Goal: Task Accomplishment & Management: Manage account settings

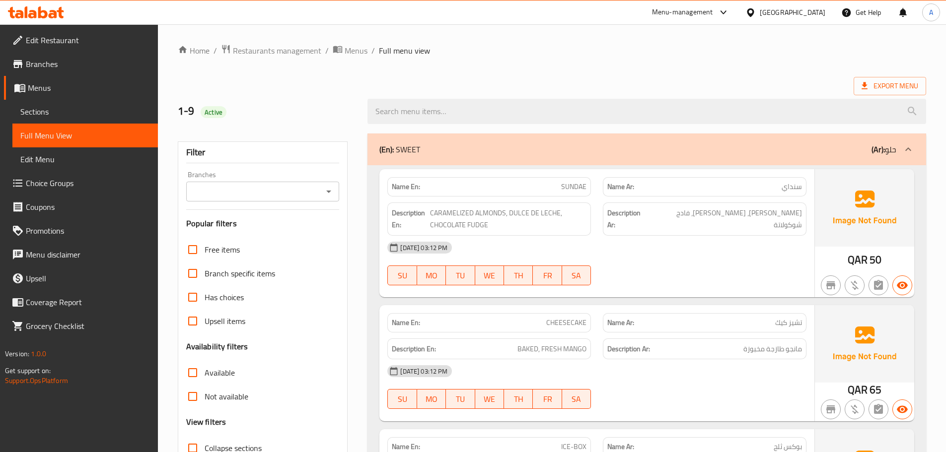
click at [35, 185] on span "Choice Groups" at bounding box center [88, 183] width 124 height 12
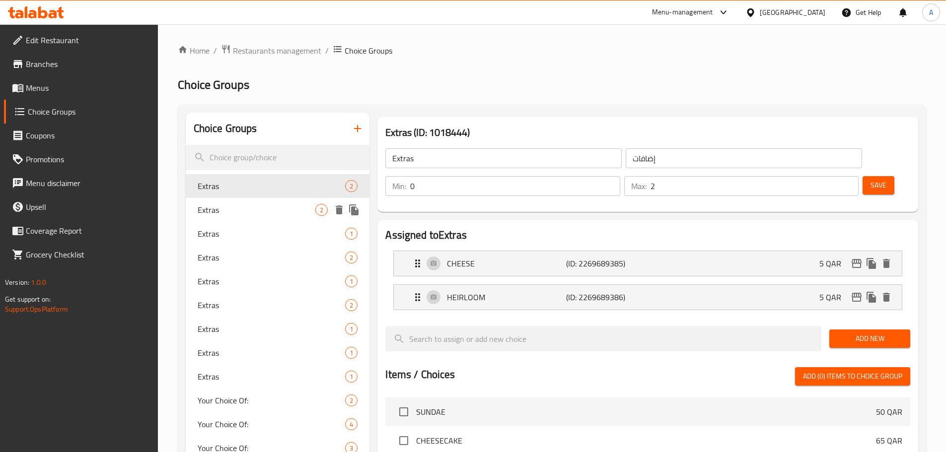
click at [246, 204] on span "Extras" at bounding box center [257, 210] width 118 height 12
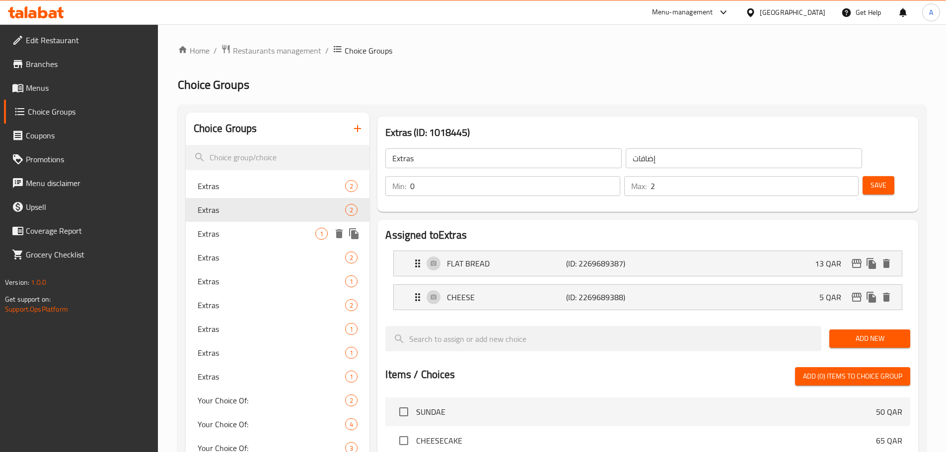
click at [245, 229] on span "Extras" at bounding box center [257, 234] width 118 height 12
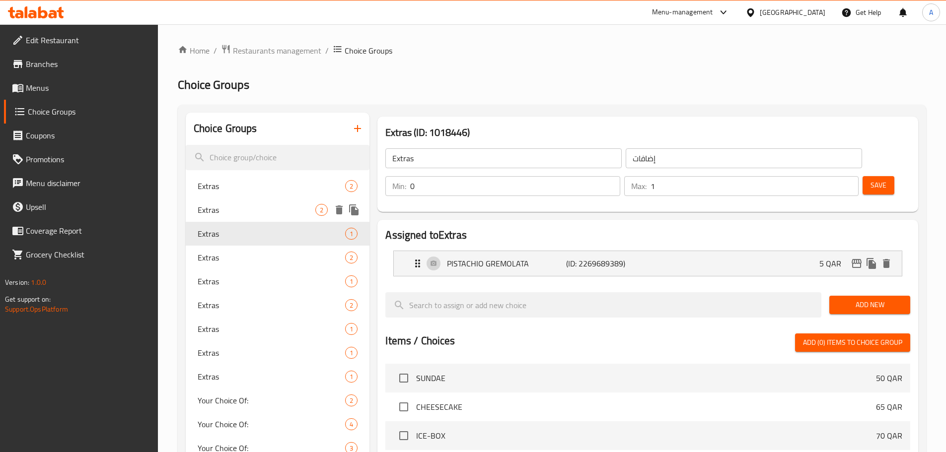
click at [246, 212] on span "Extras" at bounding box center [257, 210] width 118 height 12
type input "2"
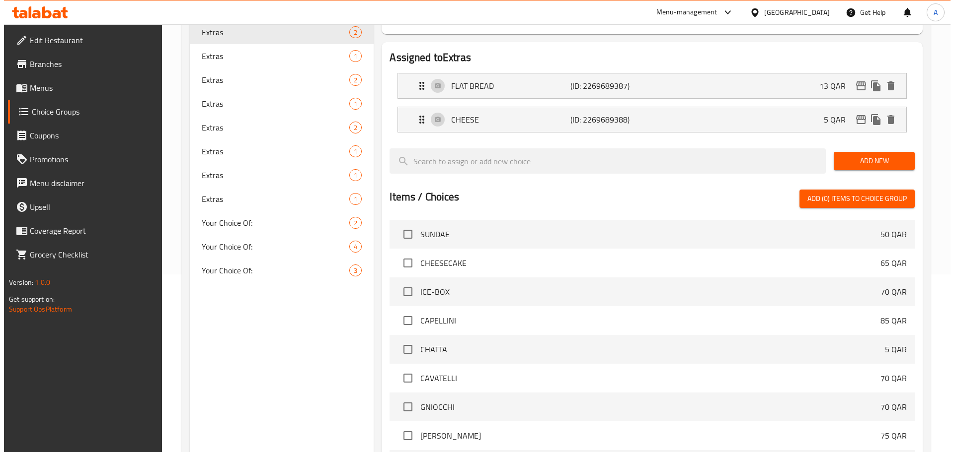
scroll to position [295, 0]
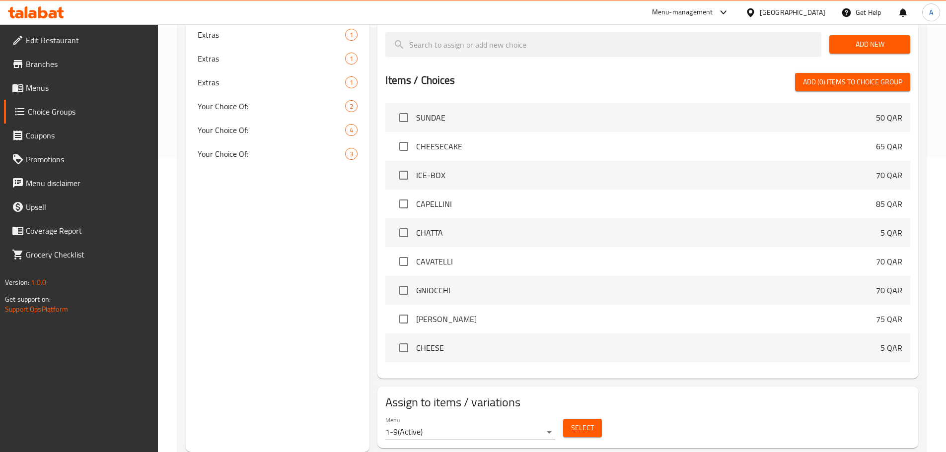
click at [594, 419] on button "Select" at bounding box center [582, 428] width 39 height 18
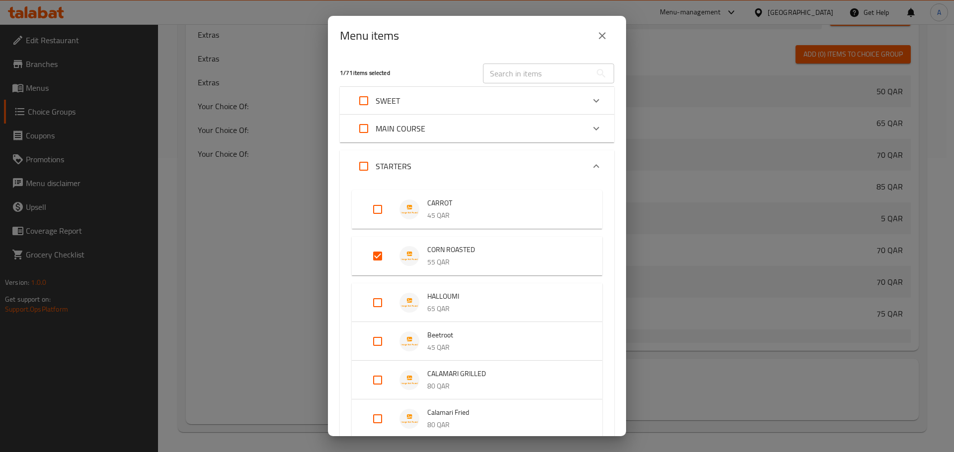
click at [378, 258] on input "Expand" at bounding box center [378, 256] width 24 height 24
checkbox input "false"
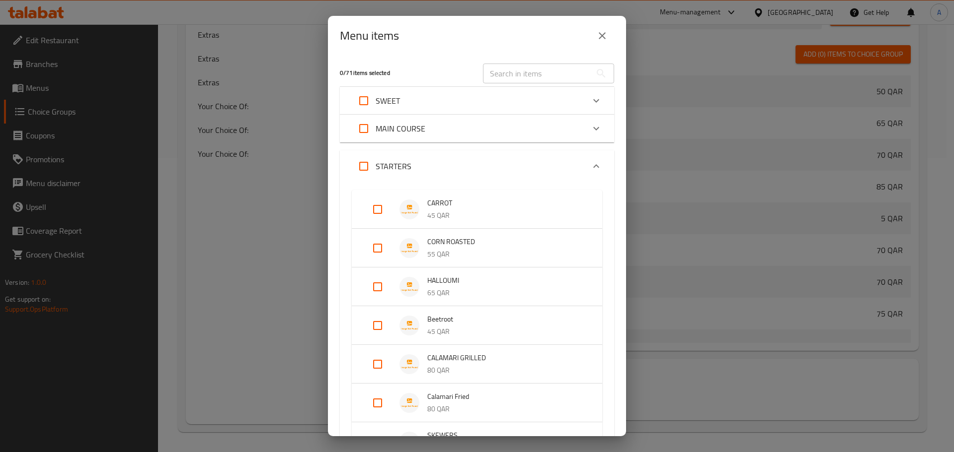
click at [378, 206] on input "Expand" at bounding box center [378, 210] width 24 height 24
checkbox input "true"
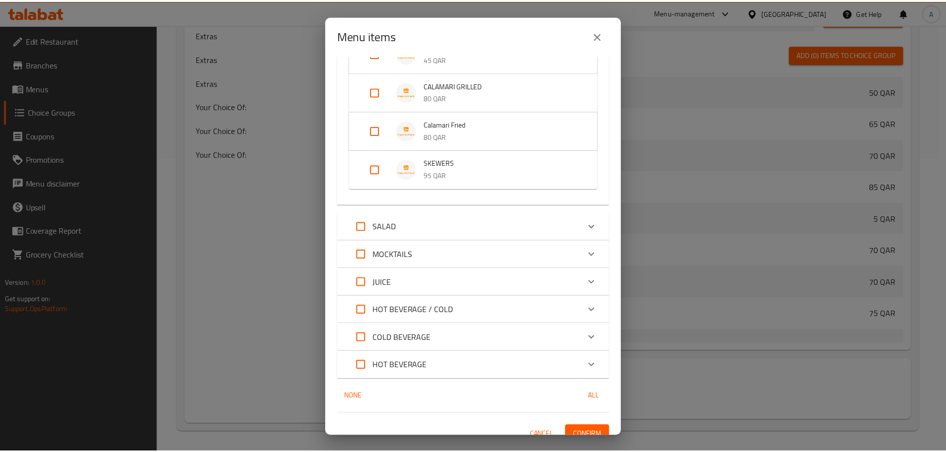
scroll to position [293, 0]
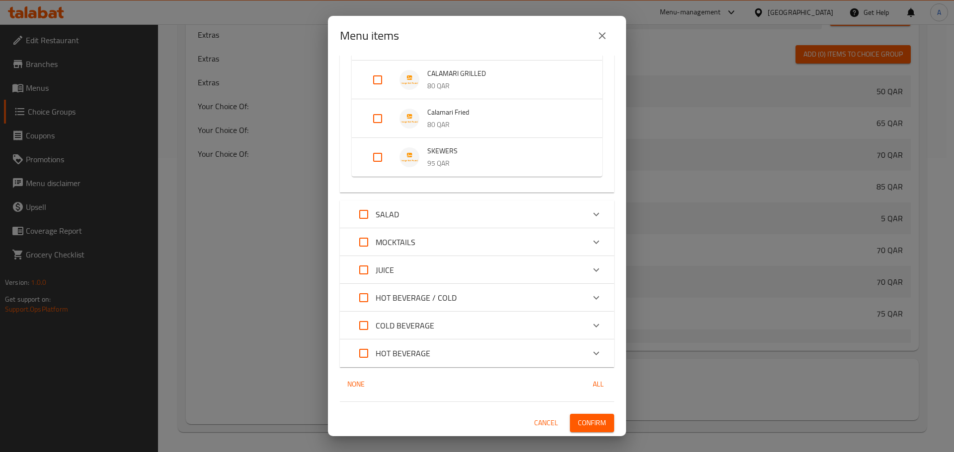
click at [580, 424] on span "Confirm" at bounding box center [592, 423] width 28 height 12
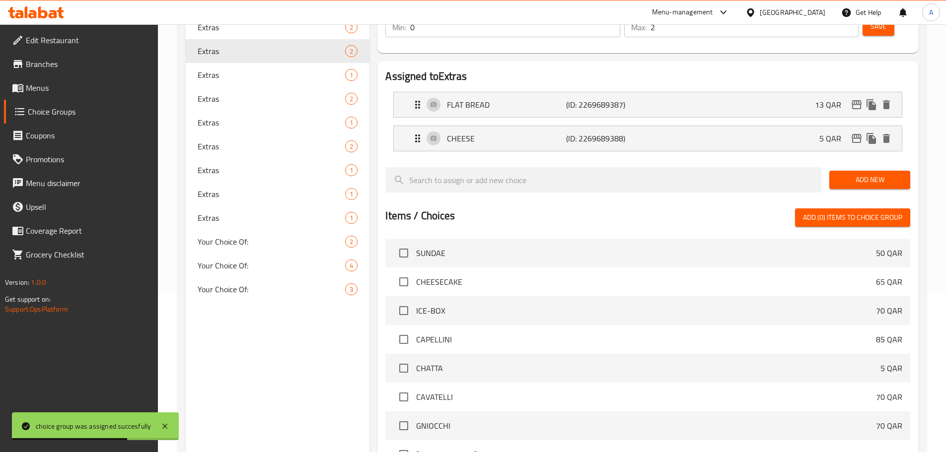
scroll to position [146, 0]
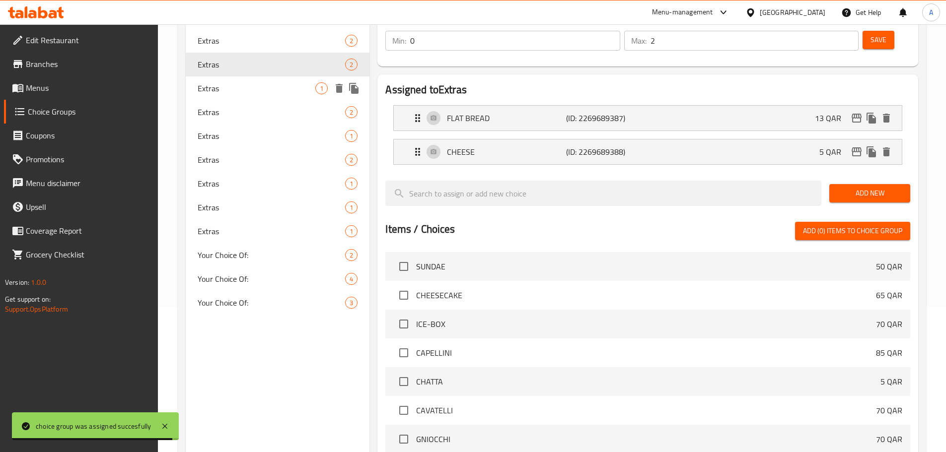
click at [262, 85] on span "Extras" at bounding box center [257, 88] width 118 height 12
type input "1"
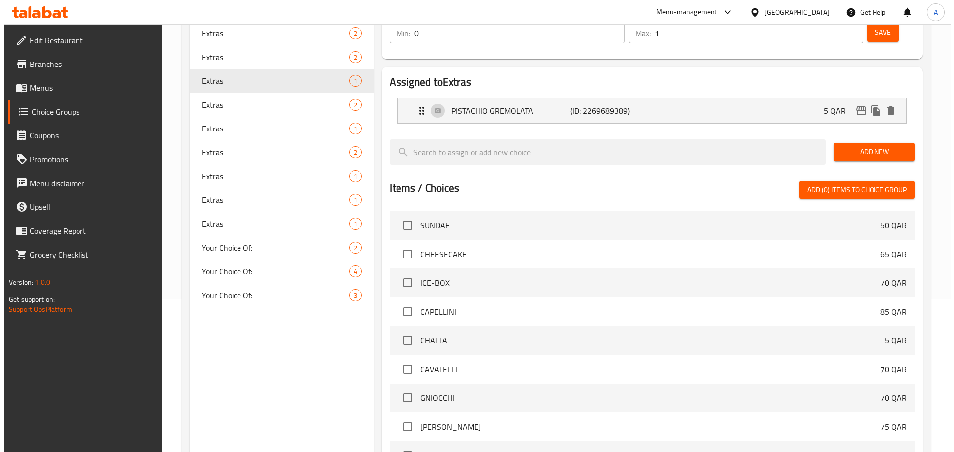
scroll to position [261, 0]
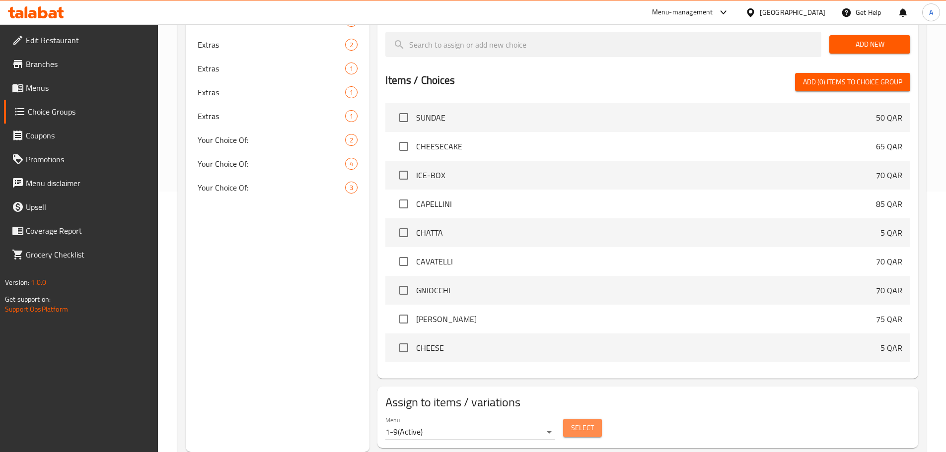
click at [569, 419] on button "Select" at bounding box center [582, 428] width 39 height 18
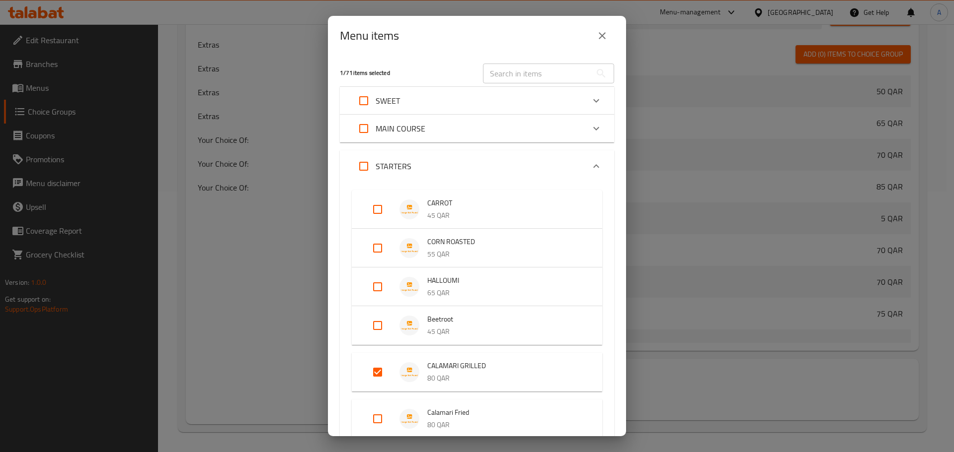
click at [377, 370] on input "Expand" at bounding box center [378, 373] width 24 height 24
checkbox input "false"
click at [386, 287] on input "Expand" at bounding box center [378, 287] width 24 height 24
checkbox input "true"
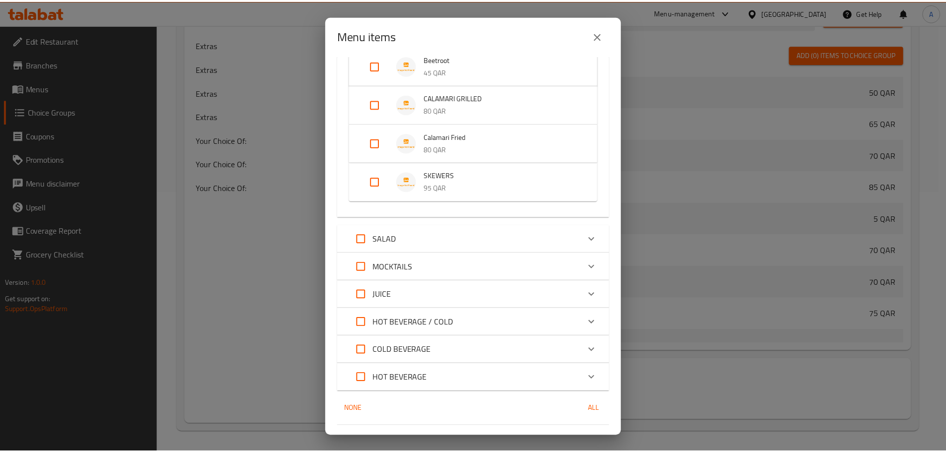
scroll to position [300, 0]
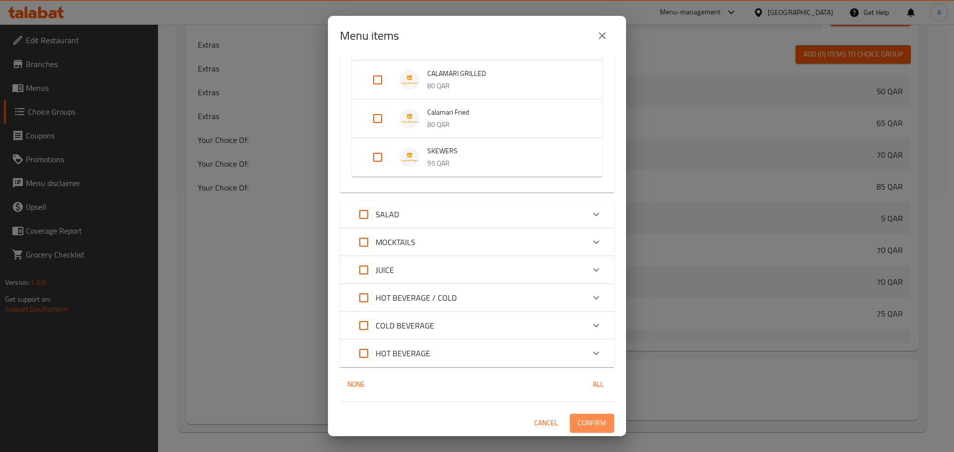
click at [585, 418] on span "Confirm" at bounding box center [592, 423] width 28 height 12
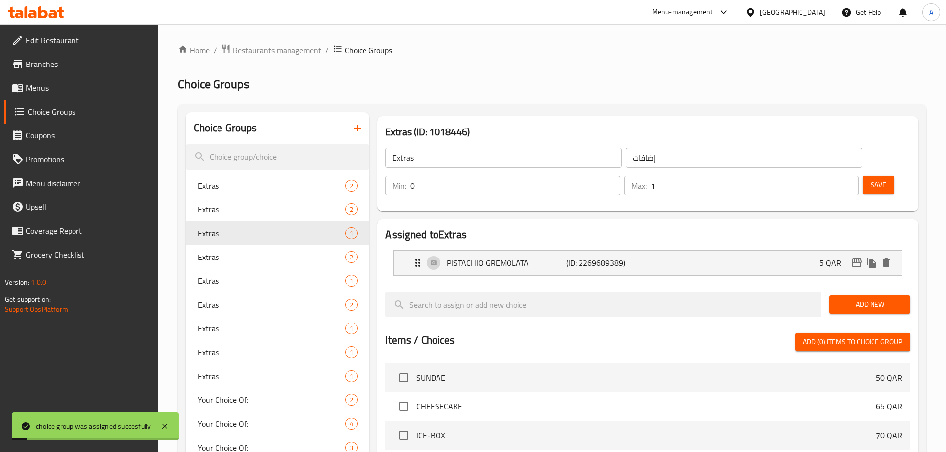
scroll to position [0, 0]
click at [235, 256] on span "Extras" at bounding box center [257, 258] width 118 height 12
type input "2"
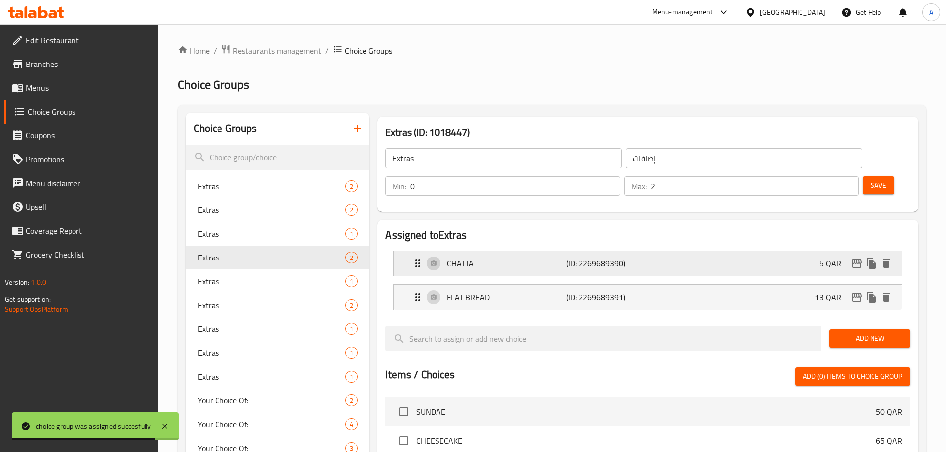
click at [560, 258] on p "CHATTA" at bounding box center [506, 264] width 119 height 12
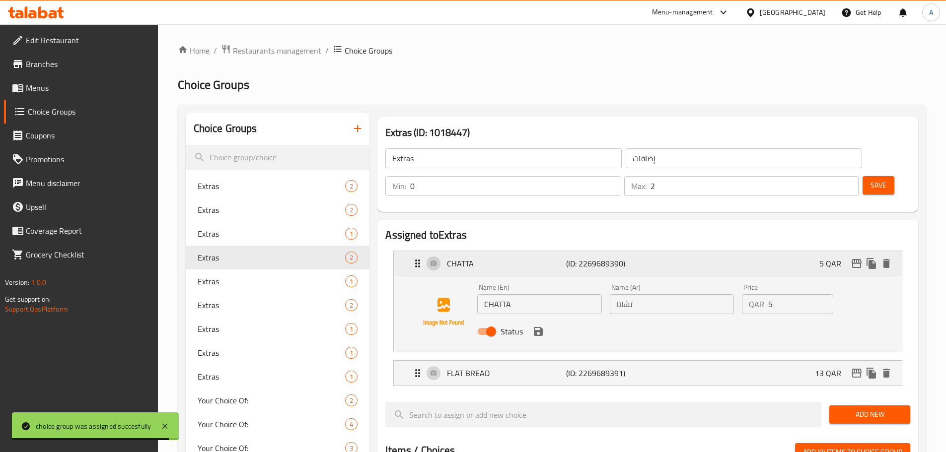
click at [550, 258] on p "CHATTA" at bounding box center [506, 264] width 119 height 12
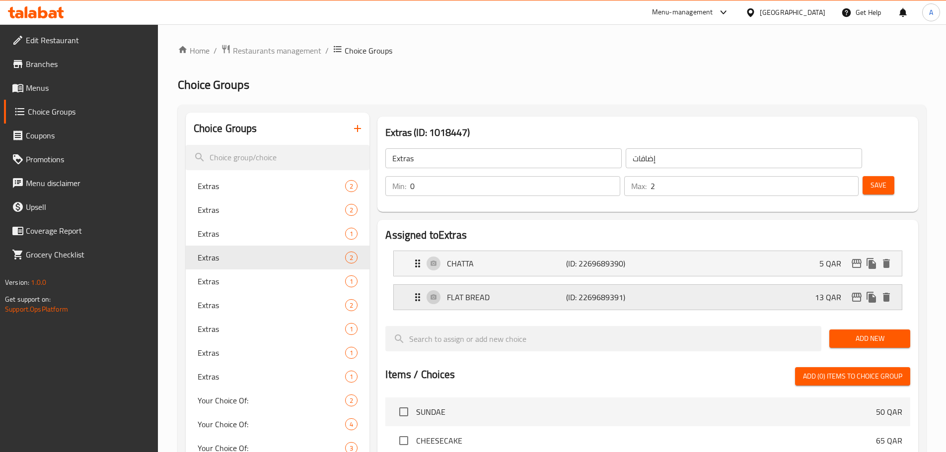
click at [541, 292] on p "FLAT BREAD" at bounding box center [506, 298] width 119 height 12
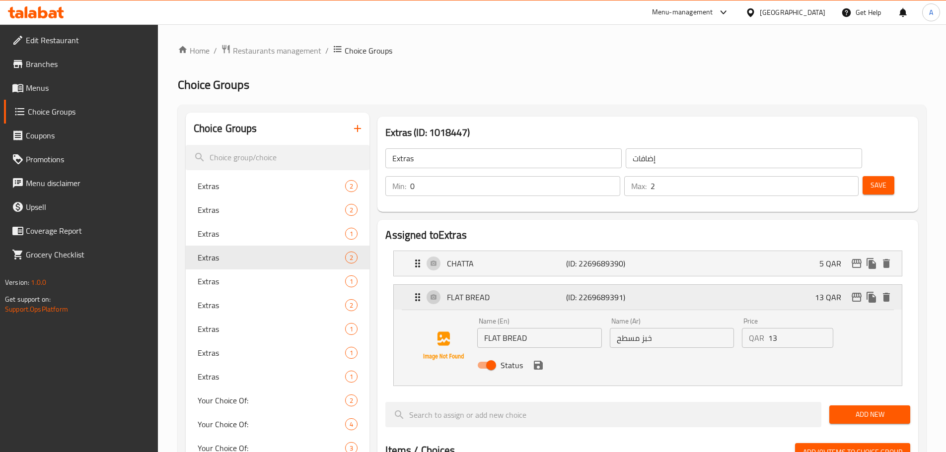
click at [547, 285] on div "FLAT BREAD (ID: 2269689391) 13 QAR" at bounding box center [651, 297] width 478 height 25
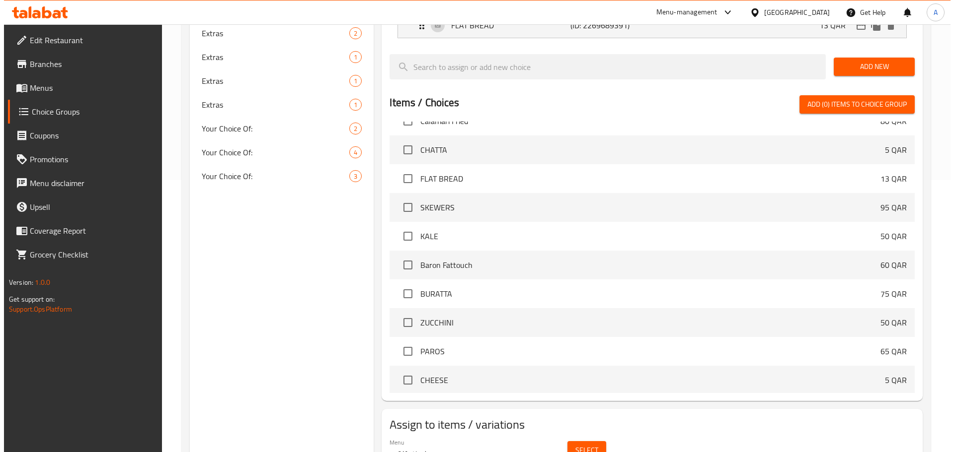
scroll to position [295, 0]
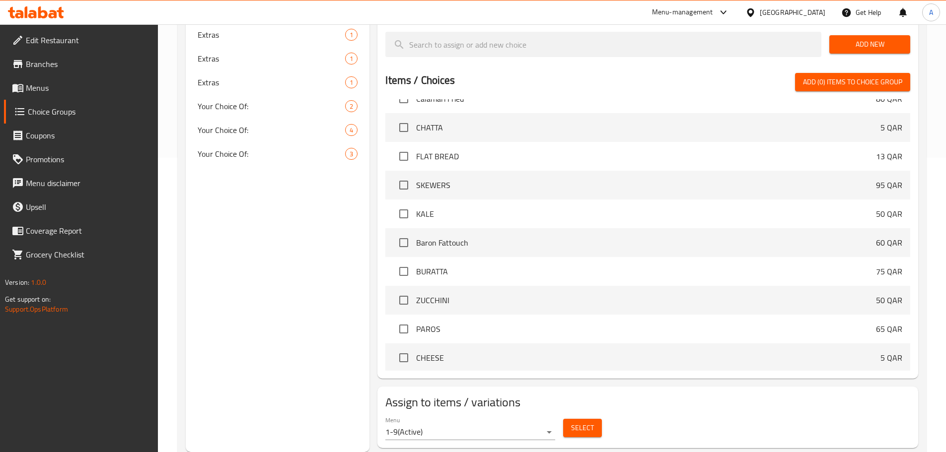
click at [580, 422] on span "Select" at bounding box center [582, 428] width 23 height 12
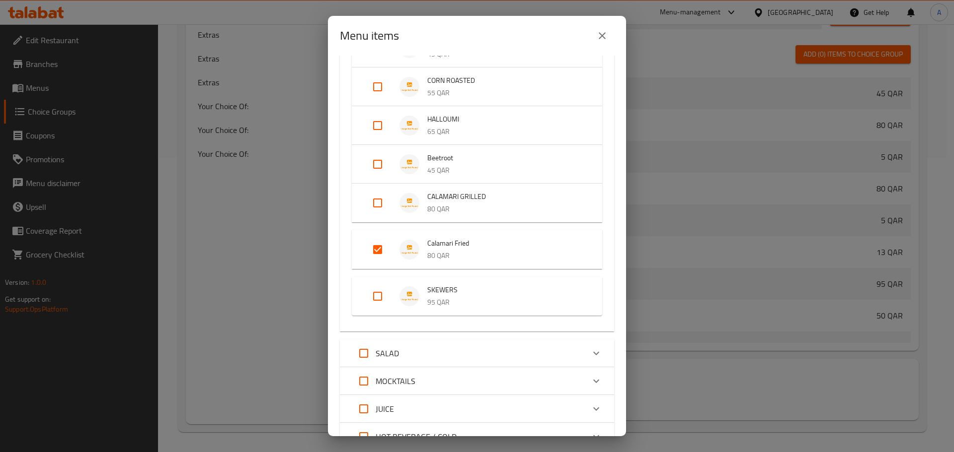
scroll to position [149, 0]
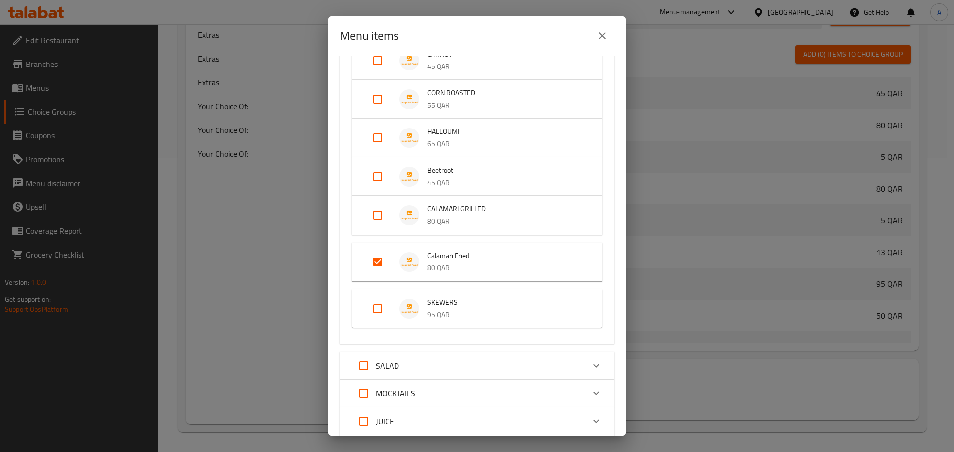
click at [384, 264] on input "Expand" at bounding box center [378, 262] width 24 height 24
checkbox input "false"
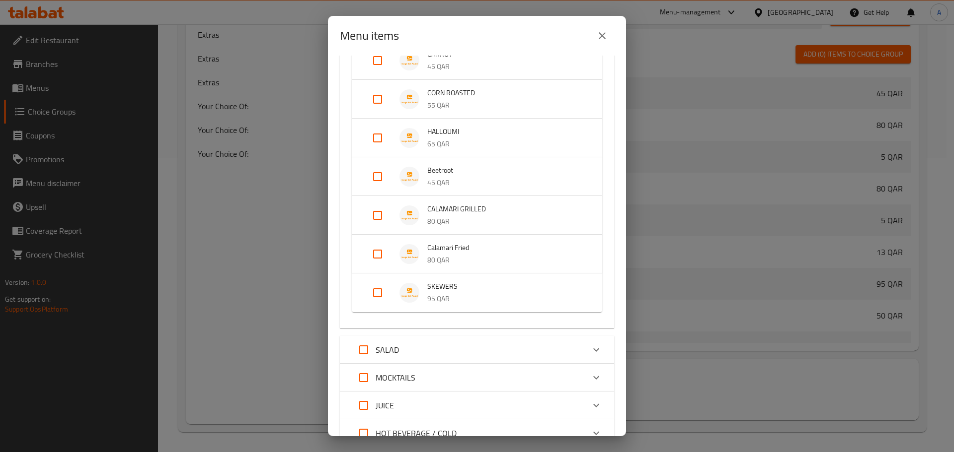
click at [374, 173] on input "Expand" at bounding box center [378, 177] width 24 height 24
checkbox input "true"
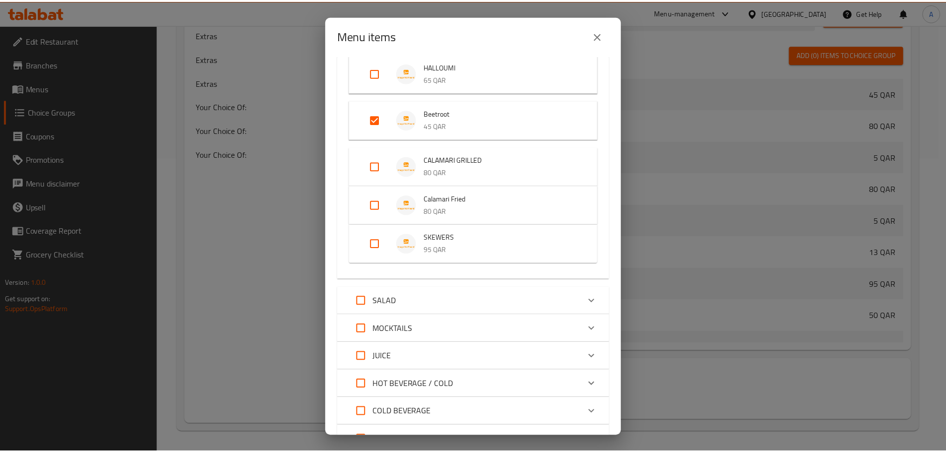
scroll to position [300, 0]
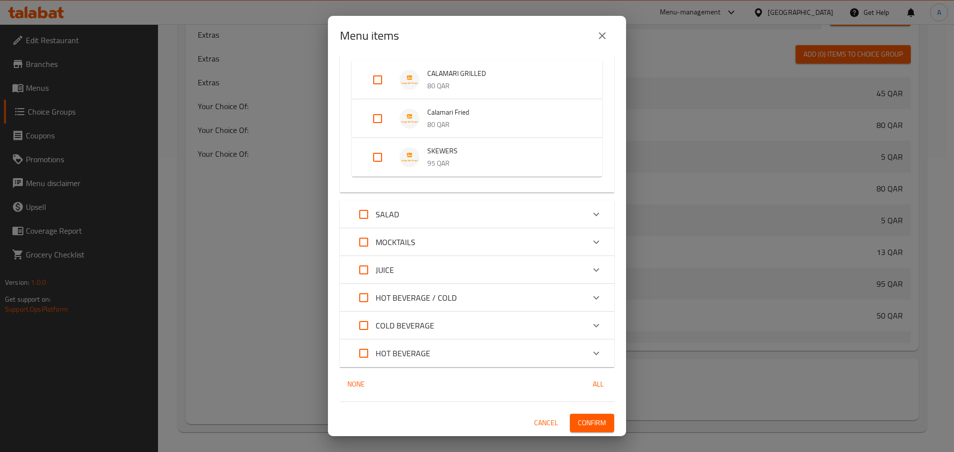
click at [591, 421] on span "Confirm" at bounding box center [592, 423] width 28 height 12
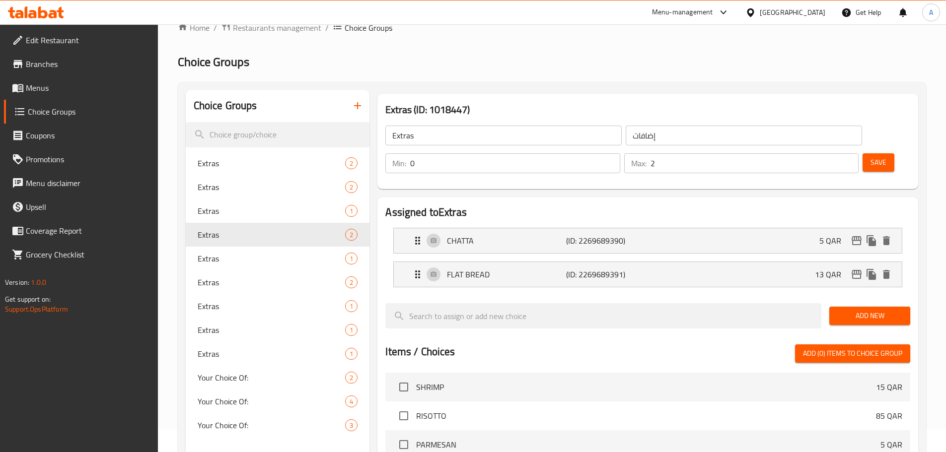
scroll to position [0, 0]
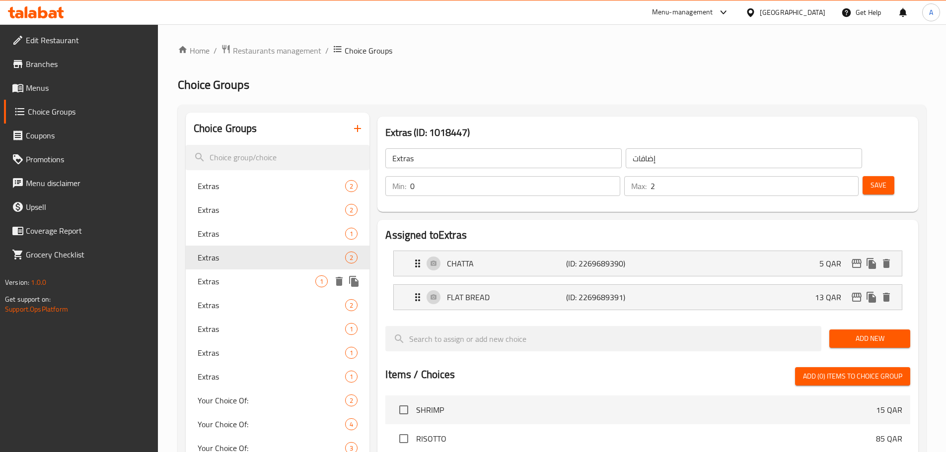
click at [273, 273] on div "Extras 1" at bounding box center [278, 282] width 184 height 24
type input "1"
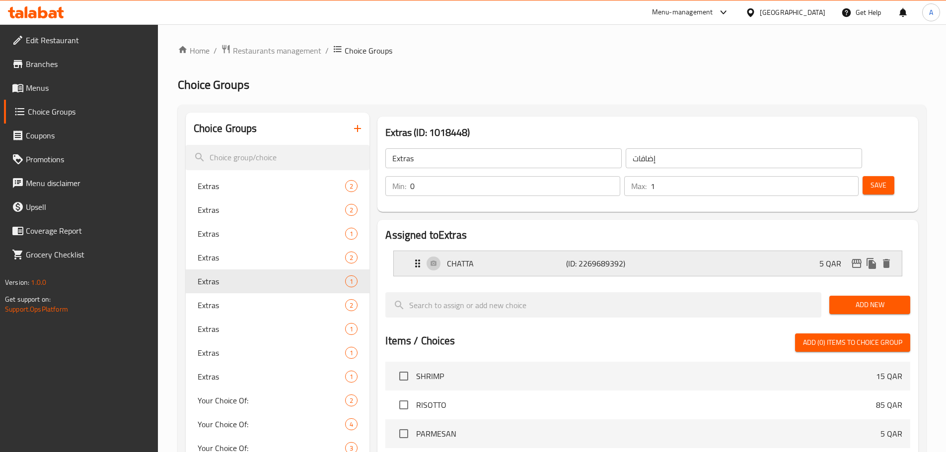
click at [508, 258] on p "CHATTA" at bounding box center [506, 264] width 119 height 12
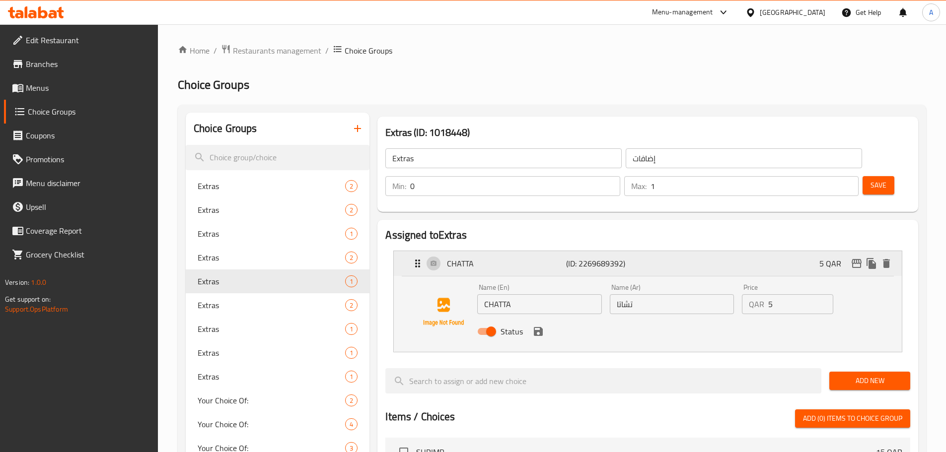
click at [516, 258] on p "CHATTA" at bounding box center [506, 264] width 119 height 12
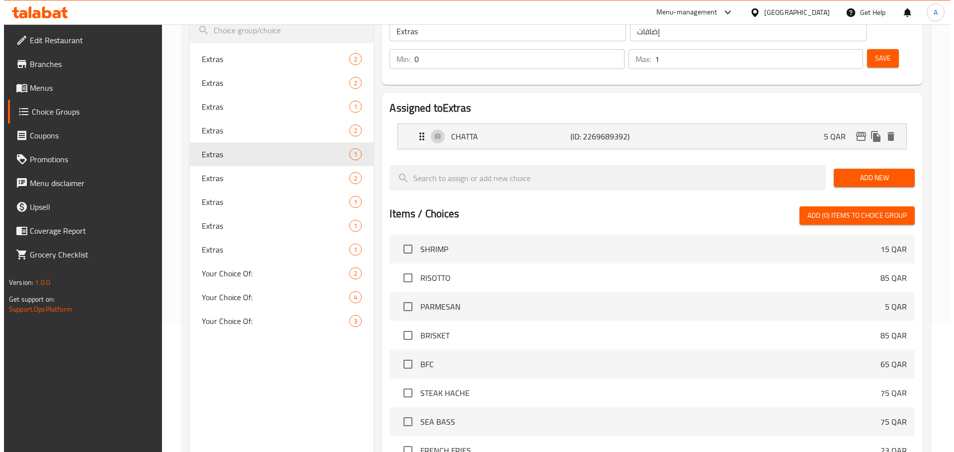
scroll to position [261, 0]
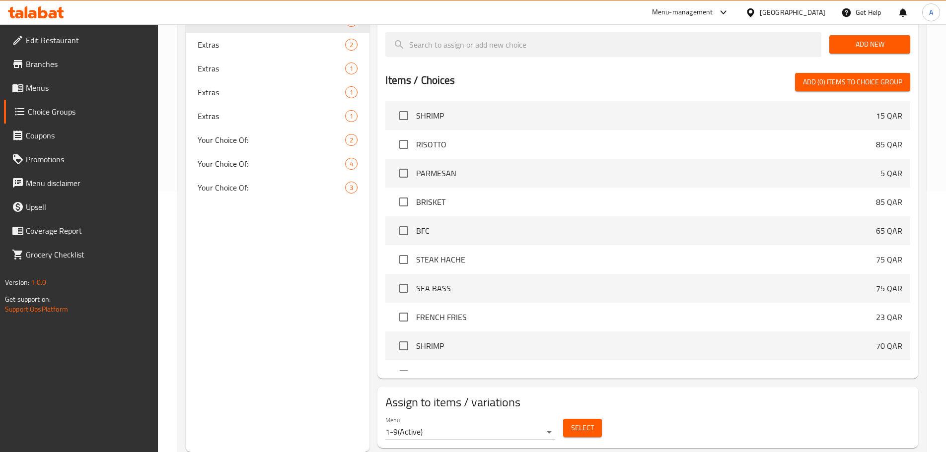
click at [588, 422] on span "Select" at bounding box center [582, 428] width 23 height 12
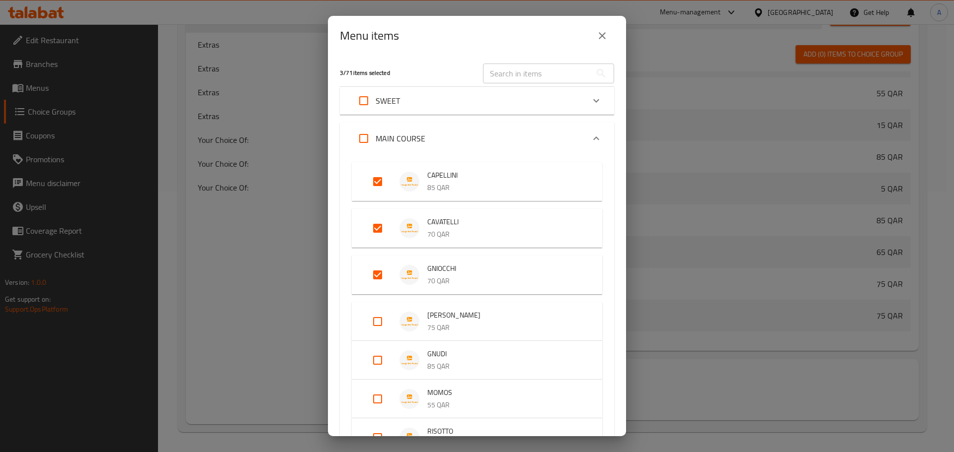
scroll to position [380, 0]
click at [374, 184] on input "Expand" at bounding box center [378, 182] width 24 height 24
checkbox input "false"
click at [381, 226] on input "Expand" at bounding box center [378, 229] width 24 height 24
checkbox input "false"
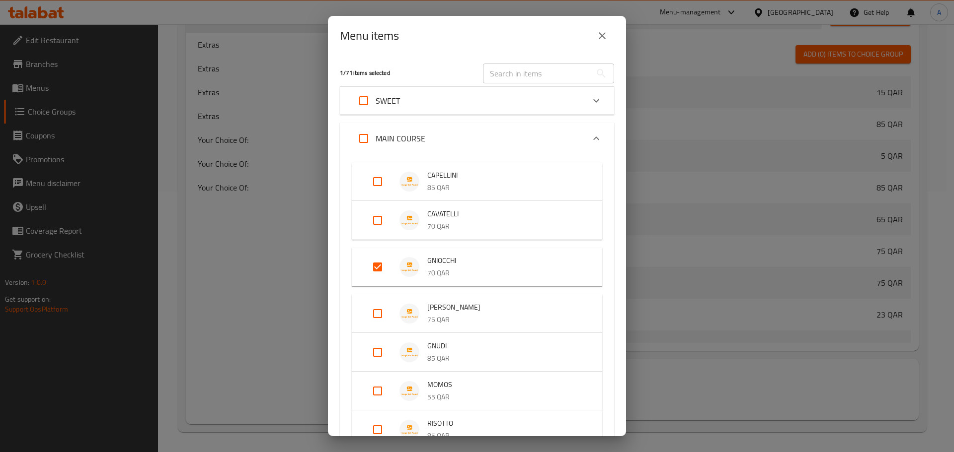
click at [379, 264] on input "Expand" at bounding box center [378, 267] width 24 height 24
checkbox input "false"
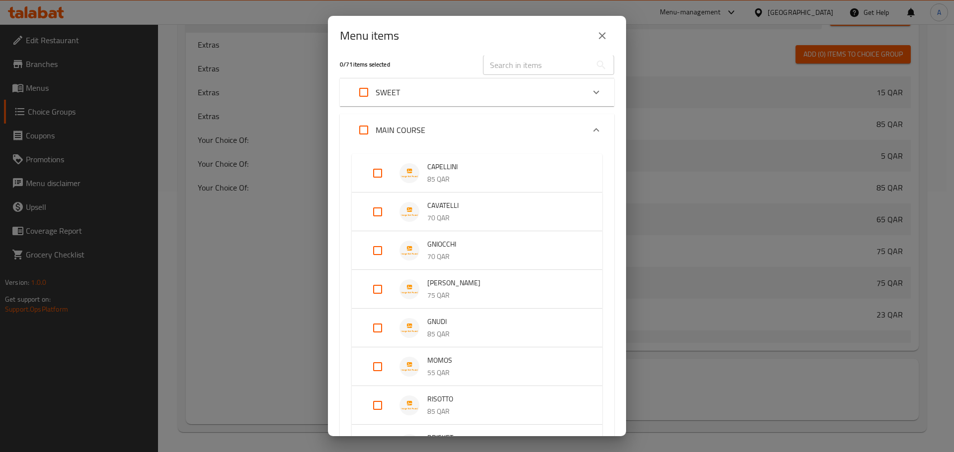
scroll to position [0, 0]
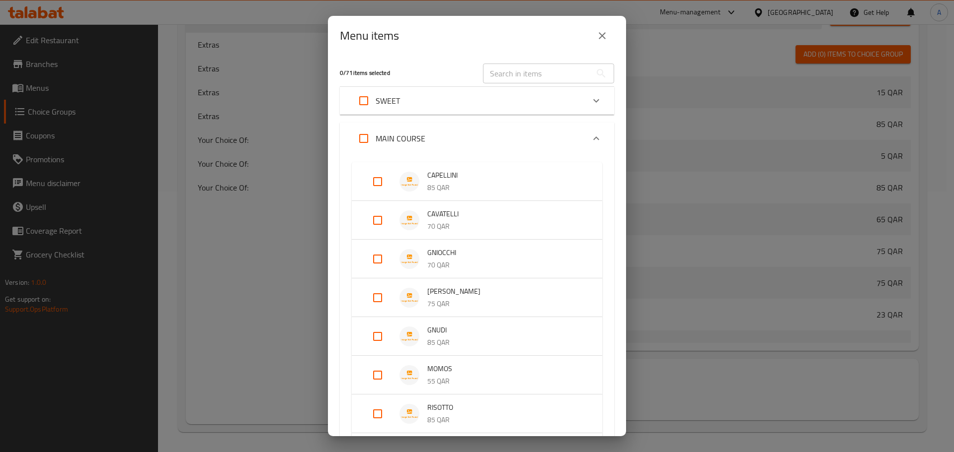
click at [417, 141] on p "MAIN COURSE" at bounding box center [400, 139] width 50 height 12
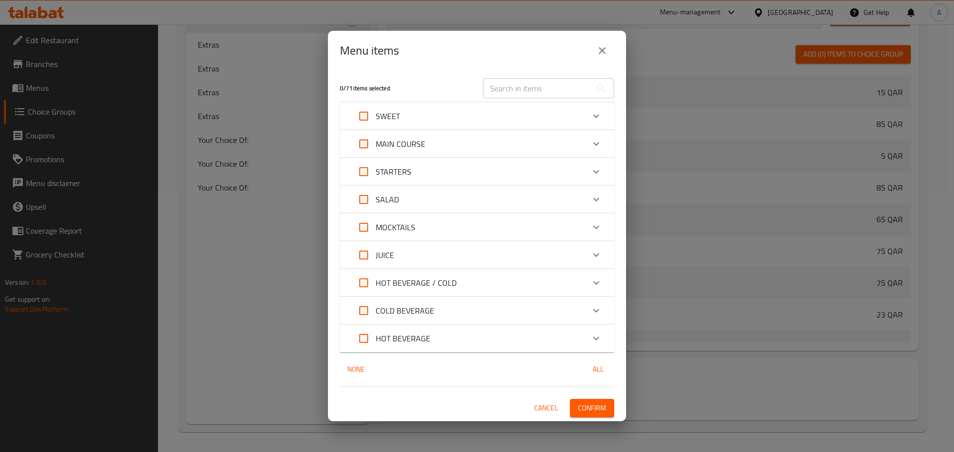
click at [434, 181] on div "STARTERS" at bounding box center [468, 172] width 232 height 24
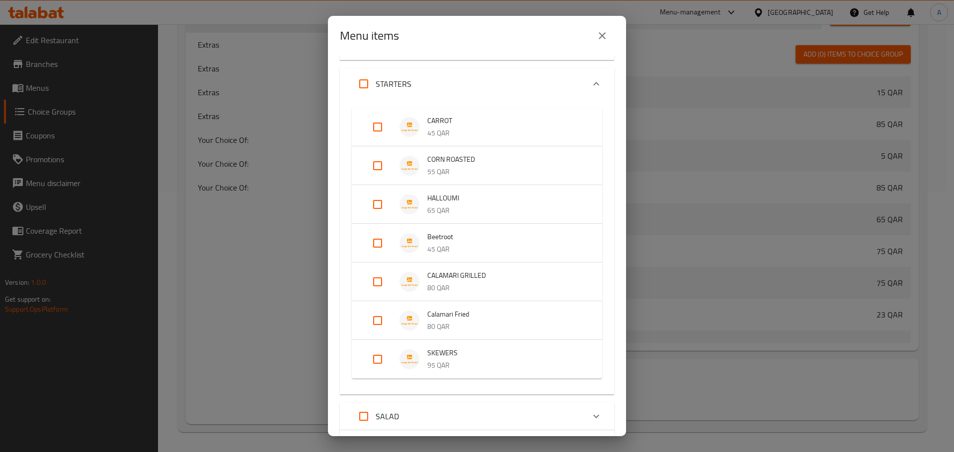
scroll to position [99, 0]
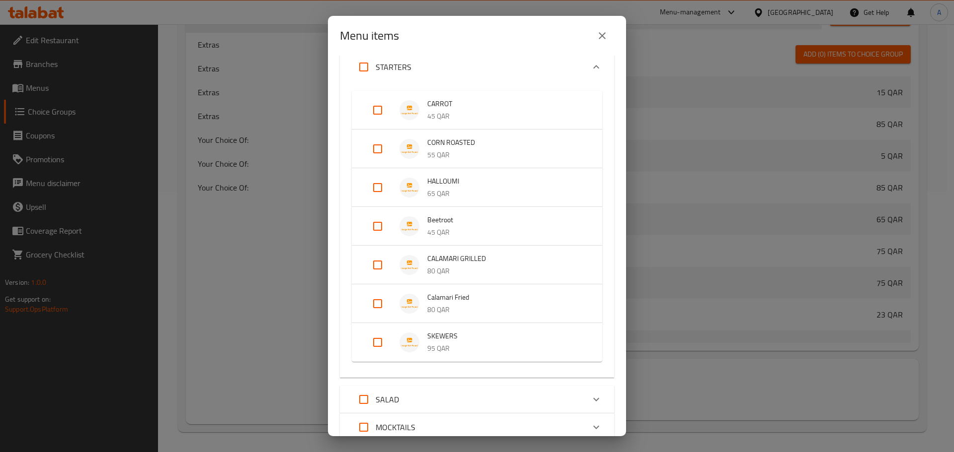
click at [377, 267] on input "Expand" at bounding box center [378, 265] width 24 height 24
checkbox input "true"
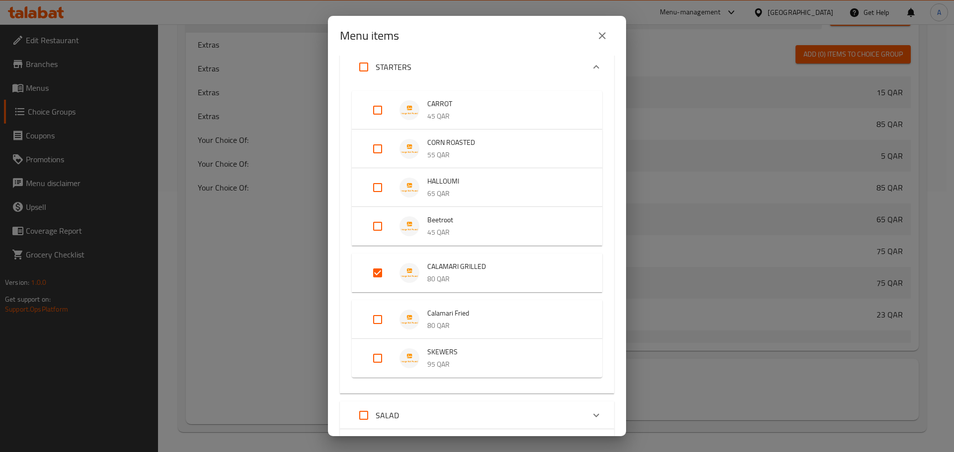
click at [376, 317] on input "Expand" at bounding box center [378, 320] width 24 height 24
checkbox input "true"
click at [375, 368] on input "Expand" at bounding box center [378, 367] width 24 height 24
checkbox input "true"
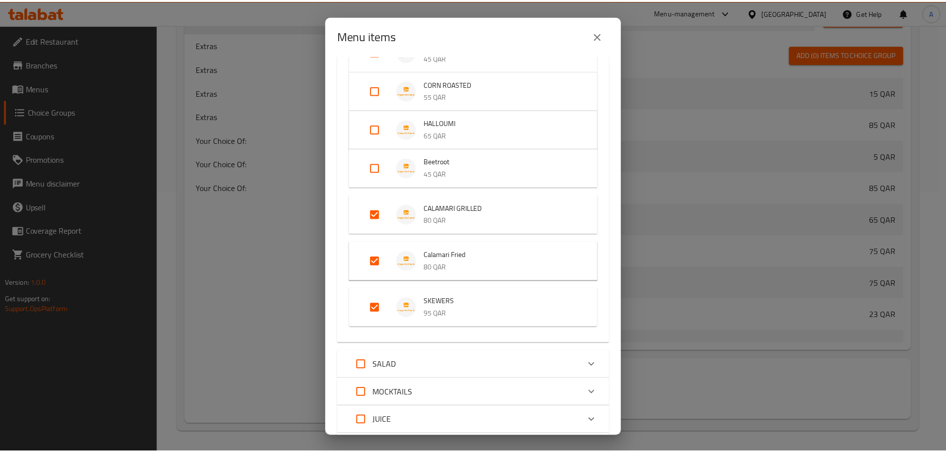
scroll to position [308, 0]
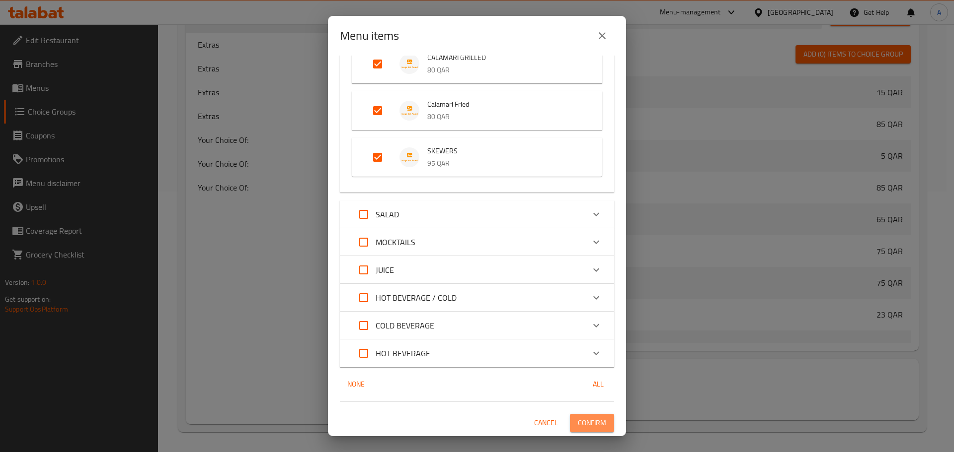
click at [588, 424] on span "Confirm" at bounding box center [592, 423] width 28 height 12
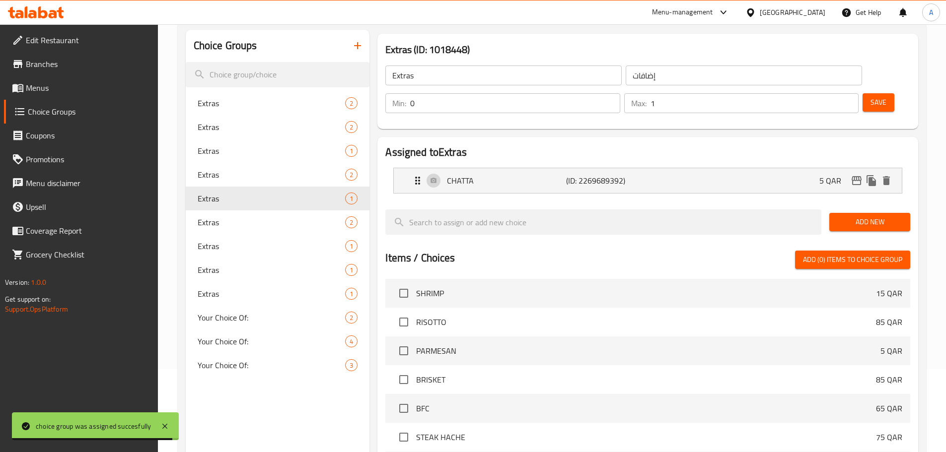
scroll to position [62, 0]
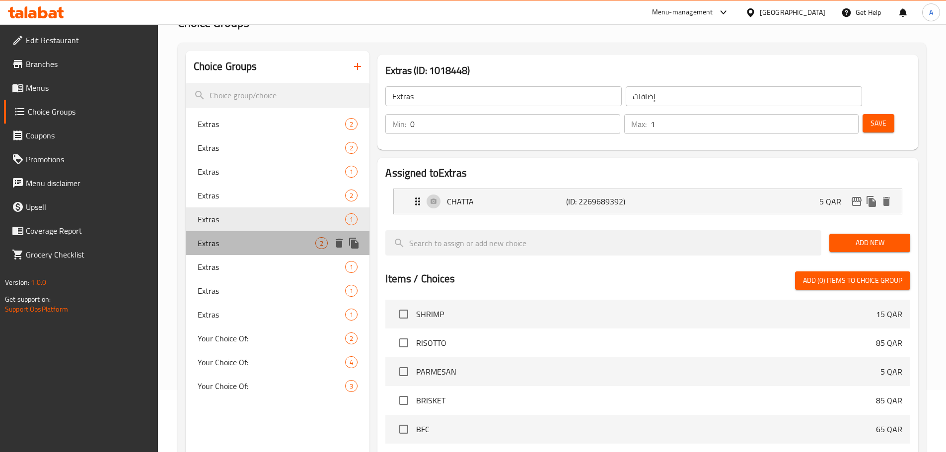
click at [252, 236] on div "Extras 2" at bounding box center [278, 243] width 184 height 24
type input "2"
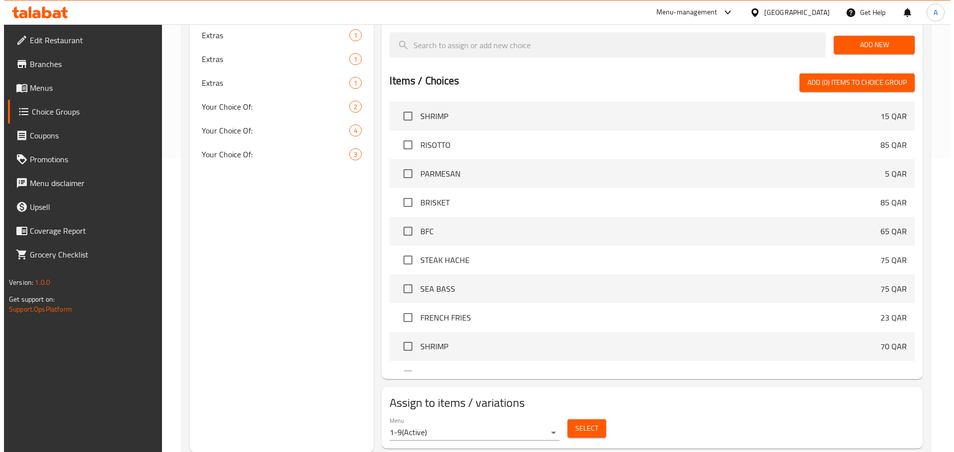
scroll to position [295, 0]
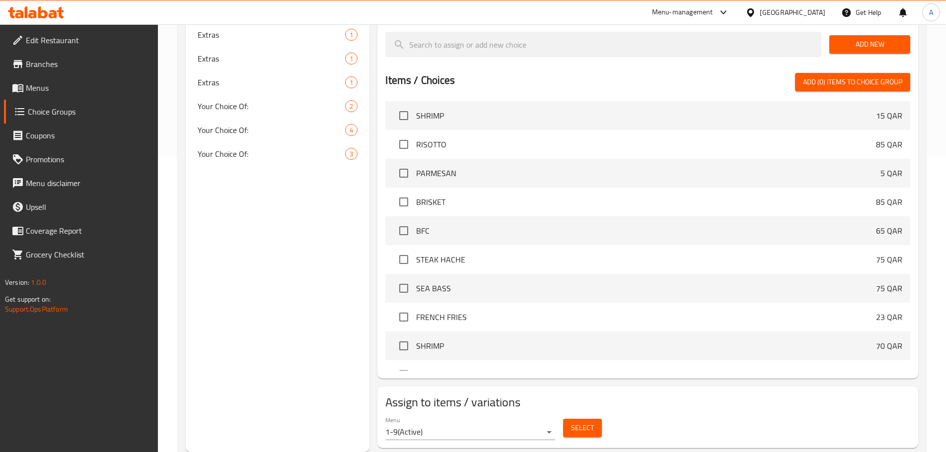
click at [589, 422] on span "Select" at bounding box center [582, 428] width 23 height 12
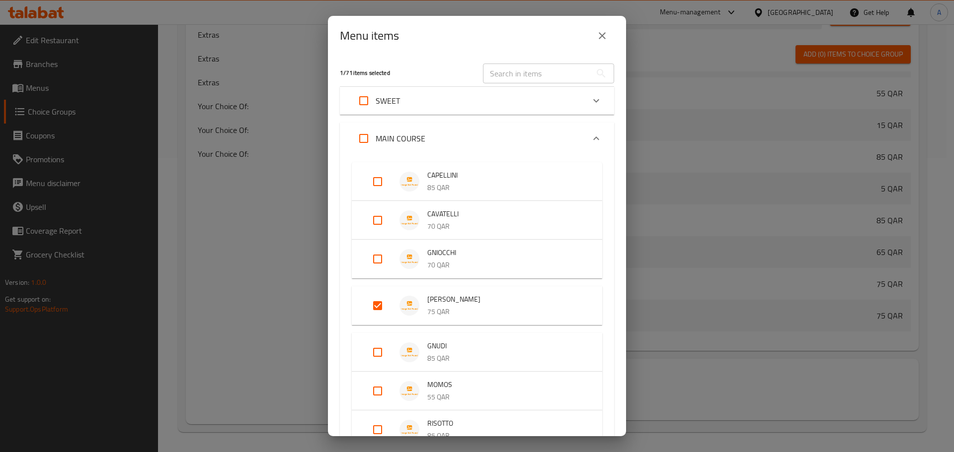
scroll to position [380, 0]
click at [381, 298] on input "Expand" at bounding box center [378, 306] width 24 height 24
checkbox input "false"
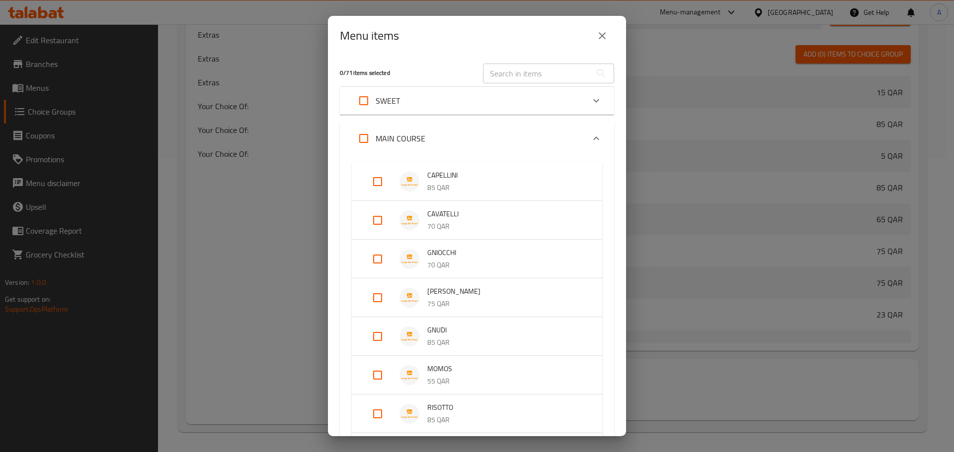
click at [378, 183] on input "Expand" at bounding box center [378, 182] width 24 height 24
checkbox input "true"
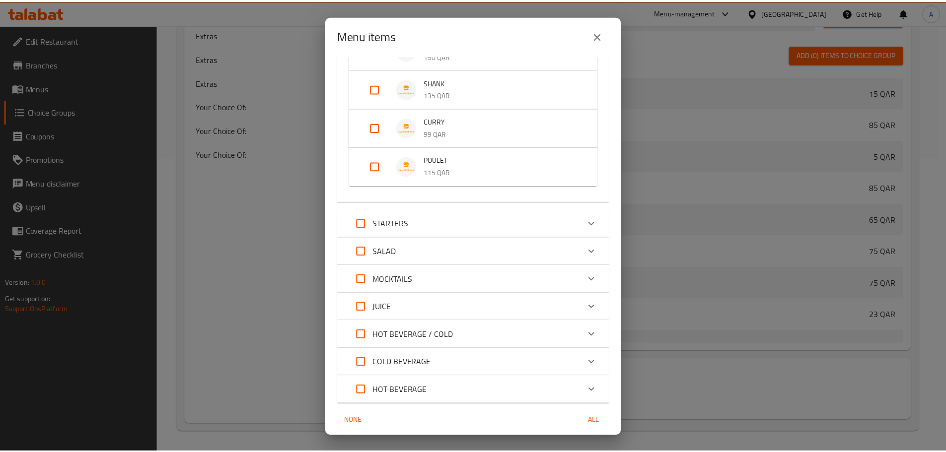
scroll to position [874, 0]
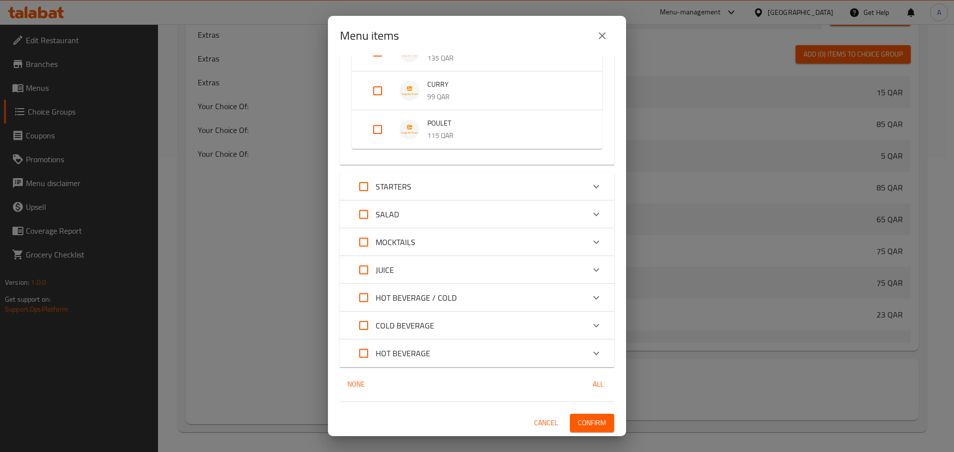
click at [593, 417] on span "Confirm" at bounding box center [592, 423] width 28 height 12
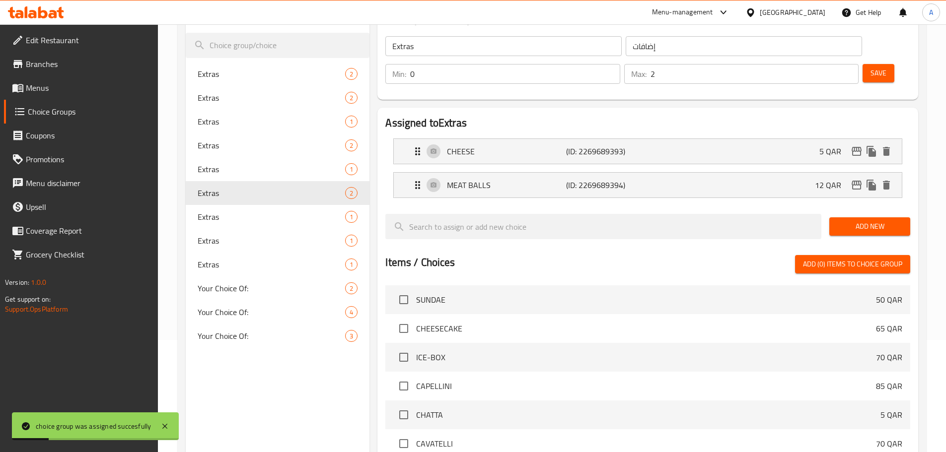
scroll to position [0, 0]
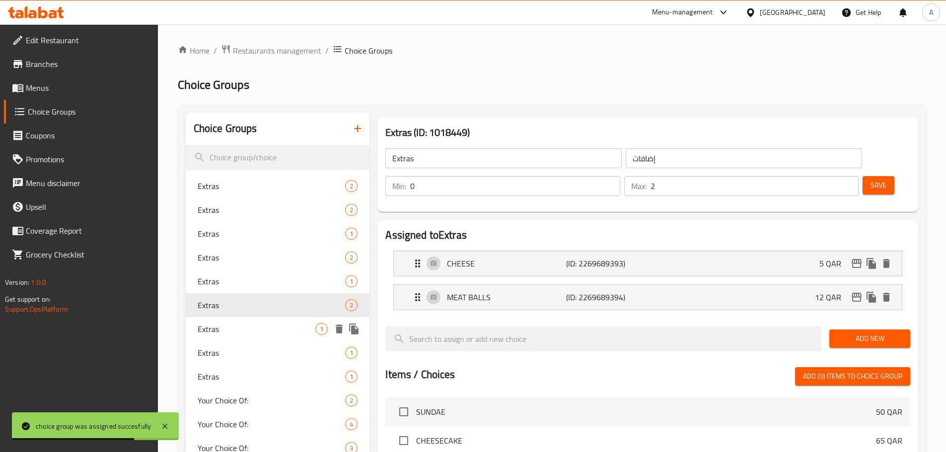
click at [214, 324] on span "Extras" at bounding box center [257, 329] width 118 height 12
type input "1"
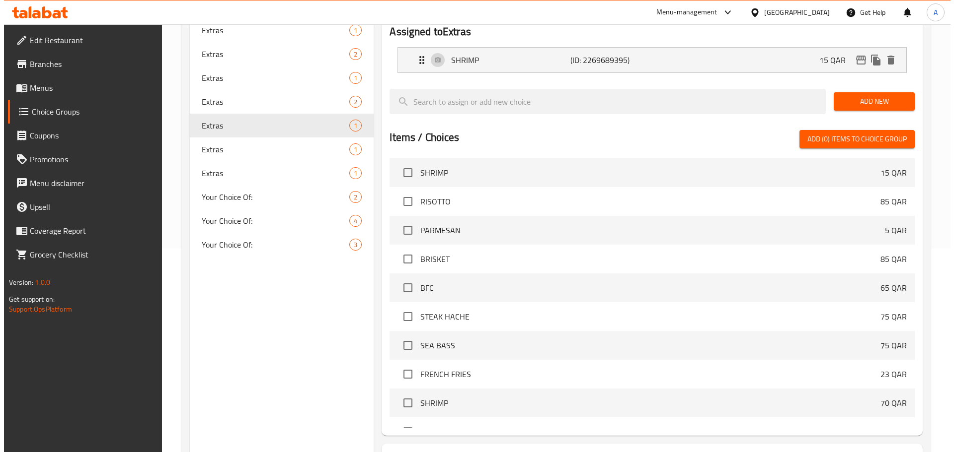
scroll to position [261, 0]
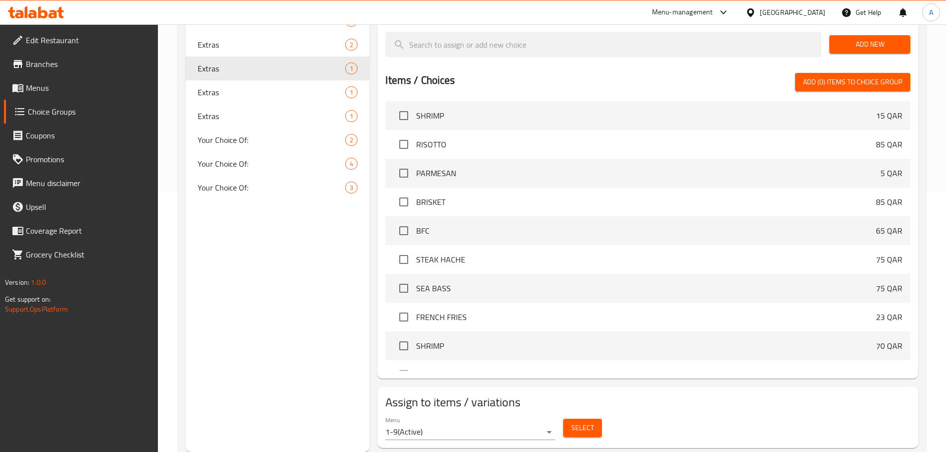
click at [582, 422] on span "Select" at bounding box center [582, 428] width 23 height 12
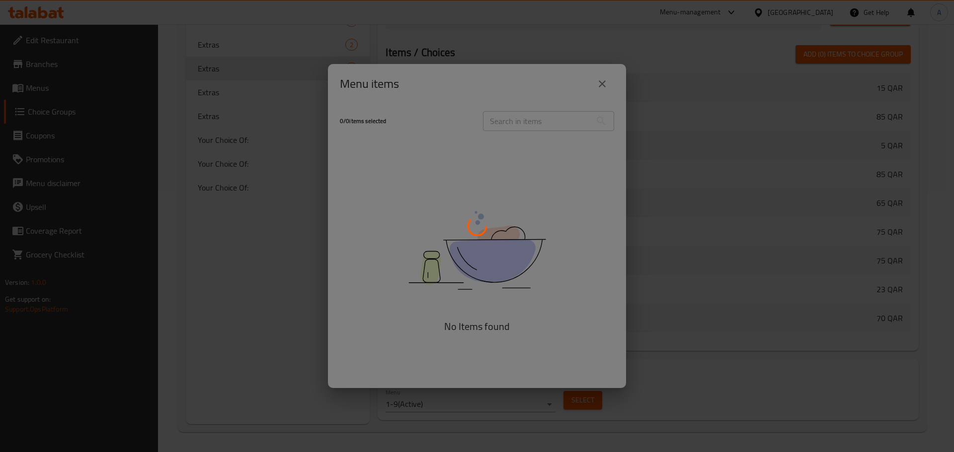
scroll to position [380, 0]
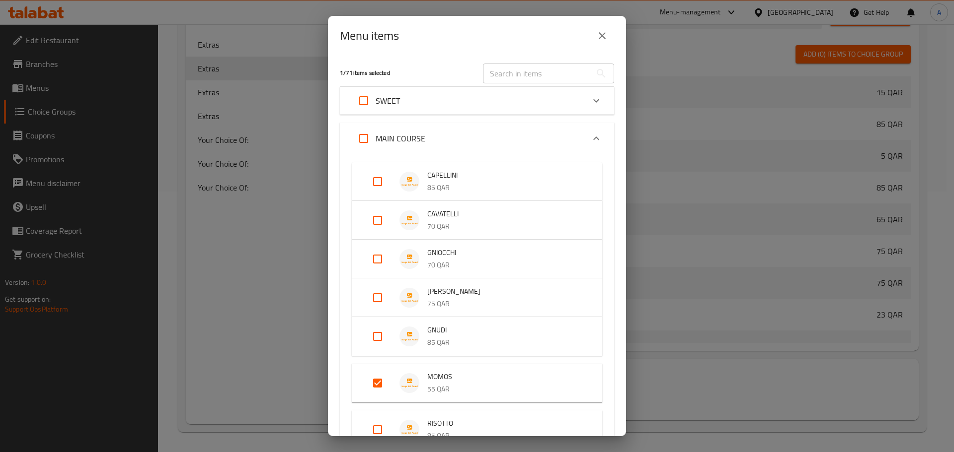
click at [380, 384] on input "Expand" at bounding box center [378, 384] width 24 height 24
checkbox input "false"
click at [372, 217] on input "Expand" at bounding box center [378, 221] width 24 height 24
checkbox input "true"
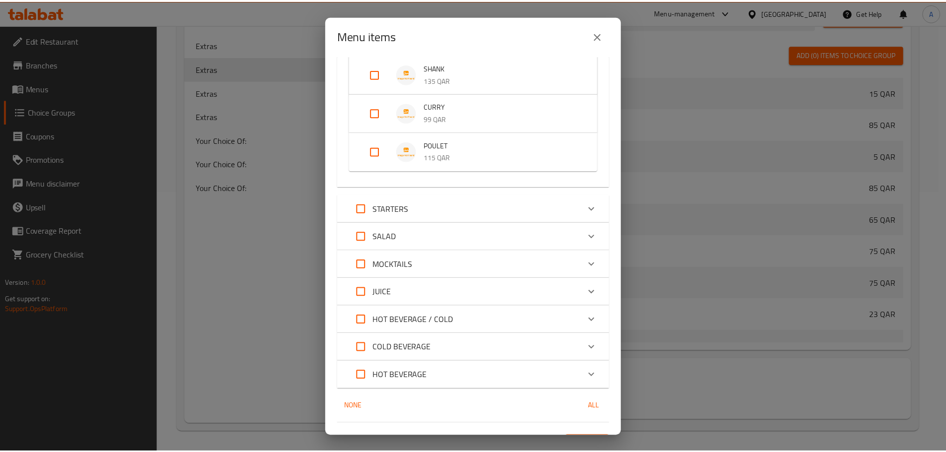
scroll to position [882, 0]
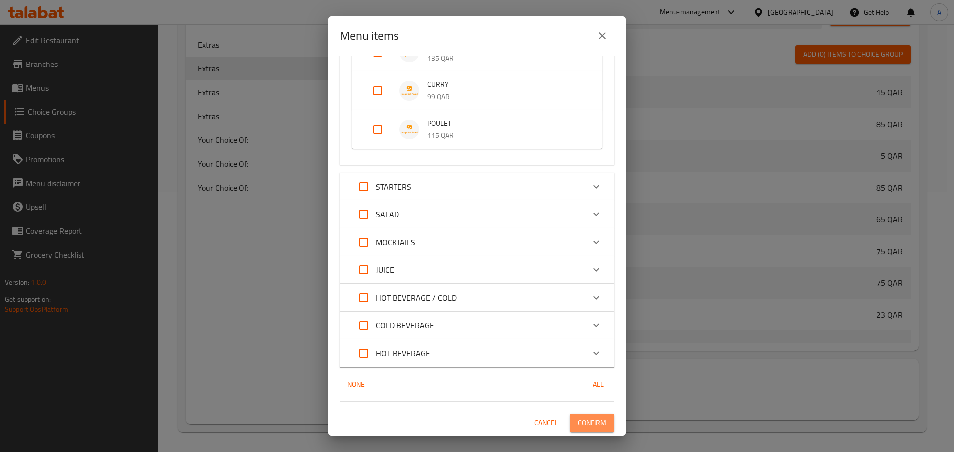
click at [580, 421] on span "Confirm" at bounding box center [592, 423] width 28 height 12
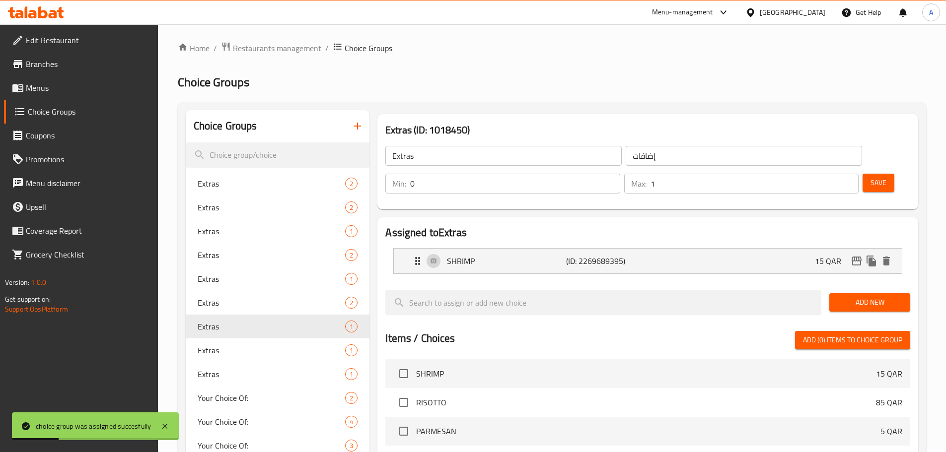
scroll to position [0, 0]
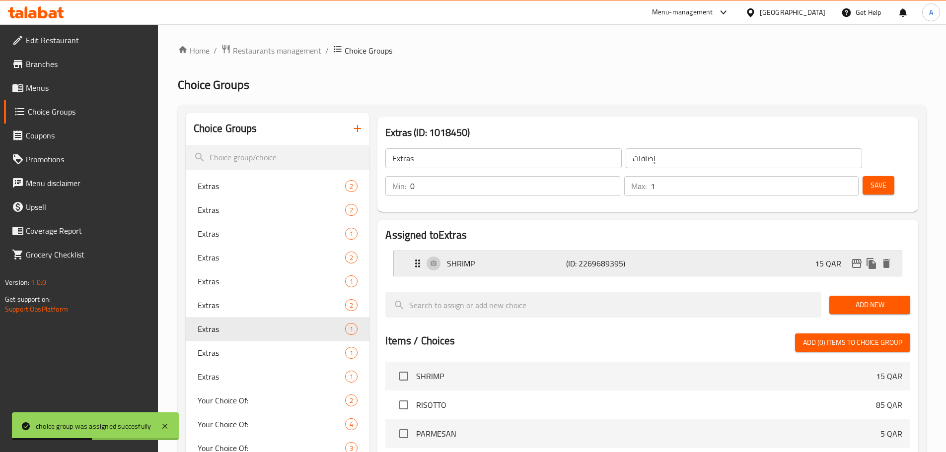
click at [714, 251] on div "SHRIMP (ID: 2269689395) 15 QAR" at bounding box center [651, 263] width 478 height 25
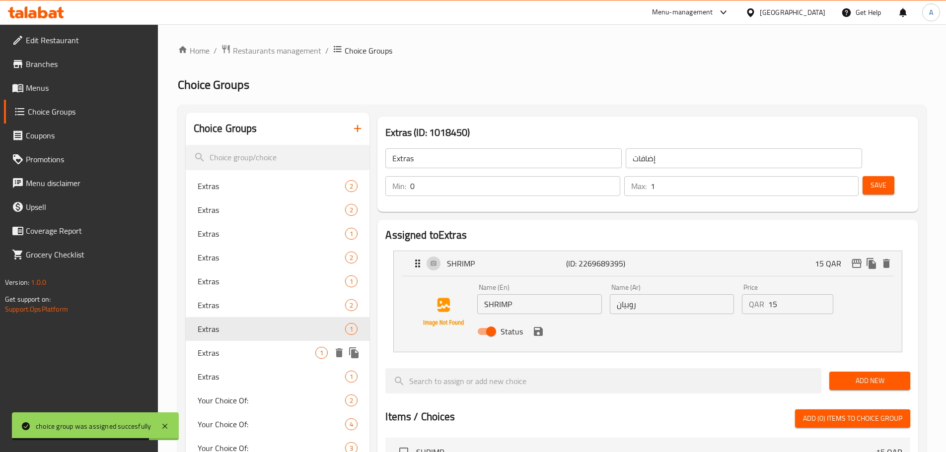
click at [214, 353] on span "Extras" at bounding box center [257, 353] width 118 height 12
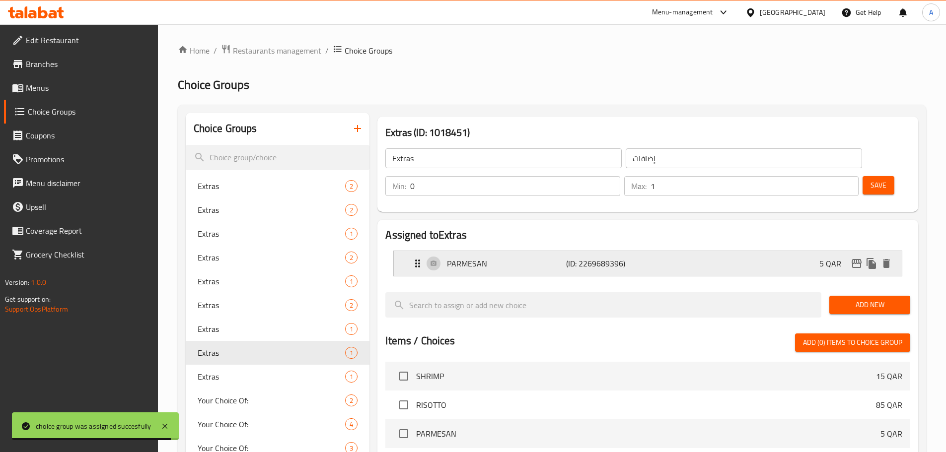
click at [527, 258] on p "PARMESAN" at bounding box center [506, 264] width 119 height 12
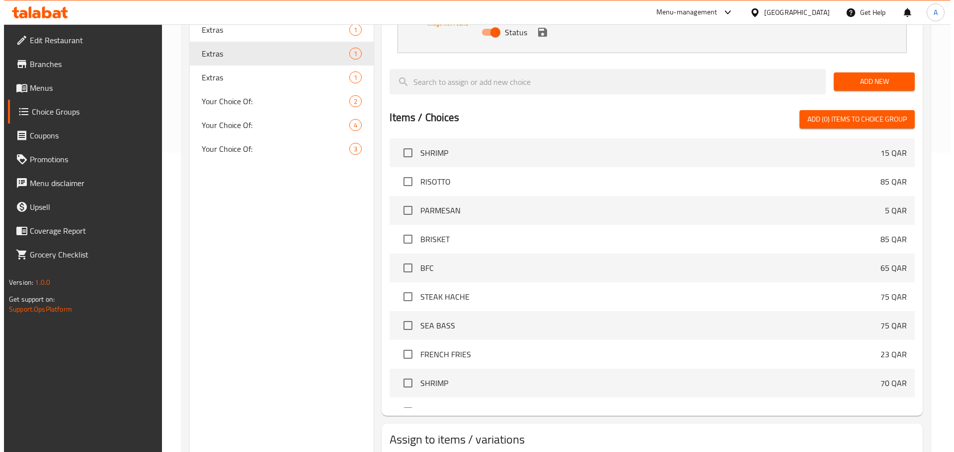
scroll to position [337, 0]
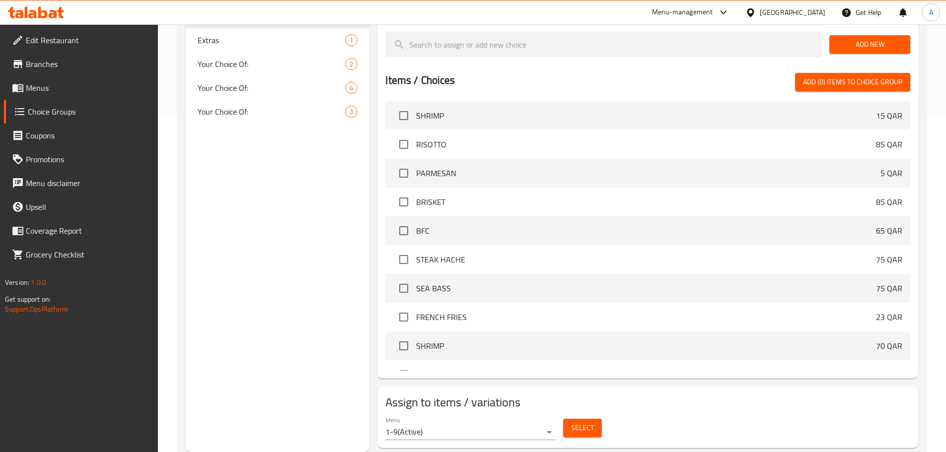
click at [575, 422] on span "Select" at bounding box center [582, 428] width 23 height 12
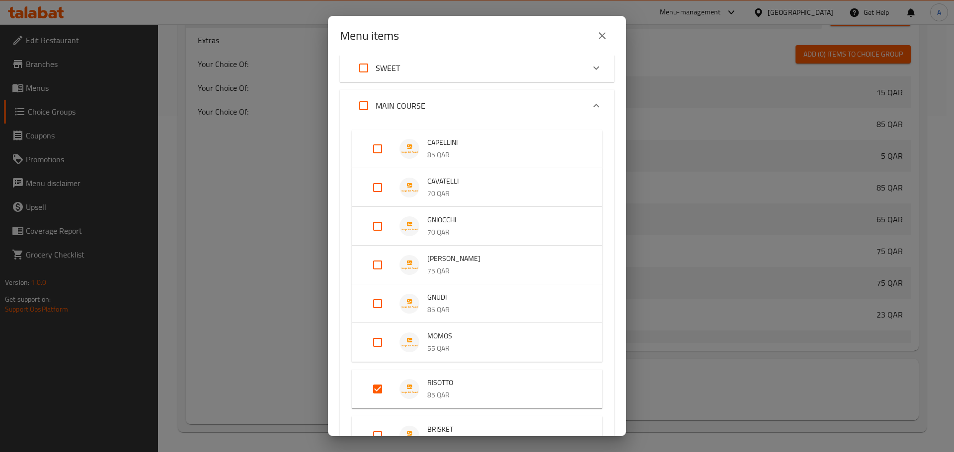
scroll to position [50, 0]
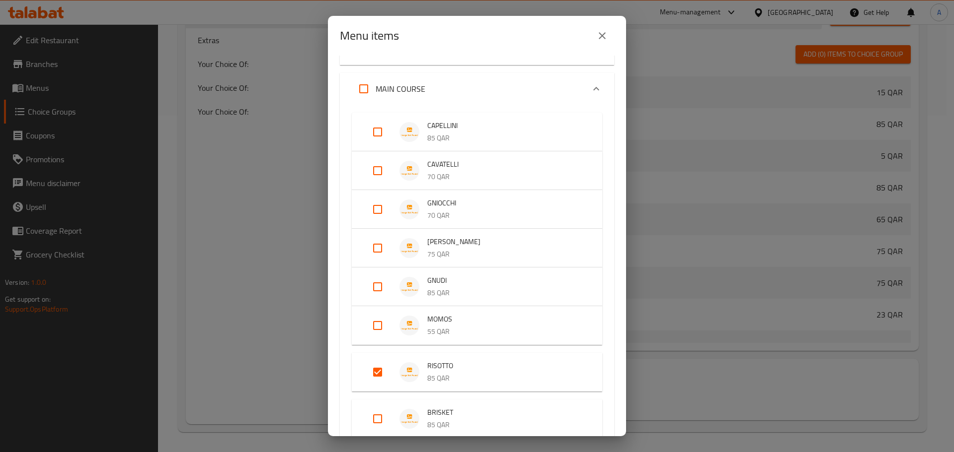
click at [375, 372] on input "Expand" at bounding box center [378, 373] width 24 height 24
checkbox input "false"
click at [375, 208] on input "Expand" at bounding box center [378, 210] width 24 height 24
checkbox input "true"
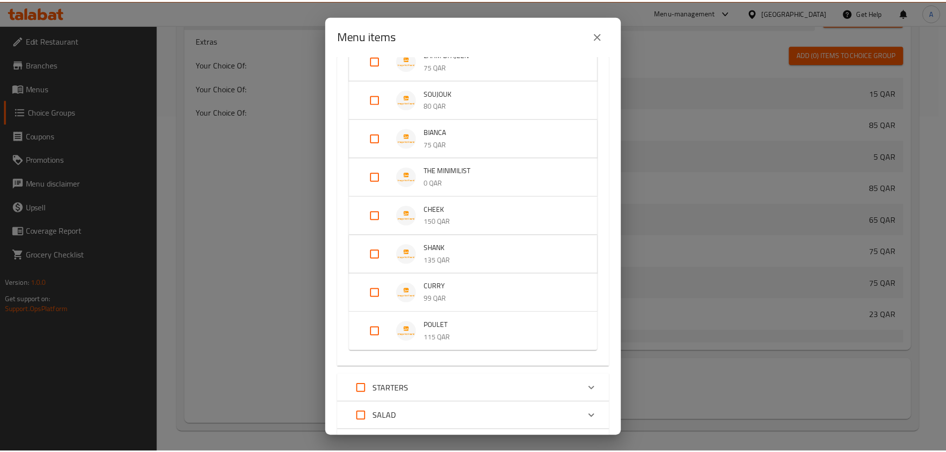
scroll to position [898, 0]
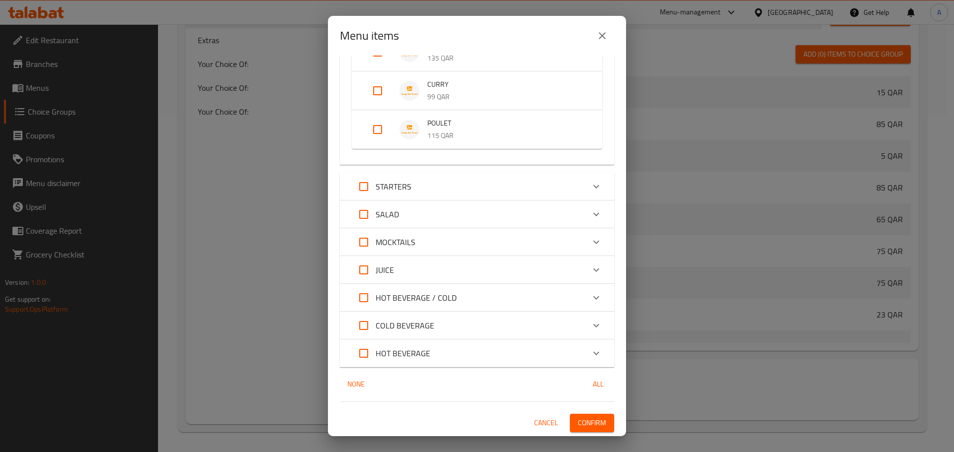
click at [587, 422] on span "Confirm" at bounding box center [592, 423] width 28 height 12
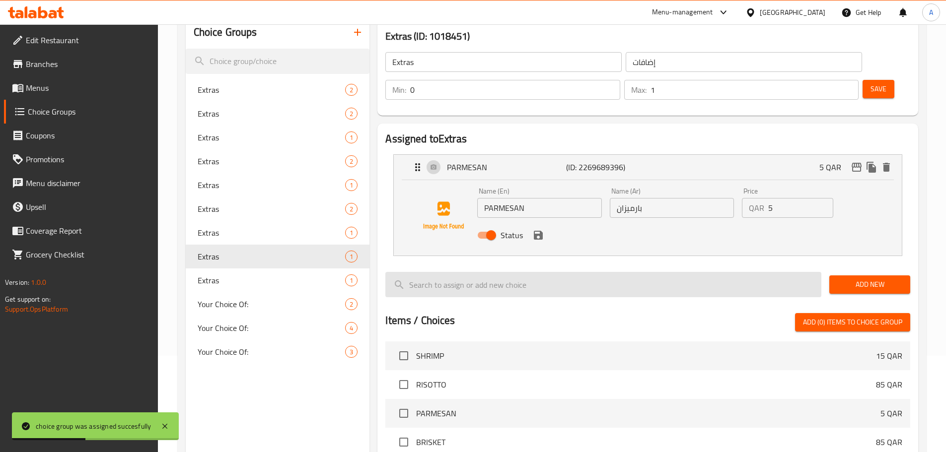
scroll to position [39, 0]
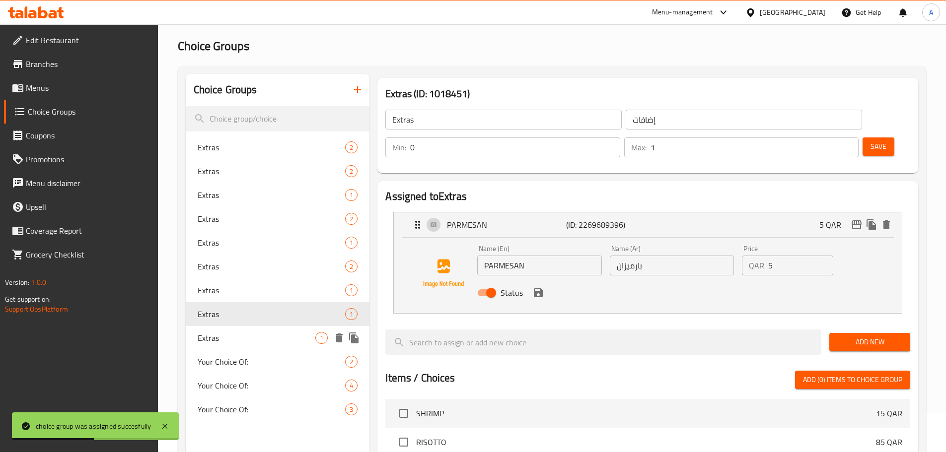
click at [241, 337] on span "Extras" at bounding box center [257, 338] width 118 height 12
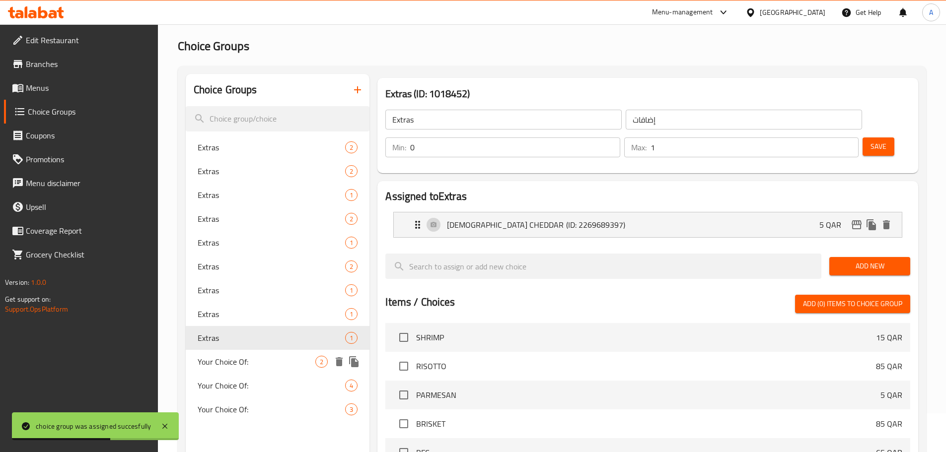
click at [251, 354] on div "Your Choice Of: 2" at bounding box center [278, 362] width 184 height 24
type input "Your Choice Of:"
type input "إختيارك من:"
type input "1"
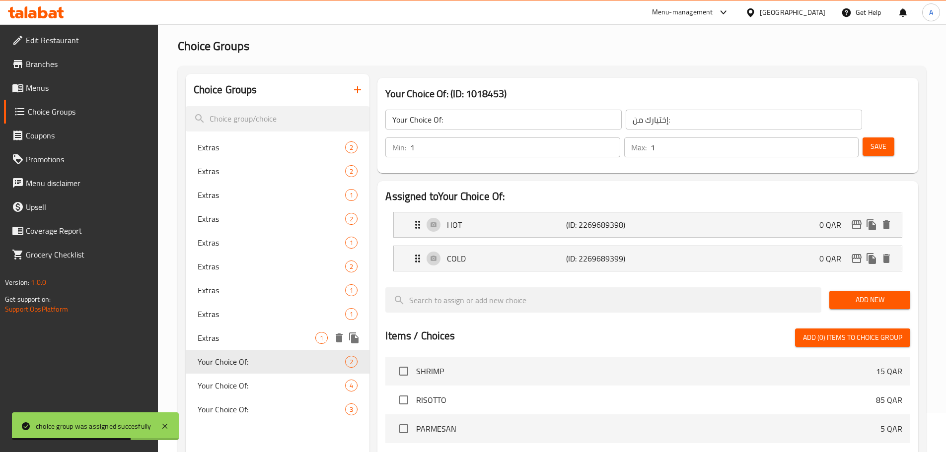
click at [250, 339] on span "Extras" at bounding box center [257, 338] width 118 height 12
type input "Extras"
type input "إضافات"
type input "0"
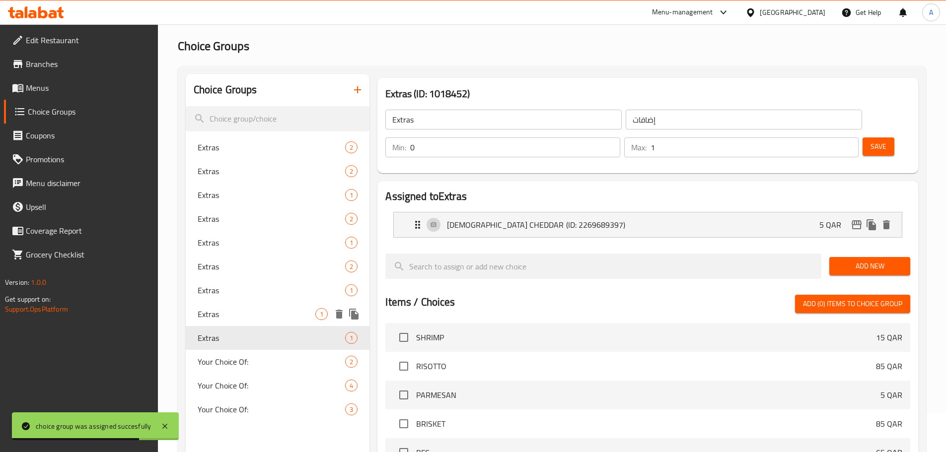
click at [258, 314] on span "Extras" at bounding box center [257, 314] width 118 height 12
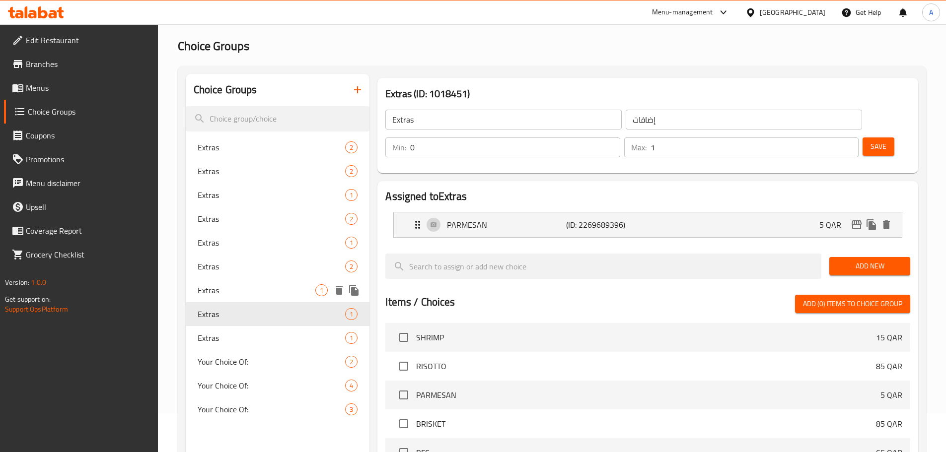
click at [268, 270] on span "Extras" at bounding box center [272, 267] width 148 height 12
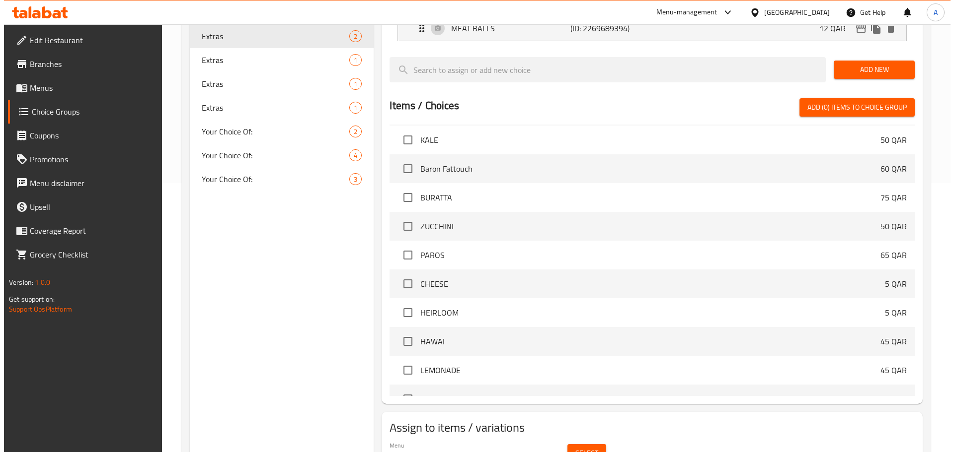
scroll to position [295, 0]
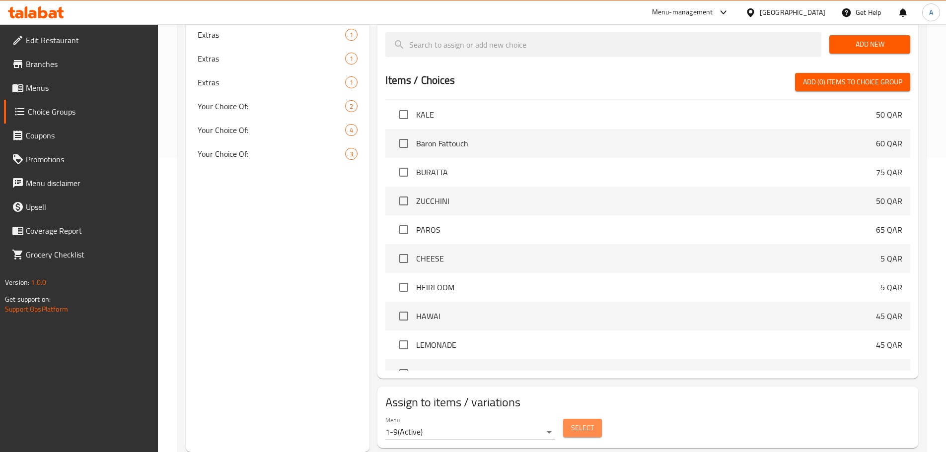
click at [579, 422] on span "Select" at bounding box center [582, 428] width 23 height 12
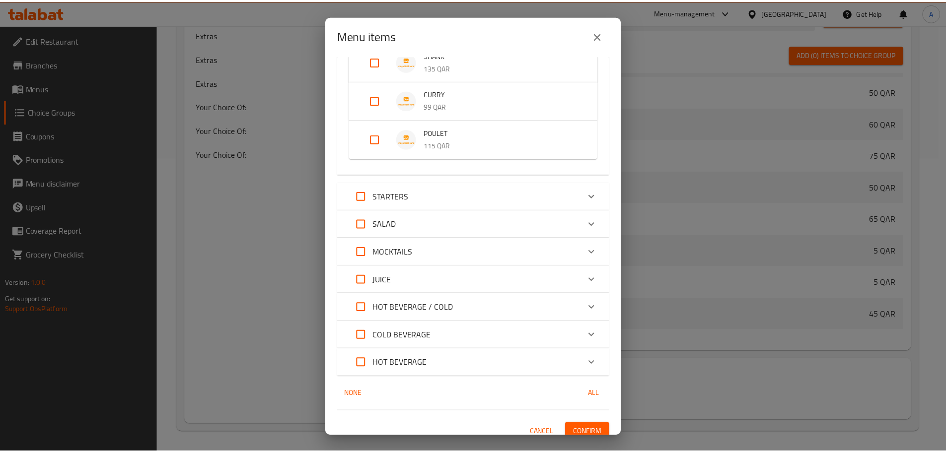
scroll to position [874, 0]
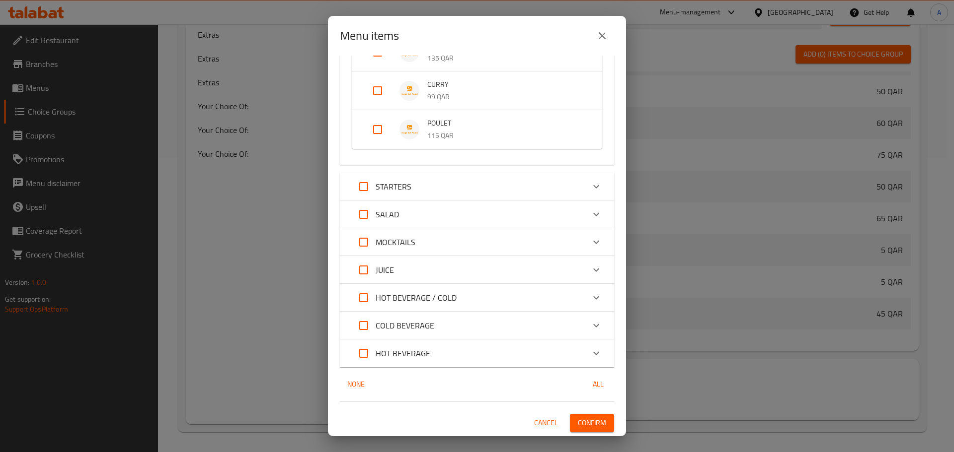
click at [604, 37] on icon "close" at bounding box center [602, 36] width 12 height 12
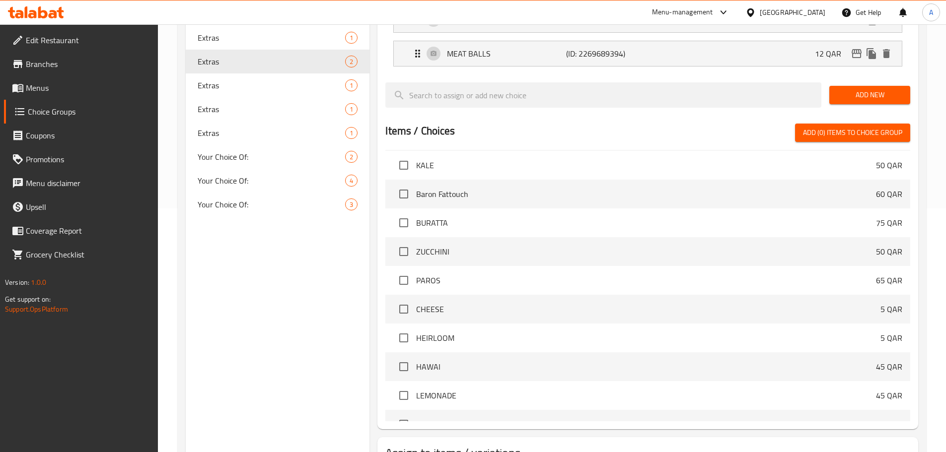
scroll to position [195, 0]
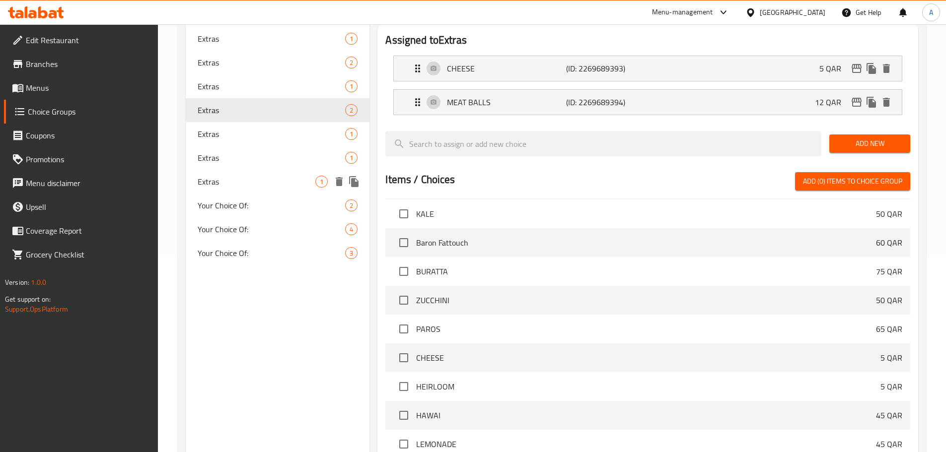
click at [251, 173] on div "Extras 1" at bounding box center [278, 182] width 184 height 24
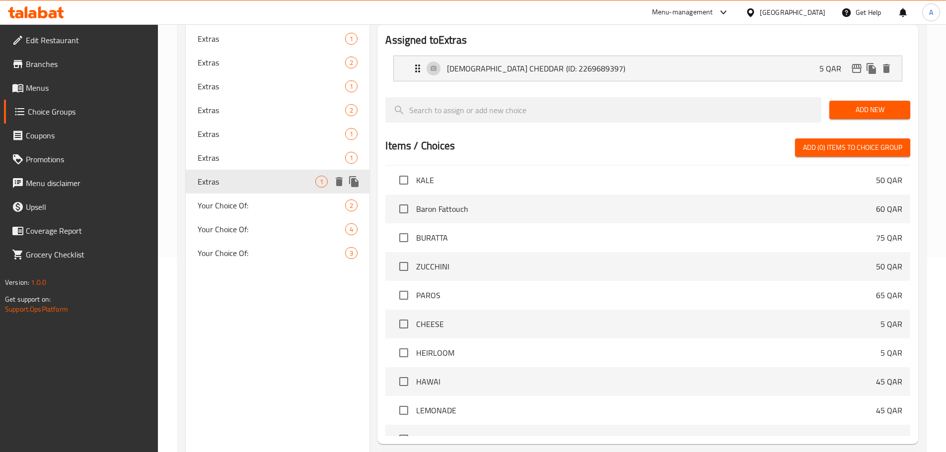
type input "1"
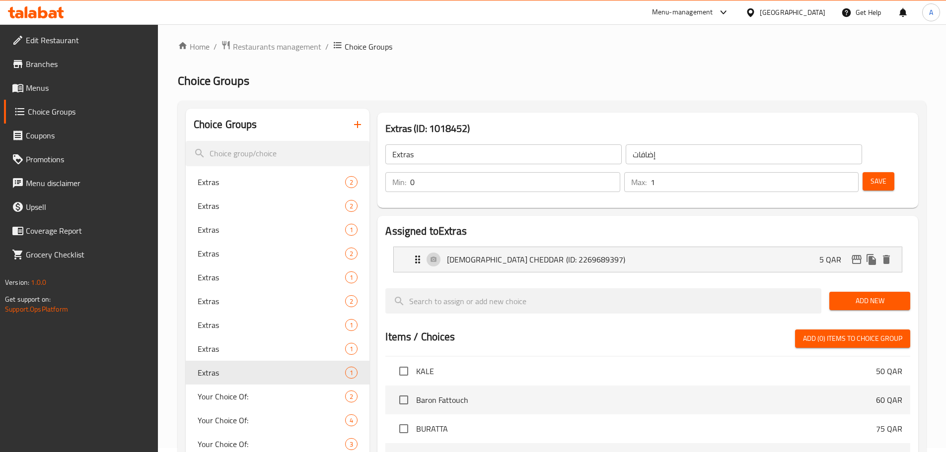
scroll to position [0, 0]
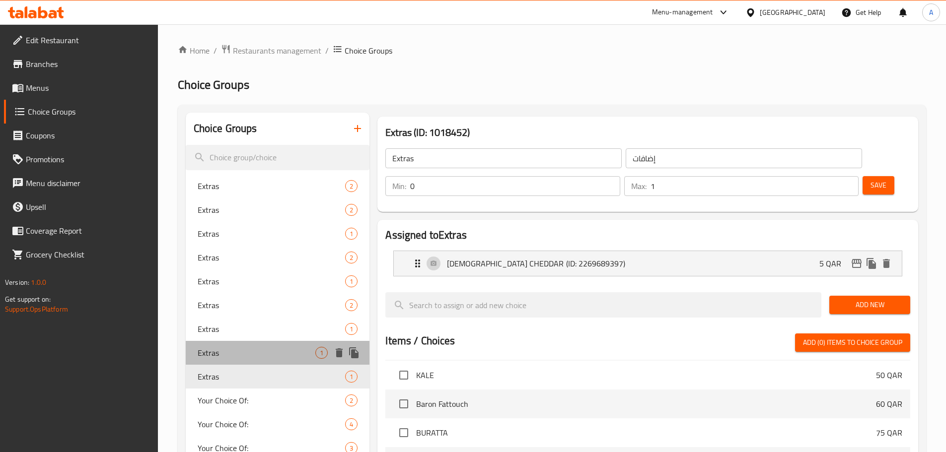
click at [229, 354] on span "Extras" at bounding box center [257, 353] width 118 height 12
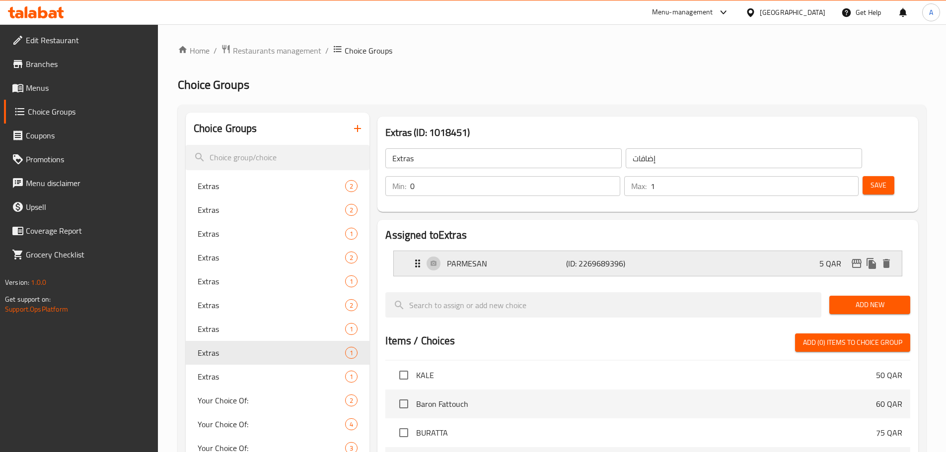
click at [707, 251] on div "PARMESAN (ID: 2269689396) 5 QAR" at bounding box center [651, 263] width 478 height 25
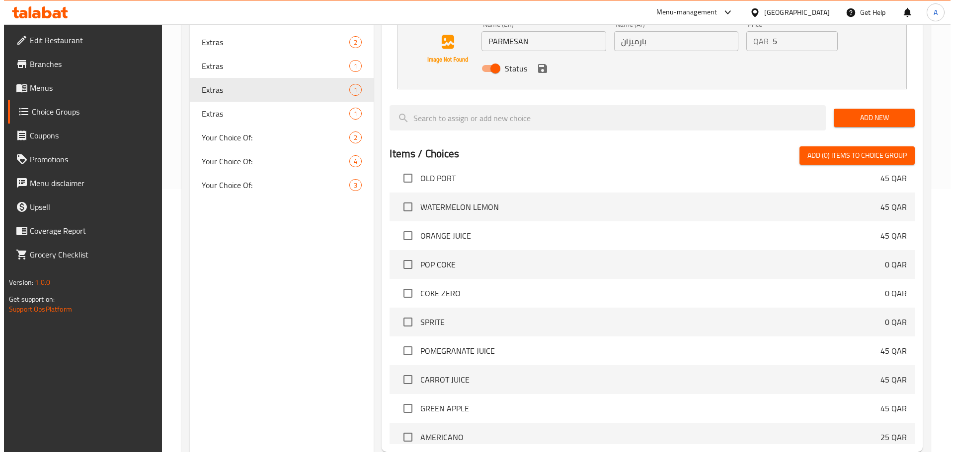
scroll to position [337, 0]
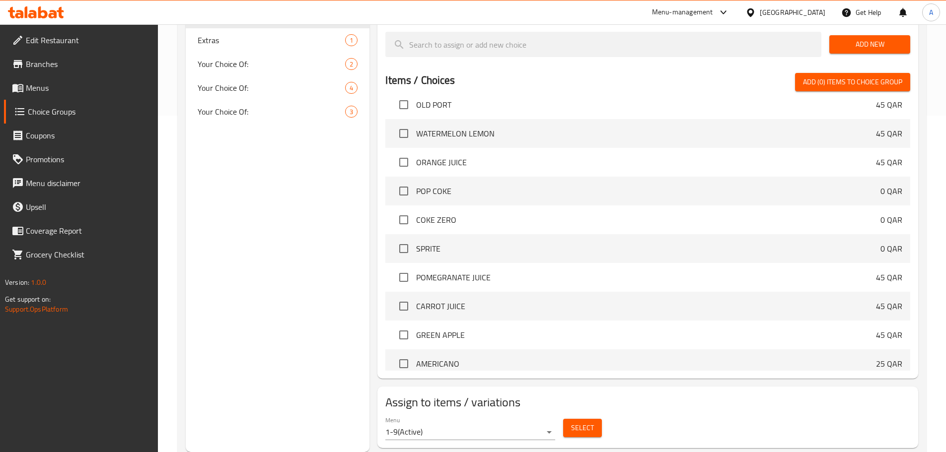
click at [598, 419] on button "Select" at bounding box center [582, 428] width 39 height 18
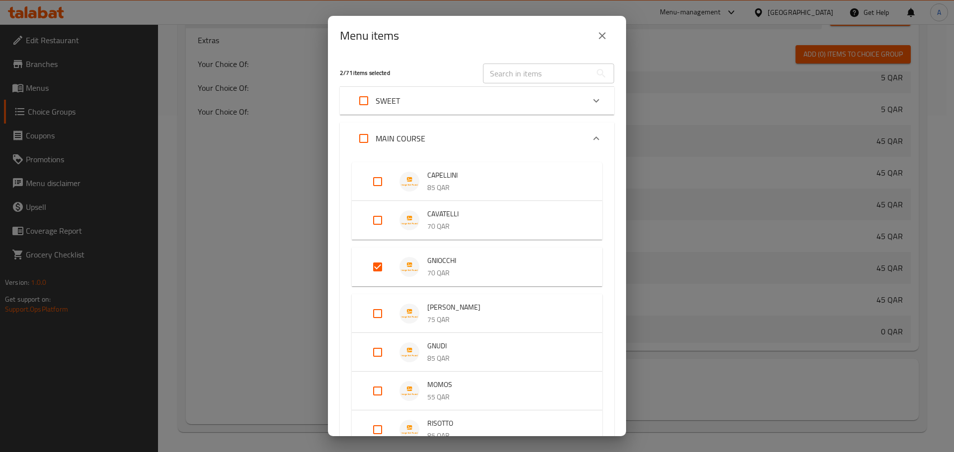
click at [378, 351] on input "Expand" at bounding box center [378, 353] width 24 height 24
checkbox input "true"
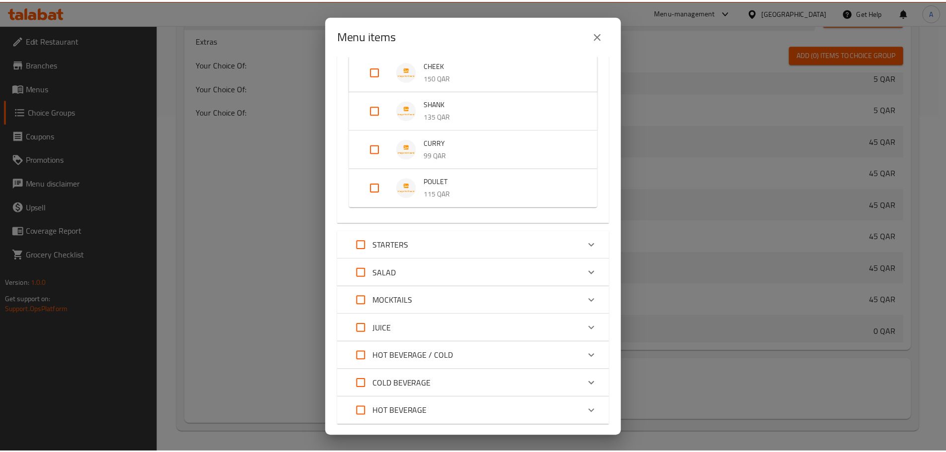
scroll to position [913, 0]
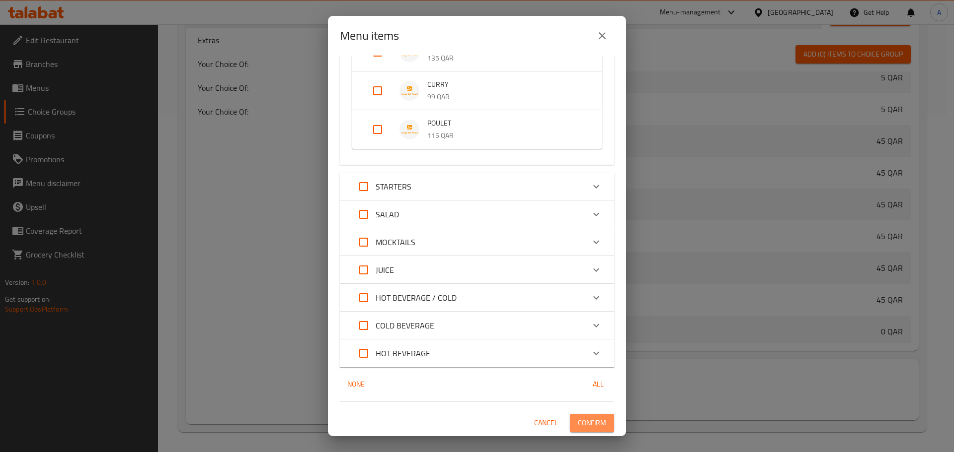
click at [584, 418] on span "Confirm" at bounding box center [592, 423] width 28 height 12
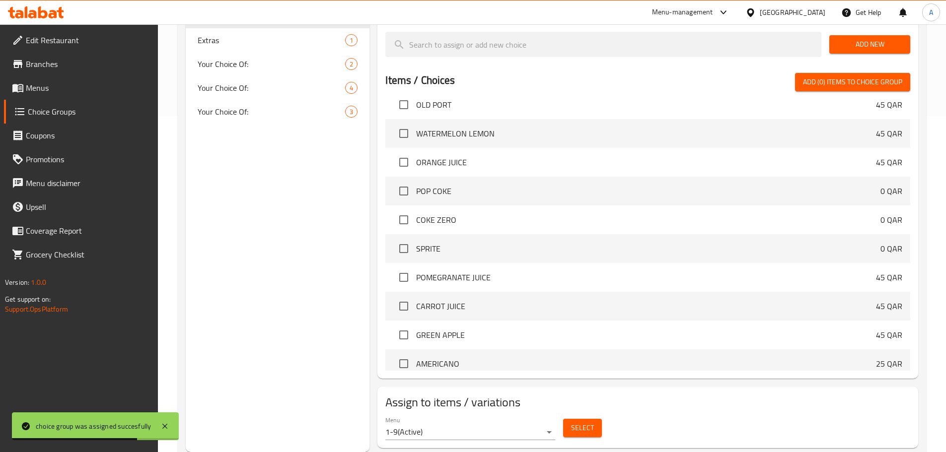
click at [56, 94] on link "Menus" at bounding box center [81, 88] width 154 height 24
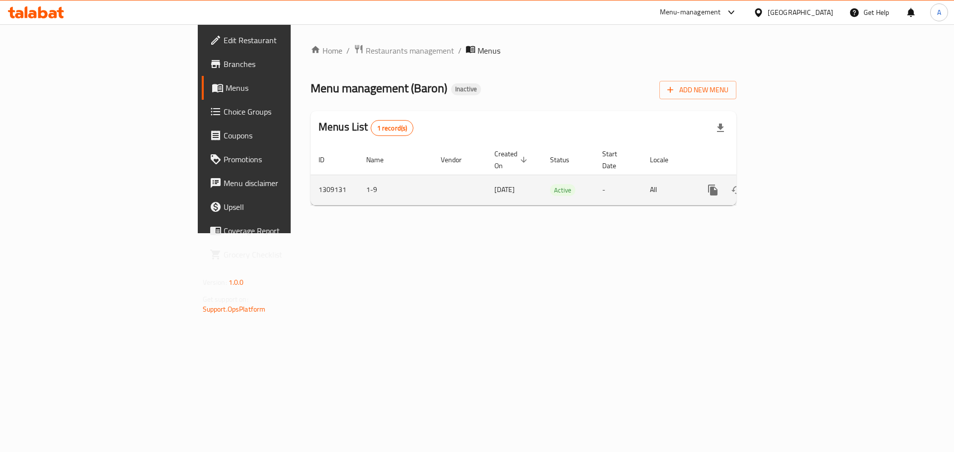
click at [790, 184] on icon "enhanced table" at bounding box center [784, 190] width 12 height 12
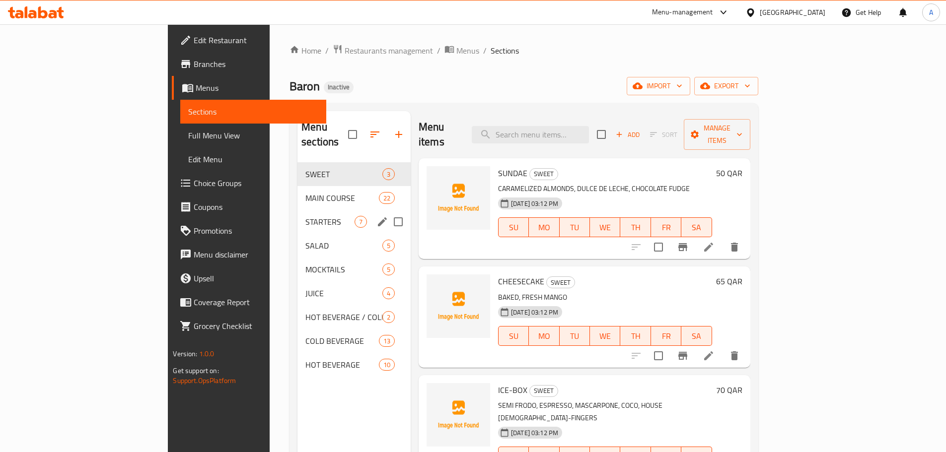
click at [305, 192] on span "MAIN COURSE" at bounding box center [342, 198] width 74 height 12
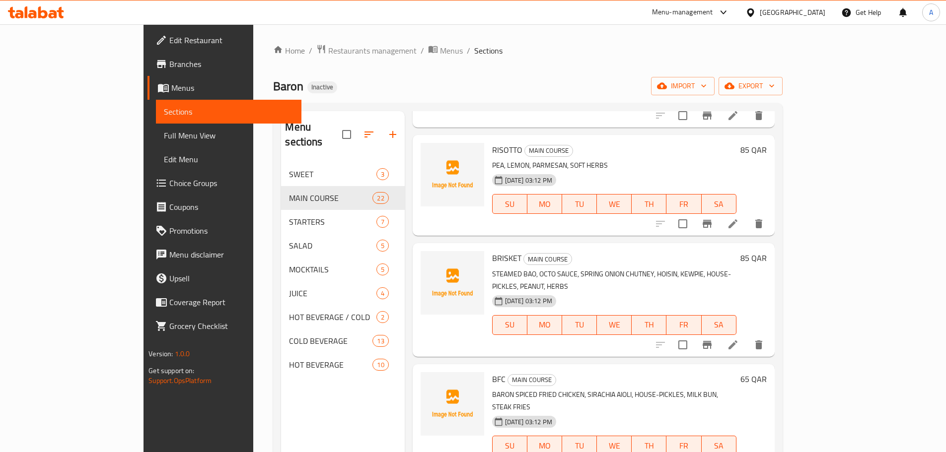
scroll to position [680, 0]
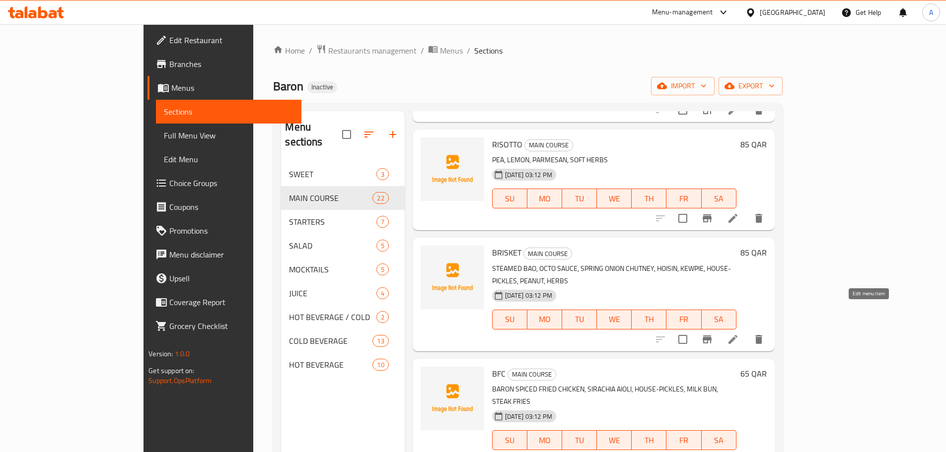
click at [739, 334] on icon at bounding box center [733, 340] width 12 height 12
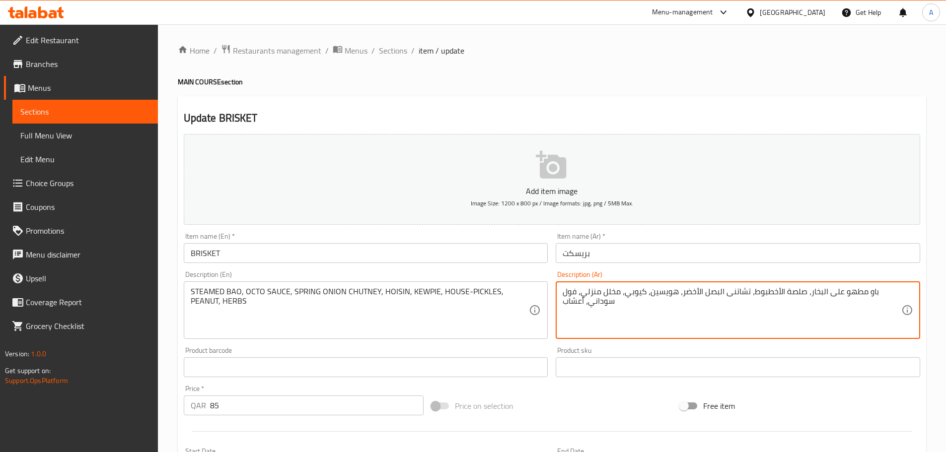
click at [766, 288] on textarea "باو مطهو على البخار، صلصة الأخطبوط، تشاتنى البصل الأخضر، هويسين، كيوبي، مخلل من…" at bounding box center [732, 310] width 339 height 47
type textarea "باو مطهو على البخار، صلصة اوكتو، تشاتنى البصل الأخضر، هويسين، كيوبي، مخلل منزلي…"
click at [494, 259] on input "BRISKET" at bounding box center [366, 253] width 365 height 20
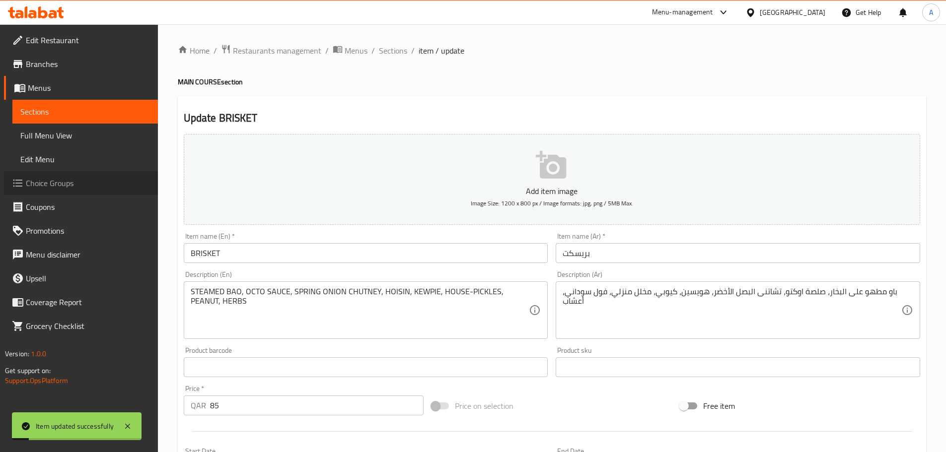
click at [48, 183] on span "Choice Groups" at bounding box center [88, 183] width 124 height 12
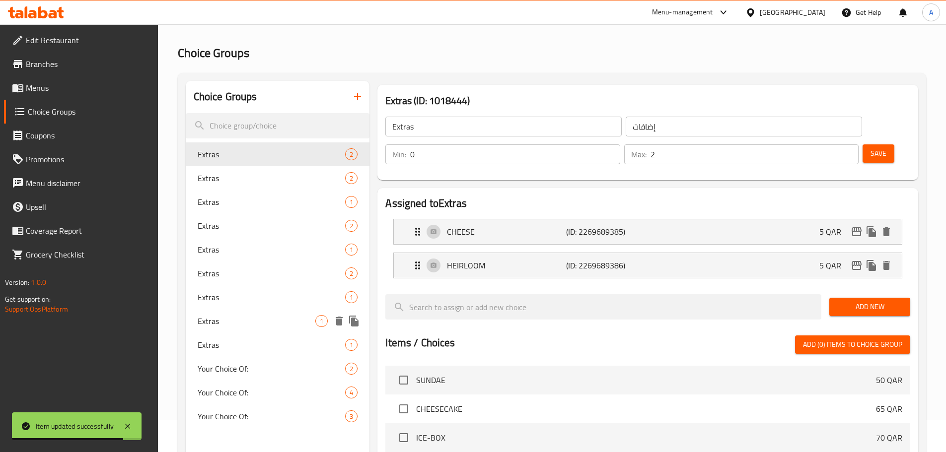
scroll to position [50, 0]
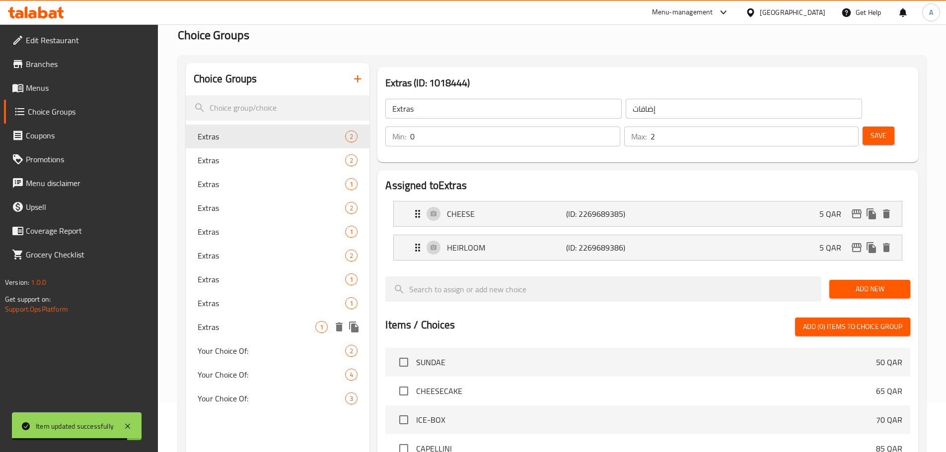
click at [216, 332] on span "Extras" at bounding box center [257, 327] width 118 height 12
type input "1"
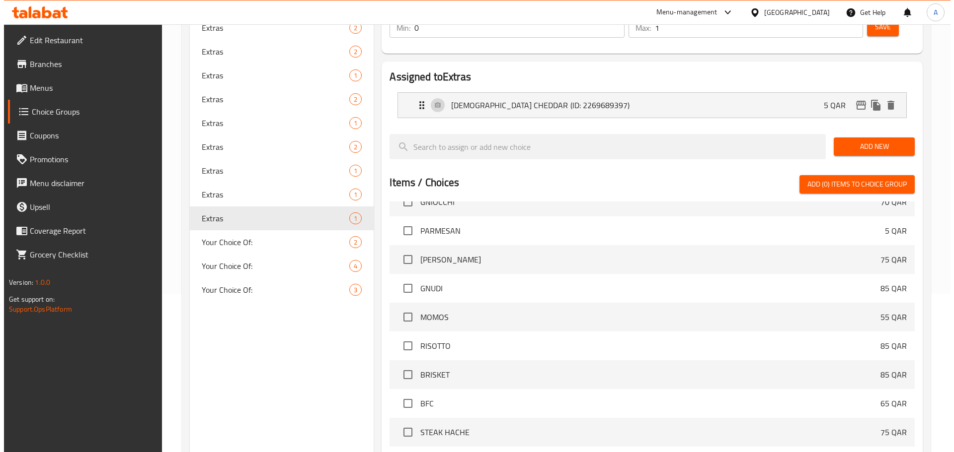
scroll to position [261, 0]
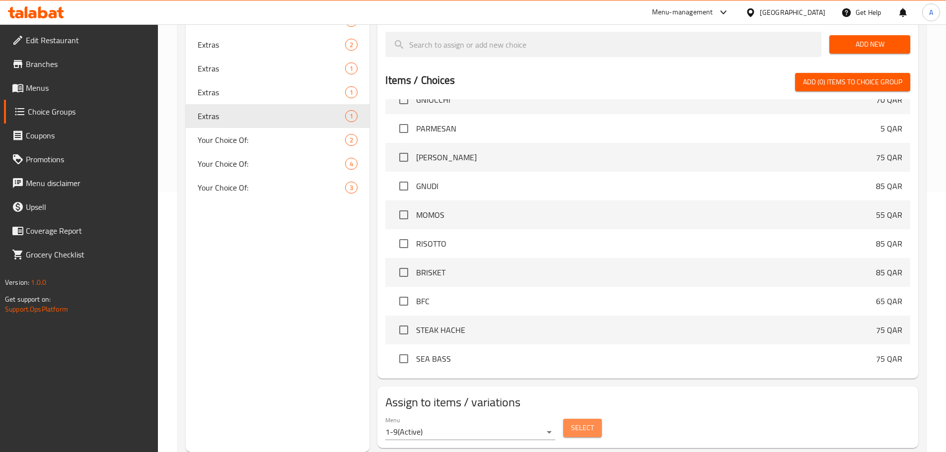
click at [578, 422] on span "Select" at bounding box center [582, 428] width 23 height 12
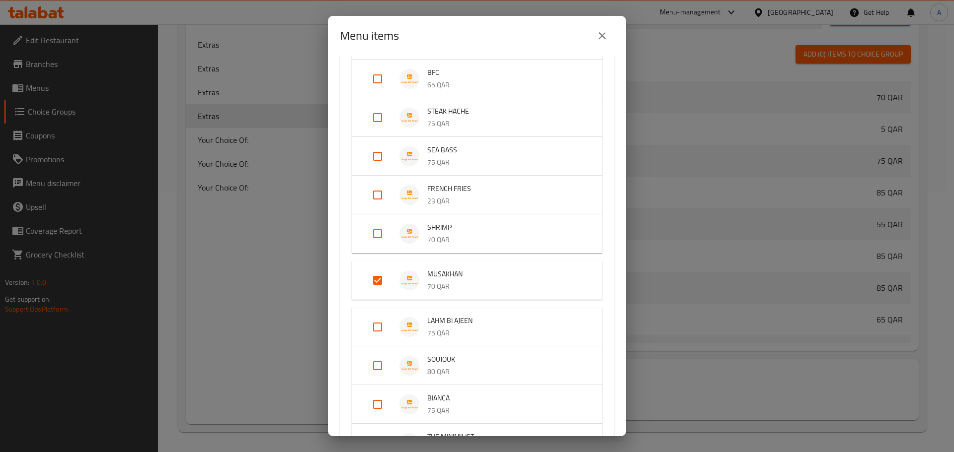
scroll to position [447, 0]
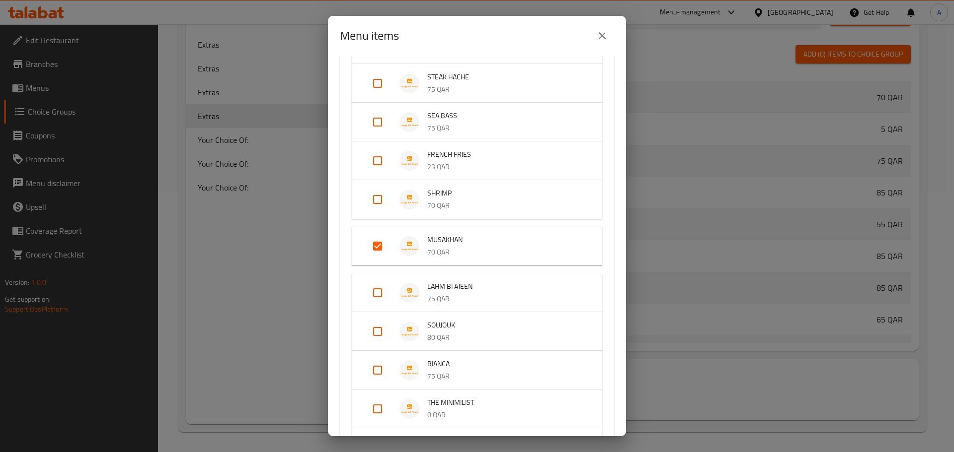
click at [388, 243] on input "Expand" at bounding box center [378, 246] width 24 height 24
checkbox input "false"
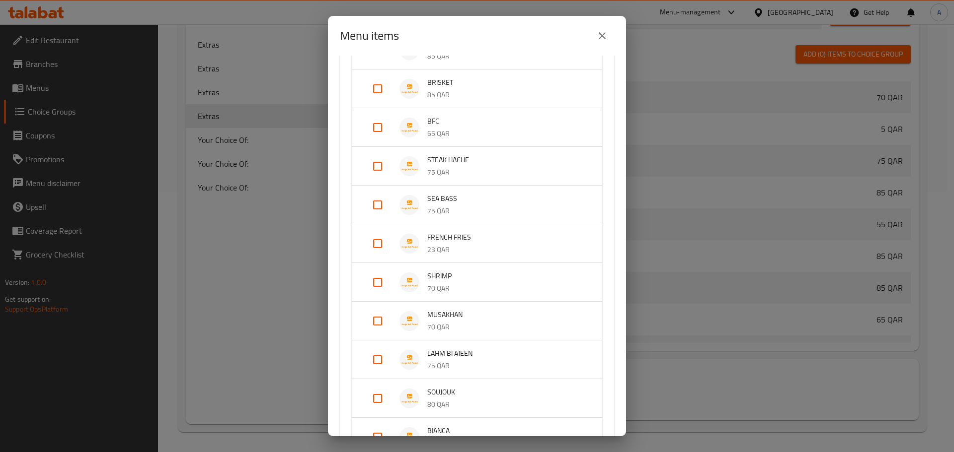
scroll to position [348, 0]
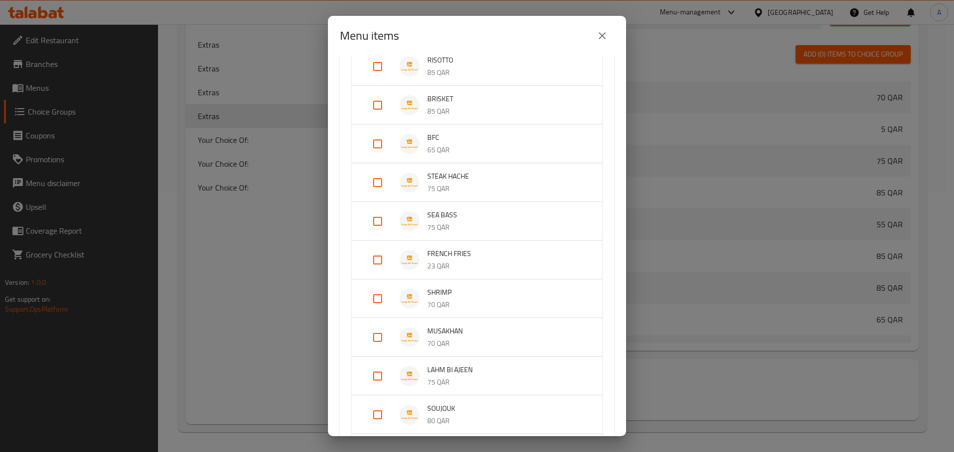
click at [381, 177] on input "Expand" at bounding box center [378, 183] width 24 height 24
checkbox input "true"
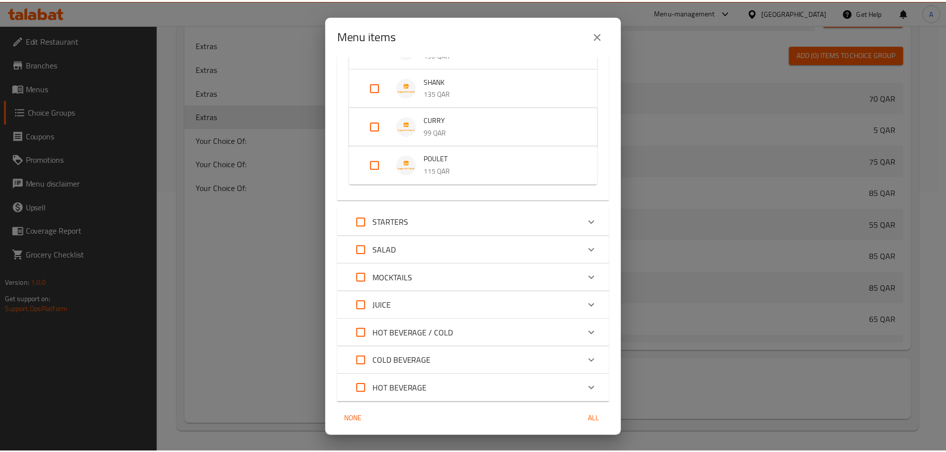
scroll to position [882, 0]
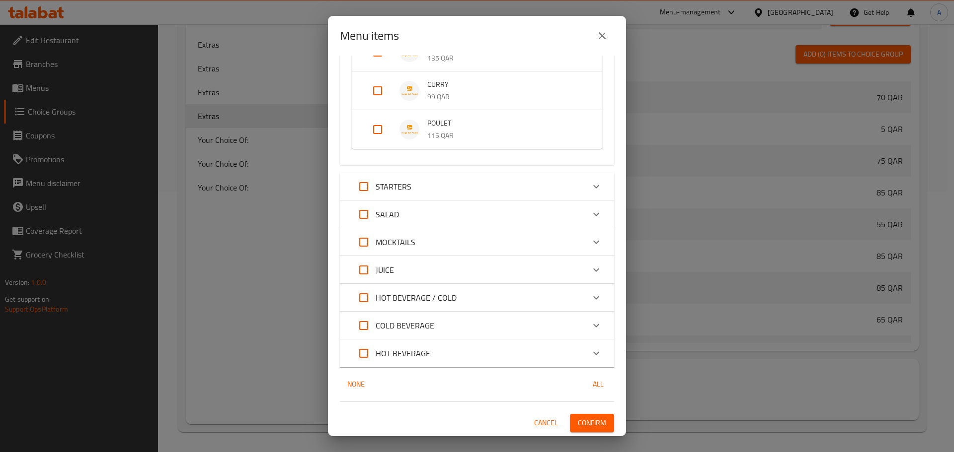
click at [582, 422] on span "Confirm" at bounding box center [592, 423] width 28 height 12
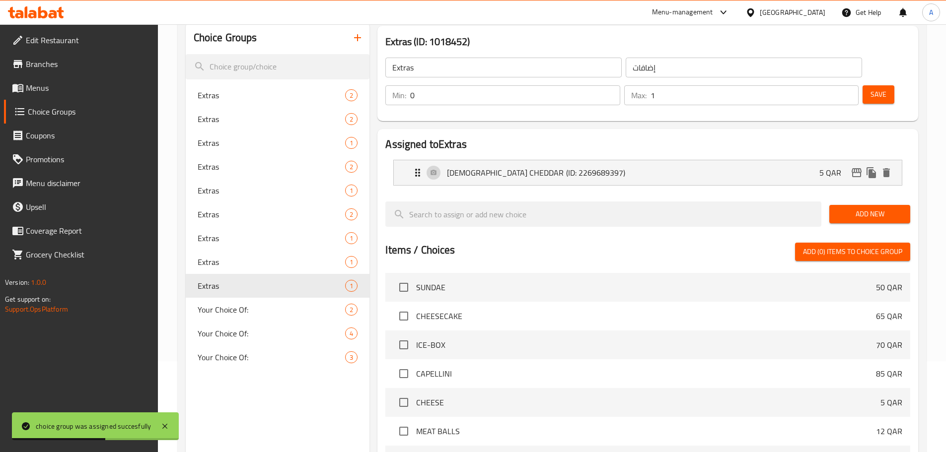
scroll to position [99, 0]
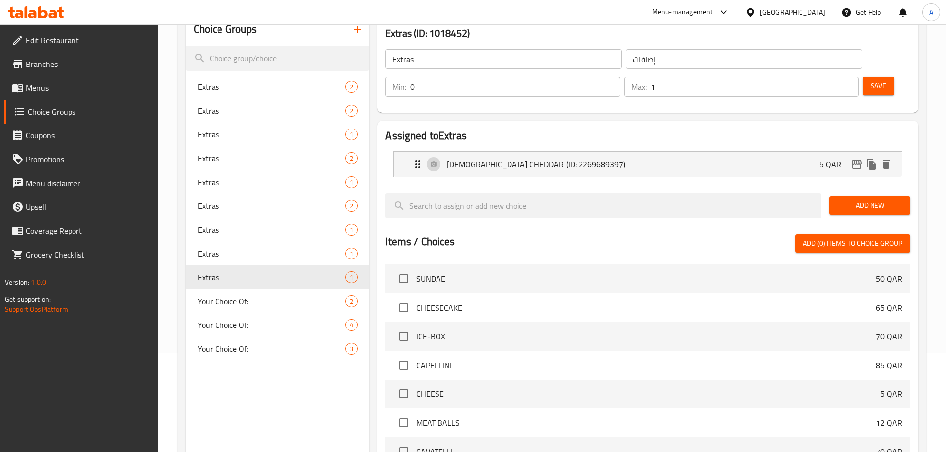
click at [82, 94] on link "Menus" at bounding box center [81, 88] width 154 height 24
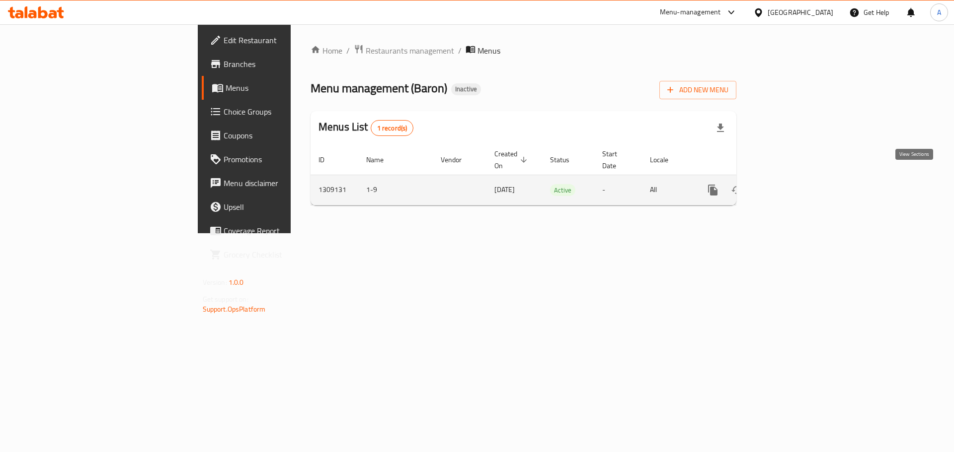
click at [790, 184] on icon "enhanced table" at bounding box center [784, 190] width 12 height 12
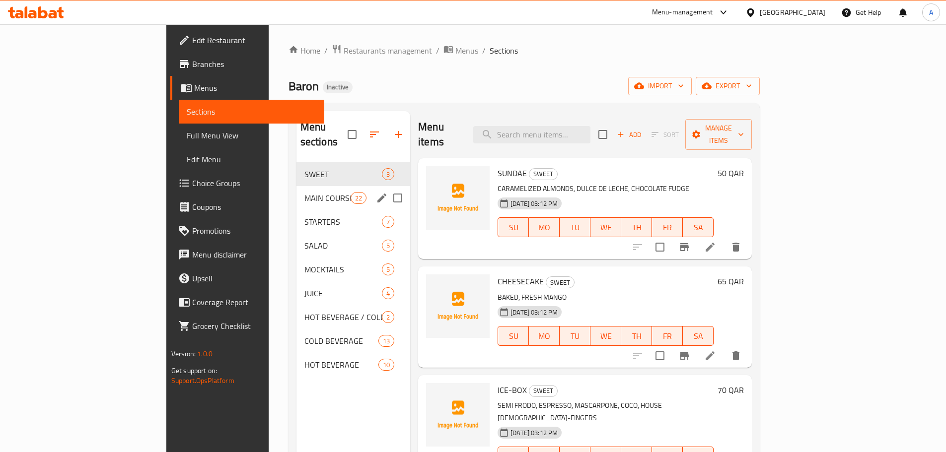
click at [297, 190] on div "MAIN COURSE 22" at bounding box center [354, 198] width 114 height 24
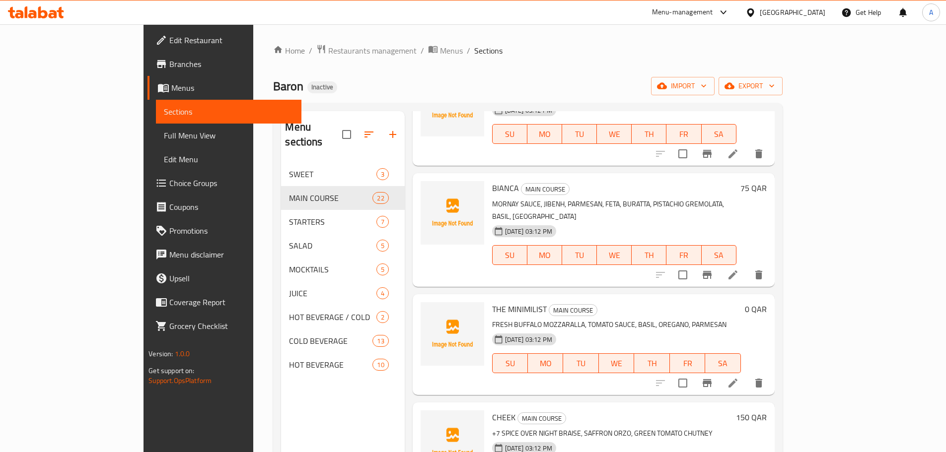
scroll to position [1738, 0]
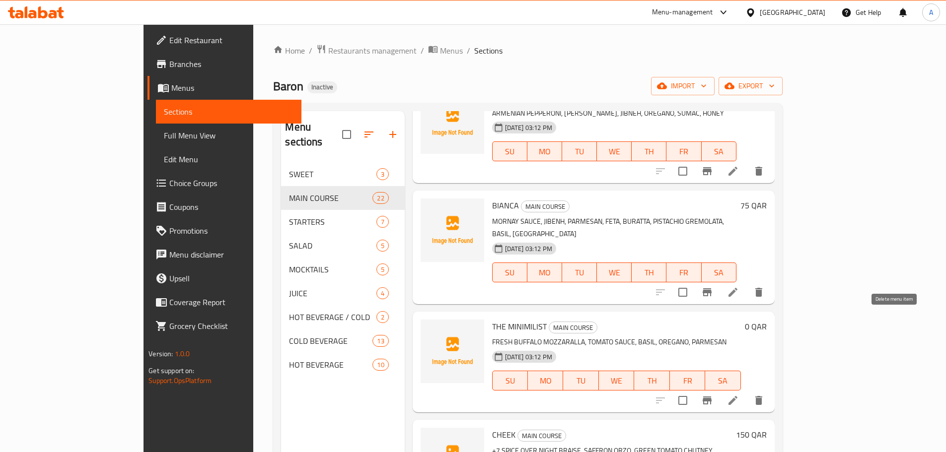
click at [762, 396] on icon "delete" at bounding box center [758, 400] width 7 height 9
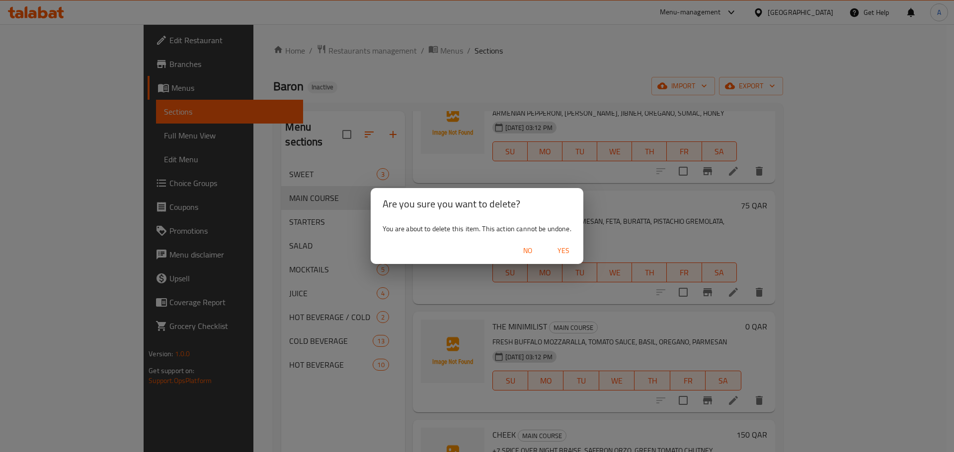
click at [561, 248] on span "Yes" at bounding box center [563, 251] width 24 height 12
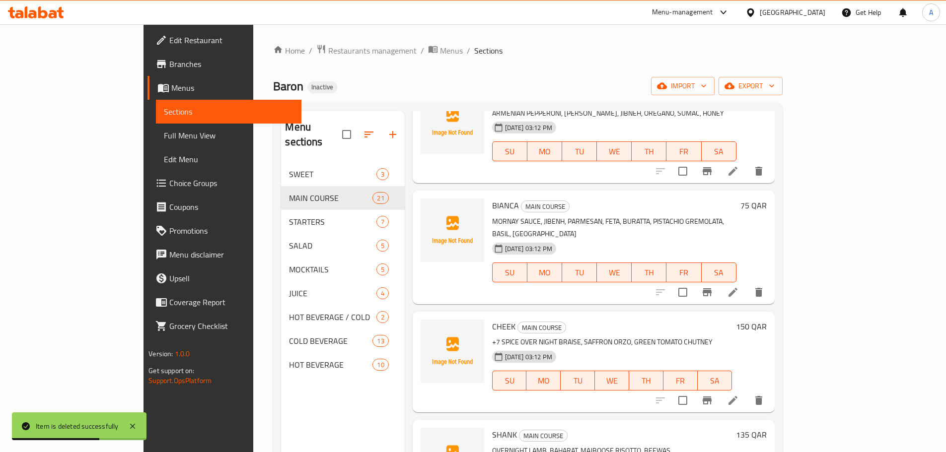
click at [739, 395] on icon at bounding box center [733, 401] width 12 height 12
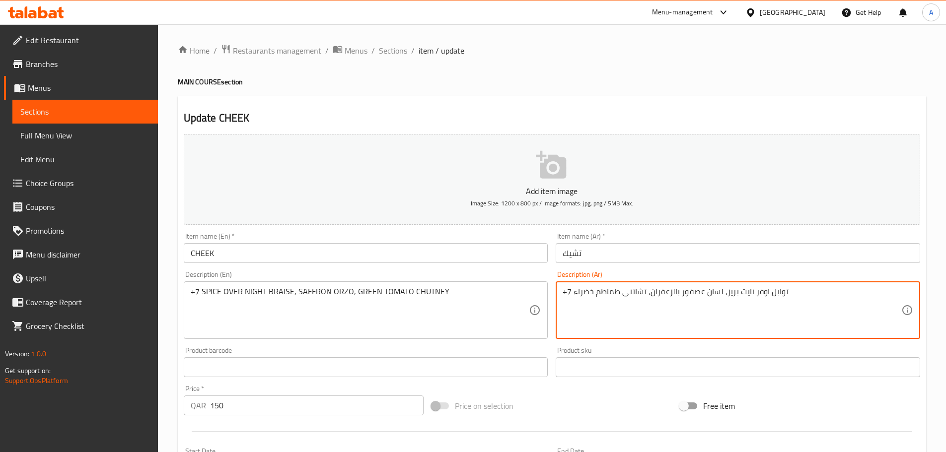
type textarea "+7 توابل اوفر نايت بريز، لسان عصفور بالزعفران، تشاتنى طماطم خضراء"
click at [534, 257] on input "CHEEK" at bounding box center [366, 253] width 365 height 20
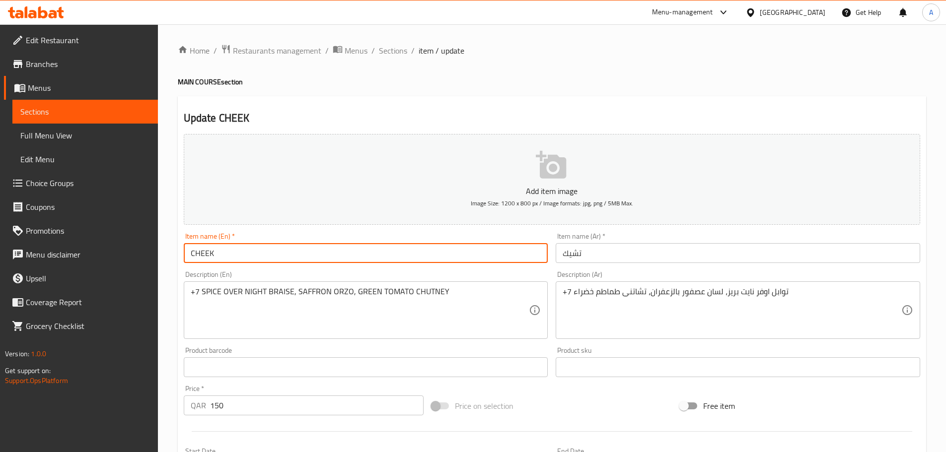
click at [52, 181] on span "Choice Groups" at bounding box center [88, 183] width 124 height 12
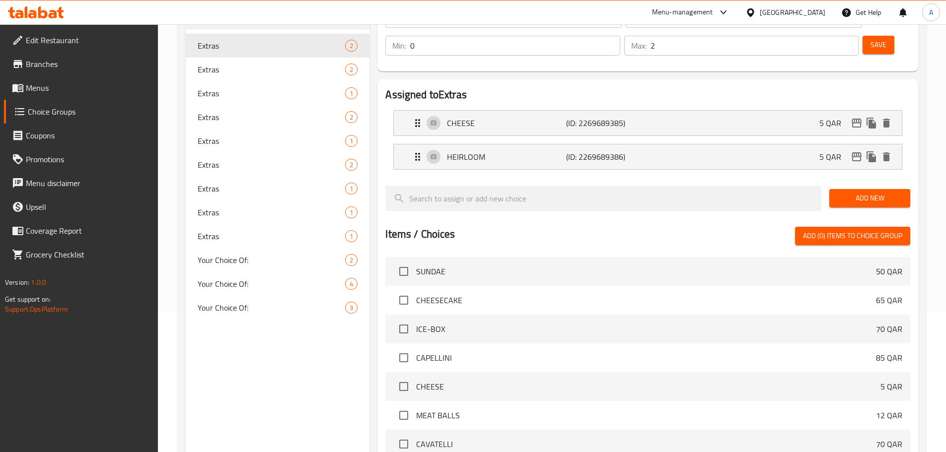
scroll to position [91, 0]
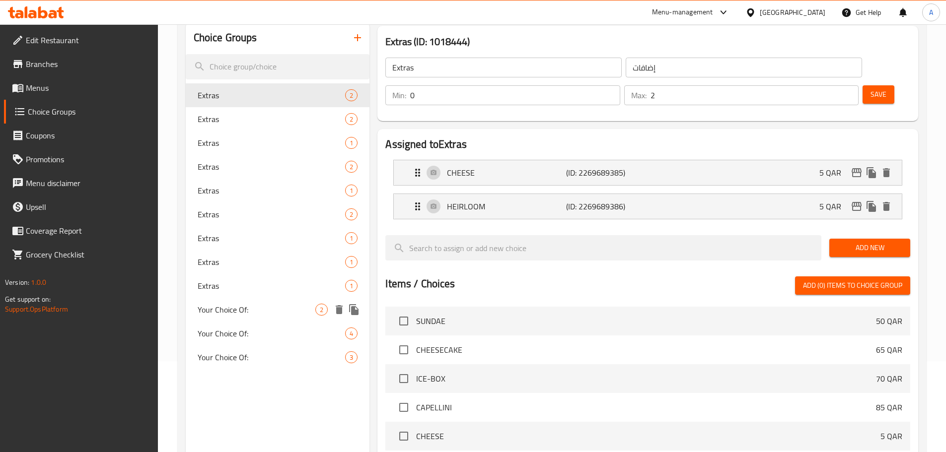
click at [243, 315] on span "Your Choice Of:" at bounding box center [257, 310] width 118 height 12
type input "Your Choice Of:"
type input "إختيارك من:"
type input "1"
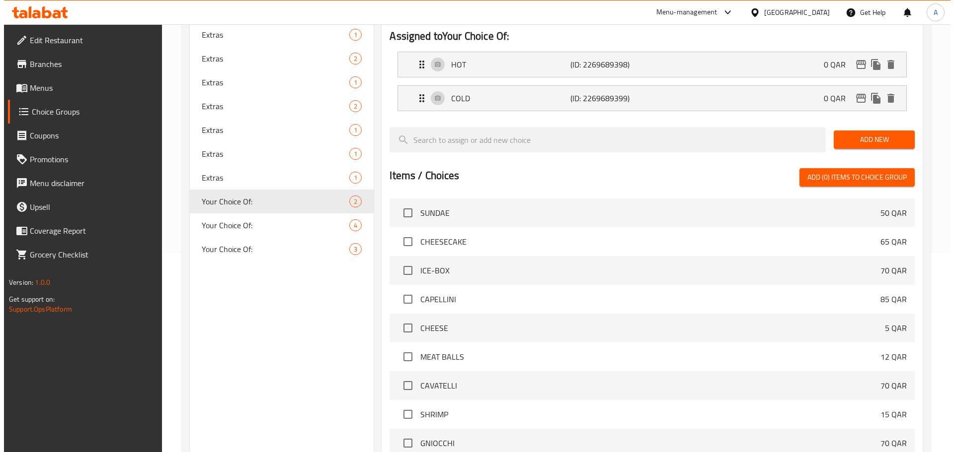
scroll to position [295, 0]
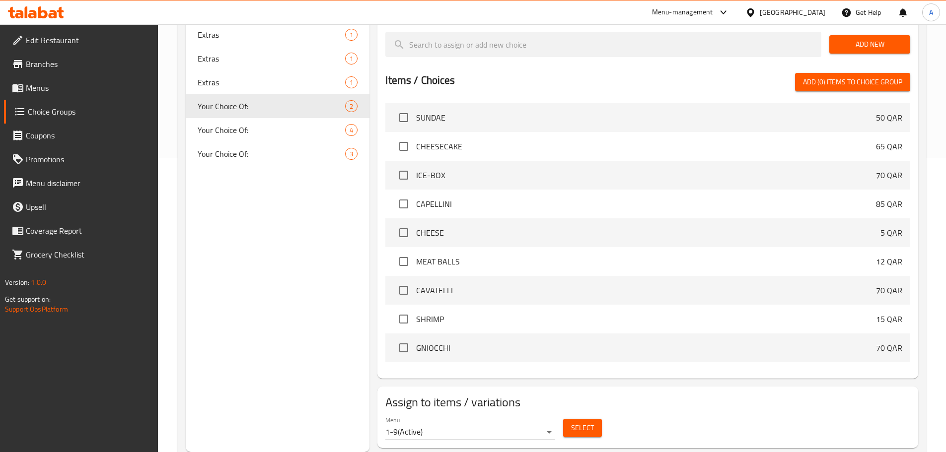
click at [577, 422] on span "Select" at bounding box center [582, 428] width 23 height 12
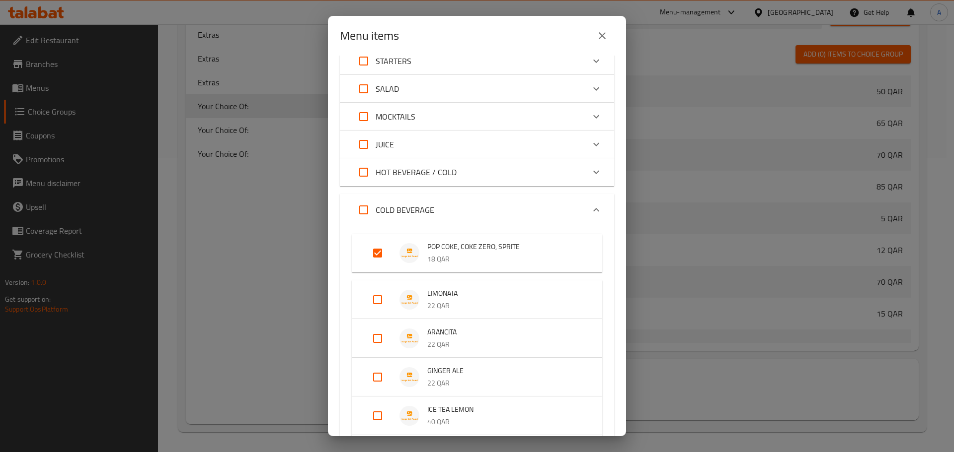
scroll to position [99, 0]
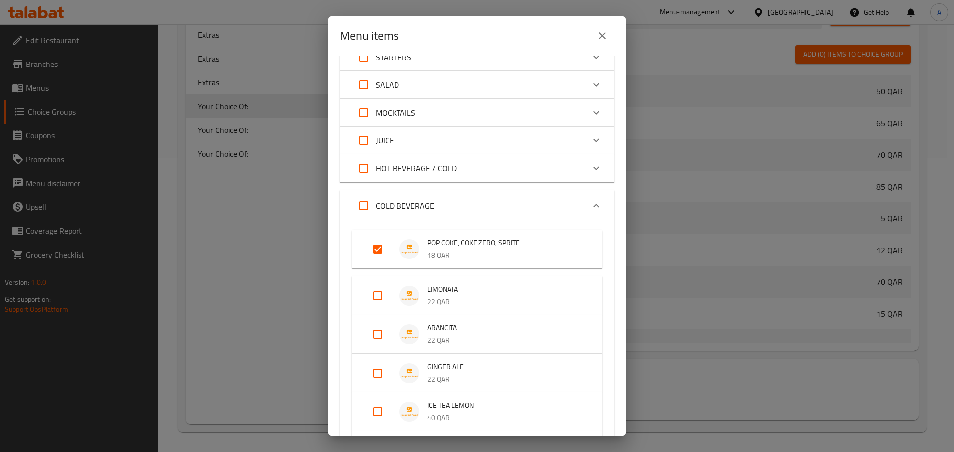
click at [376, 254] on input "Expand" at bounding box center [378, 249] width 24 height 24
checkbox input "false"
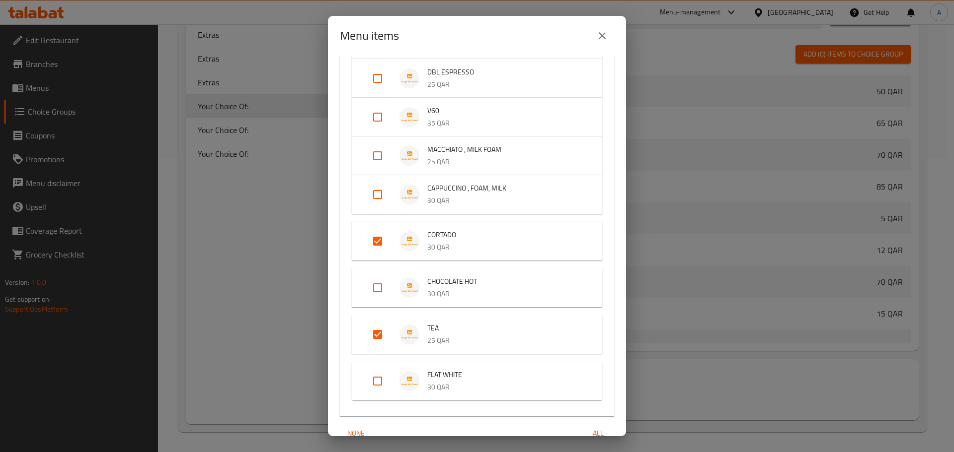
scroll to position [914, 0]
click at [375, 236] on input "Expand" at bounding box center [378, 242] width 24 height 24
checkbox input "false"
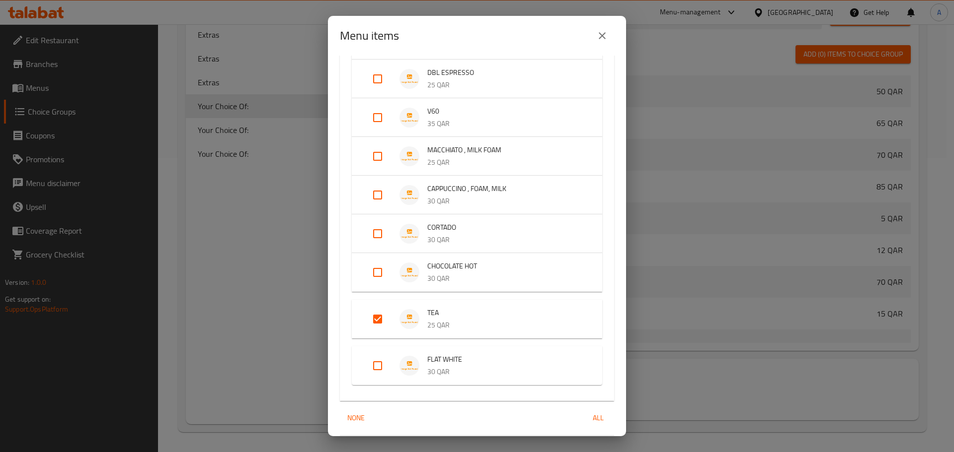
click at [379, 322] on input "Expand" at bounding box center [378, 319] width 24 height 24
checkbox input "false"
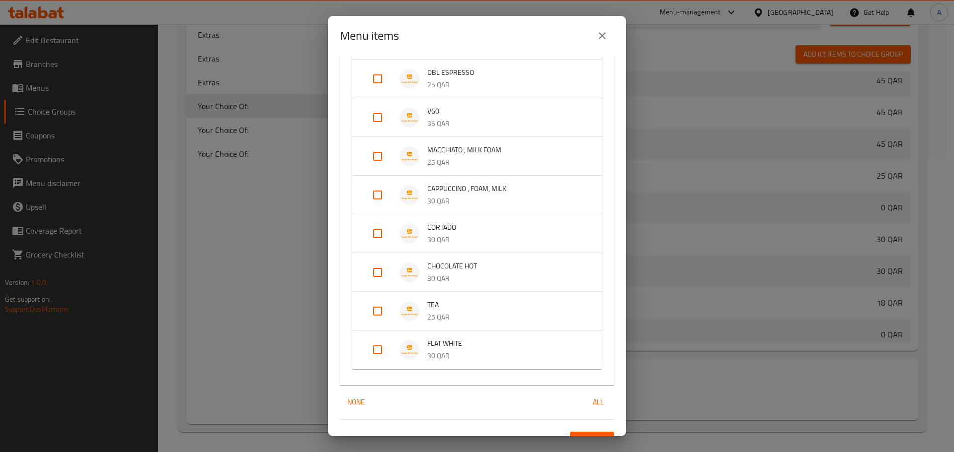
click at [603, 226] on div "RAQWA COFFEE 25 QAR ESPRESSO 18 QAR DBL ESPRESSO 25 QAR V60 35 QAR MACCHIATO , …" at bounding box center [477, 179] width 274 height 411
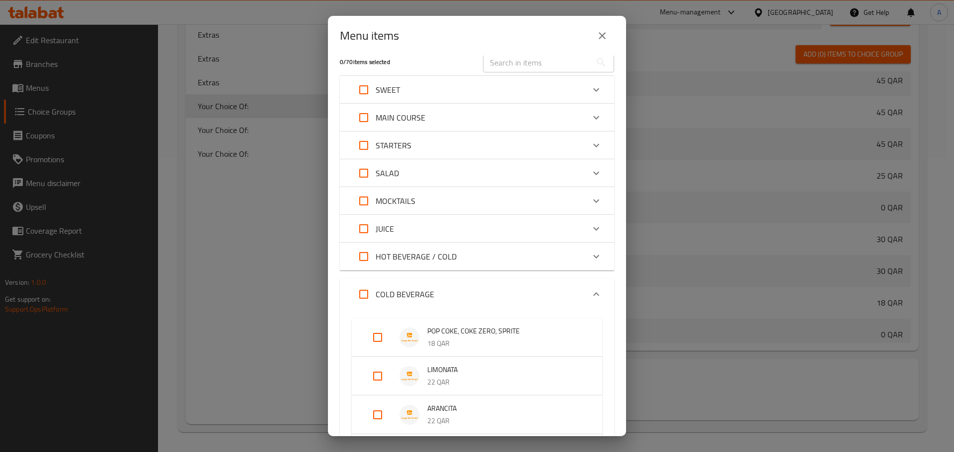
scroll to position [0, 0]
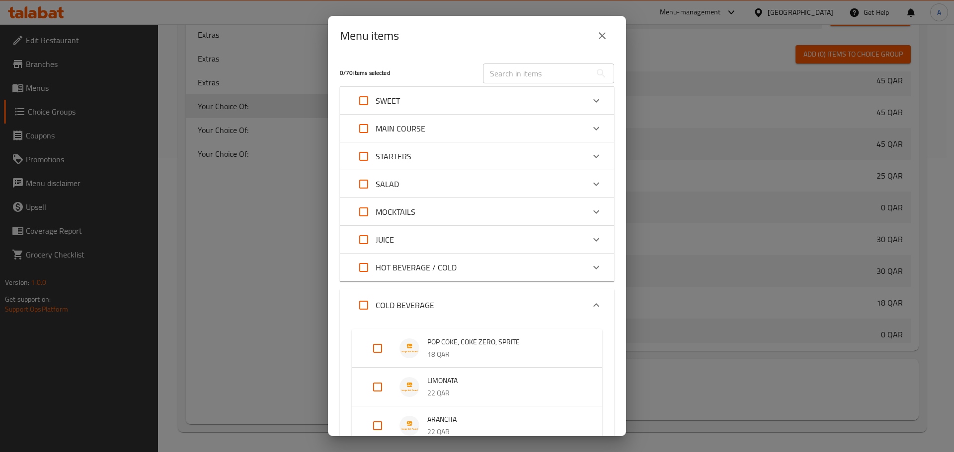
click at [450, 270] on p "HOT BEVERAGE / COLD" at bounding box center [415, 268] width 81 height 12
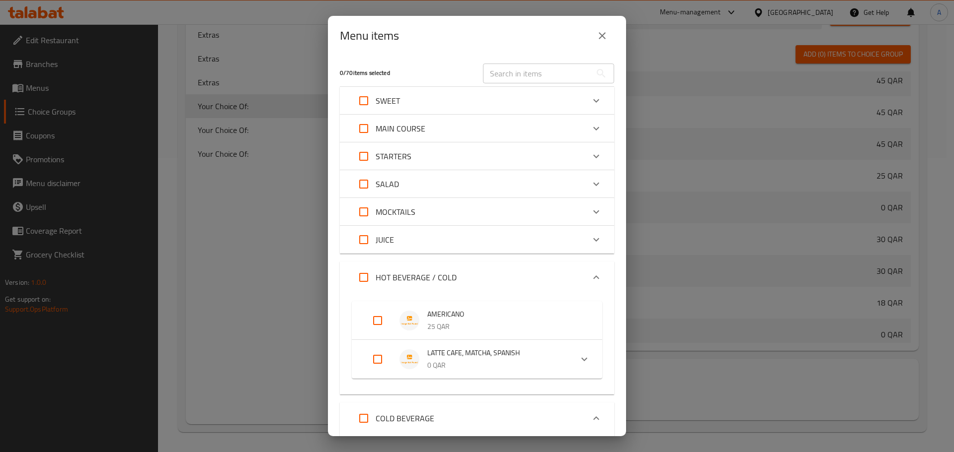
click at [375, 357] on input "Expand" at bounding box center [378, 360] width 24 height 24
checkbox input "true"
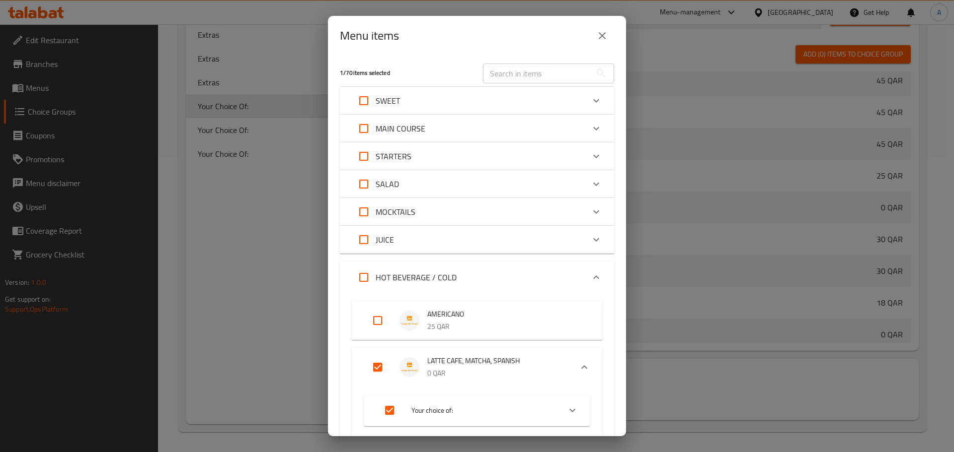
click at [381, 324] on input "Expand" at bounding box center [378, 321] width 24 height 24
checkbox input "true"
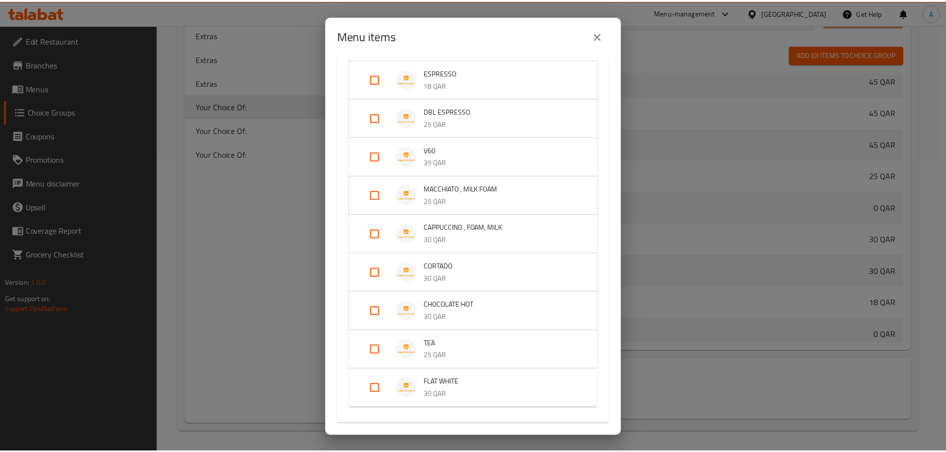
scroll to position [1109, 0]
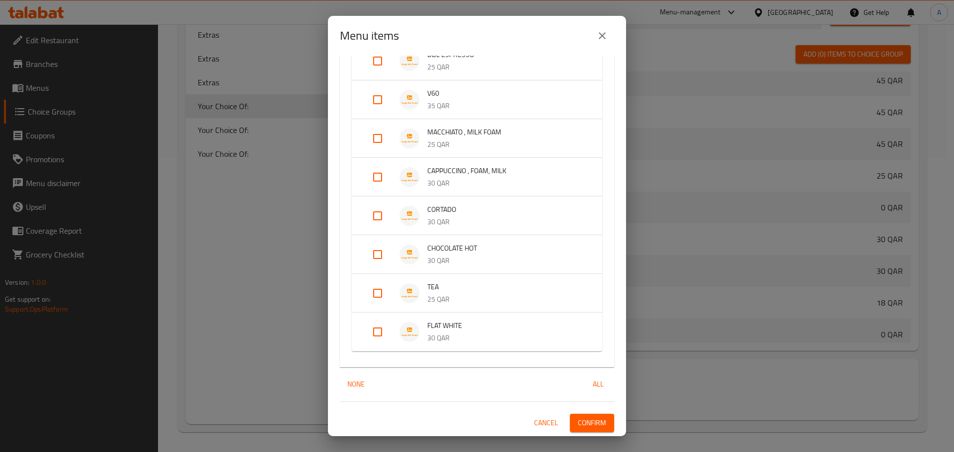
click at [578, 420] on span "Confirm" at bounding box center [592, 423] width 28 height 12
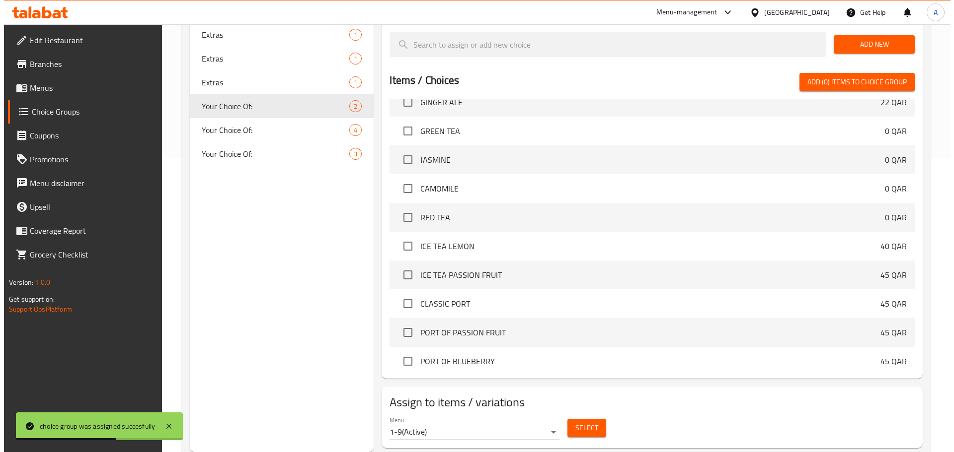
scroll to position [2103, 0]
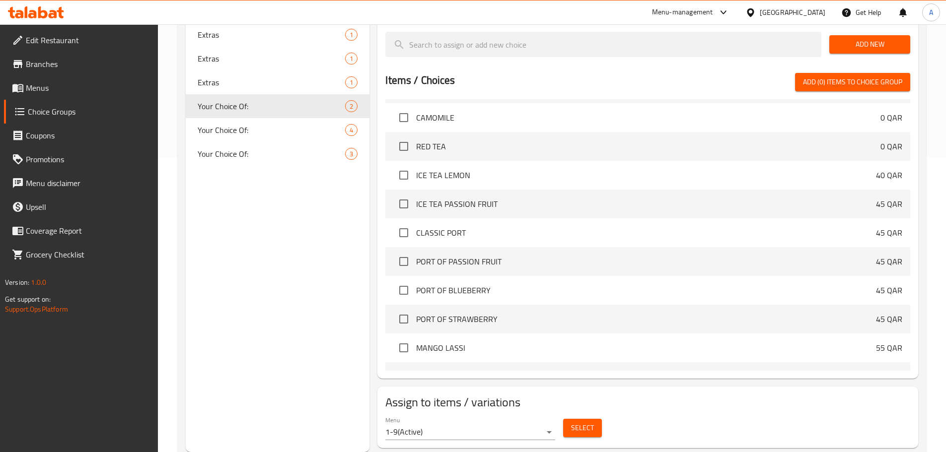
click at [589, 415] on div "Select" at bounding box center [582, 428] width 47 height 26
click at [594, 415] on div "Select" at bounding box center [582, 428] width 47 height 26
click at [587, 422] on span "Select" at bounding box center [582, 428] width 23 height 12
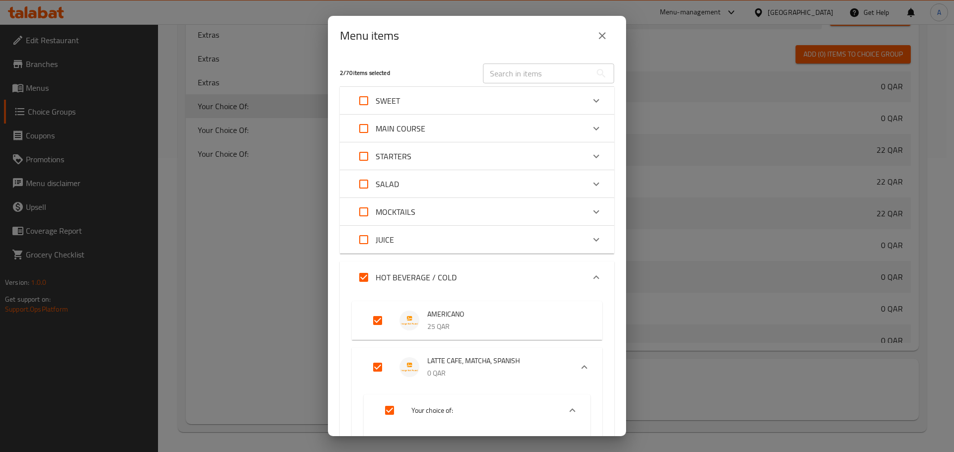
scroll to position [2318, 0]
click at [377, 363] on input "Expand" at bounding box center [378, 368] width 24 height 24
checkbox input "false"
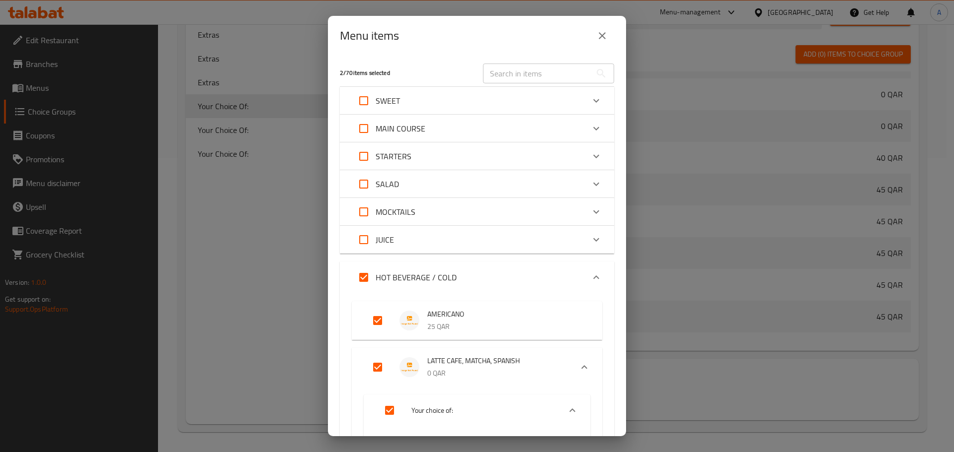
checkbox input "false"
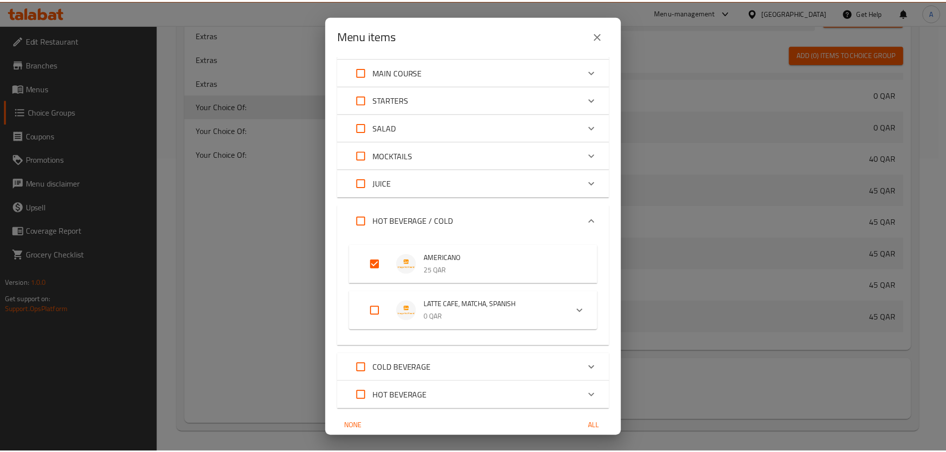
scroll to position [99, 0]
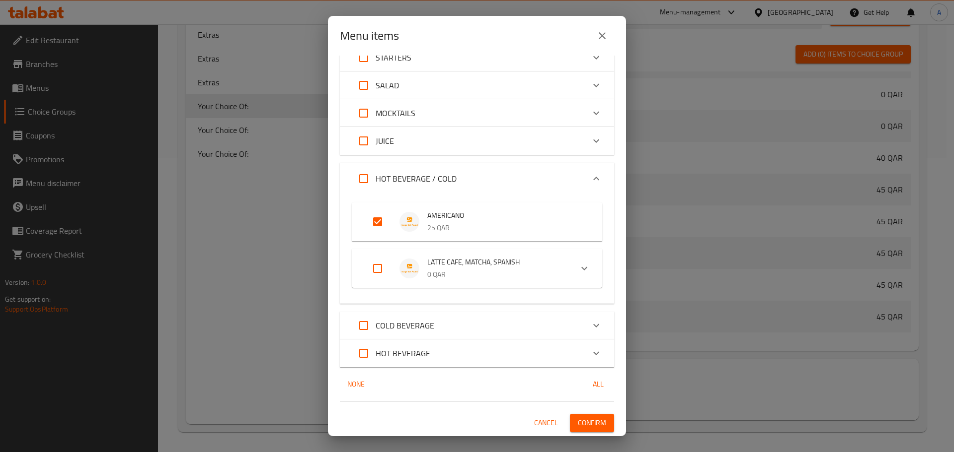
click at [585, 430] on span "Confirm" at bounding box center [592, 423] width 28 height 12
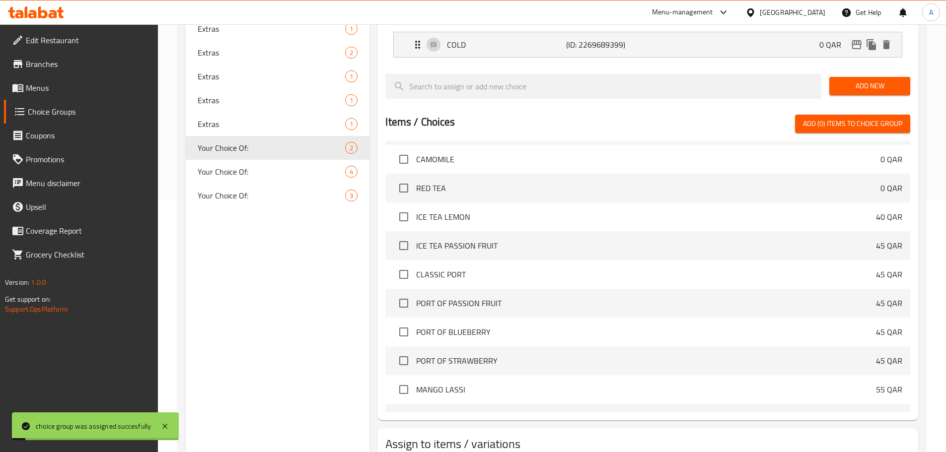
scroll to position [195, 0]
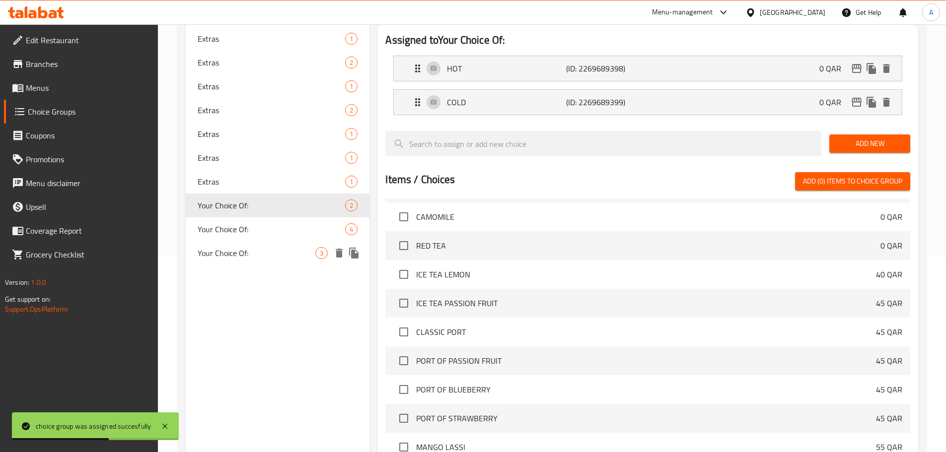
click at [273, 232] on span "Your Choice Of:" at bounding box center [272, 230] width 148 height 12
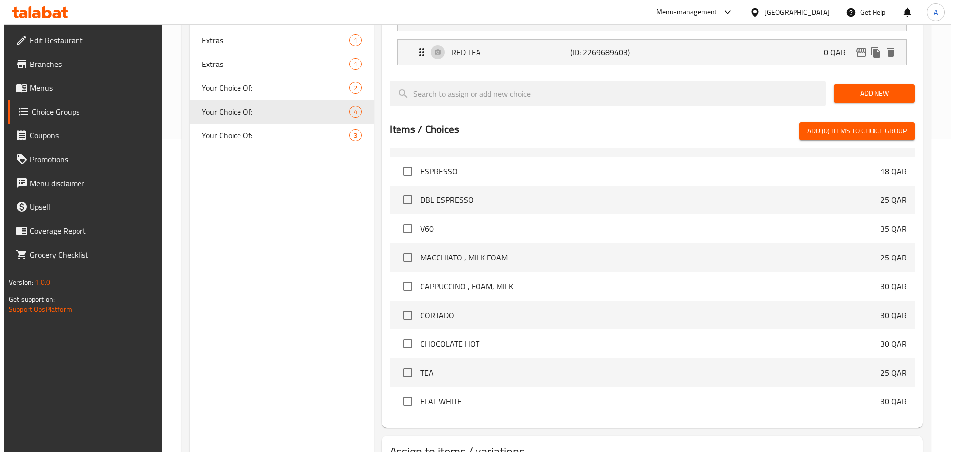
scroll to position [362, 0]
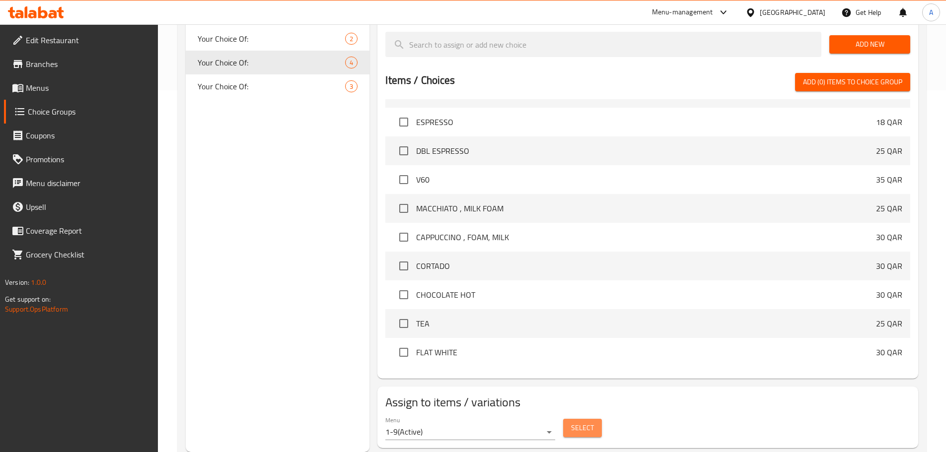
click at [578, 422] on span "Select" at bounding box center [582, 428] width 23 height 12
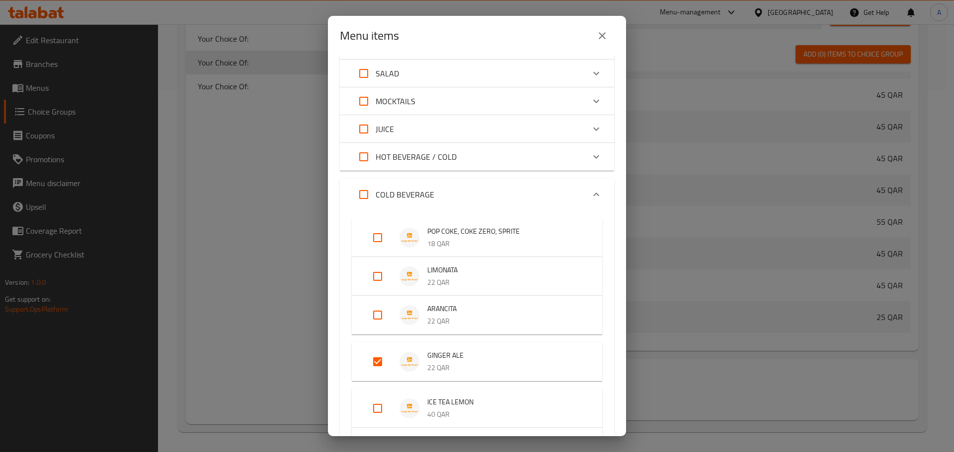
scroll to position [248, 0]
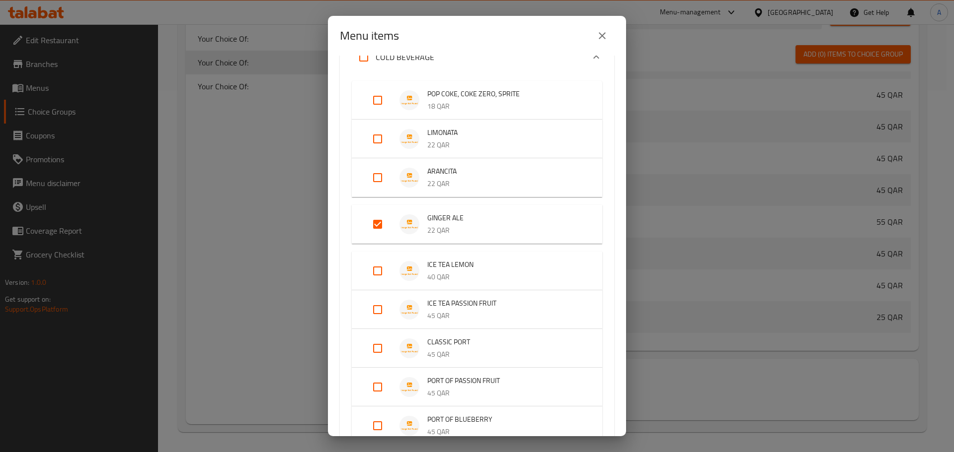
click at [376, 224] on input "Expand" at bounding box center [378, 225] width 24 height 24
checkbox input "false"
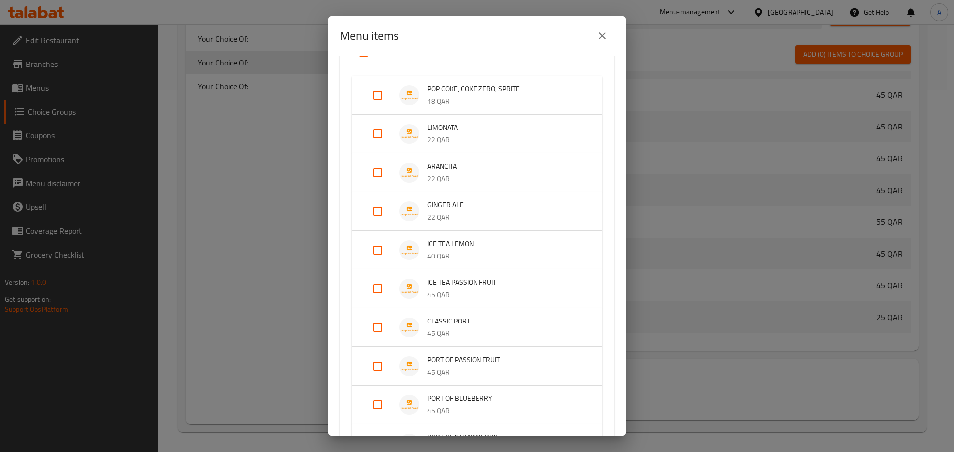
scroll to position [50, 0]
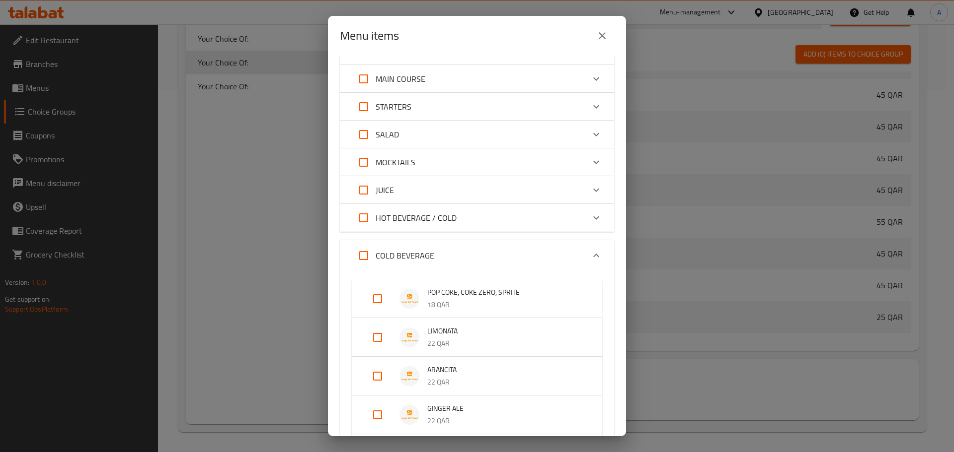
click at [436, 219] on p "HOT BEVERAGE / COLD" at bounding box center [415, 218] width 81 height 12
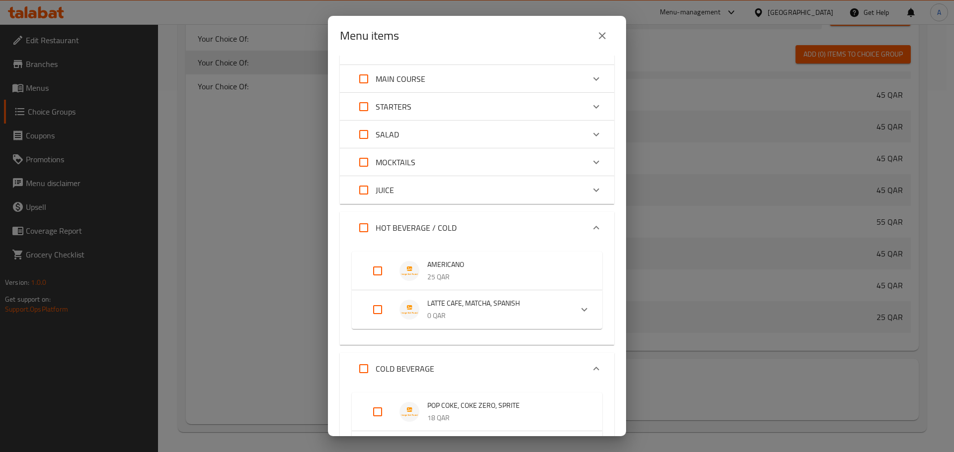
click at [433, 224] on p "HOT BEVERAGE / COLD" at bounding box center [415, 228] width 81 height 12
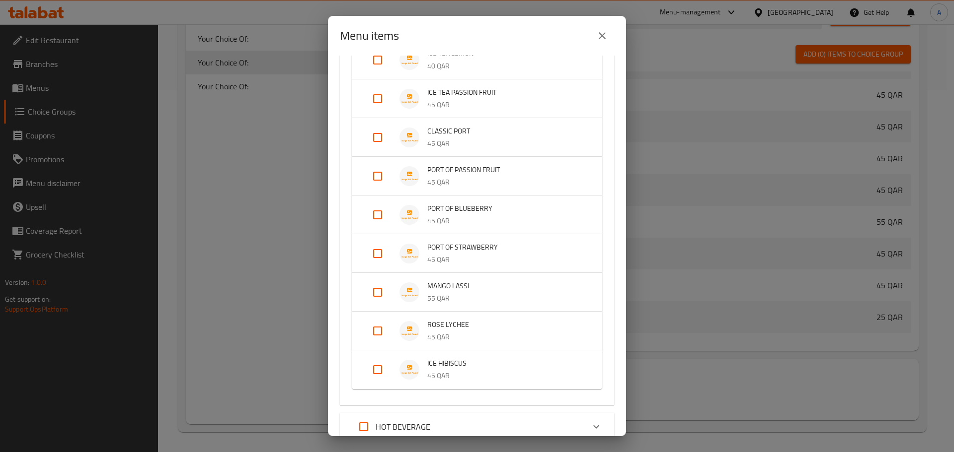
scroll to position [517, 0]
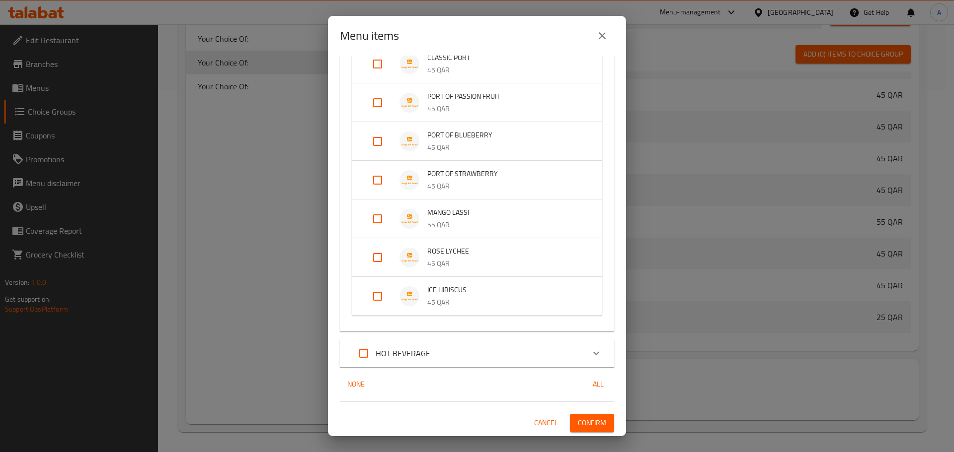
click at [432, 349] on div "HOT BEVERAGE" at bounding box center [468, 354] width 232 height 24
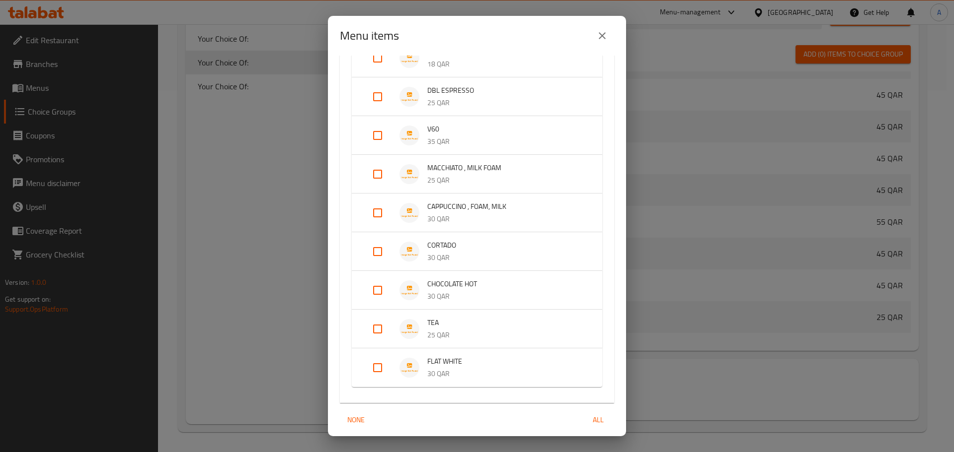
scroll to position [914, 0]
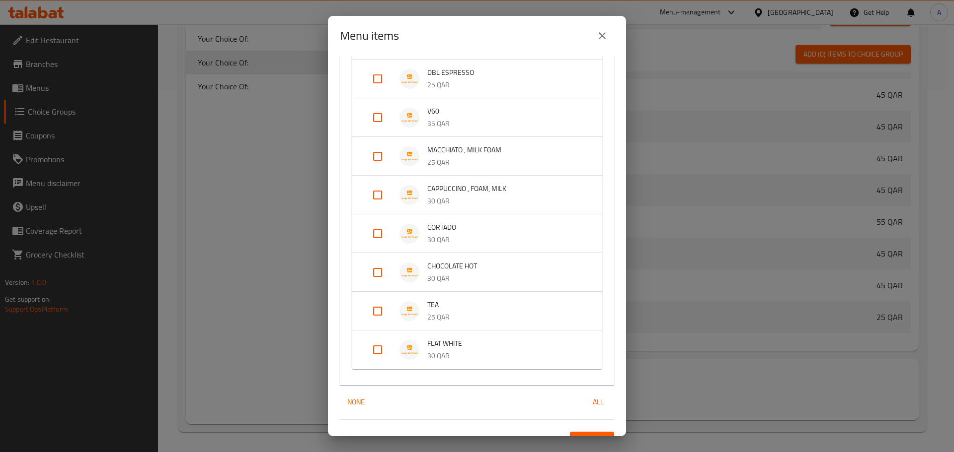
click at [385, 312] on input "Expand" at bounding box center [378, 312] width 24 height 24
checkbox input "true"
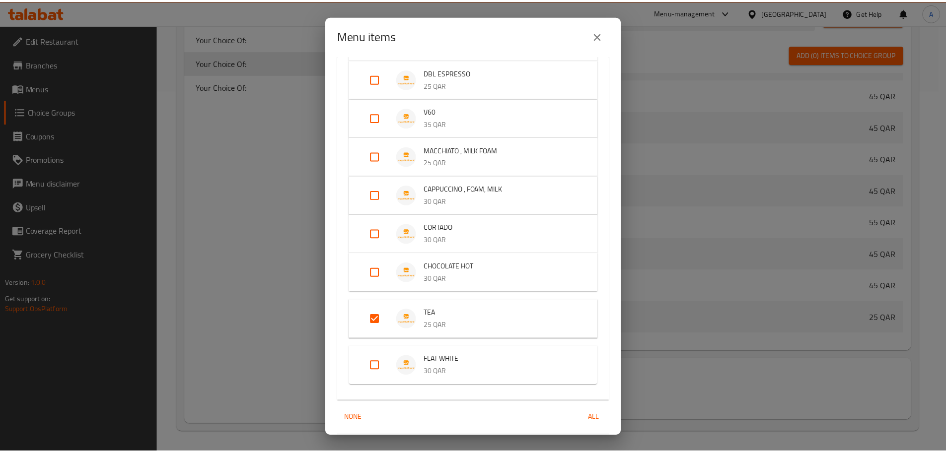
scroll to position [948, 0]
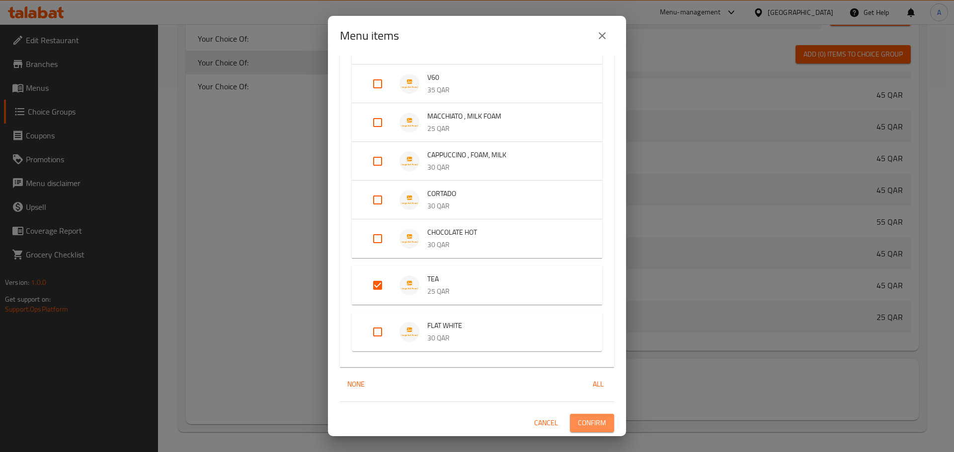
click at [583, 421] on span "Confirm" at bounding box center [592, 423] width 28 height 12
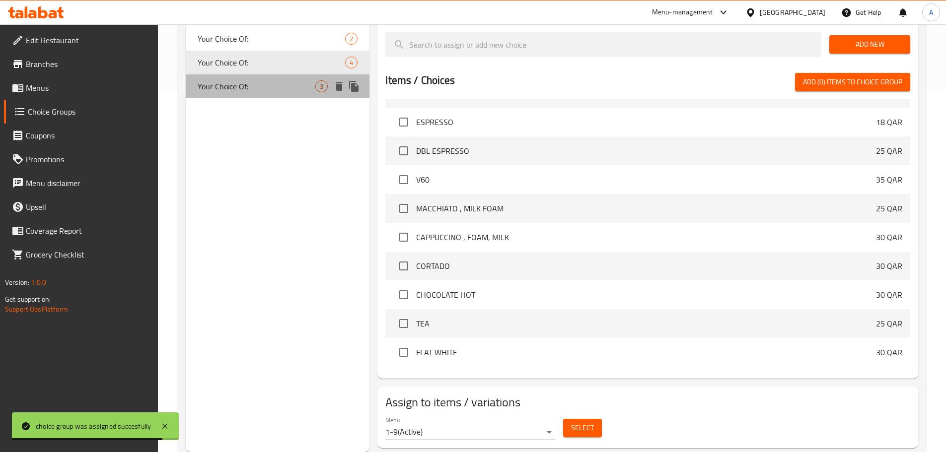
click at [275, 82] on span "Your Choice Of:" at bounding box center [257, 86] width 118 height 12
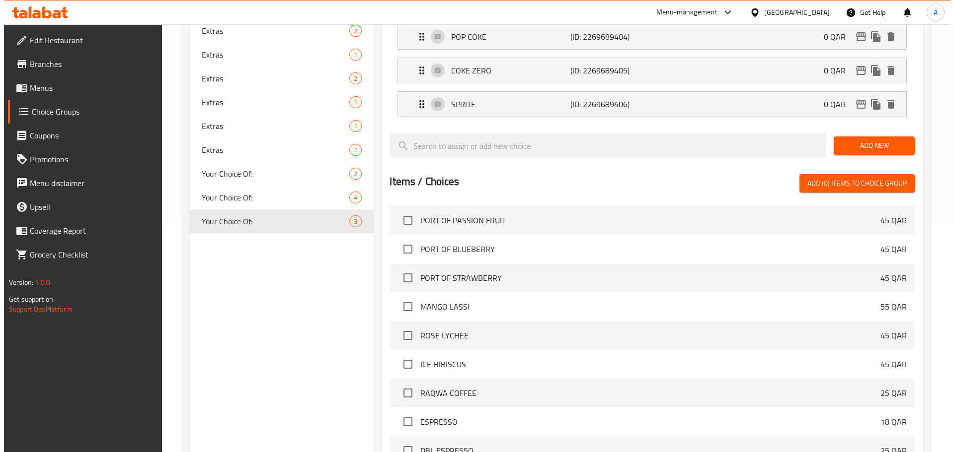
scroll to position [328, 0]
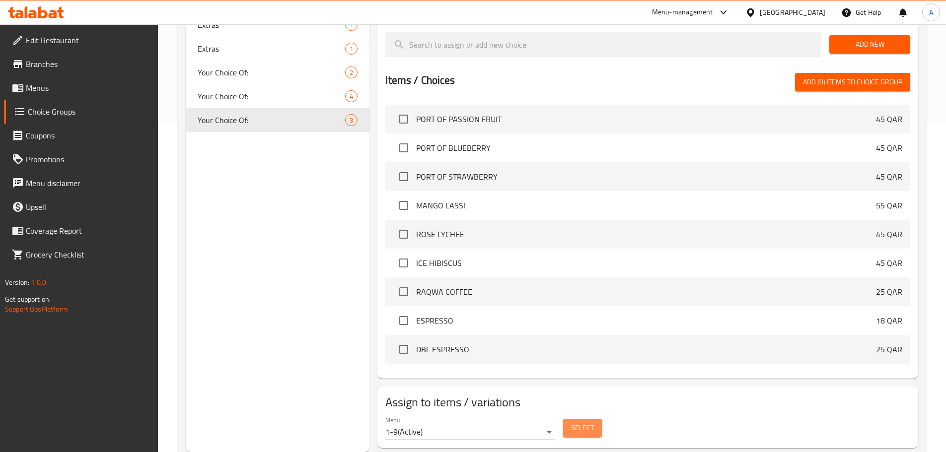
click at [583, 422] on span "Select" at bounding box center [582, 428] width 23 height 12
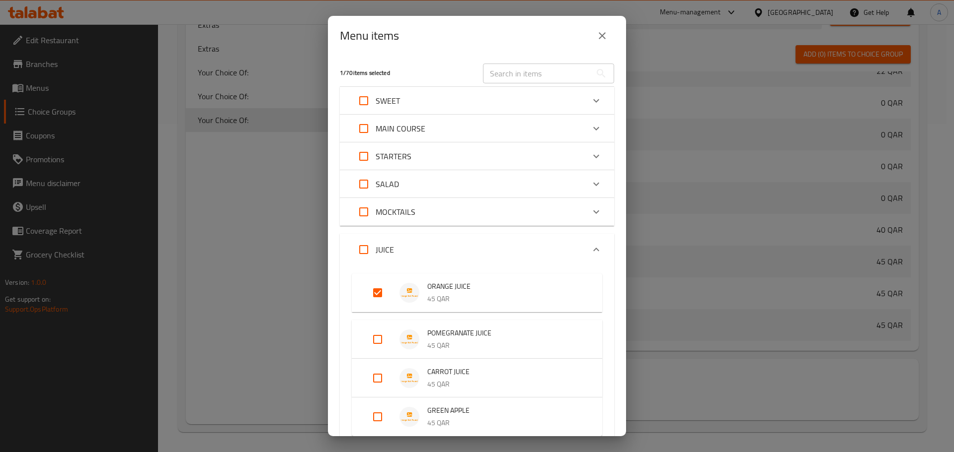
click at [375, 293] on input "Expand" at bounding box center [378, 293] width 24 height 24
checkbox input "false"
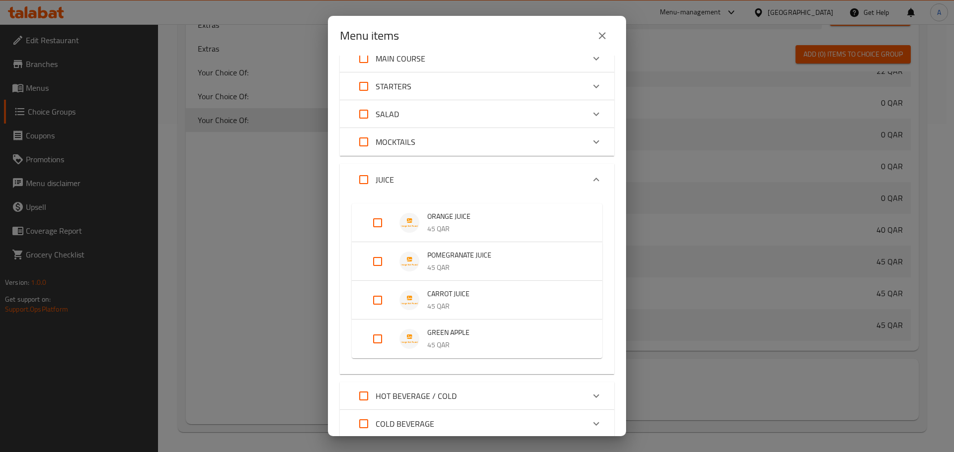
scroll to position [168, 0]
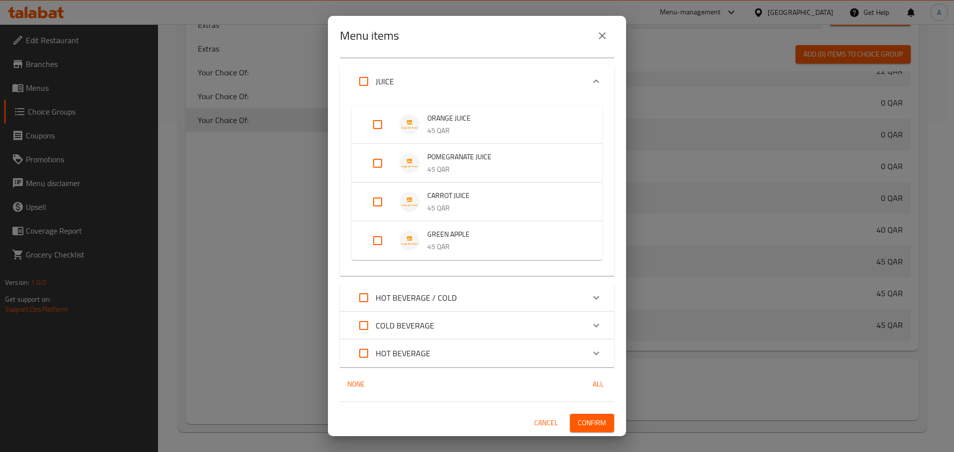
click at [392, 324] on p "COLD BEVERAGE" at bounding box center [404, 326] width 59 height 12
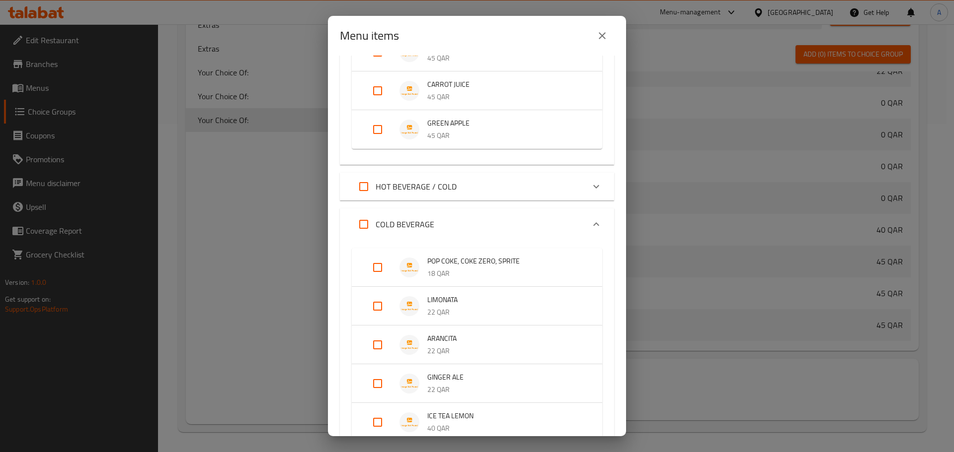
scroll to position [317, 0]
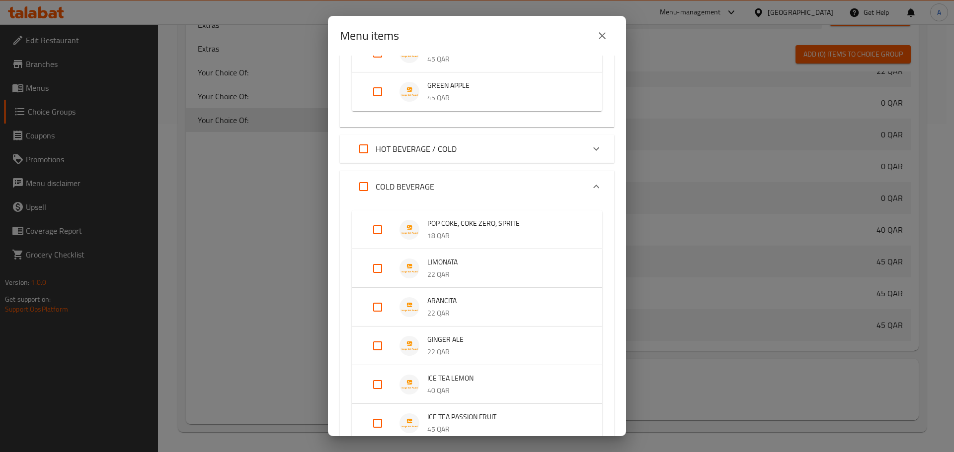
click at [376, 229] on input "Expand" at bounding box center [378, 230] width 24 height 24
checkbox input "true"
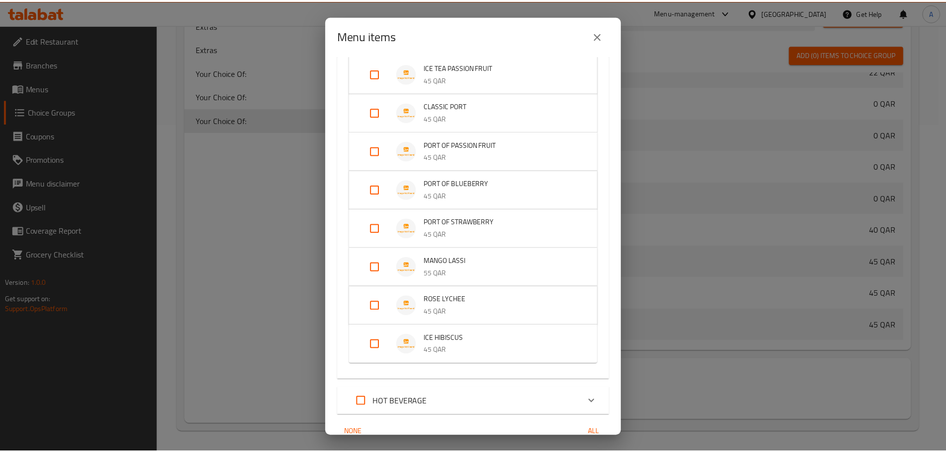
scroll to position [724, 0]
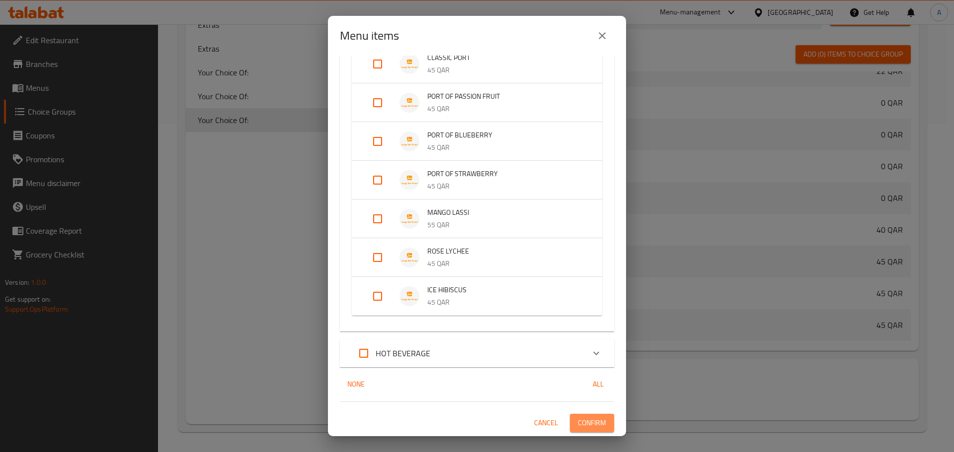
click at [588, 422] on span "Confirm" at bounding box center [592, 423] width 28 height 12
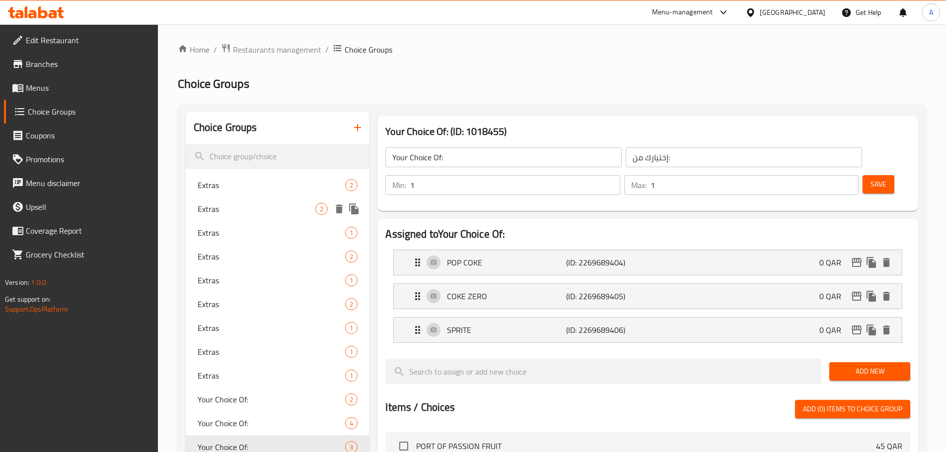
scroll to position [0, 0]
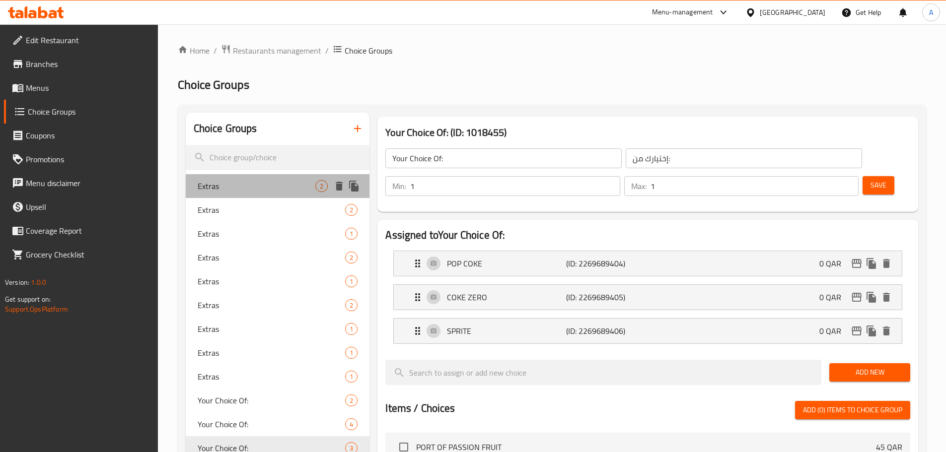
click at [261, 193] on div "Extras 2" at bounding box center [278, 186] width 184 height 24
type input "Extras"
type input "إضافات"
type input "0"
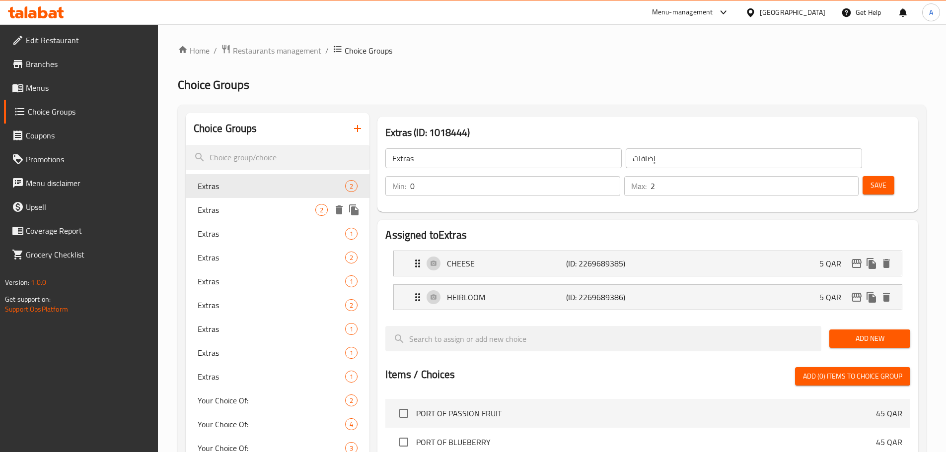
click at [260, 208] on span "Extras" at bounding box center [257, 210] width 118 height 12
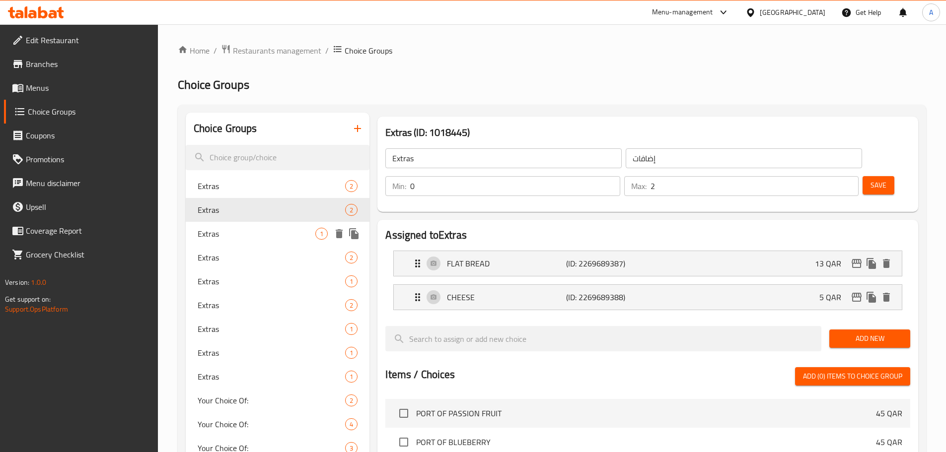
click at [262, 238] on span "Extras" at bounding box center [257, 234] width 118 height 12
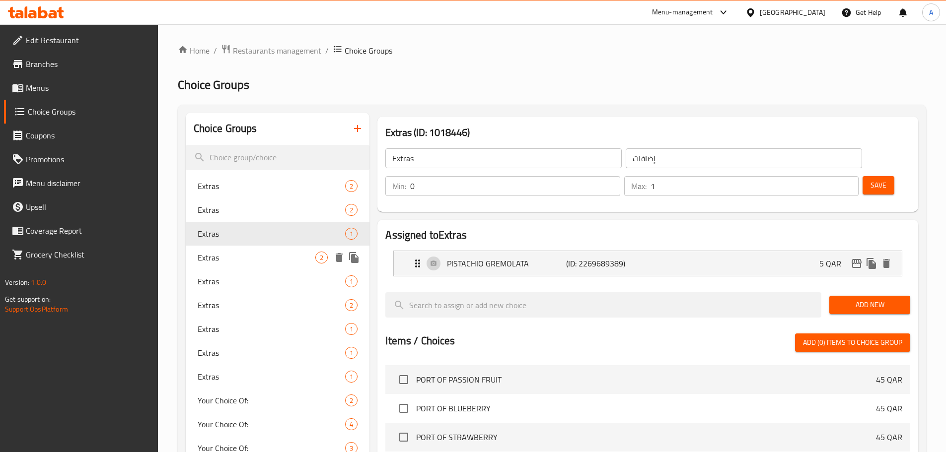
click at [255, 260] on span "Extras" at bounding box center [257, 258] width 118 height 12
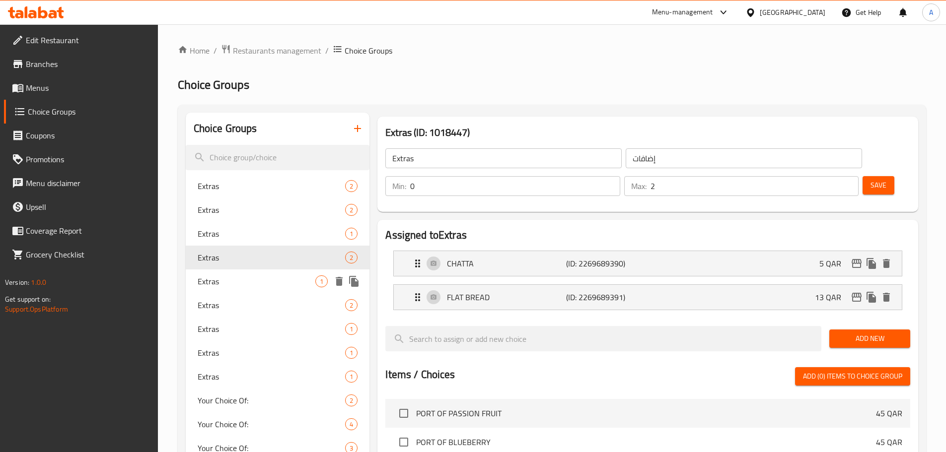
click at [259, 284] on span "Extras" at bounding box center [257, 282] width 118 height 12
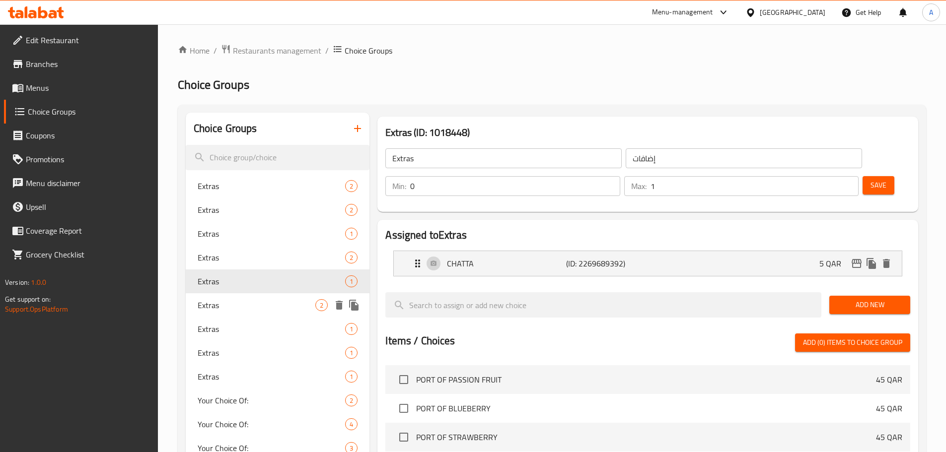
click at [264, 308] on span "Extras" at bounding box center [257, 306] width 118 height 12
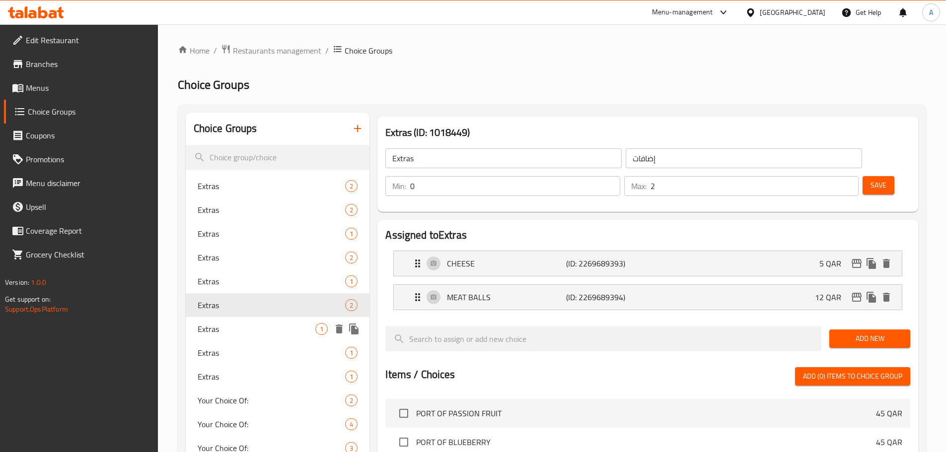
click at [262, 332] on span "Extras" at bounding box center [257, 329] width 118 height 12
type input "1"
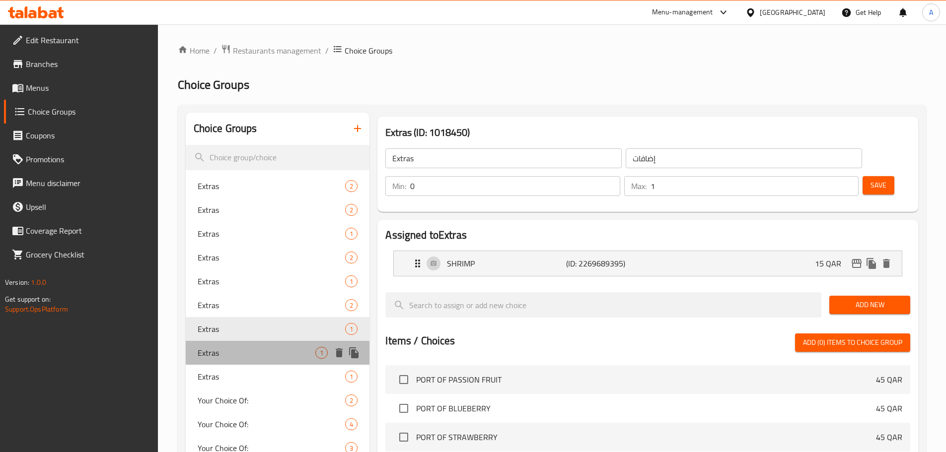
click at [261, 349] on span "Extras" at bounding box center [257, 353] width 118 height 12
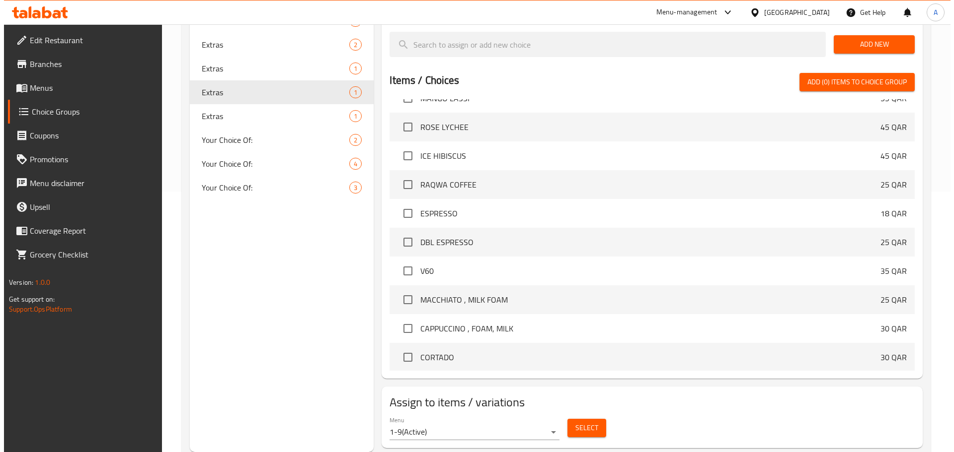
scroll to position [2444, 0]
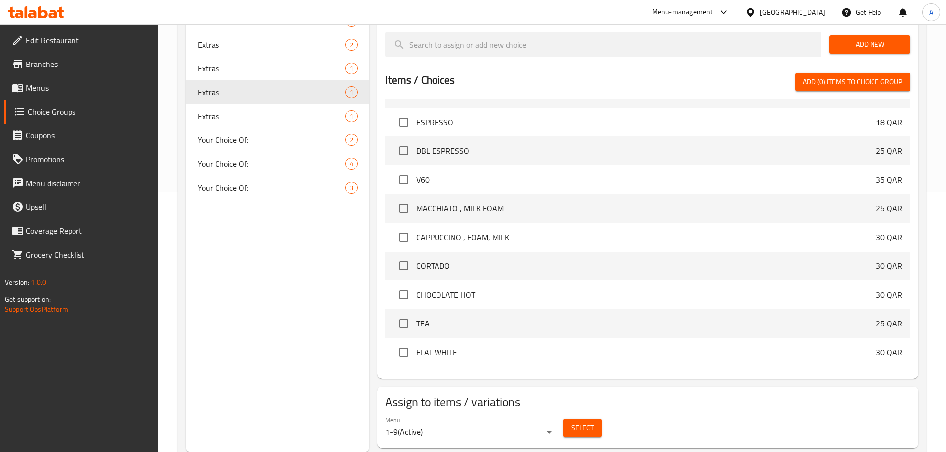
click at [577, 415] on div "Select" at bounding box center [582, 428] width 47 height 26
click at [583, 422] on span "Select" at bounding box center [582, 428] width 23 height 12
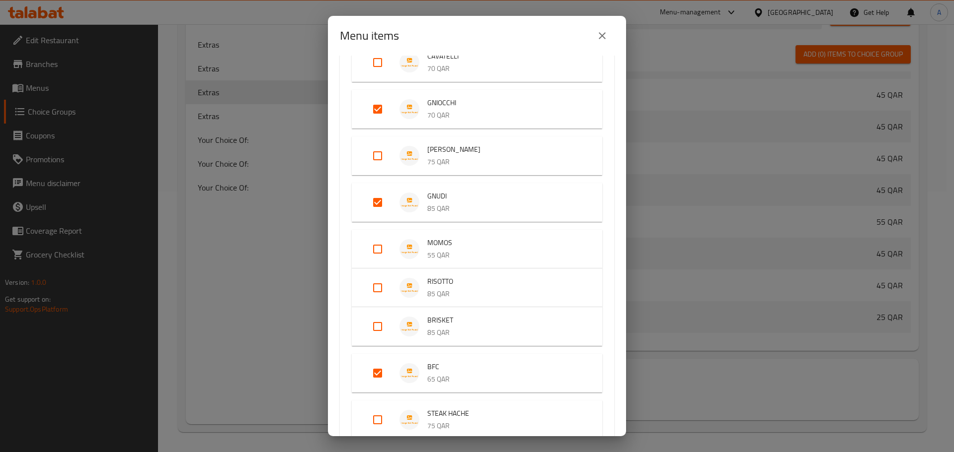
scroll to position [298, 0]
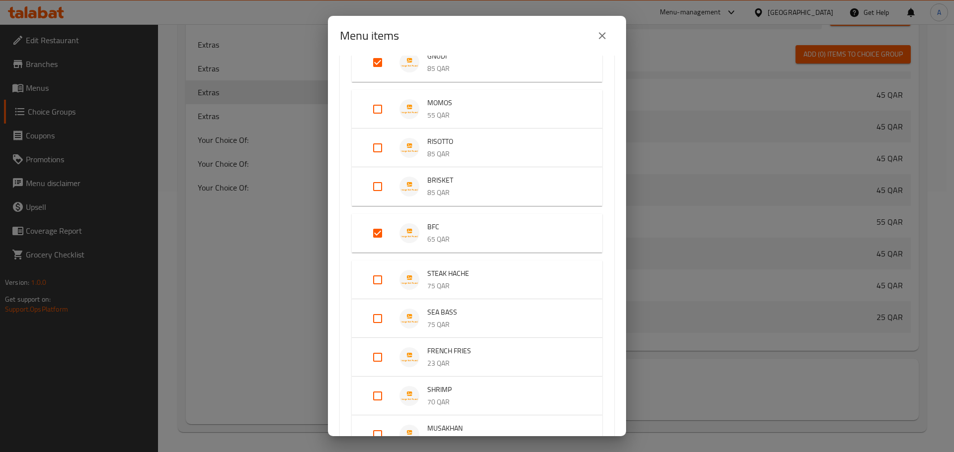
click at [367, 236] on input "Expand" at bounding box center [378, 234] width 24 height 24
checkbox input "false"
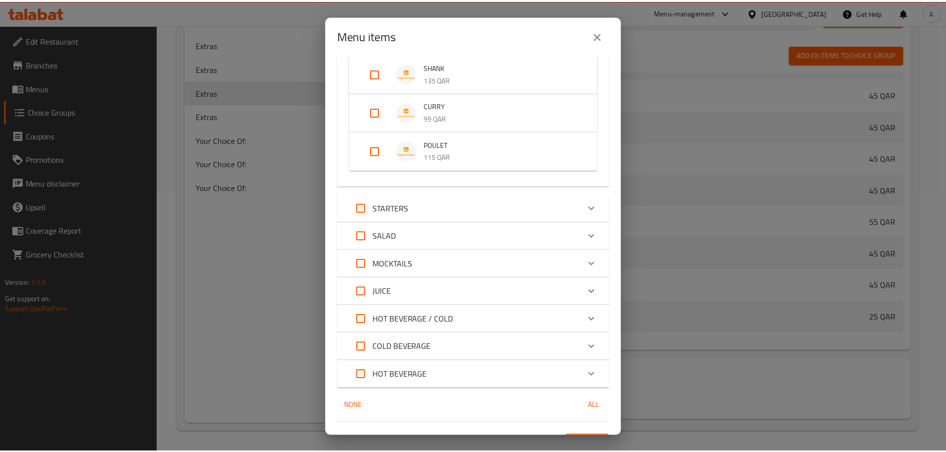
scroll to position [859, 0]
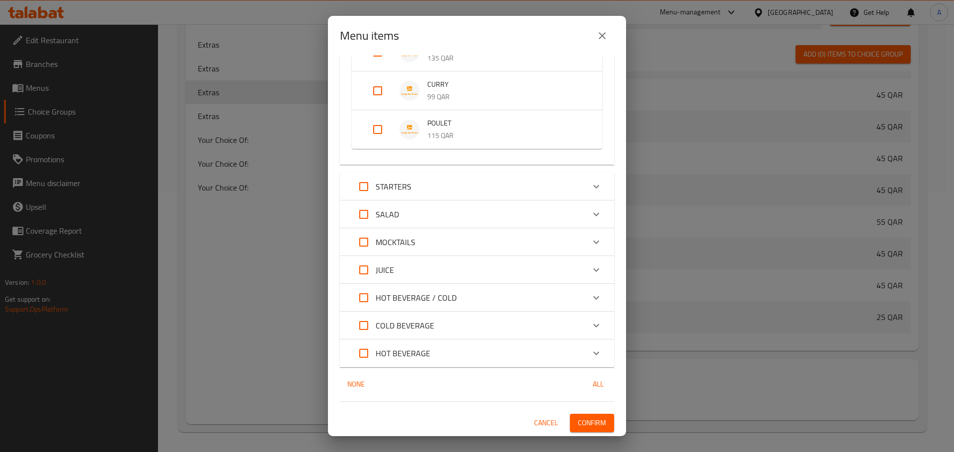
click at [589, 418] on span "Confirm" at bounding box center [592, 423] width 28 height 12
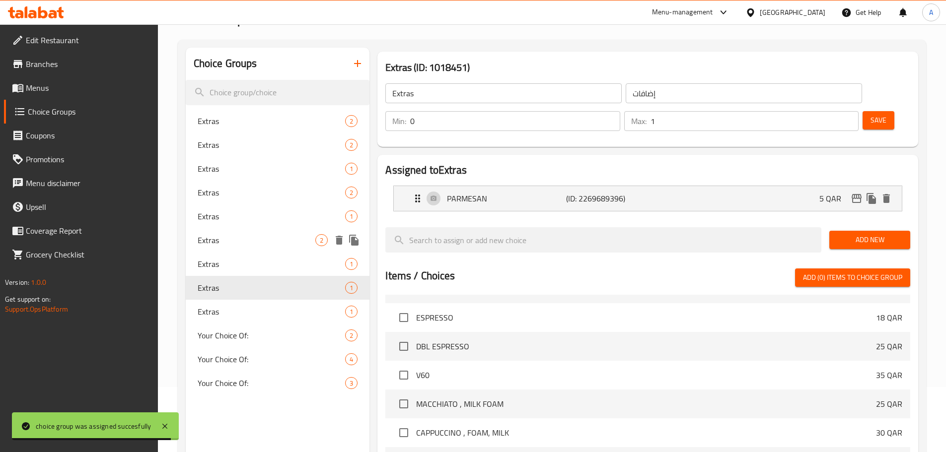
scroll to position [0, 0]
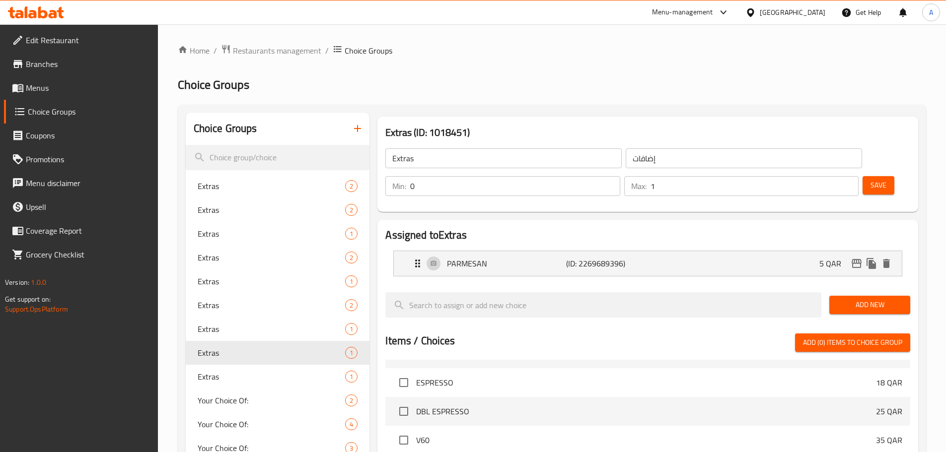
click at [359, 128] on icon "button" at bounding box center [358, 129] width 12 height 12
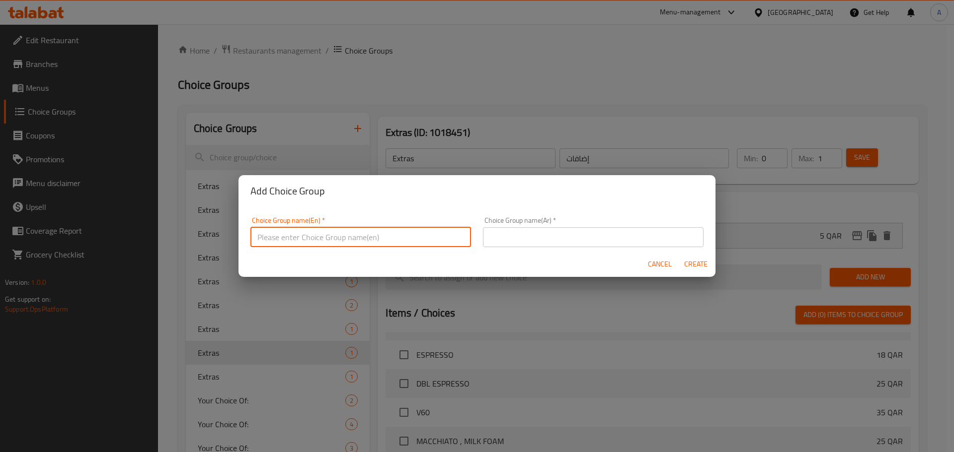
click at [357, 236] on input "text" at bounding box center [360, 237] width 221 height 20
click at [309, 238] on input "Your Choice Of Flavor:" at bounding box center [360, 237] width 221 height 20
type input "Your Choice Of Coffee:"
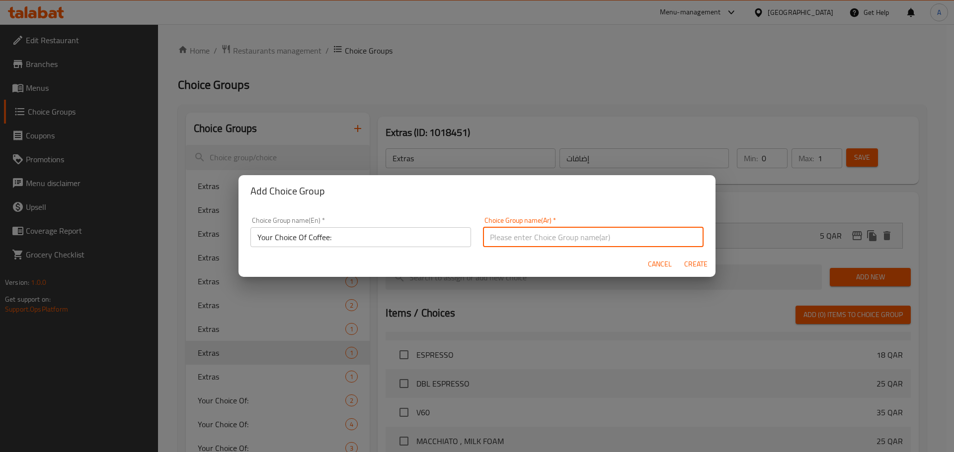
click at [537, 234] on input "text" at bounding box center [593, 237] width 221 height 20
click at [503, 239] on input "إختيارك من النكهة:" at bounding box center [593, 237] width 221 height 20
type input "إختيارك من القهوة:"
click at [699, 265] on span "Create" at bounding box center [695, 264] width 24 height 12
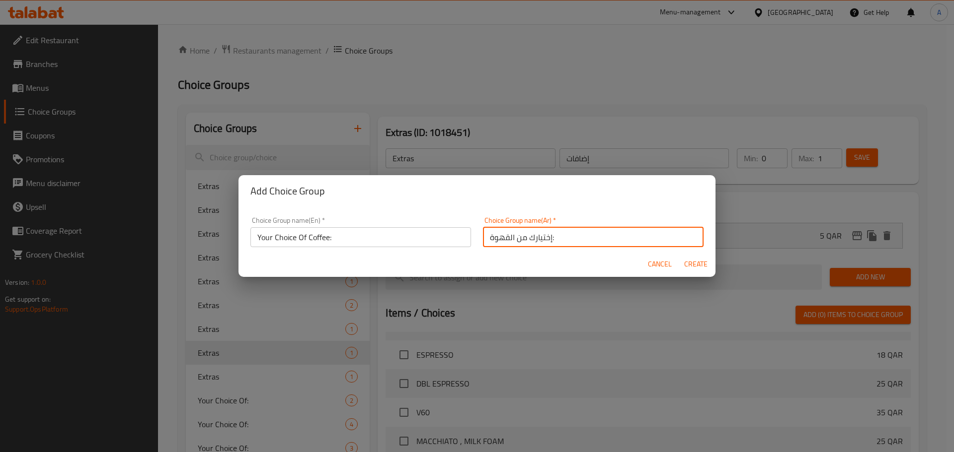
type input "Your Choice Of Coffee:"
type input "إختيارك من القهوة:"
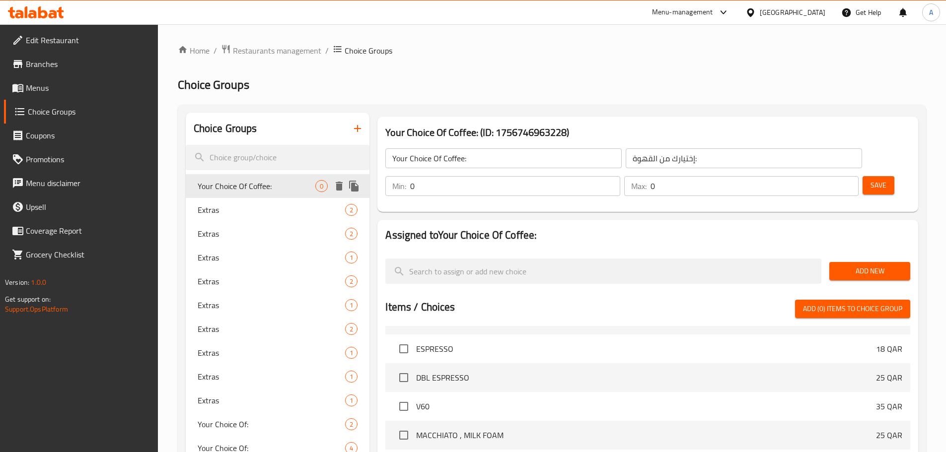
click at [269, 185] on span "Your Choice Of Coffee:" at bounding box center [257, 186] width 118 height 12
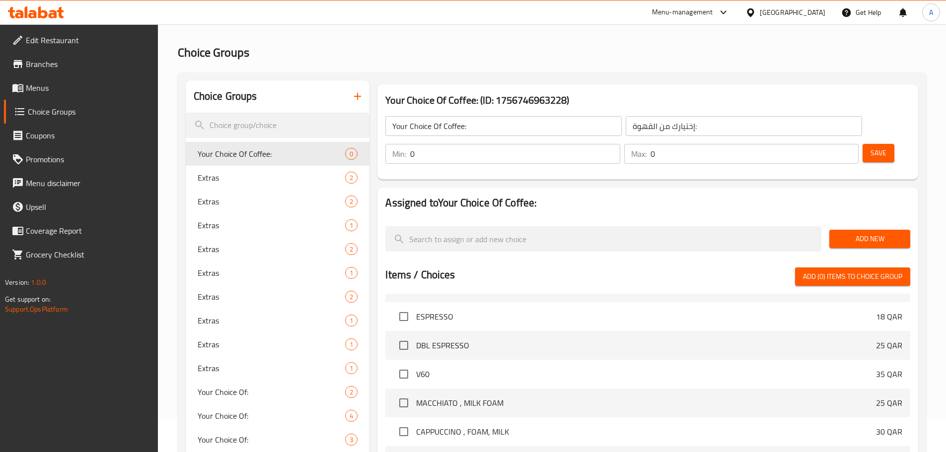
scroll to position [50, 0]
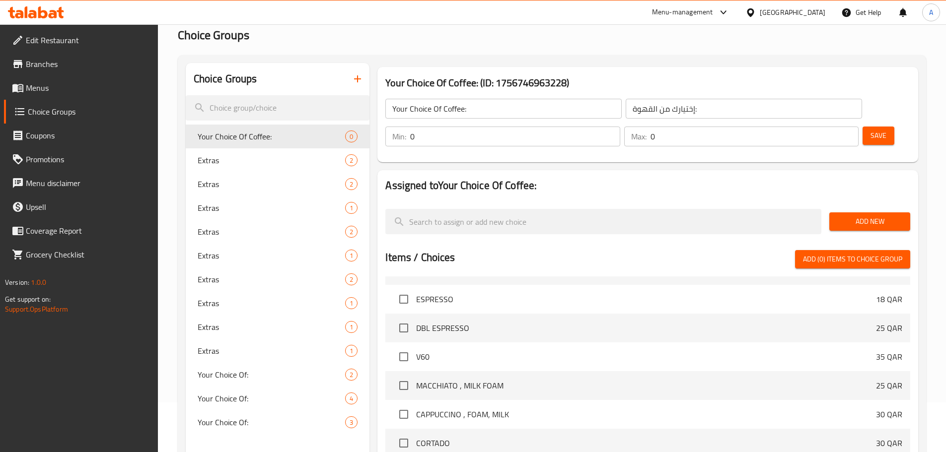
click at [821, 127] on input "0" at bounding box center [755, 137] width 208 height 20
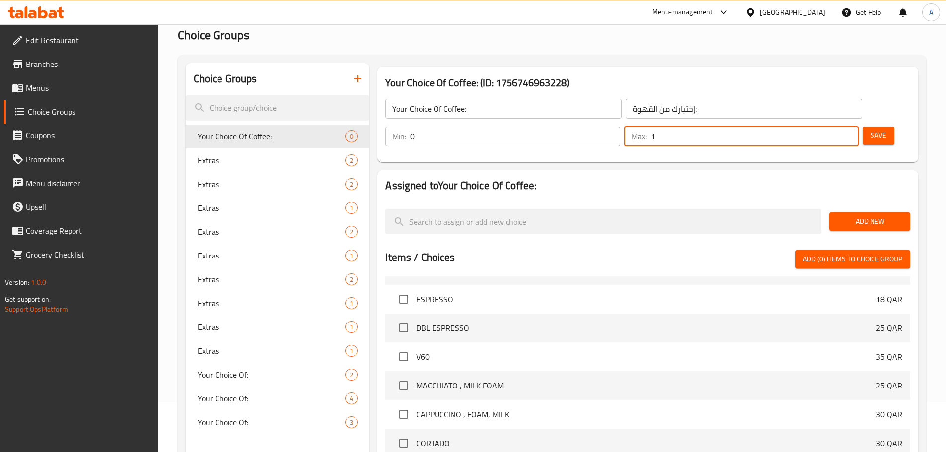
type input "1"
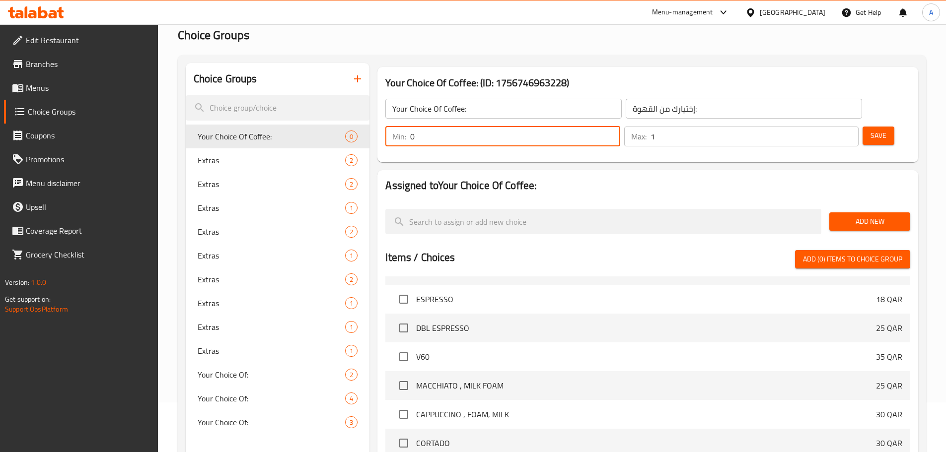
drag, startPoint x: 764, startPoint y: 111, endPoint x: 770, endPoint y: 110, distance: 6.1
click at [620, 127] on input "0" at bounding box center [515, 137] width 210 height 20
type input "1"
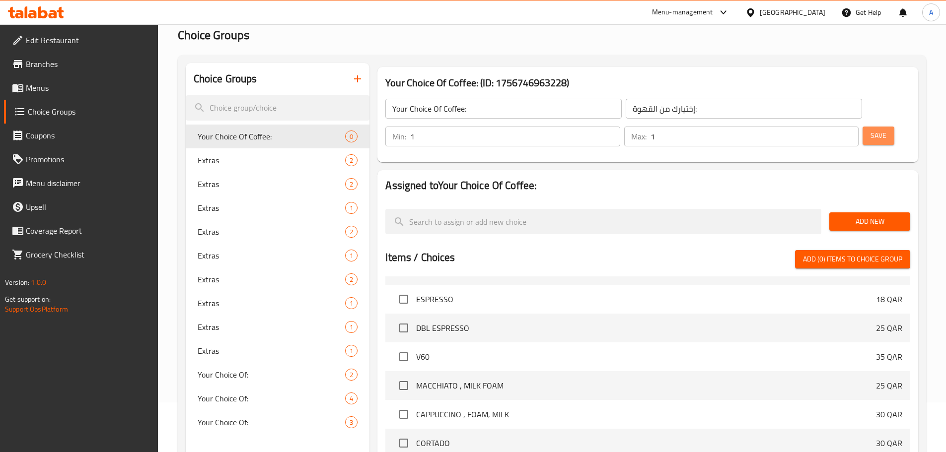
click at [871, 130] on span "Save" at bounding box center [879, 136] width 16 height 12
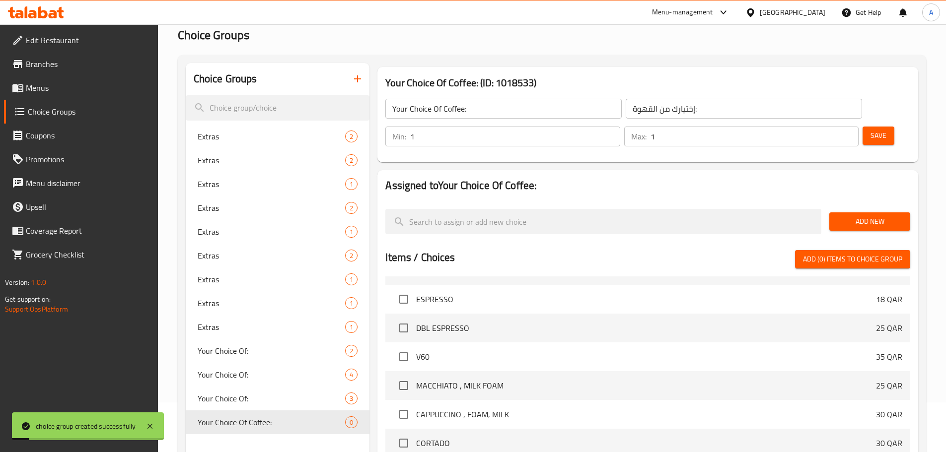
click at [856, 216] on span "Add New" at bounding box center [869, 222] width 65 height 12
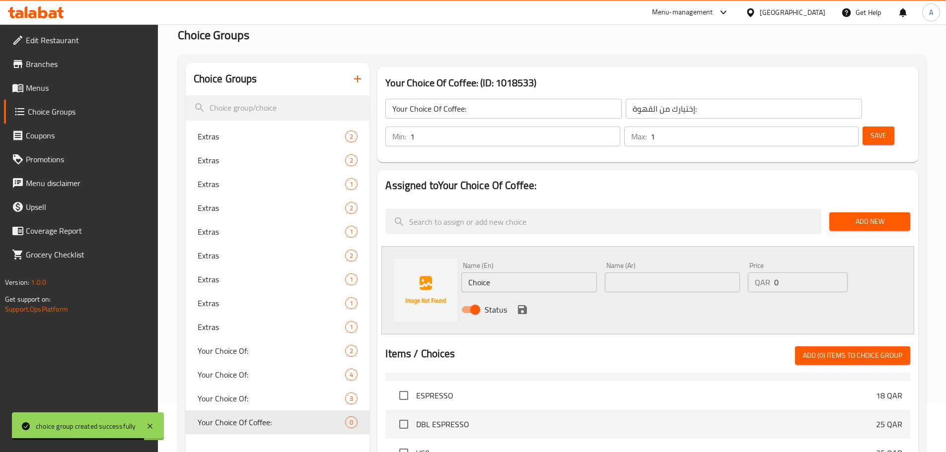
click at [460, 110] on input "Your Choice Of Coffee:" at bounding box center [503, 109] width 236 height 20
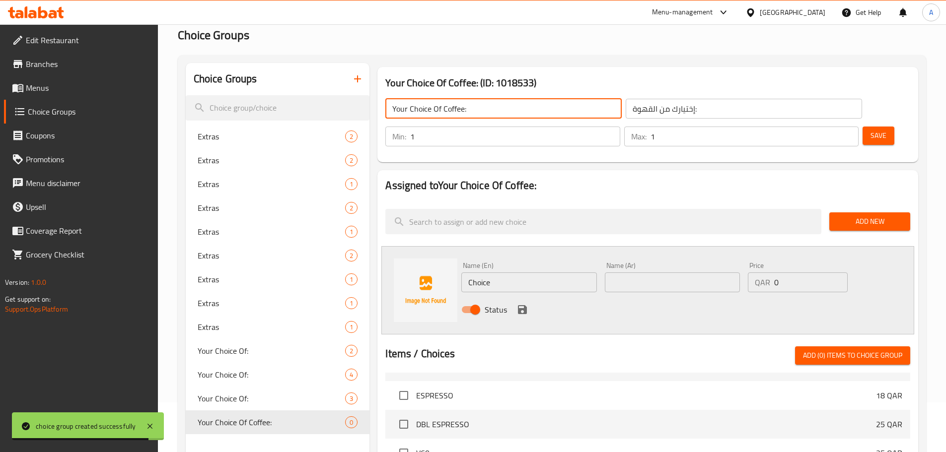
click at [460, 110] on input "Your Choice Of Coffee:" at bounding box center [503, 109] width 236 height 20
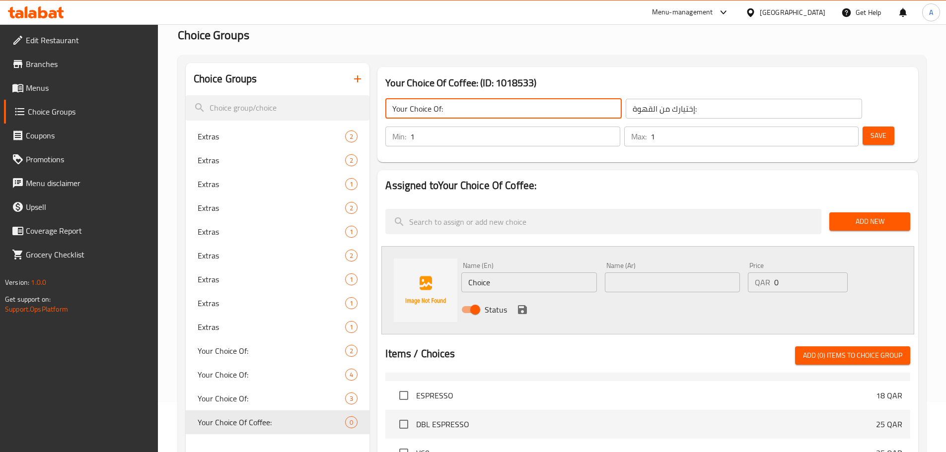
type input "Your Choice Of:"
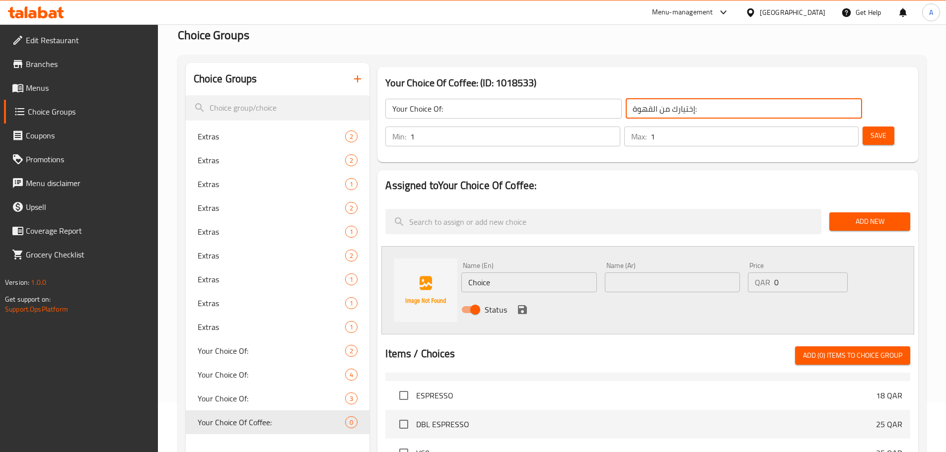
click at [626, 110] on input "إختيارك من القهوة:" at bounding box center [744, 109] width 236 height 20
type input "إختيارك من:"
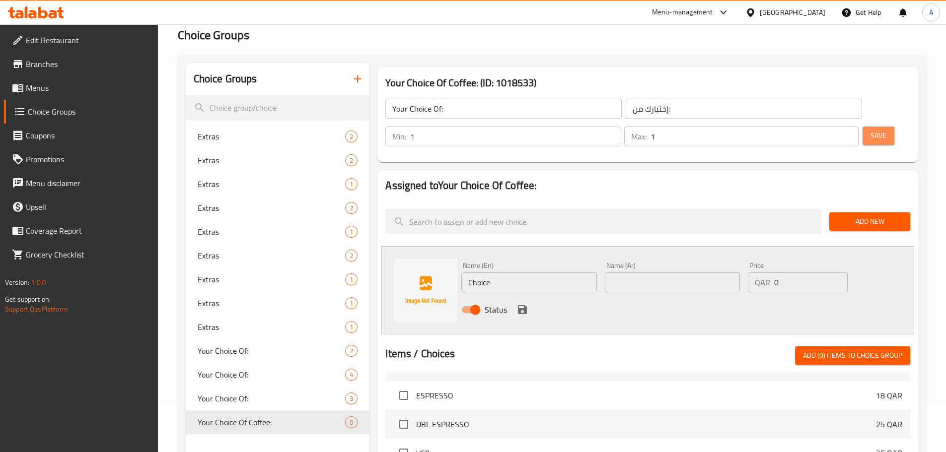
click at [863, 127] on button "Save" at bounding box center [879, 136] width 32 height 18
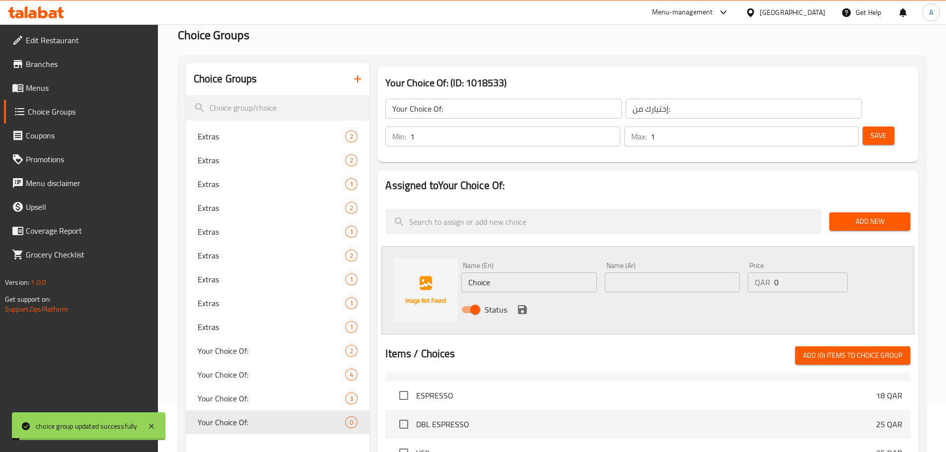
click at [520, 273] on input "Choice" at bounding box center [528, 283] width 135 height 20
paste input "LATTE CAFE"
type input "LATTE CAFE"
click at [627, 273] on input "text" at bounding box center [672, 283] width 135 height 20
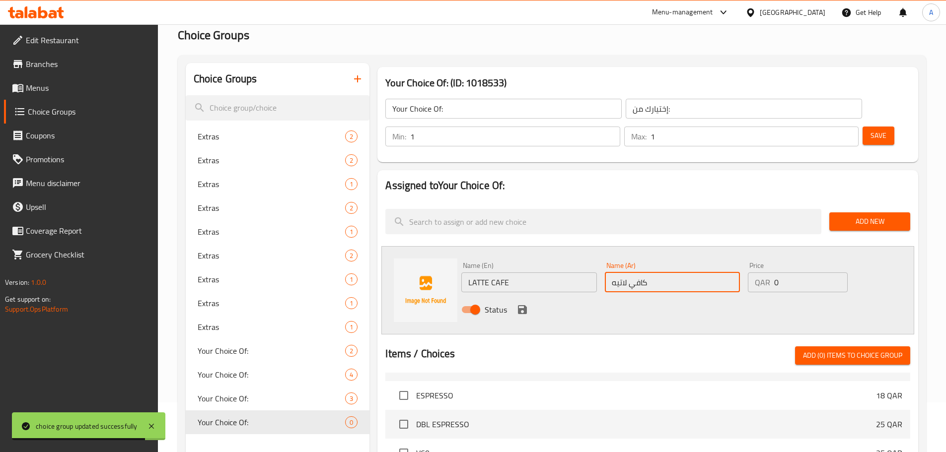
type input "كافي لاتيه"
click at [521, 305] on icon "save" at bounding box center [522, 309] width 9 height 9
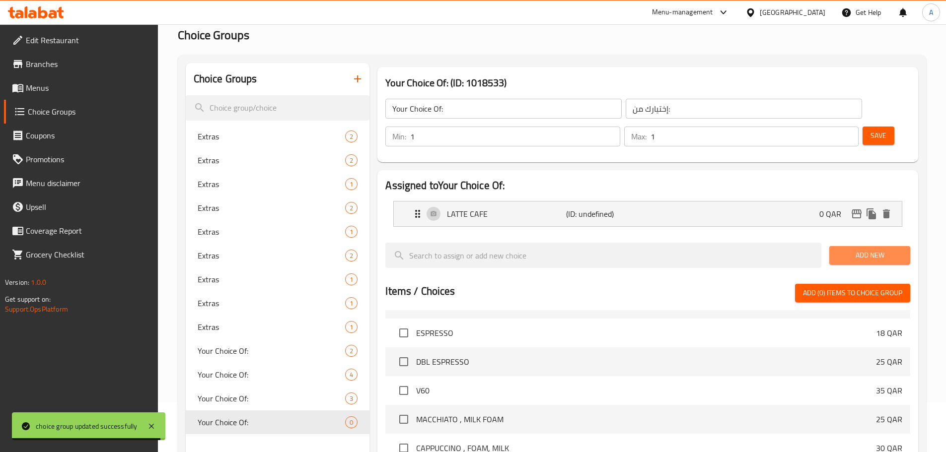
click at [888, 249] on span "Add New" at bounding box center [869, 255] width 65 height 12
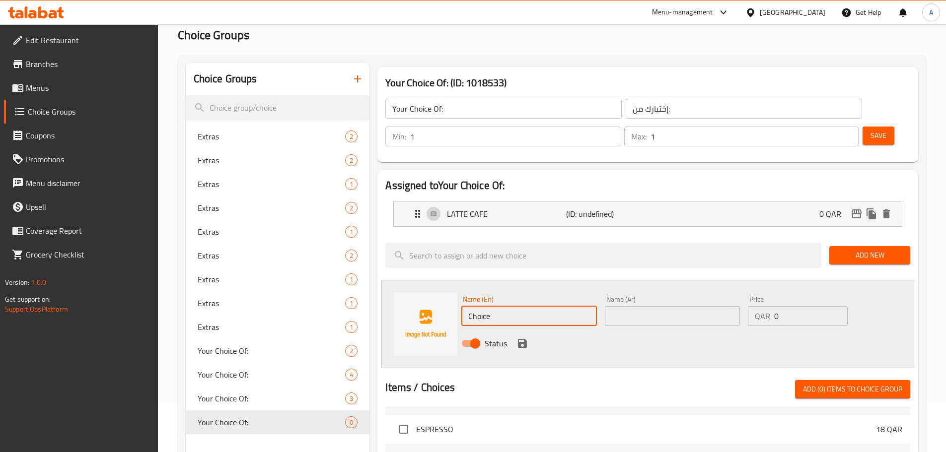
click at [507, 306] on input "Choice" at bounding box center [528, 316] width 135 height 20
paste input "MATCHA"
type input "MATCHA"
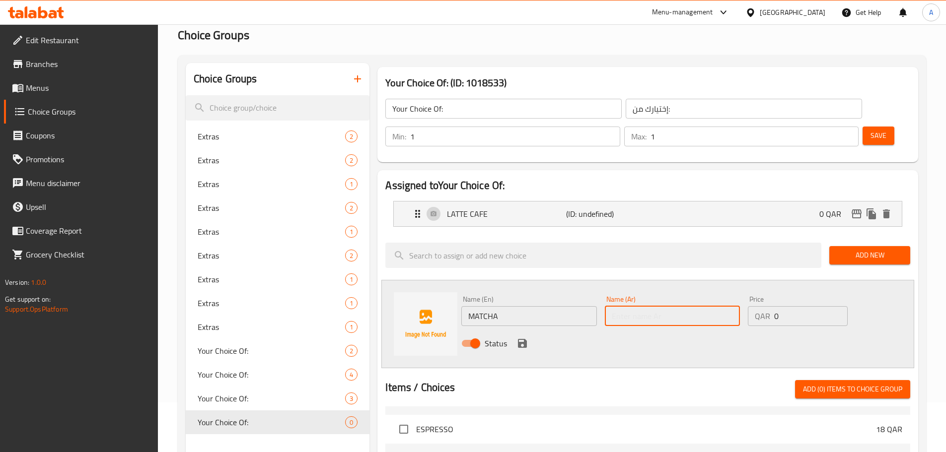
click at [664, 306] on input "text" at bounding box center [672, 316] width 135 height 20
type input "[PERSON_NAME]"
click at [520, 339] on icon "save" at bounding box center [522, 343] width 9 height 9
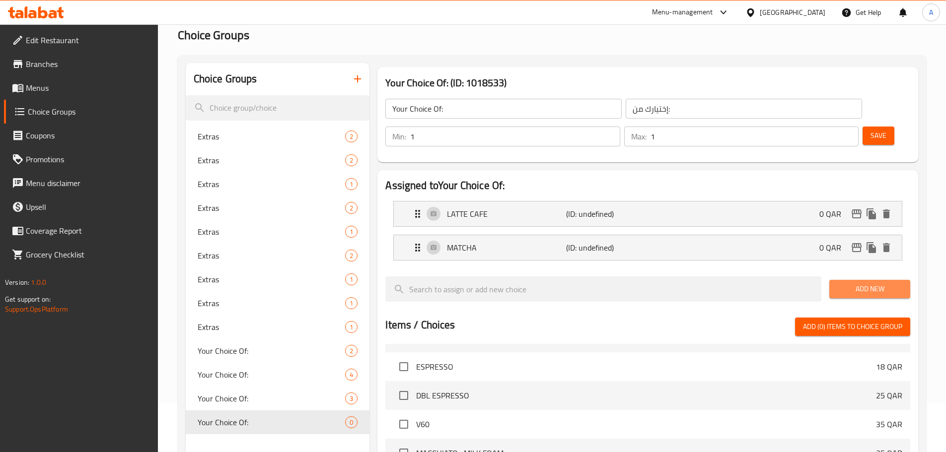
click at [856, 283] on span "Add New" at bounding box center [869, 289] width 65 height 12
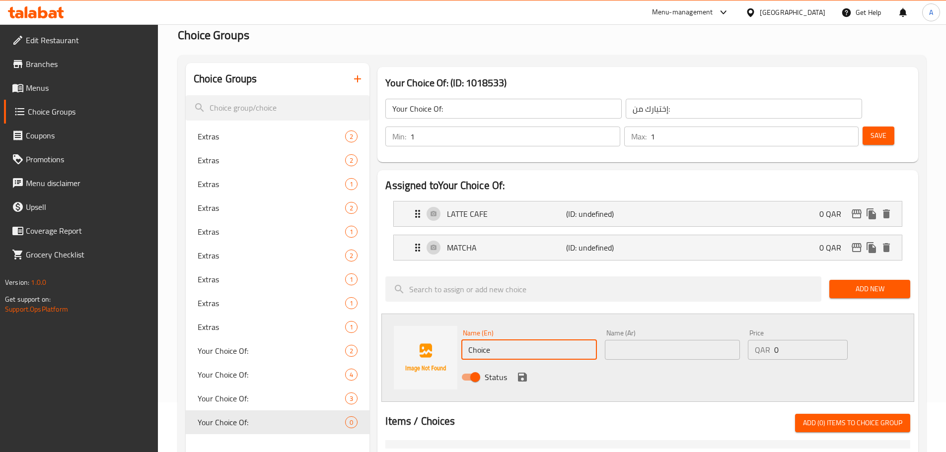
click at [518, 340] on input "Choice" at bounding box center [528, 350] width 135 height 20
paste input "SPANISH"
type input "SPANISH"
click at [645, 340] on input "text" at bounding box center [672, 350] width 135 height 20
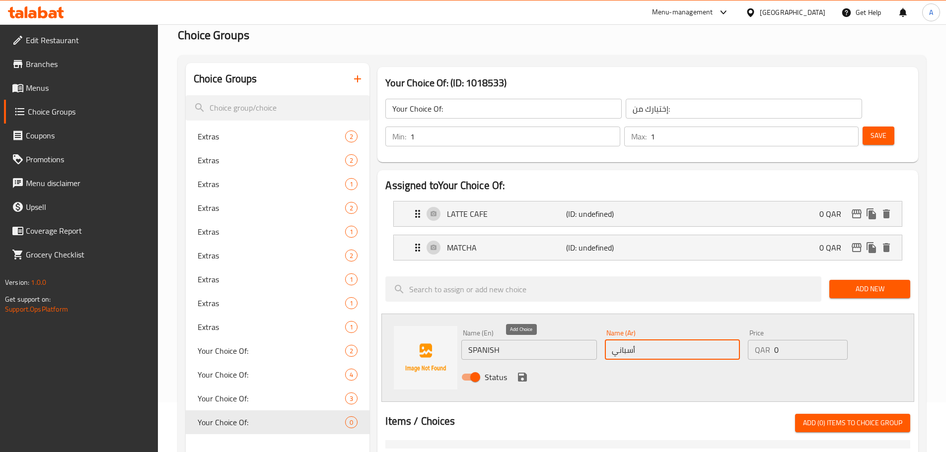
type input "أسباني"
click at [525, 373] on icon "save" at bounding box center [522, 377] width 9 height 9
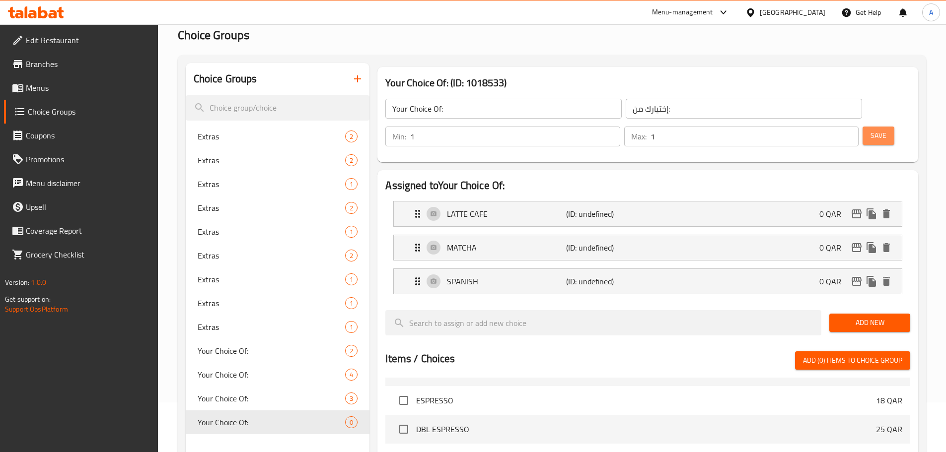
click at [871, 130] on span "Save" at bounding box center [879, 136] width 16 height 12
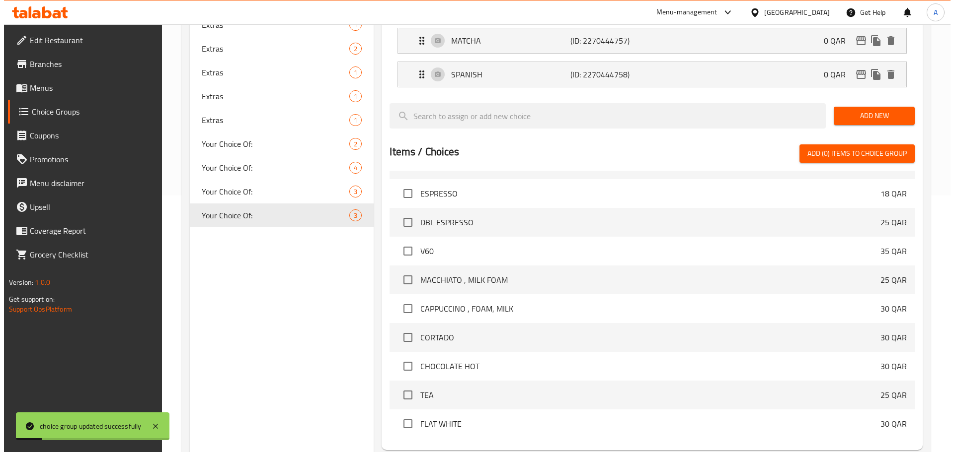
scroll to position [298, 0]
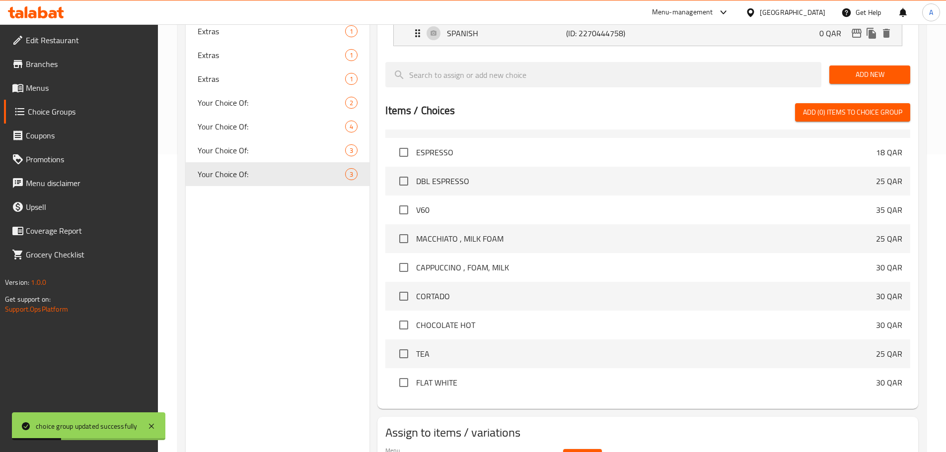
click at [578, 452] on span "Select" at bounding box center [582, 458] width 23 height 12
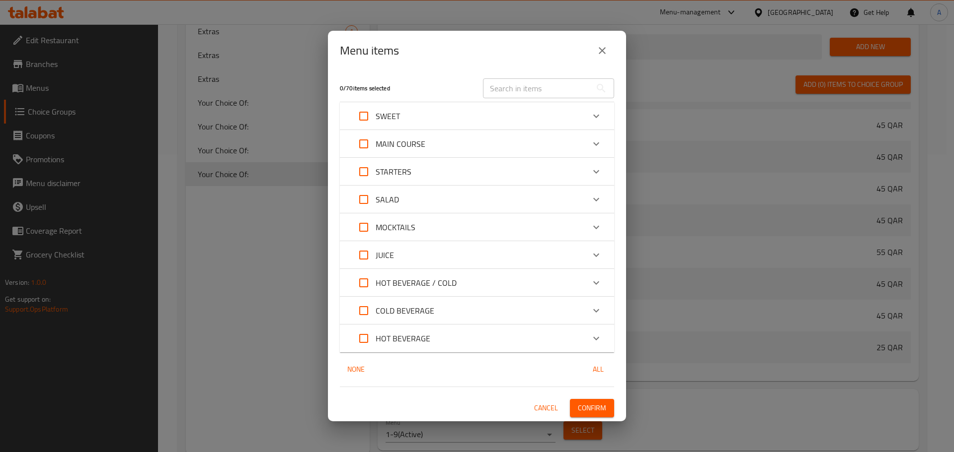
click at [458, 280] on div "HOT BEVERAGE / COLD" at bounding box center [468, 283] width 232 height 24
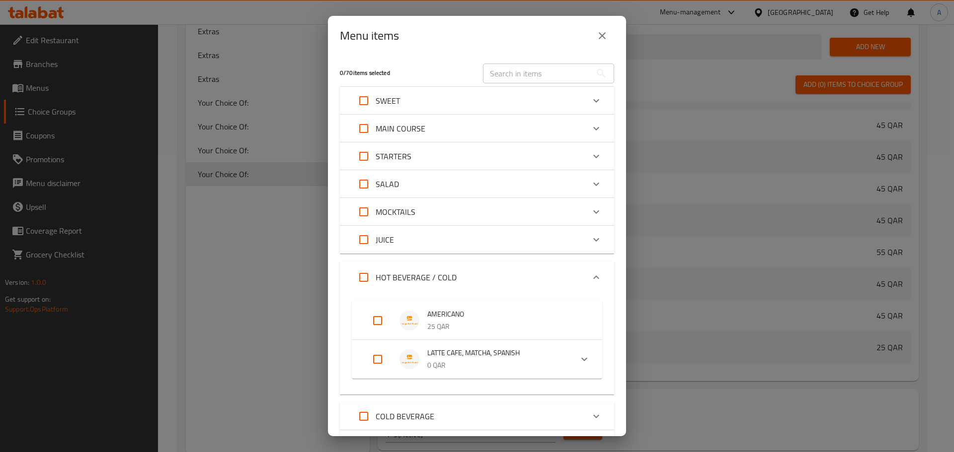
click at [381, 361] on input "Expand" at bounding box center [378, 360] width 24 height 24
checkbox input "true"
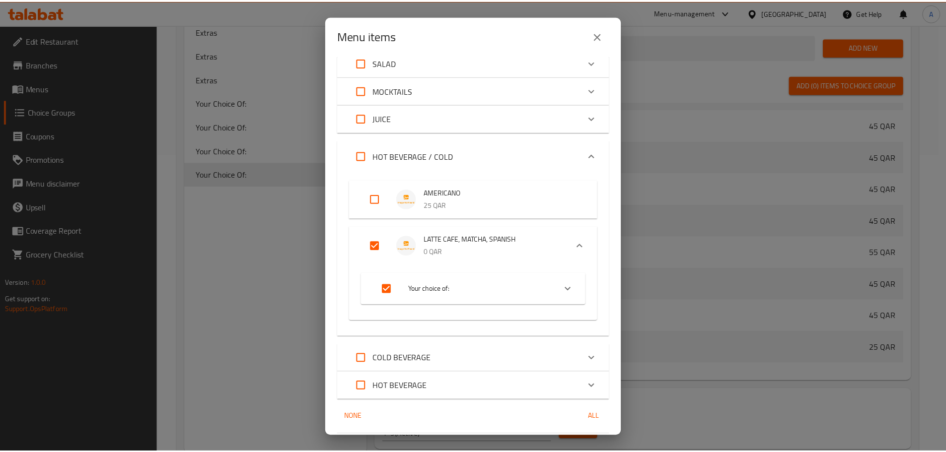
scroll to position [154, 0]
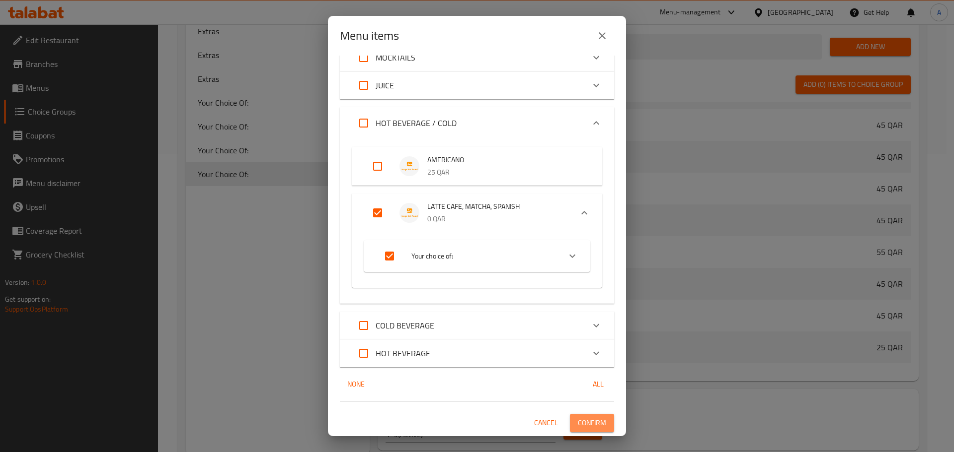
click at [580, 425] on span "Confirm" at bounding box center [592, 423] width 28 height 12
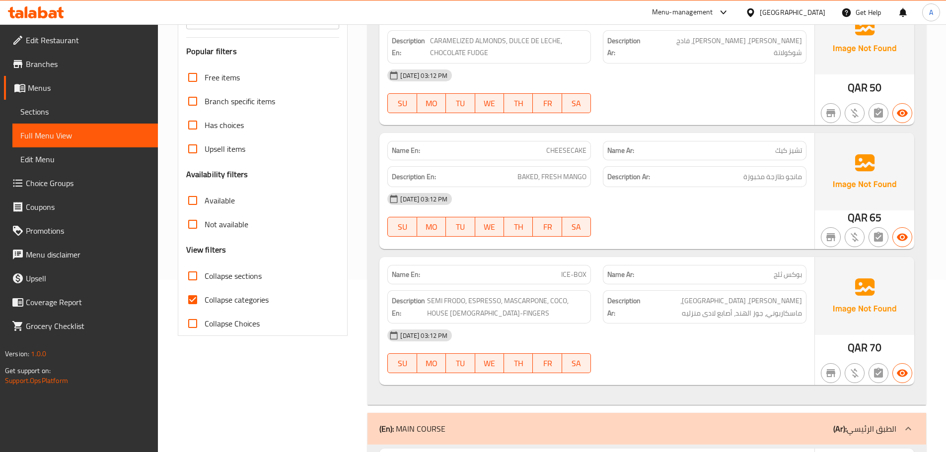
scroll to position [298, 0]
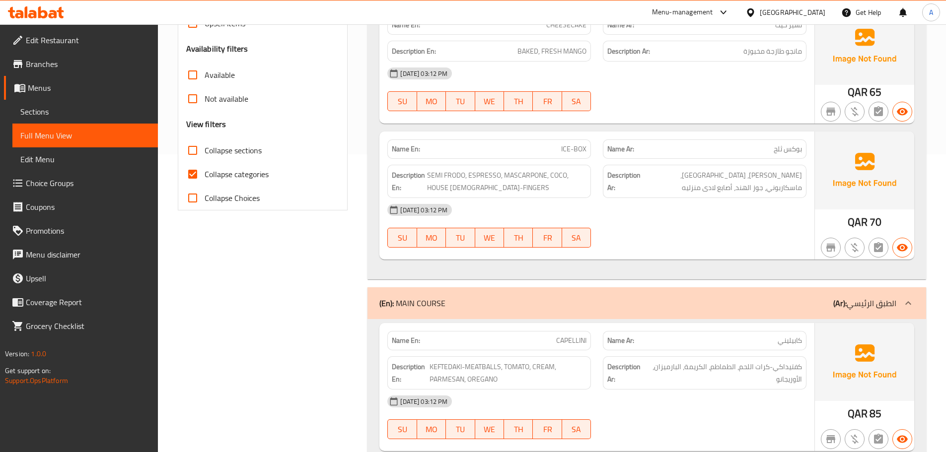
click at [225, 174] on span "Collapse categories" at bounding box center [237, 174] width 64 height 12
click at [205, 174] on input "Collapse categories" at bounding box center [193, 174] width 24 height 24
checkbox input "false"
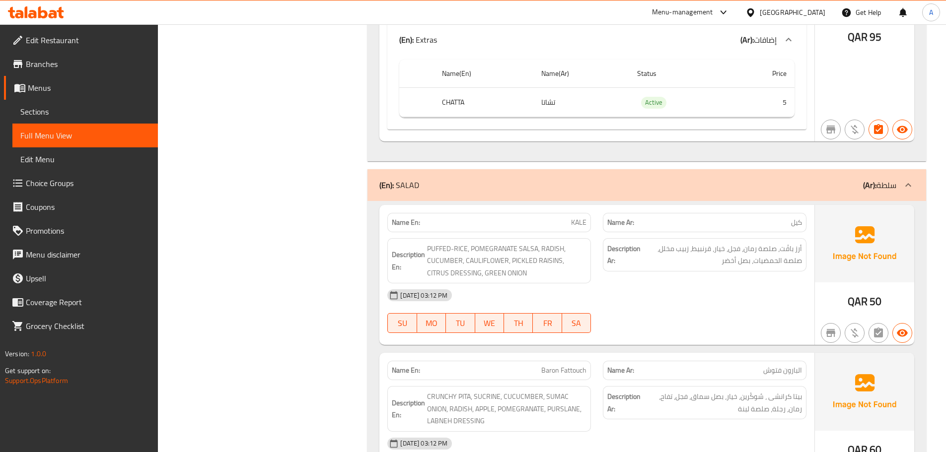
scroll to position [375, 0]
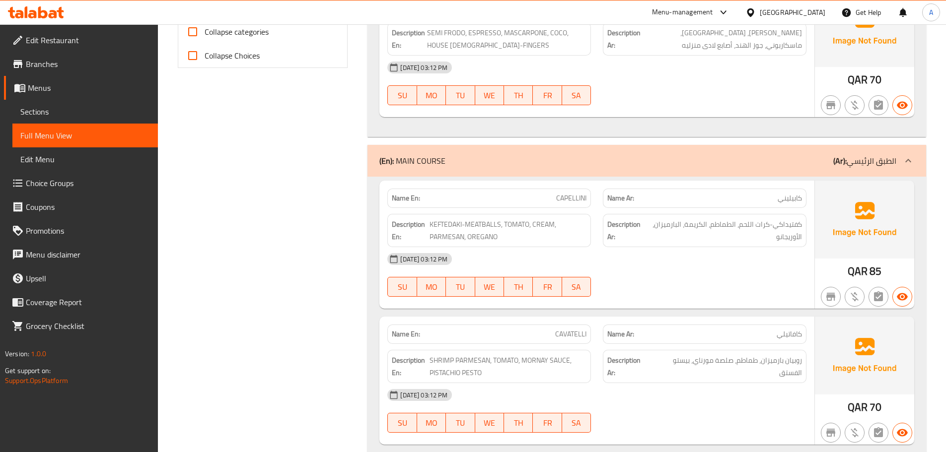
scroll to position [425, 0]
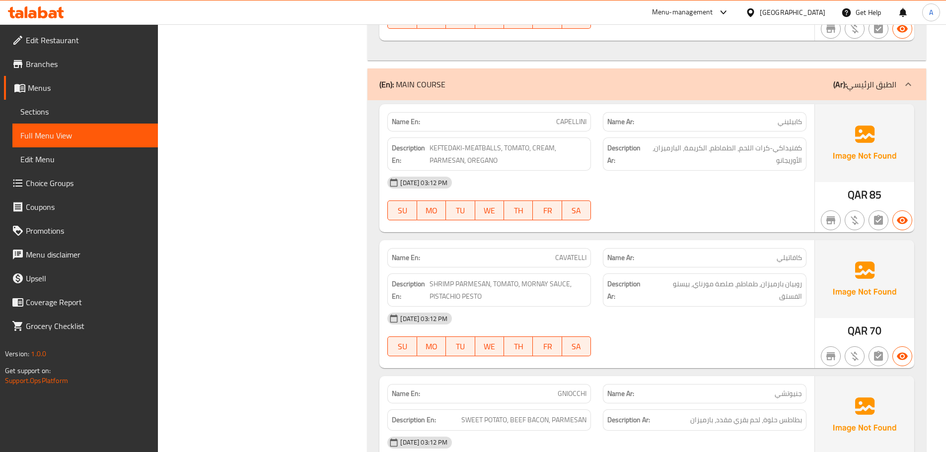
scroll to position [524, 0]
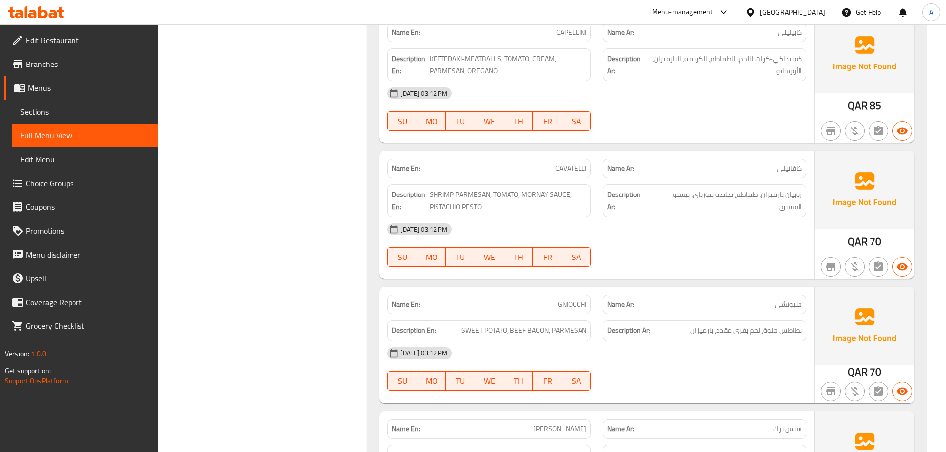
scroll to position [624, 0]
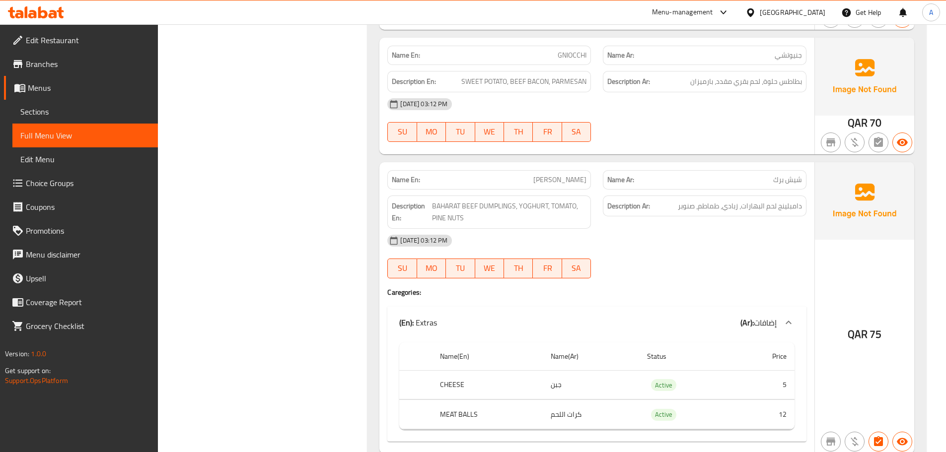
scroll to position [872, 0]
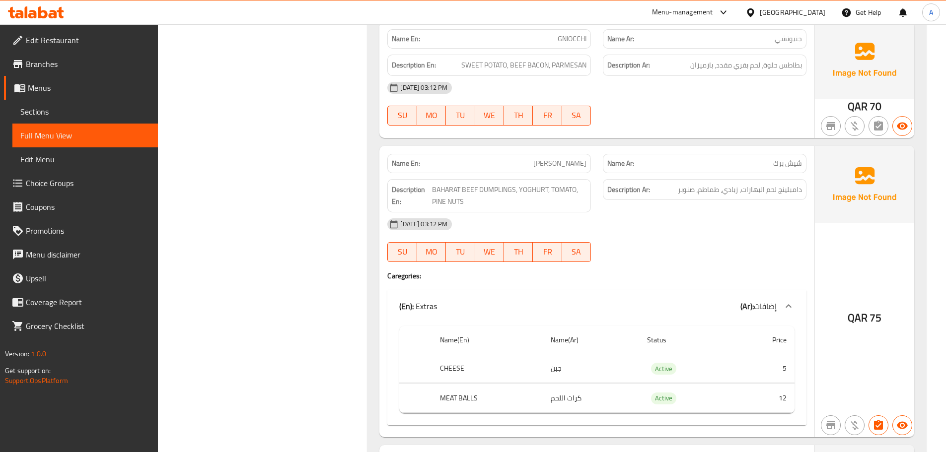
click at [542, 157] on div "Name En: SHISH BARAK" at bounding box center [489, 163] width 204 height 19
copy span "[PERSON_NAME]"
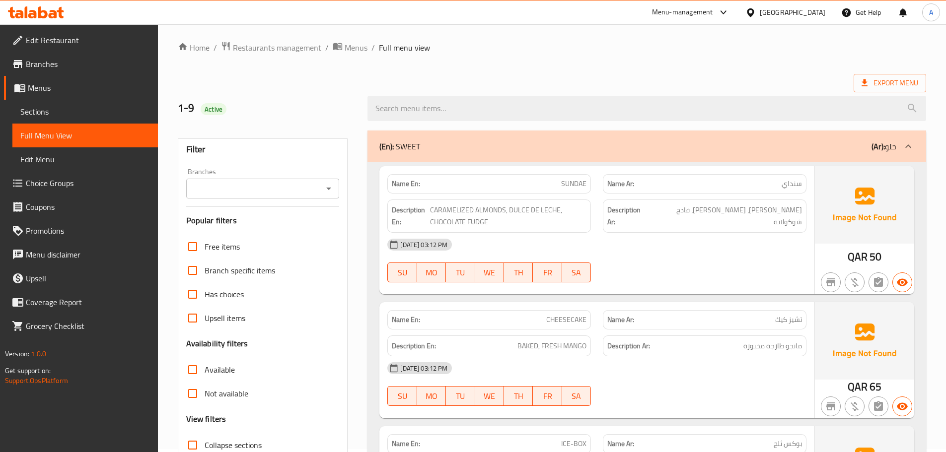
scroll to position [76, 0]
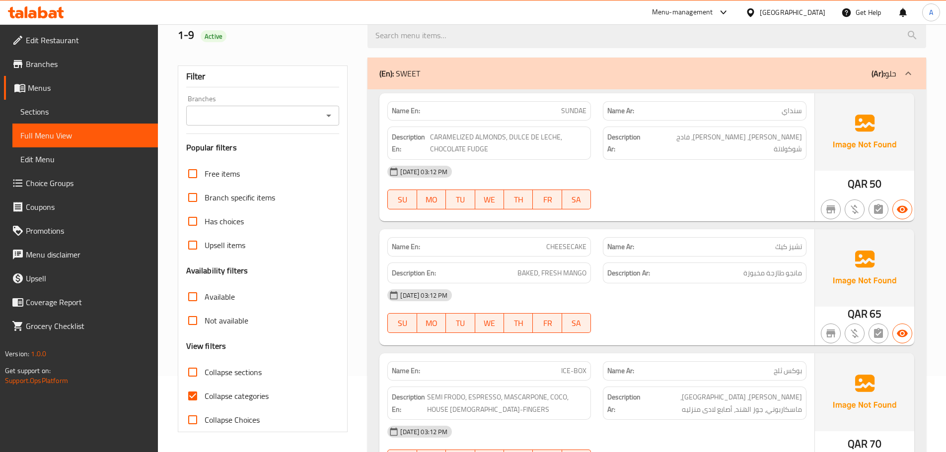
click at [187, 398] on input "Collapse categories" at bounding box center [193, 396] width 24 height 24
checkbox input "false"
click at [348, 265] on div "Filter Branches Branches Popular filters Free items Branch specific items Has c…" at bounding box center [263, 249] width 170 height 367
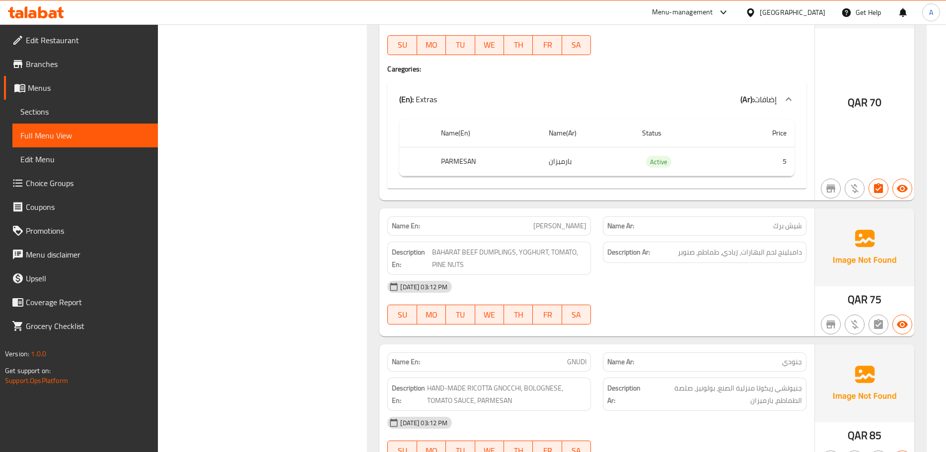
click at [700, 324] on div at bounding box center [705, 325] width 216 height 12
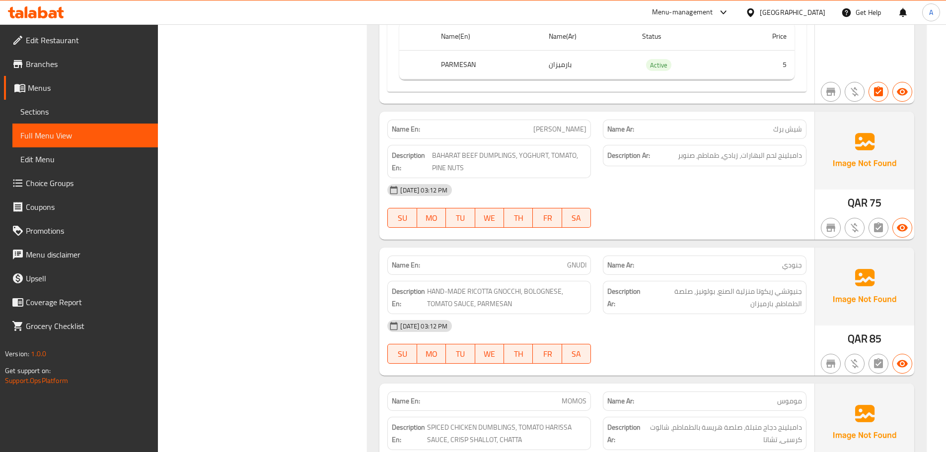
scroll to position [1340, 0]
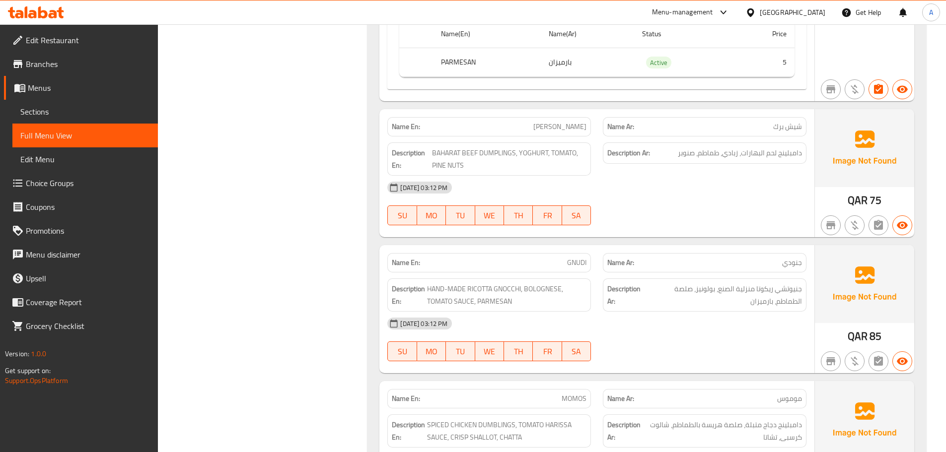
click at [773, 231] on div at bounding box center [705, 226] width 216 height 12
click at [559, 262] on p "Name En: GNUDI" at bounding box center [489, 263] width 195 height 10
copy span "GNUDI"
click at [705, 327] on div "[DATE] 03:12 PM" at bounding box center [596, 324] width 431 height 24
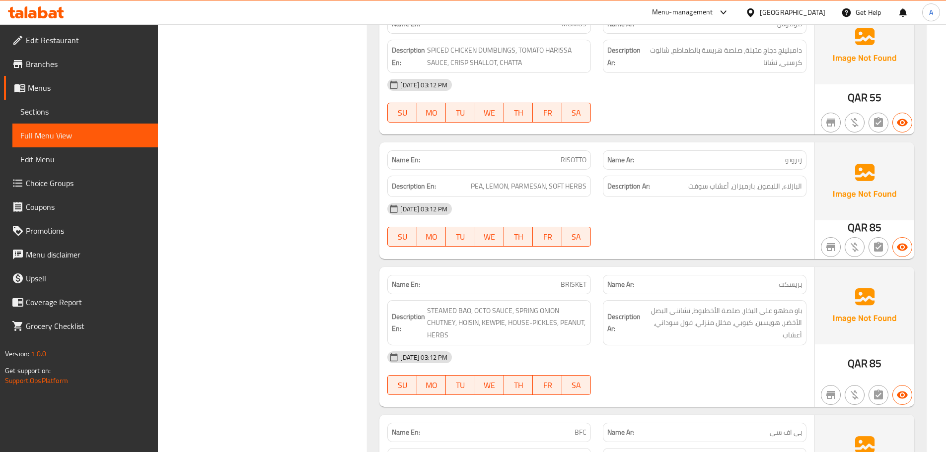
scroll to position [1737, 0]
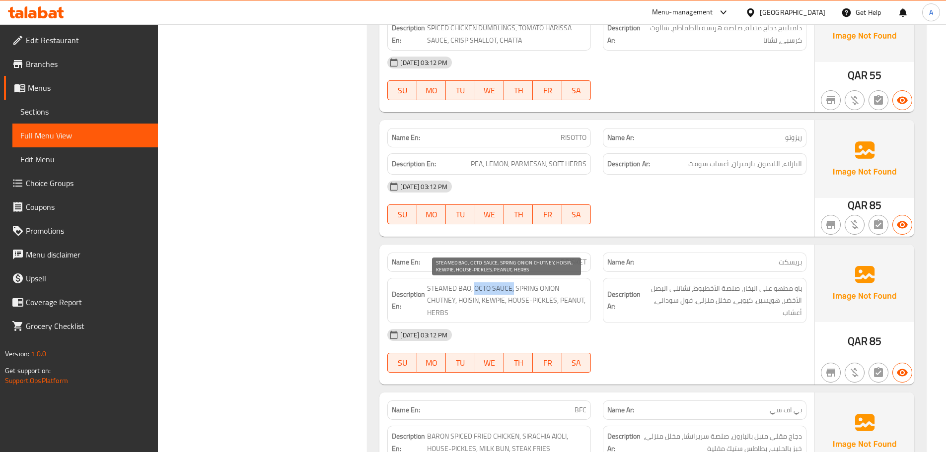
drag, startPoint x: 482, startPoint y: 287, endPoint x: 326, endPoint y: 18, distance: 310.7
click at [512, 283] on span "STEAMED BAO, OCTO SAUCE, SPRING ONION CHUTNEY, HOISIN, KEWPIE, HOUSE-PICKLES, P…" at bounding box center [506, 301] width 159 height 37
copy span "OCTO SAUCE"
click at [720, 331] on div "[DATE] 03:12 PM" at bounding box center [596, 335] width 431 height 24
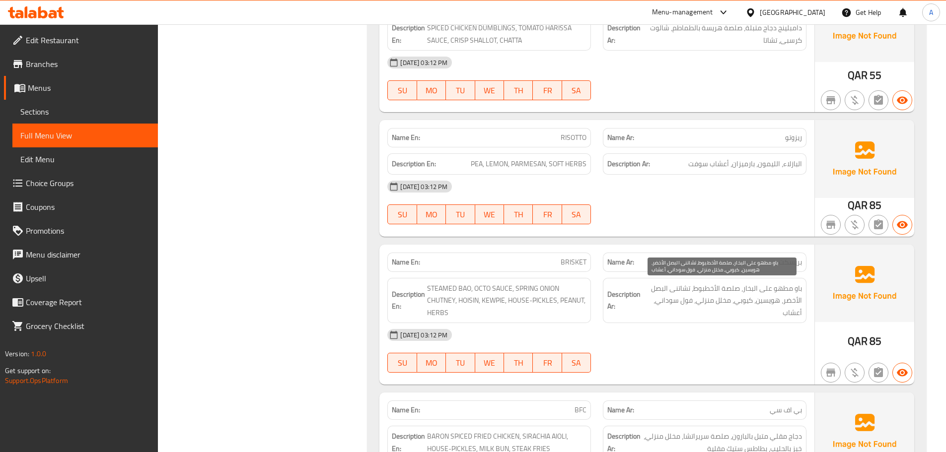
click at [700, 292] on span "باو مطهو على البخار، صلصة الأخطبوط، تشاتنى البصل الأخضر، هويسين، كيوبي، مخلل من…" at bounding box center [722, 301] width 159 height 37
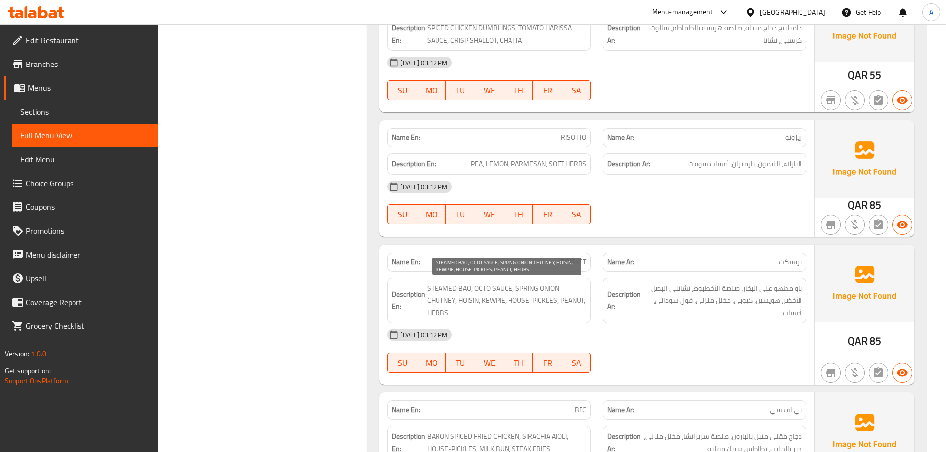
click at [494, 308] on span "STEAMED BAO, OCTO SAUCE, SPRING ONION CHUTNEY, HOISIN, KEWPIE, HOUSE-PICKLES, P…" at bounding box center [506, 301] width 159 height 37
click at [483, 284] on span "STEAMED BAO, OCTO SAUCE, SPRING ONION CHUTNEY, HOISIN, KEWPIE, HOUSE-PICKLES, P…" at bounding box center [506, 301] width 159 height 37
click at [481, 289] on span "STEAMED BAO, OCTO SAUCE, SPRING ONION CHUTNEY, HOISIN, KEWPIE, HOUSE-PICKLES, P…" at bounding box center [506, 301] width 159 height 37
drag, startPoint x: 474, startPoint y: 287, endPoint x: 511, endPoint y: 286, distance: 36.8
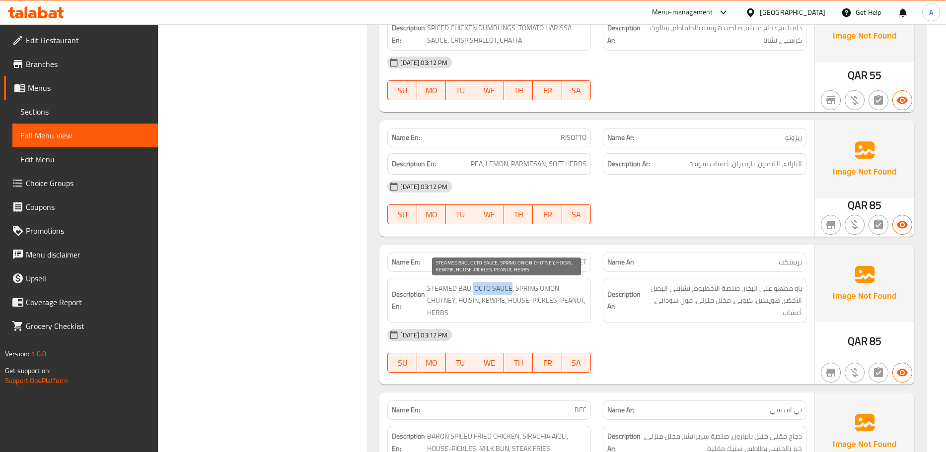
click at [511, 286] on span "STEAMED BAO, OCTO SAUCE, SPRING ONION CHUTNEY, HOISIN, KEWPIE, HOUSE-PICKLES, P…" at bounding box center [506, 301] width 159 height 37
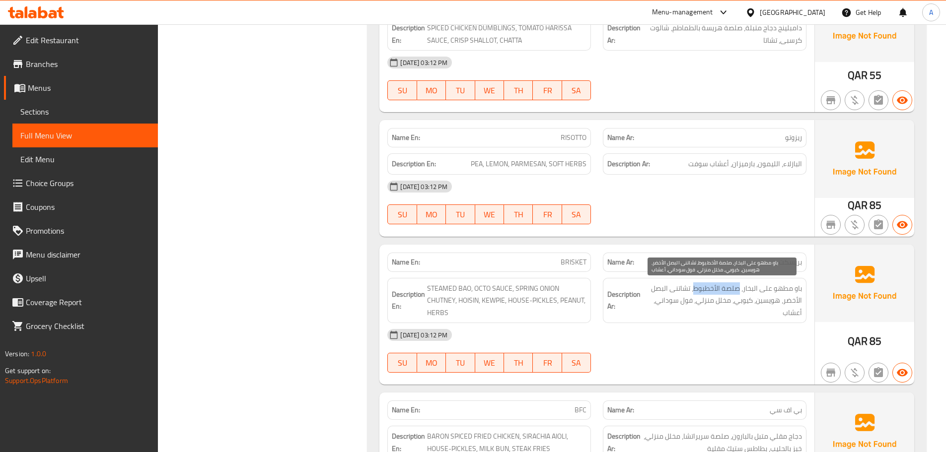
drag, startPoint x: 695, startPoint y: 290, endPoint x: 739, endPoint y: 291, distance: 43.2
click at [739, 291] on span "باو مطهو على البخار، صلصة الأخطبوط، تشاتنى البصل الأخضر، هويسين، كيوبي، مخلل من…" at bounding box center [722, 301] width 159 height 37
copy span "صلصة الأخطبوط"
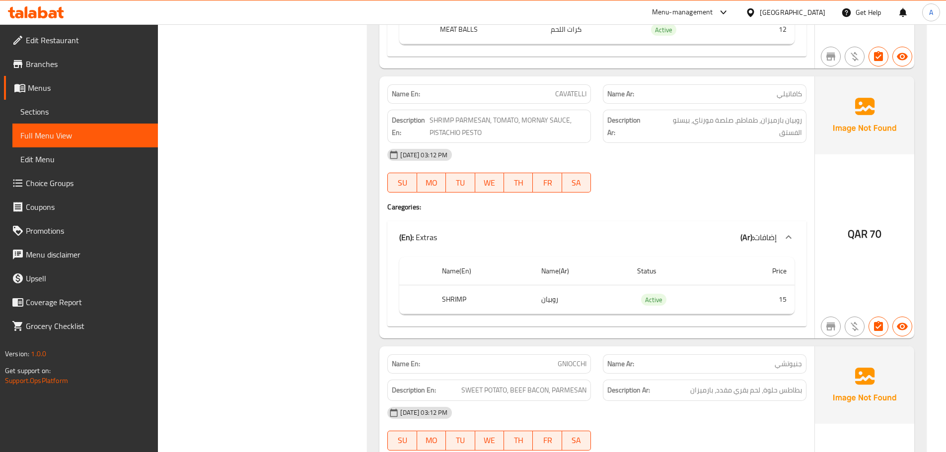
scroll to position [1773, 0]
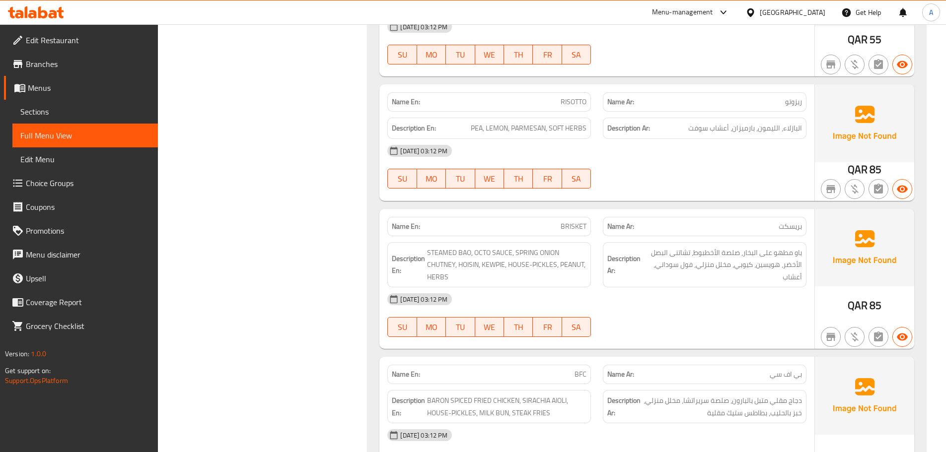
click at [750, 294] on div "[DATE] 03:12 PM" at bounding box center [596, 300] width 431 height 24
click at [728, 299] on div "[DATE] 03:12 PM" at bounding box center [596, 300] width 431 height 24
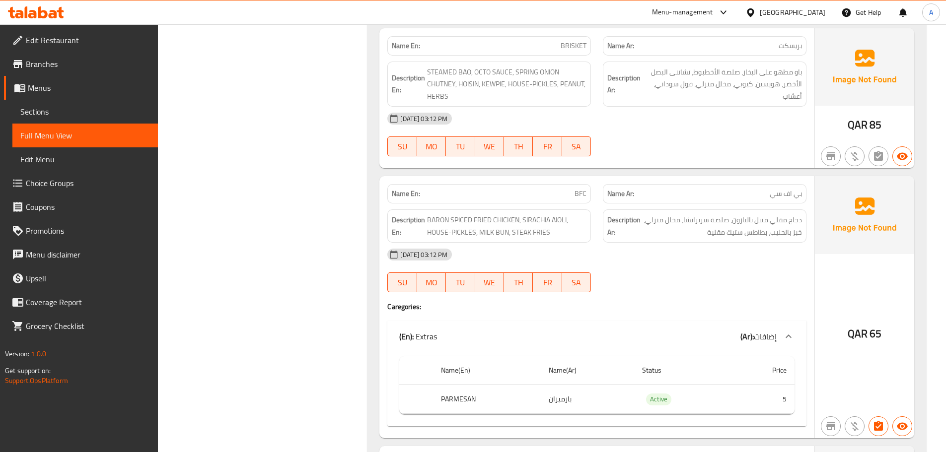
scroll to position [1971, 0]
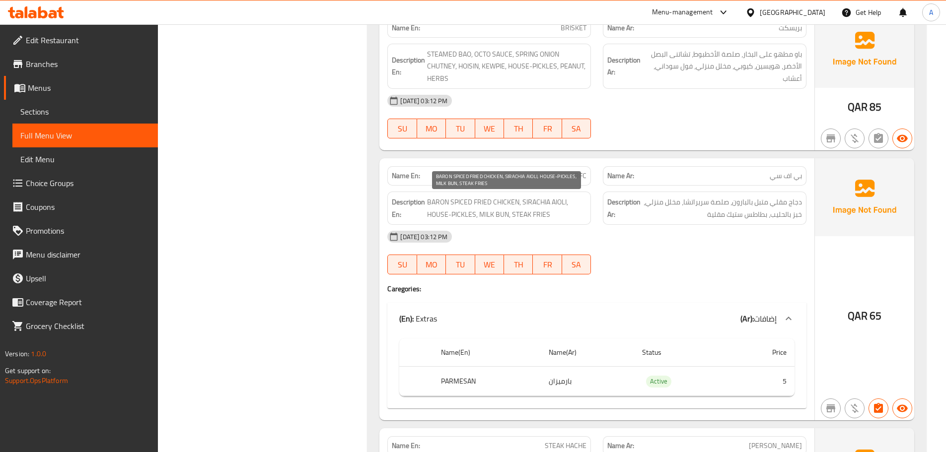
click at [449, 200] on span "BARON SPICED FRIED CHICKEN, SIRACHIA AIOLI, HOUSE-PICKLES, MILK BUN, STEAK FRIES" at bounding box center [506, 208] width 159 height 24
copy span "BARON SPICED FRIED CHICKEN, SIRACHIA AIOLI, HOUSE-PICKLES, MILK BUN, STEAK FRIES"
click at [714, 261] on div "[DATE] 03:12 PM SU MO TU WE TH FR SA" at bounding box center [596, 253] width 431 height 56
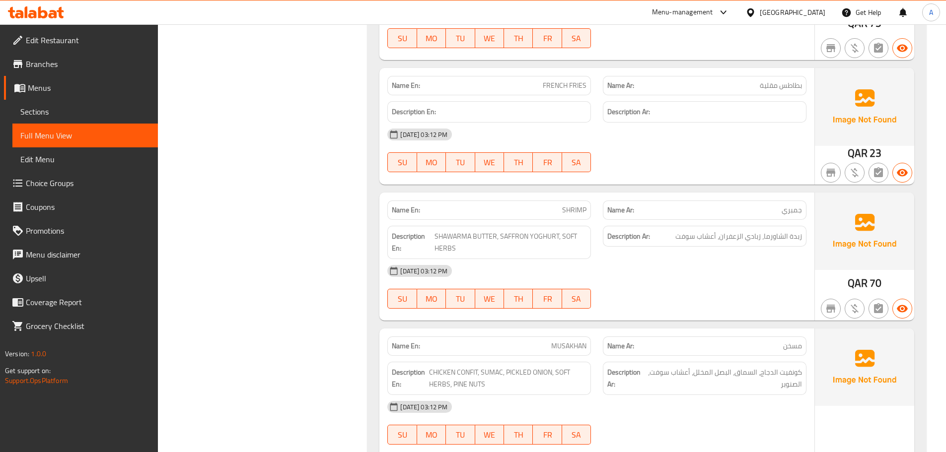
scroll to position [2617, 0]
click at [533, 239] on span "SHAWARMA BUTTER, SAFFRON YOGHURT, SOFT HERBS" at bounding box center [511, 241] width 152 height 24
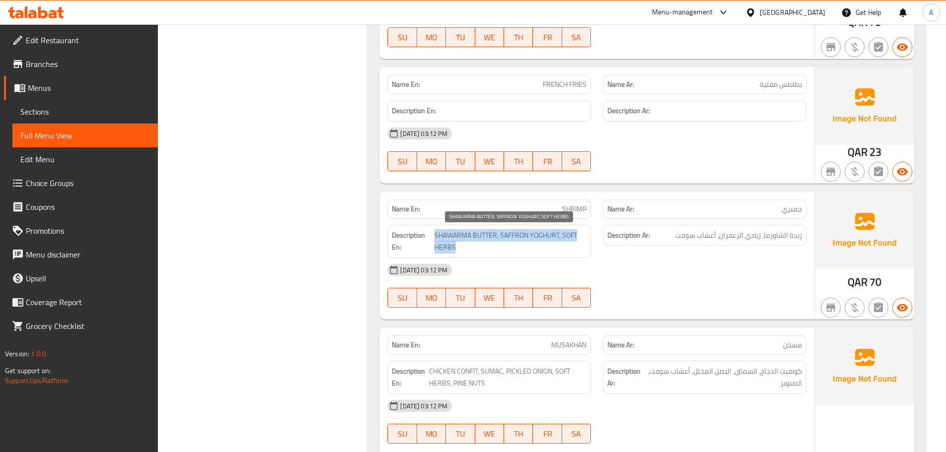
click at [533, 239] on span "SHAWARMA BUTTER, SAFFRON YOGHURT, SOFT HERBS" at bounding box center [511, 241] width 152 height 24
copy span "SHAWARMA BUTTER, SAFFRON YOGHURT, SOFT HERBS"
click at [716, 276] on div "[DATE] 03:12 PM" at bounding box center [596, 270] width 431 height 24
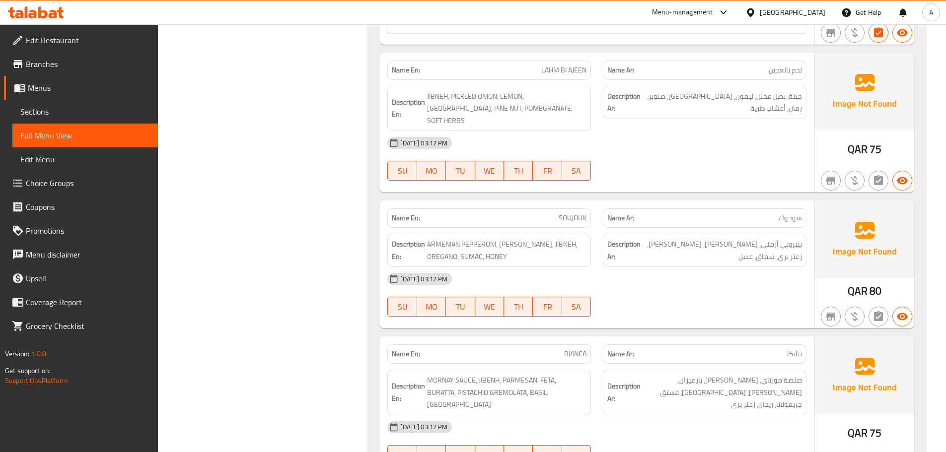
scroll to position [3163, 0]
click at [798, 212] on span "سوجوك" at bounding box center [790, 217] width 23 height 10
copy span "سوجوك"
click at [795, 289] on div "01-09-2025 03:12 PM SU MO TU WE TH FR SA" at bounding box center [596, 294] width 431 height 56
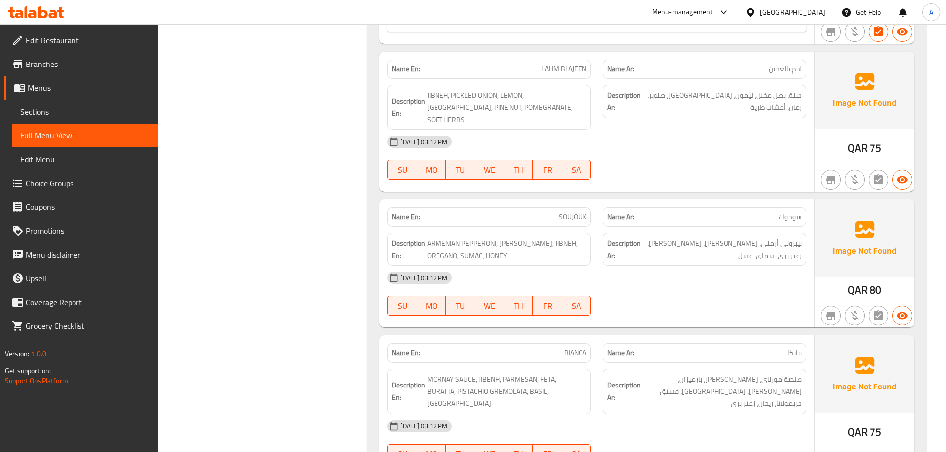
click at [765, 274] on div "[DATE] 03:12 PM" at bounding box center [596, 278] width 431 height 24
click at [563, 237] on span "ARMENIAN PEPPERONI, [PERSON_NAME], JIBNEH, OREGANO, SUMAC, HONEY" at bounding box center [506, 249] width 159 height 24
click at [557, 237] on span "ARMENIAN PEPPERONI, FENNEL, JIBNEH, OREGANO, SUMAC, HONEY" at bounding box center [506, 249] width 159 height 24
copy span "OREGANO"
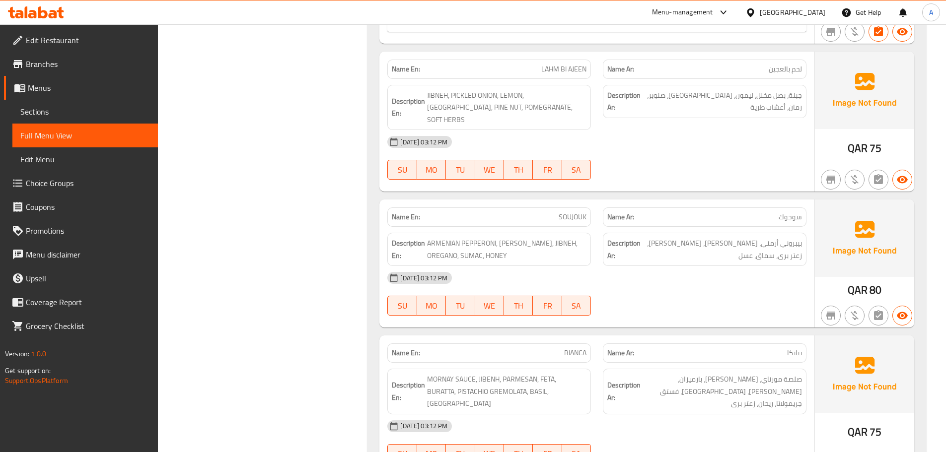
click at [757, 294] on div "01-09-2025 03:12 PM SU MO TU WE TH FR SA" at bounding box center [596, 294] width 431 height 56
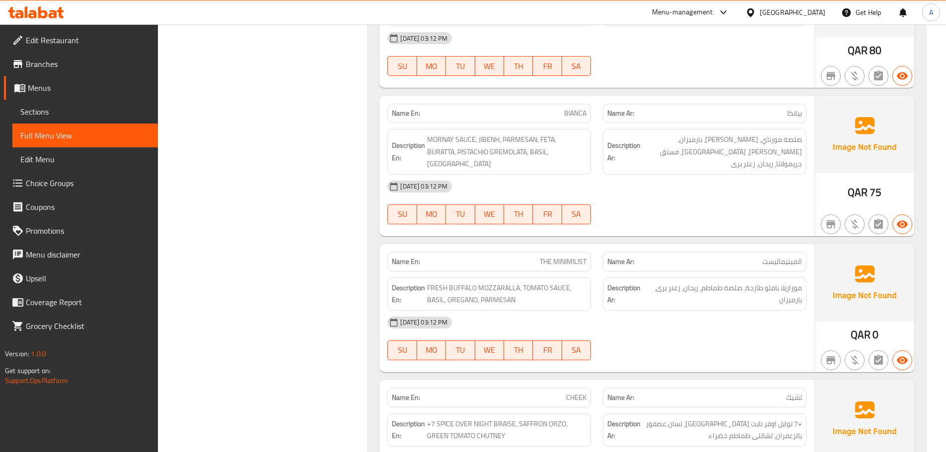
scroll to position [3412, 0]
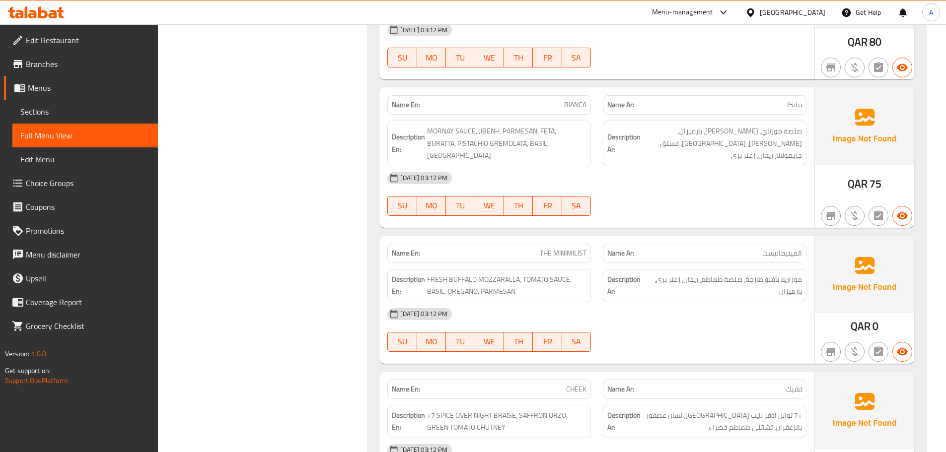
click at [569, 248] on span "THE MINIMILIST" at bounding box center [563, 253] width 47 height 10
click at [719, 302] on div "[DATE] 03:12 PM" at bounding box center [596, 314] width 431 height 24
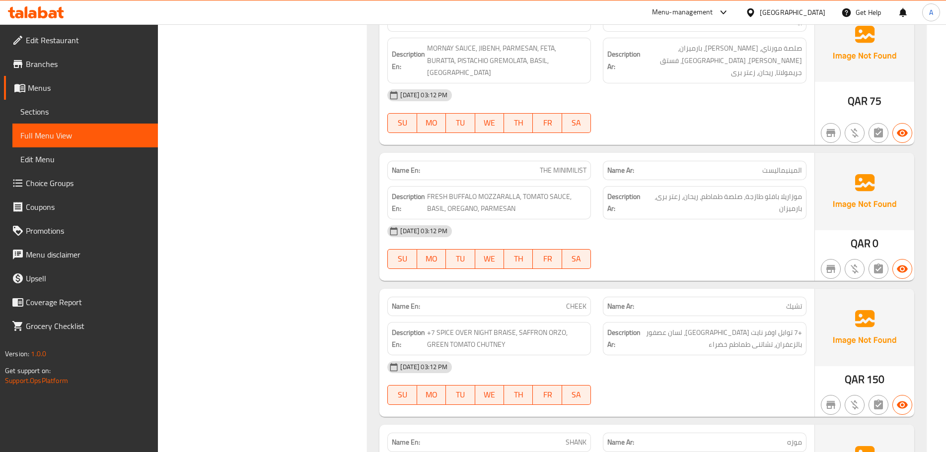
scroll to position [3511, 0]
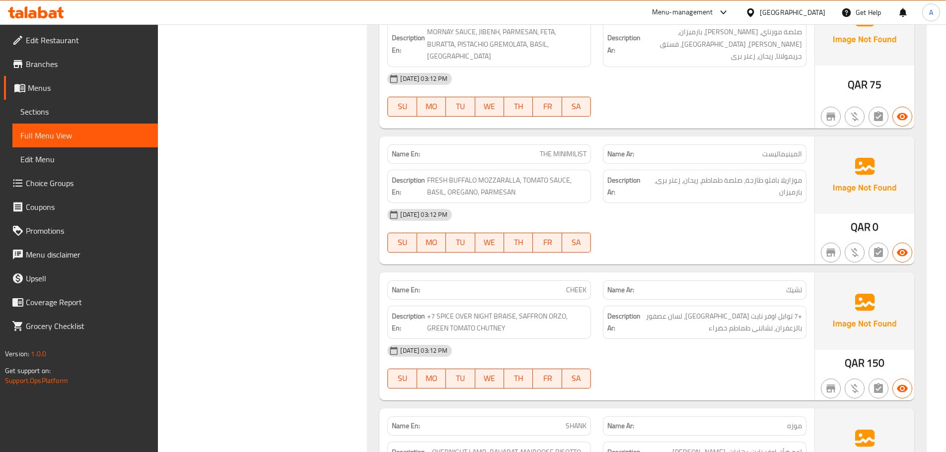
click at [770, 344] on div "01-09-2025 03:12 PM SU MO TU WE TH FR SA" at bounding box center [596, 367] width 431 height 56
click at [518, 310] on span "+7 SPICE OVER NIGHT BRAISE, SAFFRON ORZO, GREEN TOMATO CHUTNEY" at bounding box center [506, 322] width 159 height 24
click at [506, 310] on span "+7 SPICE OVER NIGHT BRAISE, SAFFRON ORZO, GREEN TOMATO CHUTNEY" at bounding box center [506, 322] width 159 height 24
click at [515, 310] on span "+7 SPICE OVER NIGHT BRAISE, SAFFRON ORZO, GREEN TOMATO CHUTNEY" at bounding box center [506, 322] width 159 height 24
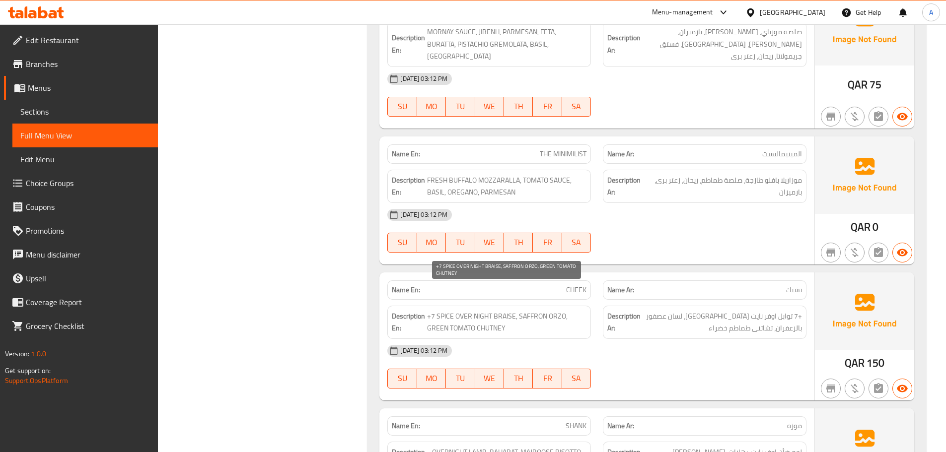
click at [507, 310] on span "+7 SPICE OVER NIGHT BRAISE, SAFFRON ORZO, GREEN TOMATO CHUTNEY" at bounding box center [506, 322] width 159 height 24
copy span "BRAISE"
click at [463, 310] on span "+7 SPICE OVER NIGHT BRAISE, SAFFRON ORZO, GREEN TOMATO CHUTNEY" at bounding box center [506, 322] width 159 height 24
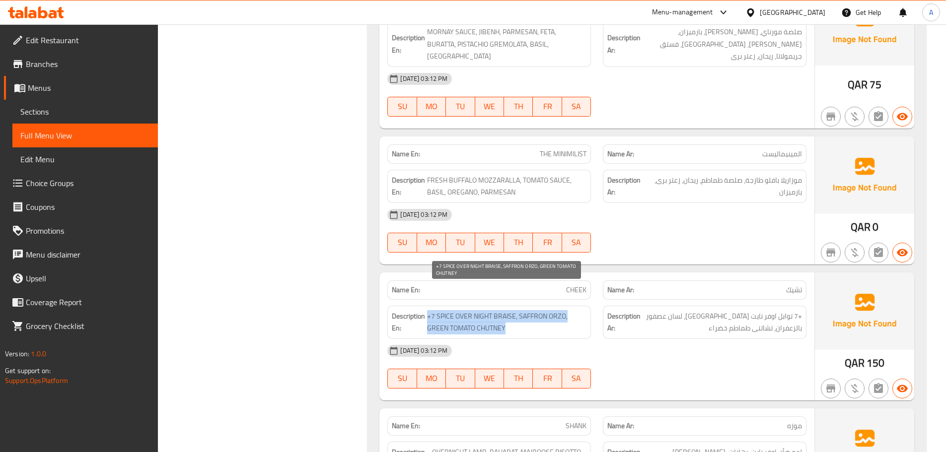
click at [463, 310] on span "+7 SPICE OVER NIGHT BRAISE, SAFFRON ORZO, GREEN TOMATO CHUTNEY" at bounding box center [506, 322] width 159 height 24
copy span "+7 SPICE OVER NIGHT BRAISE, SAFFRON ORZO, GREEN TOMATO CHUTNEY"
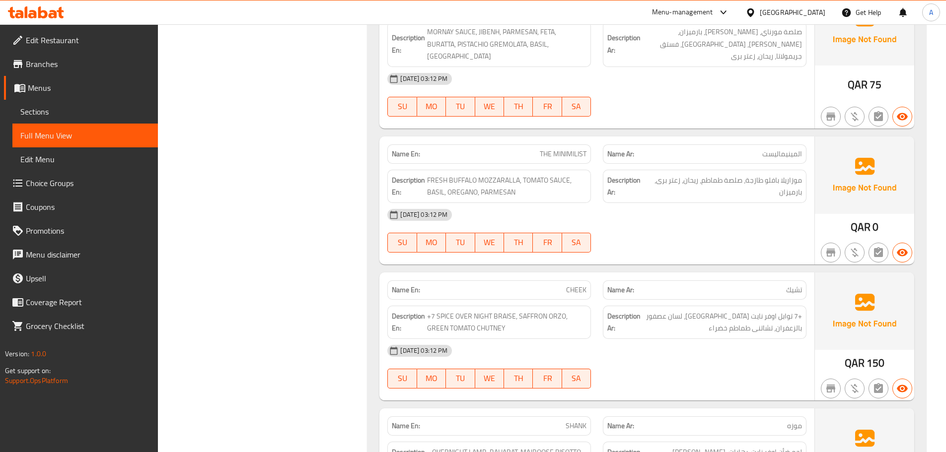
click at [727, 339] on div "[DATE] 03:12 PM" at bounding box center [596, 351] width 431 height 24
click at [501, 306] on div "Description En: +7 SPICE OVER NIGHT BRAISE, SAFFRON ORZO, GREEN TOMATO CHUTNEY" at bounding box center [489, 322] width 204 height 33
click at [505, 310] on span "+7 SPICE OVER NIGHT BRAISE, SAFFRON ORZO, GREEN TOMATO CHUTNEY" at bounding box center [506, 322] width 159 height 24
copy span "BRAISE"
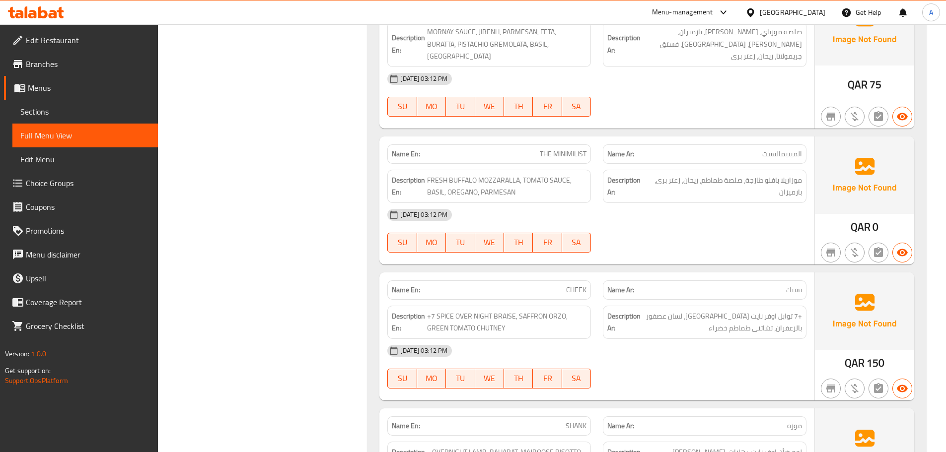
click at [634, 339] on div "[DATE] 03:12 PM" at bounding box center [596, 351] width 431 height 24
click at [794, 311] on div "Description Ar: +7 توابل اوفر نايت باريس، لسان عصفور بالزعفران، تشاتنى طماطم خض…" at bounding box center [705, 322] width 204 height 33
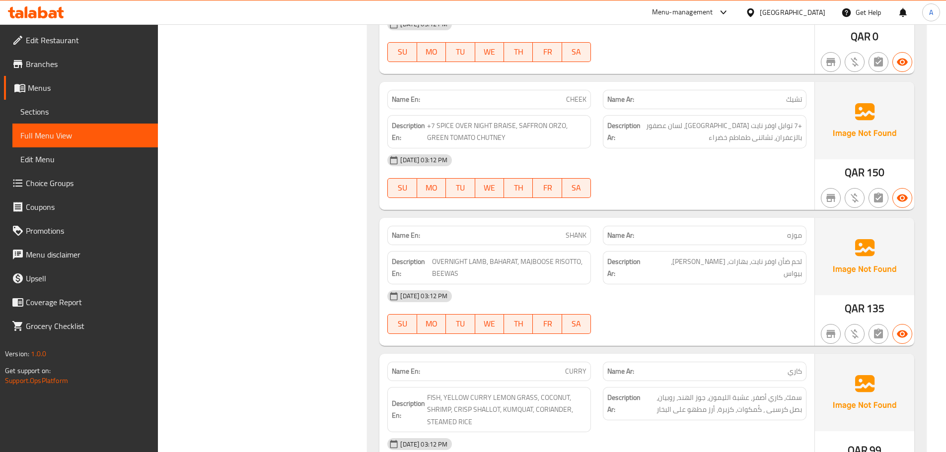
scroll to position [3809, 0]
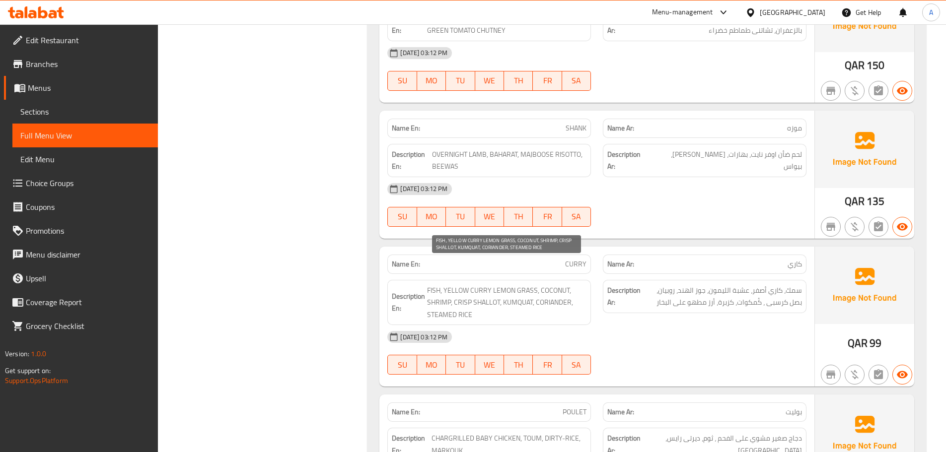
click at [428, 285] on span "FISH, YELLOW CURRY LEMON GRASS, COCONUT, SHRIMP, CRISP SHALLOT, KUMQUAT, CORIAN…" at bounding box center [506, 303] width 159 height 37
click at [445, 285] on span "FISH, YELLOW CURRY LEMON GRASS, COCONUT, SHRIMP, CRISP SHALLOT, KUMQUAT, CORIAN…" at bounding box center [506, 303] width 159 height 37
drag, startPoint x: 455, startPoint y: 279, endPoint x: 500, endPoint y: 276, distance: 44.8
click at [500, 285] on span "FISH, YELLOW CURRY LEMON GRASS, COCONUT, SHRIMP, CRISP SHALLOT, KUMQUAT, CORIAN…" at bounding box center [506, 303] width 159 height 37
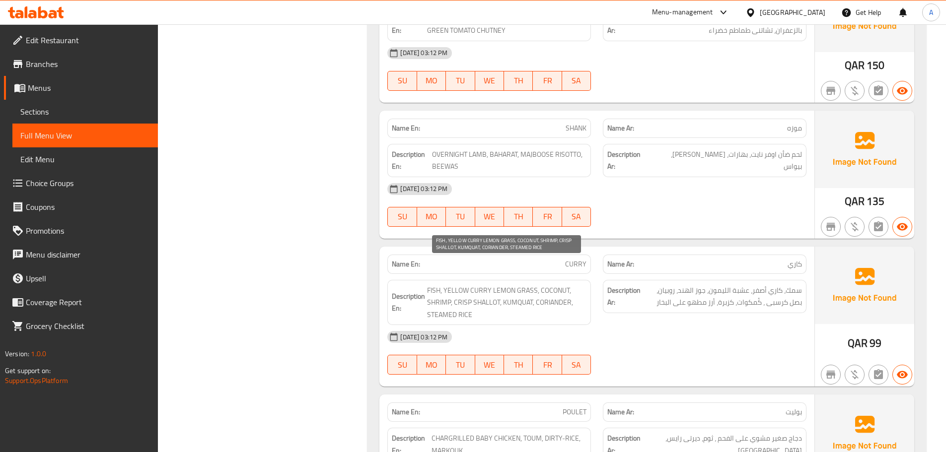
click at [504, 285] on span "FISH, YELLOW CURRY LEMON GRASS, COCONUT, SHRIMP, CRISP SHALLOT, KUMQUAT, CORIAN…" at bounding box center [506, 303] width 159 height 37
click at [747, 325] on div "[DATE] 03:12 PM" at bounding box center [596, 337] width 431 height 24
click at [431, 285] on span "FISH, YELLOW CURRY LEMON GRASS, COCONUT, SHRIMP, CRISP SHALLOT, KUMQUAT, CORIAN…" at bounding box center [506, 303] width 159 height 37
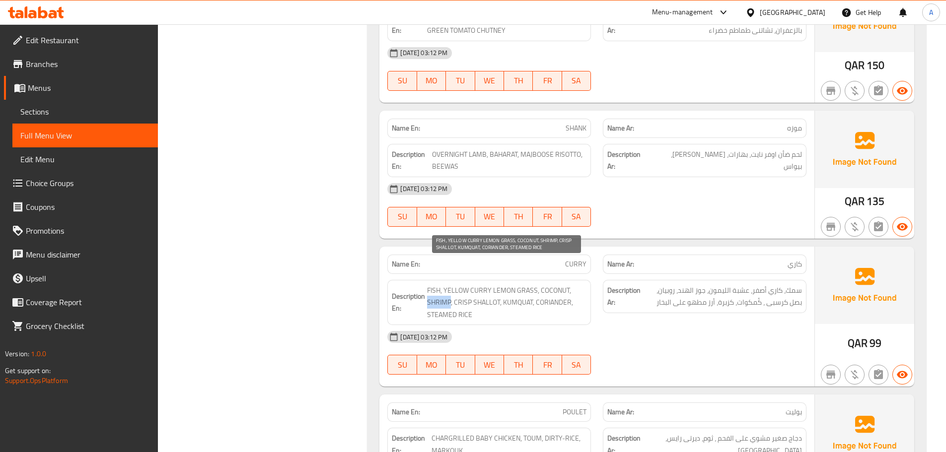
click at [431, 285] on span "FISH, YELLOW CURRY LEMON GRASS, COCONUT, SHRIMP, CRISP SHALLOT, KUMQUAT, CORIAN…" at bounding box center [506, 303] width 159 height 37
click at [458, 285] on span "FISH, YELLOW CURRY LEMON GRASS, COCONUT, SHRIMP, CRISP SHALLOT, KUMQUAT, CORIAN…" at bounding box center [506, 303] width 159 height 37
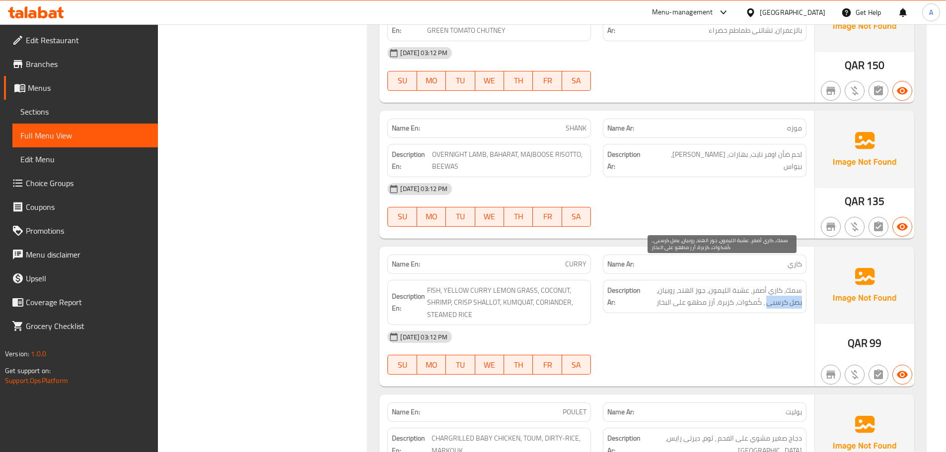
drag, startPoint x: 656, startPoint y: 268, endPoint x: 783, endPoint y: 278, distance: 127.1
click at [783, 285] on span "سمك، كاري أصفر، عشبة الليمون، جوز الهند، روبيان، بصل كرسبى ، كُمكوات، كزبرة، أر…" at bounding box center [722, 297] width 159 height 24
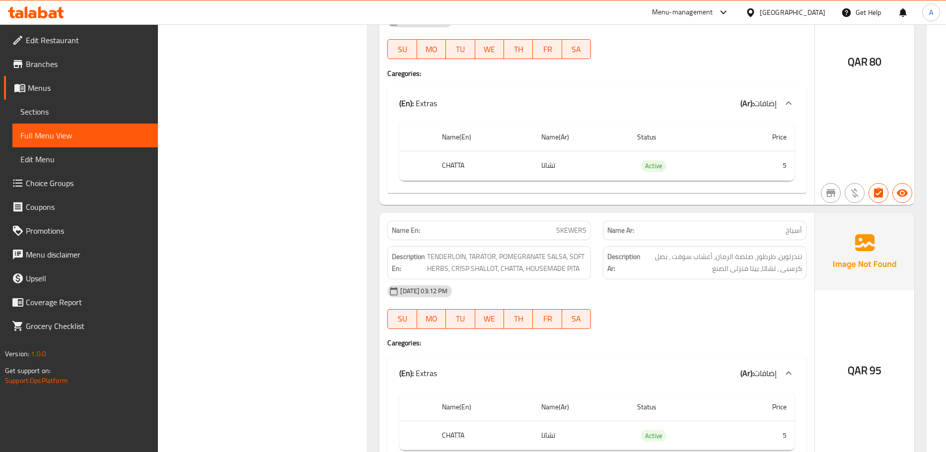
scroll to position [3855, 0]
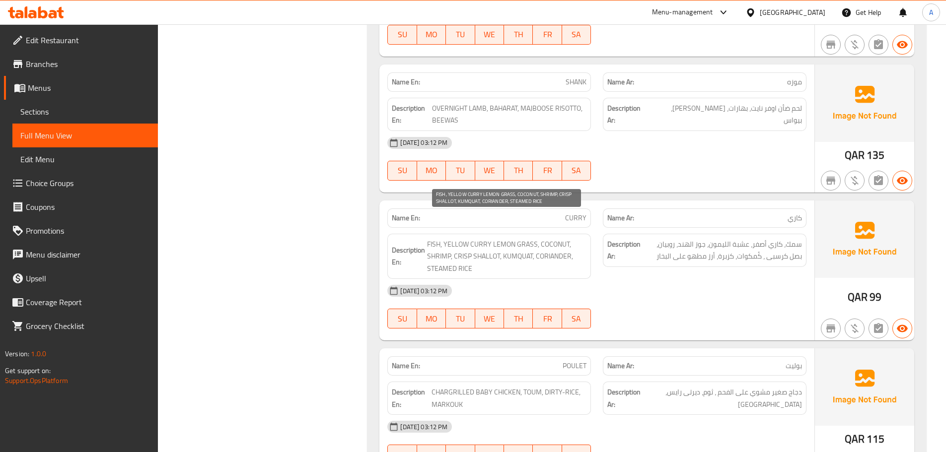
click at [559, 238] on span "FISH, YELLOW CURRY LEMON GRASS, COCONUT, SHRIMP, CRISP SHALLOT, KUMQUAT, CORIAN…" at bounding box center [506, 256] width 159 height 37
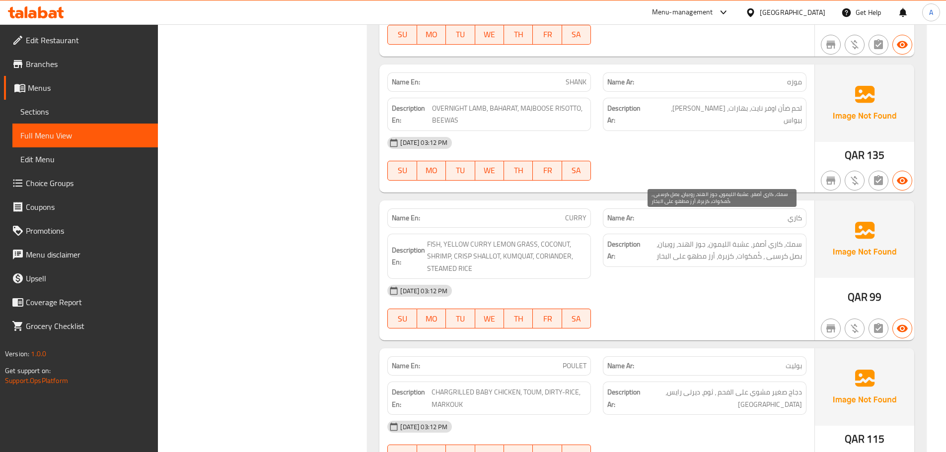
click at [708, 238] on span "سمك، كاري أصفر، عشبة الليمون، جوز الهند، روبيان، بصل كرسبى ، كُمكوات، كزبرة، أر…" at bounding box center [722, 250] width 159 height 24
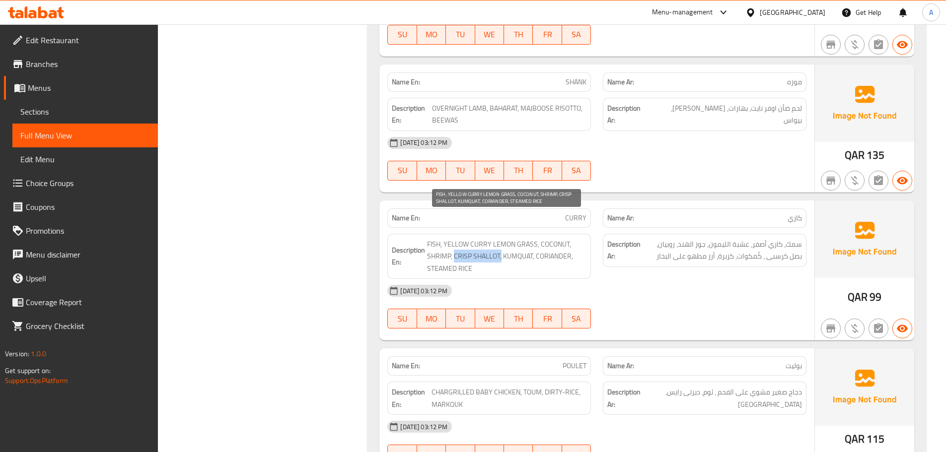
drag, startPoint x: 455, startPoint y: 232, endPoint x: 501, endPoint y: 230, distance: 45.8
click at [501, 238] on span "FISH, YELLOW CURRY LEMON GRASS, COCONUT, SHRIMP, CRISP SHALLOT, KUMQUAT, CORIAN…" at bounding box center [506, 256] width 159 height 37
click at [680, 279] on div "[DATE] 03:12 PM" at bounding box center [596, 291] width 431 height 24
click at [770, 279] on div "[DATE] 03:12 PM" at bounding box center [596, 291] width 431 height 24
click at [764, 279] on div "[DATE] 03:12 PM" at bounding box center [596, 291] width 431 height 24
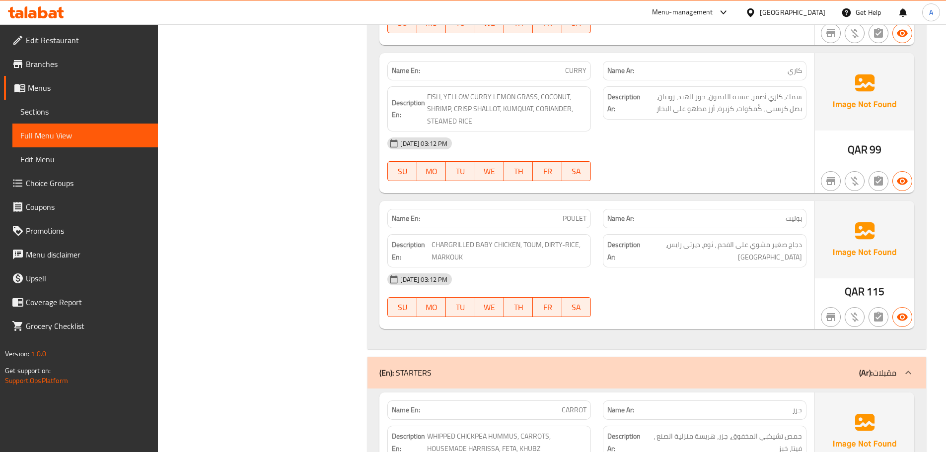
scroll to position [4004, 0]
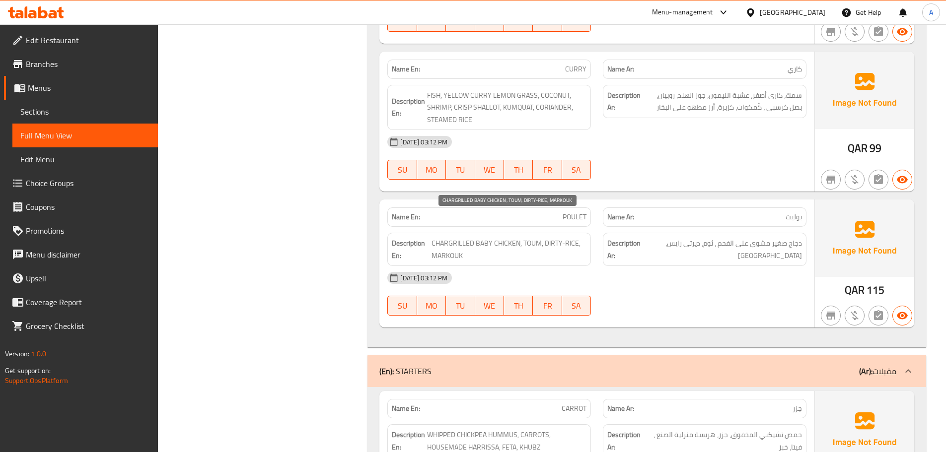
click at [443, 237] on span "CHARGRILLED BABY CHICKEN, TOUM, DIRTY-RICE, MARKOUK" at bounding box center [509, 249] width 155 height 24
drag, startPoint x: 773, startPoint y: 252, endPoint x: 794, endPoint y: 233, distance: 27.8
click at [773, 266] on div "[DATE] 03:12 PM" at bounding box center [596, 278] width 431 height 24
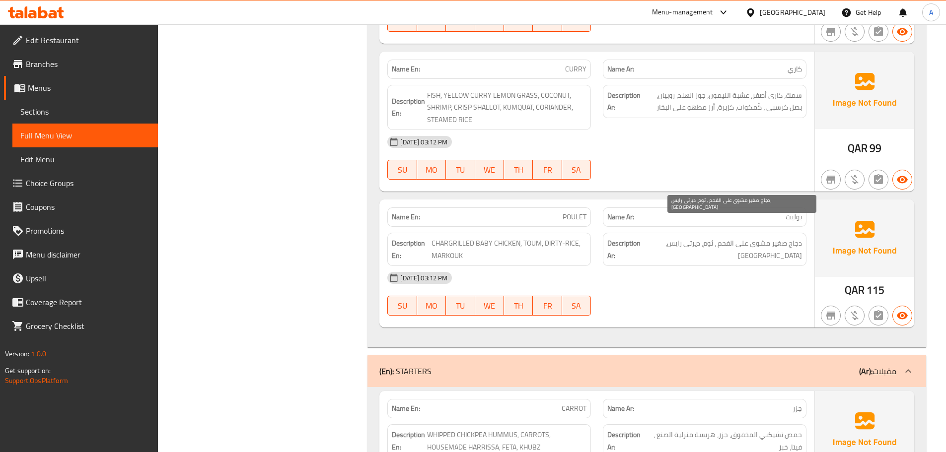
click at [798, 237] on span "دجاج صغير مشوي على الفحم ، ثوم، ديرتى رايس، مروك" at bounding box center [722, 249] width 159 height 24
click at [745, 278] on div "01-09-2025 03:12 PM SU MO TU WE TH FR SA" at bounding box center [596, 294] width 431 height 56
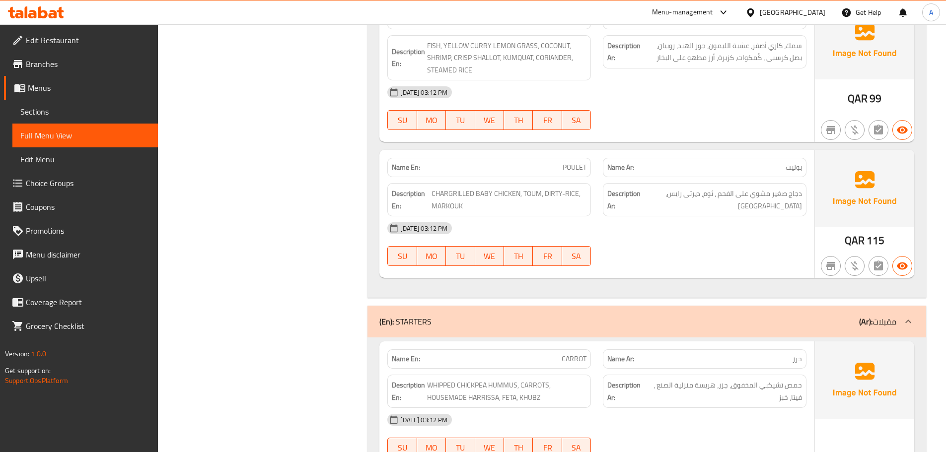
scroll to position [0, 0]
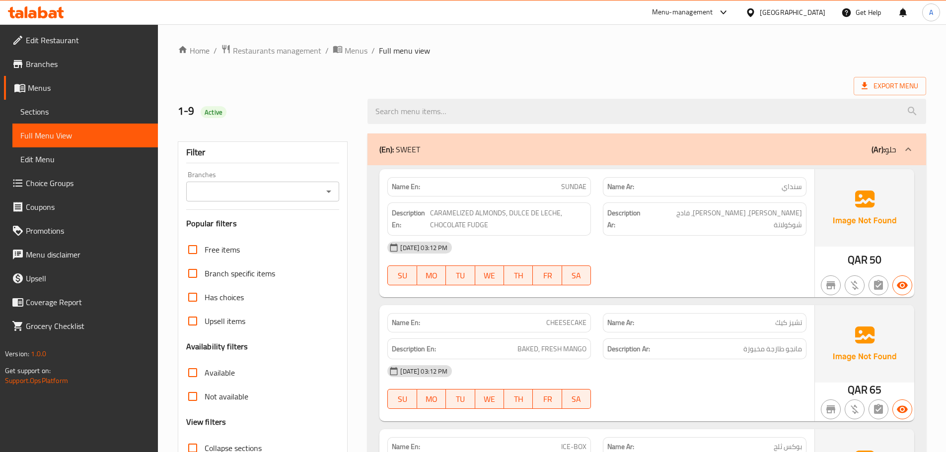
click at [759, 264] on div "01-09-2025 03:12 PM SU MO TU WE TH FR SA" at bounding box center [596, 264] width 431 height 56
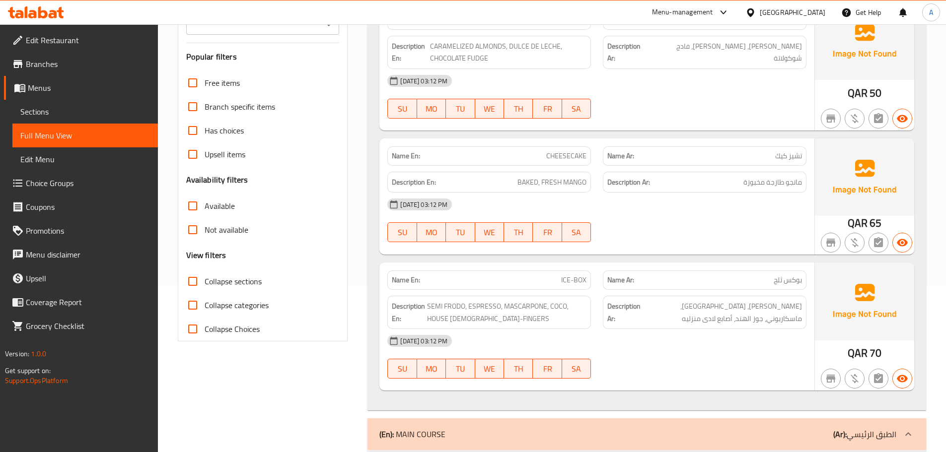
scroll to position [199, 0]
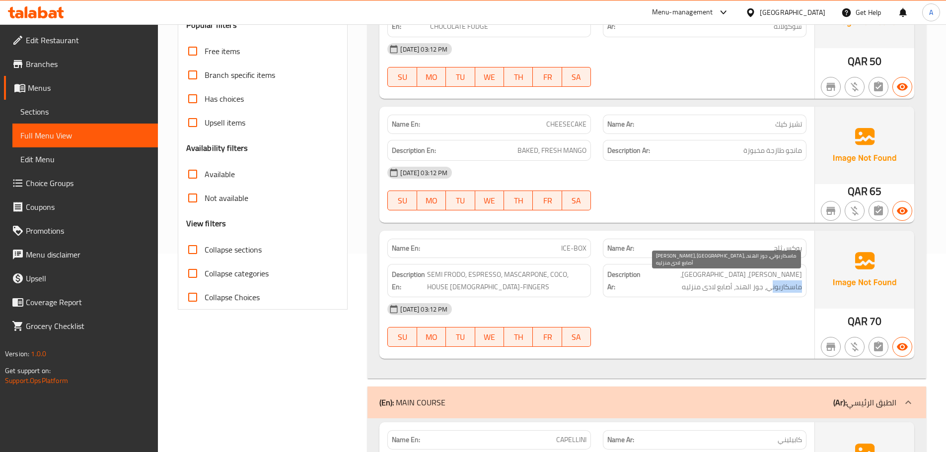
drag, startPoint x: 665, startPoint y: 272, endPoint x: 693, endPoint y: 272, distance: 27.8
click at [693, 272] on span "سيمي فرودو، إسبريسو، ماسكاربوني، جوز الهند، أصابع لادى منزليه" at bounding box center [722, 281] width 159 height 24
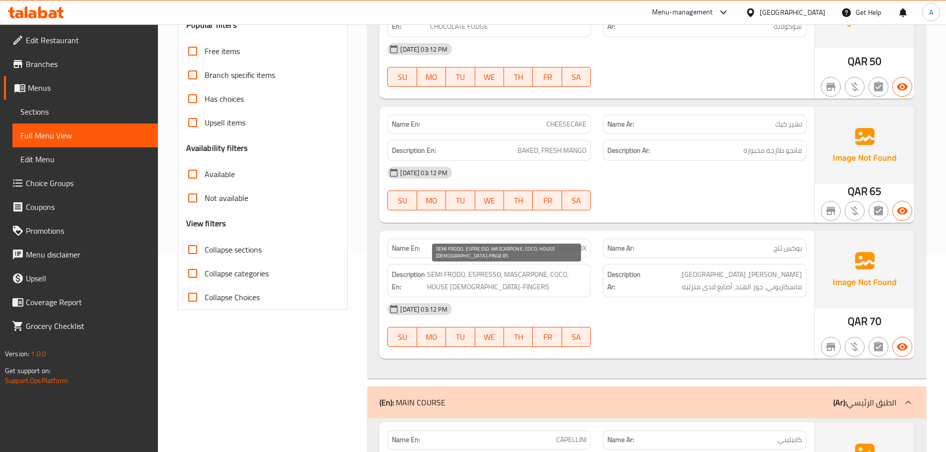
drag, startPoint x: 471, startPoint y: 269, endPoint x: 505, endPoint y: 269, distance: 34.3
click at [473, 268] on div "Description En: SEMI FRODO, ESPRESSO, MASCARPONE, COCO, HOUSE LADY-FINGERS" at bounding box center [489, 280] width 204 height 33
click at [561, 273] on span "SEMI FRODO, ESPRESSO, MASCARPONE, COCO, HOUSE [DEMOGRAPHIC_DATA]-FINGERS" at bounding box center [506, 281] width 159 height 24
click at [716, 338] on div "01-09-2025 03:12 PM SU MO TU WE TH FR SA" at bounding box center [596, 326] width 431 height 56
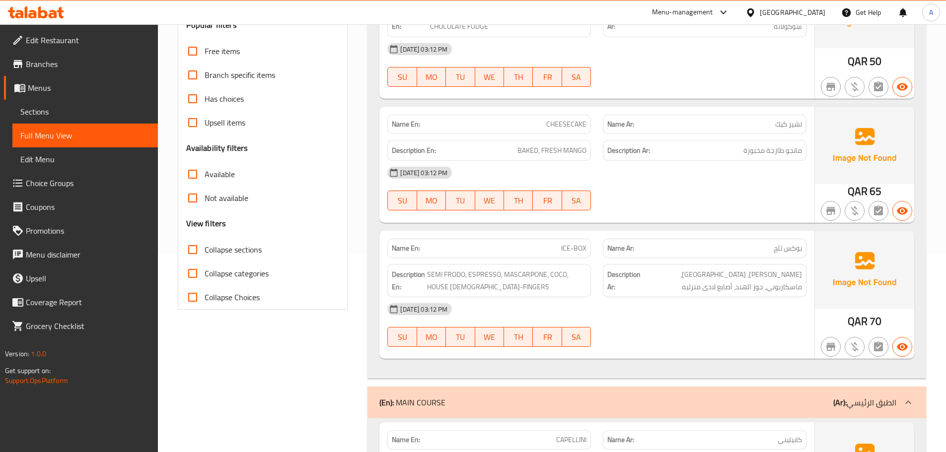
click at [674, 338] on div "01-09-2025 03:12 PM SU MO TU WE TH FR SA" at bounding box center [596, 326] width 431 height 56
drag, startPoint x: 665, startPoint y: 273, endPoint x: 766, endPoint y: 290, distance: 103.2
click at [766, 290] on span "سيمي فرودو، إسبريسو، ماسكاربوني، جوز الهند، أصابع لادى منزليه" at bounding box center [722, 281] width 159 height 24
click at [643, 283] on h6 "Description Ar: سيمي فرودو، إسبريسو، ماسكاربوني، جوز الهند، أصابع لادى منزليه" at bounding box center [704, 281] width 195 height 24
drag, startPoint x: 664, startPoint y: 272, endPoint x: 790, endPoint y: 283, distance: 127.1
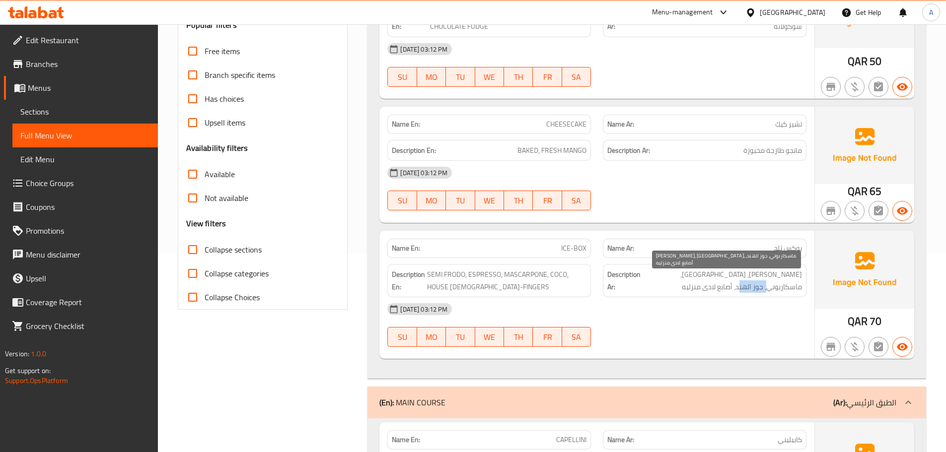
click at [790, 283] on span "سيمي فرودو، إسبريسو، ماسكاربوني، جوز الهند، أصابع لادى منزليه" at bounding box center [722, 281] width 159 height 24
click at [714, 320] on div "[DATE] 03:12 PM" at bounding box center [596, 310] width 431 height 24
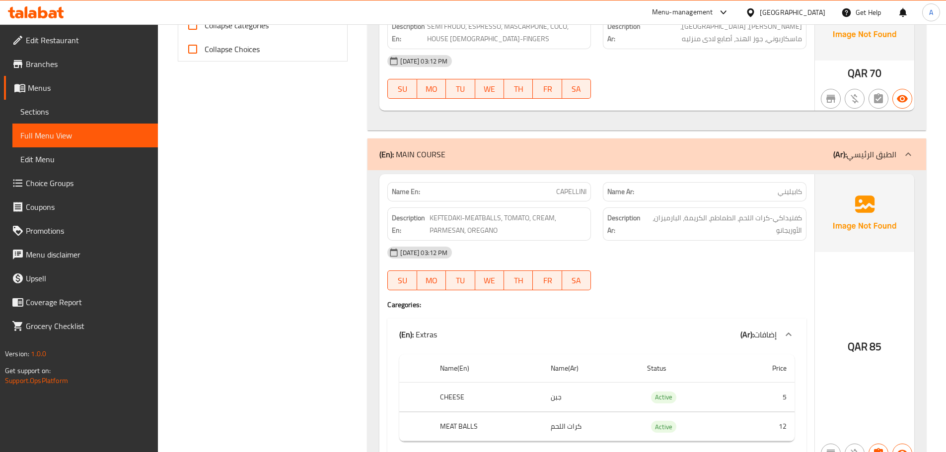
scroll to position [11019, 0]
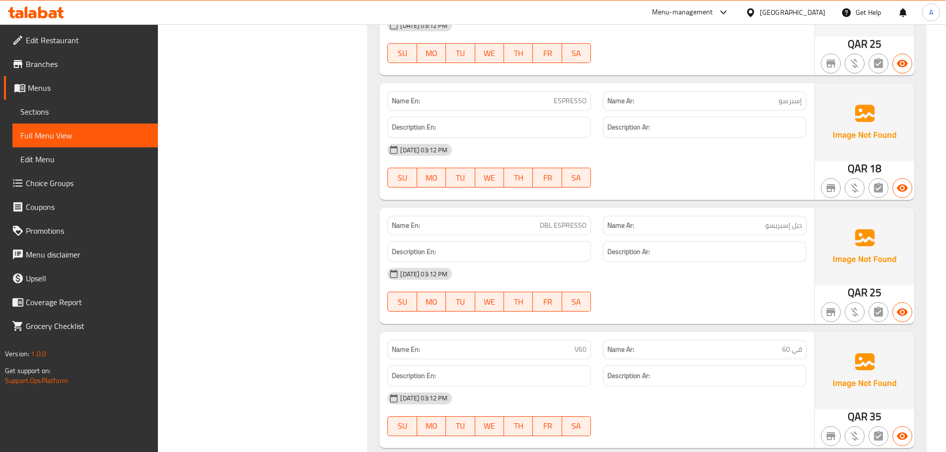
scroll to position [11417, 0]
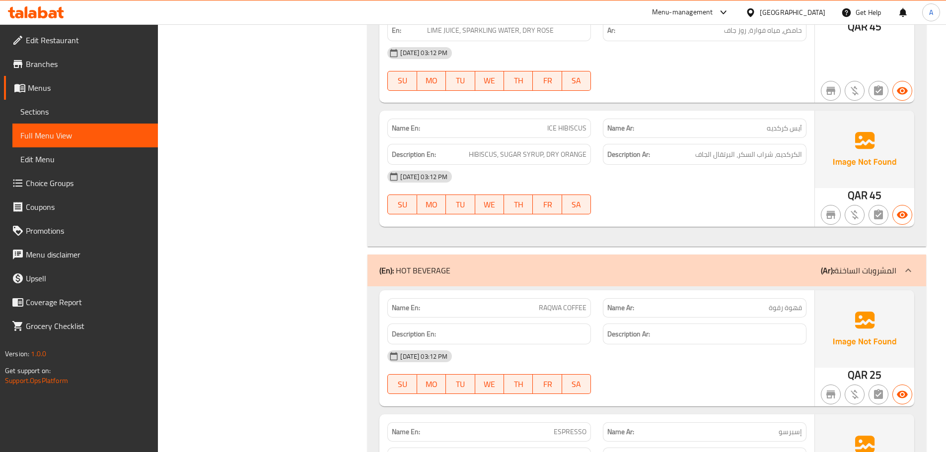
scroll to position [8414, 0]
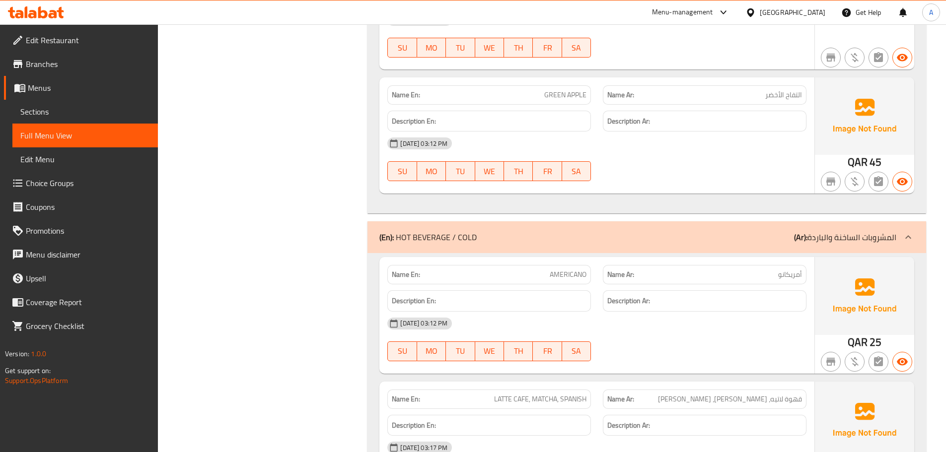
scroll to position [11518, 0]
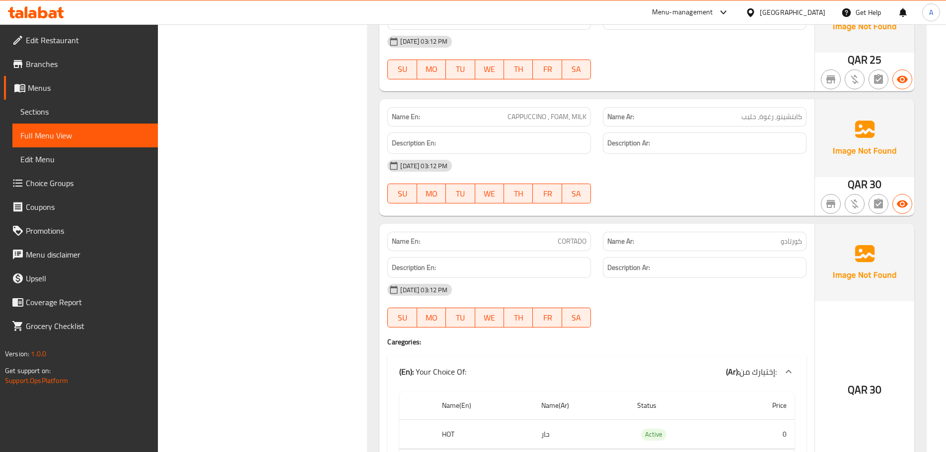
scroll to position [11816, 0]
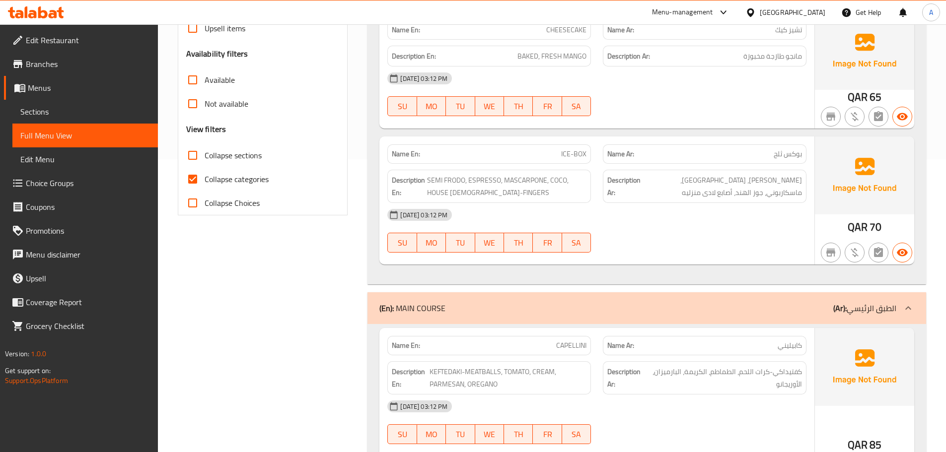
scroll to position [298, 0]
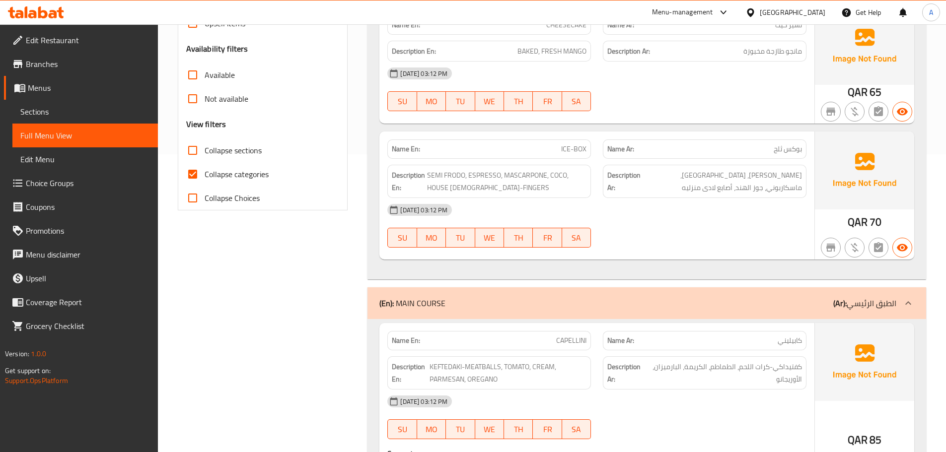
click at [193, 171] on input "Collapse categories" at bounding box center [193, 174] width 24 height 24
checkbox input "false"
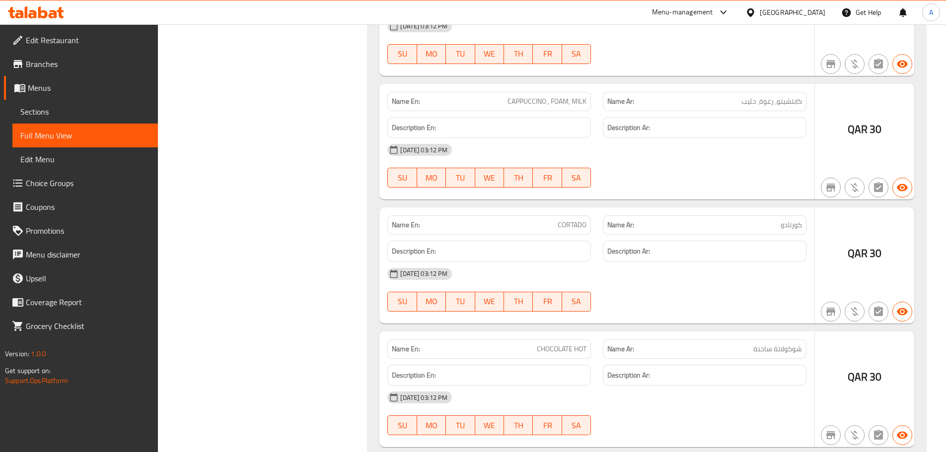
scroll to position [12217, 0]
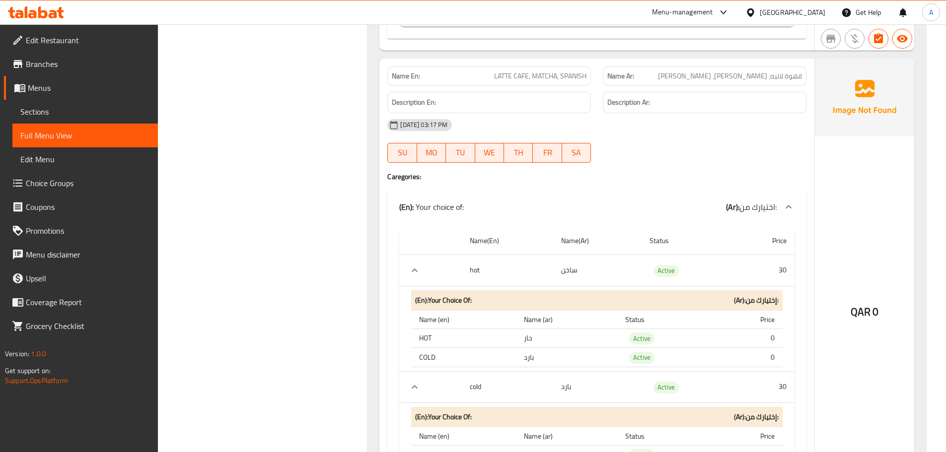
scroll to position [12058, 0]
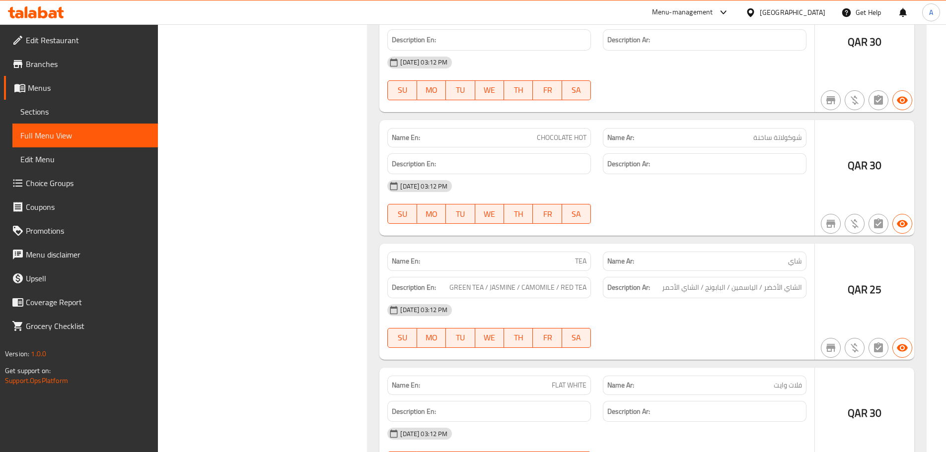
scroll to position [12207, 0]
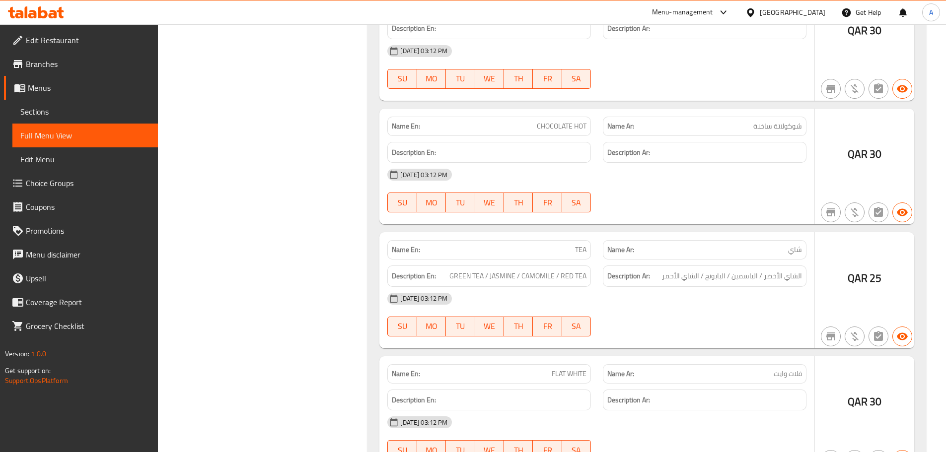
click at [481, 270] on span "GREEN TEA / JASMINE / CAMOMILE / RED TEA" at bounding box center [517, 276] width 137 height 12
copy span "GREEN TEA / JASMINE / CAMOMILE / RED TEA"
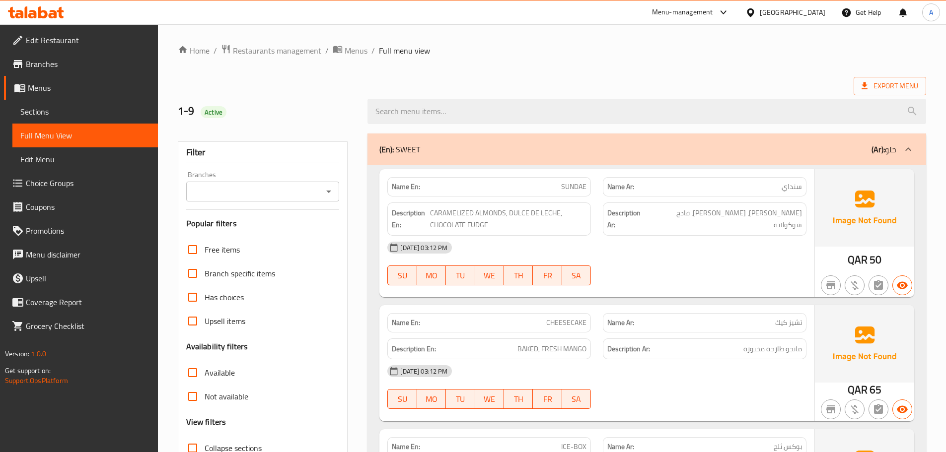
scroll to position [248, 0]
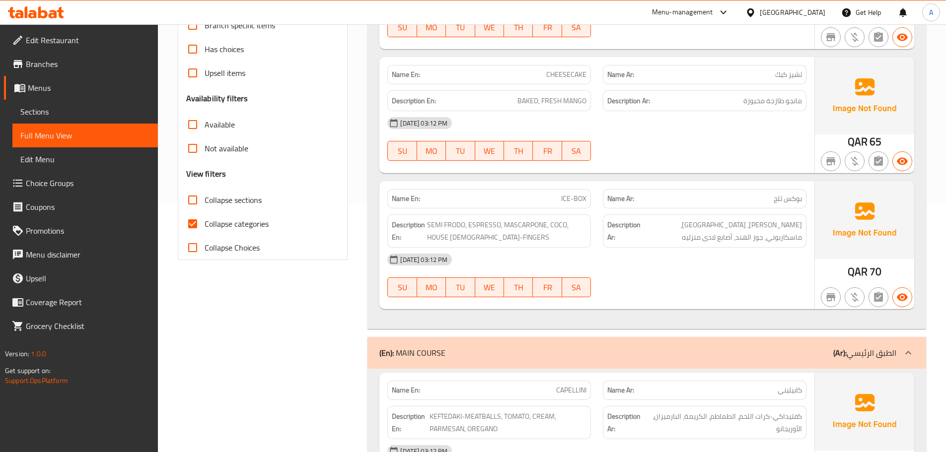
click at [229, 222] on span "Collapse categories" at bounding box center [237, 224] width 64 height 12
click at [205, 222] on input "Collapse categories" at bounding box center [193, 224] width 24 height 24
checkbox input "false"
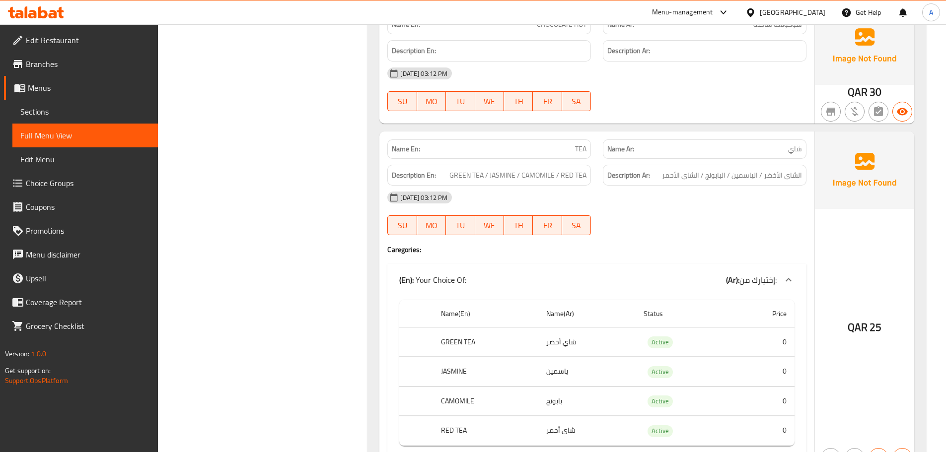
scroll to position [9041, 0]
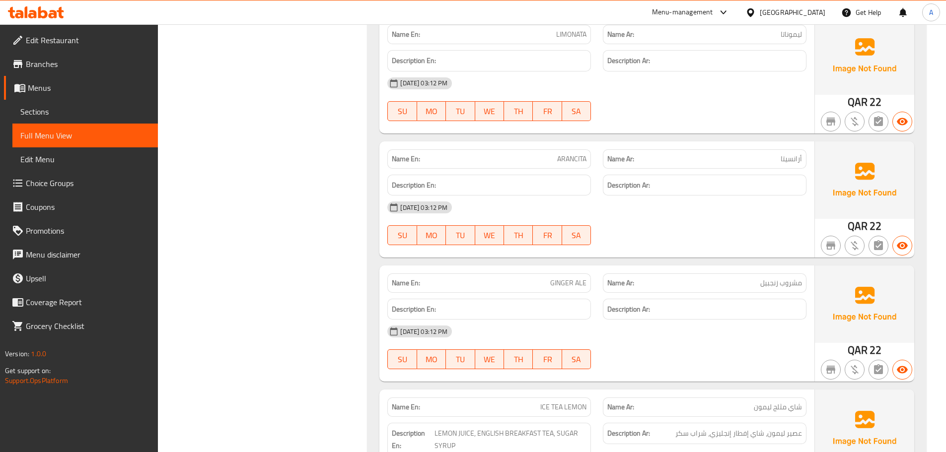
scroll to position [9389, 0]
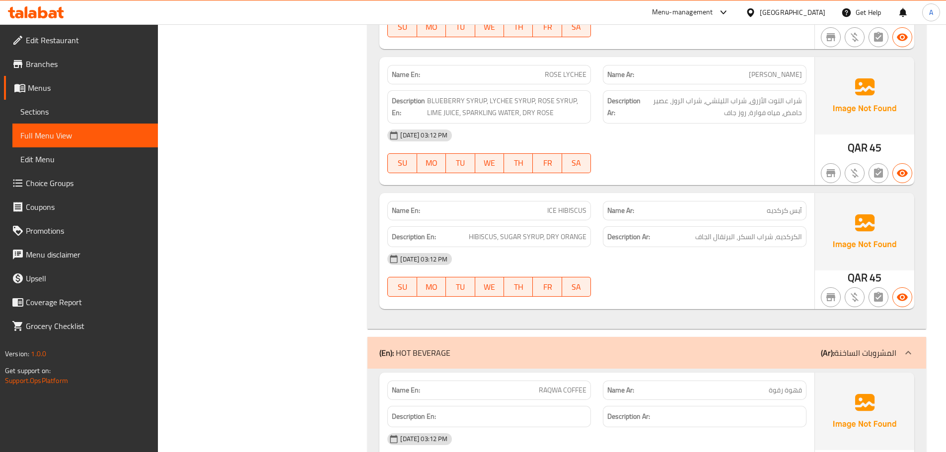
scroll to position [6917, 0]
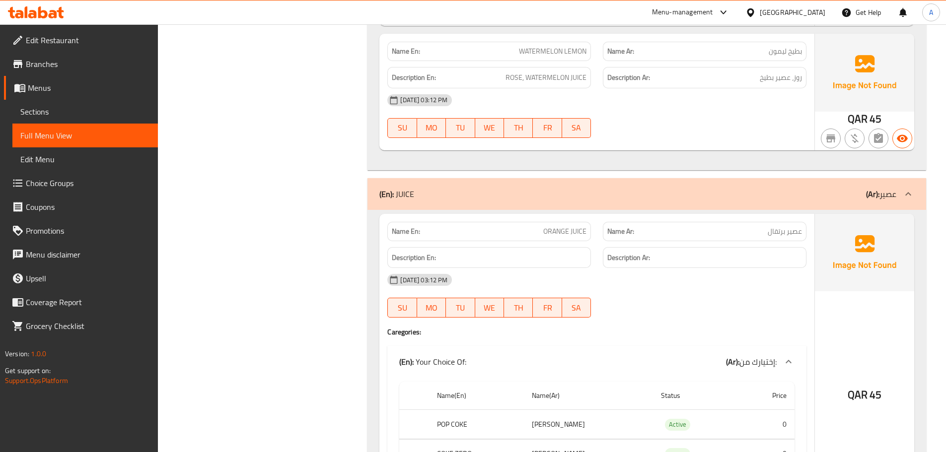
scroll to position [7712, 0]
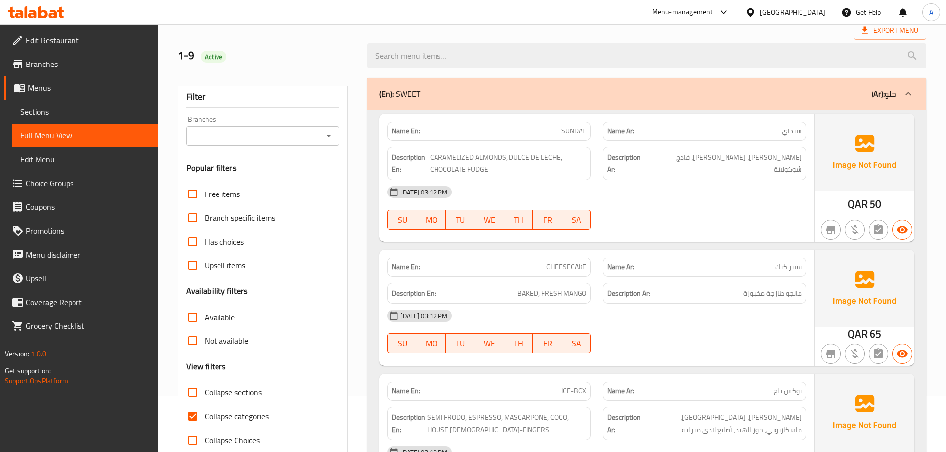
scroll to position [99, 0]
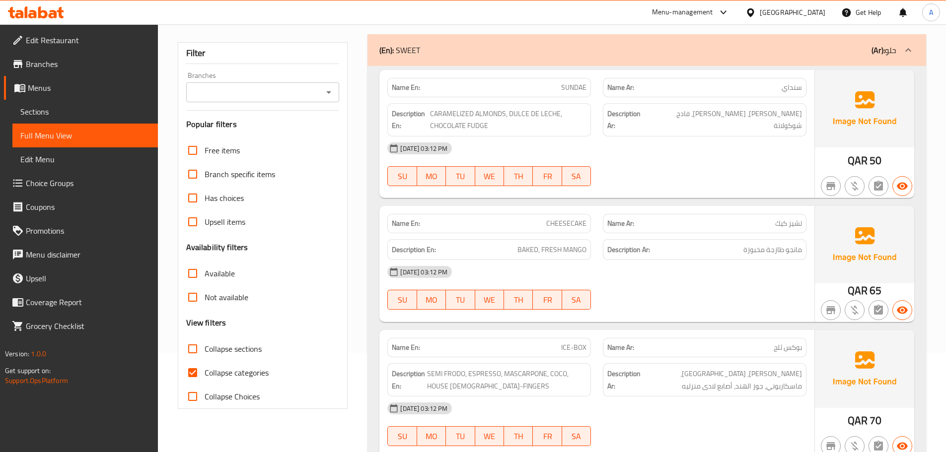
click at [213, 372] on span "Collapse categories" at bounding box center [237, 373] width 64 height 12
click at [205, 372] on input "Collapse categories" at bounding box center [193, 373] width 24 height 24
checkbox input "false"
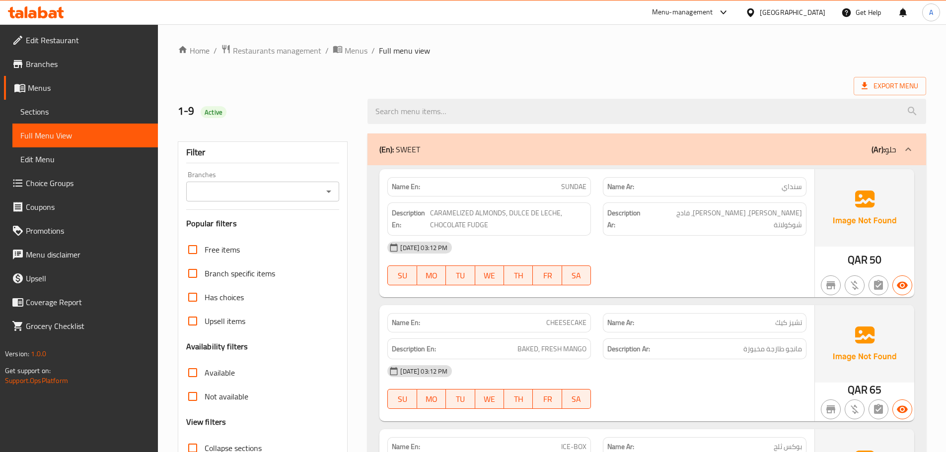
scroll to position [6019, 0]
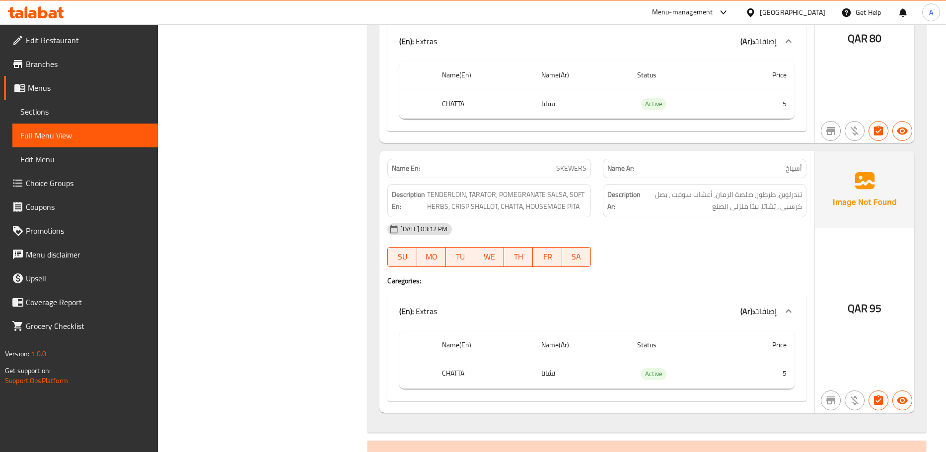
scroll to position [413, 0]
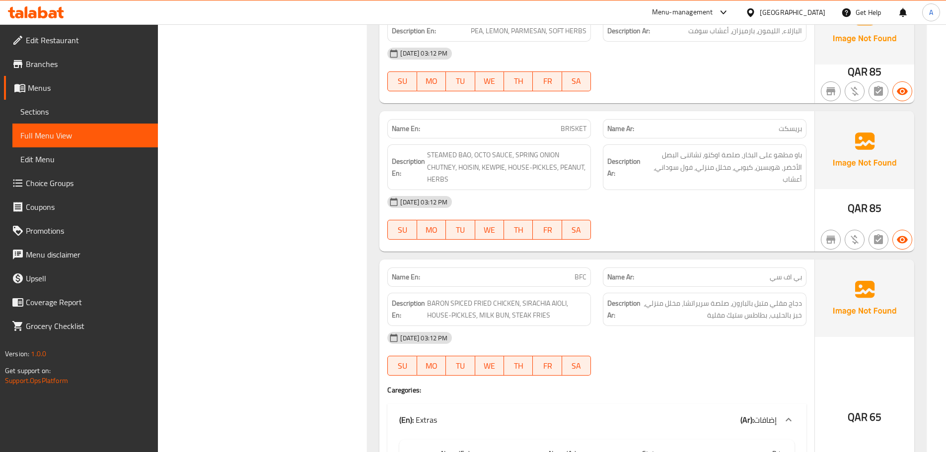
scroll to position [2151, 0]
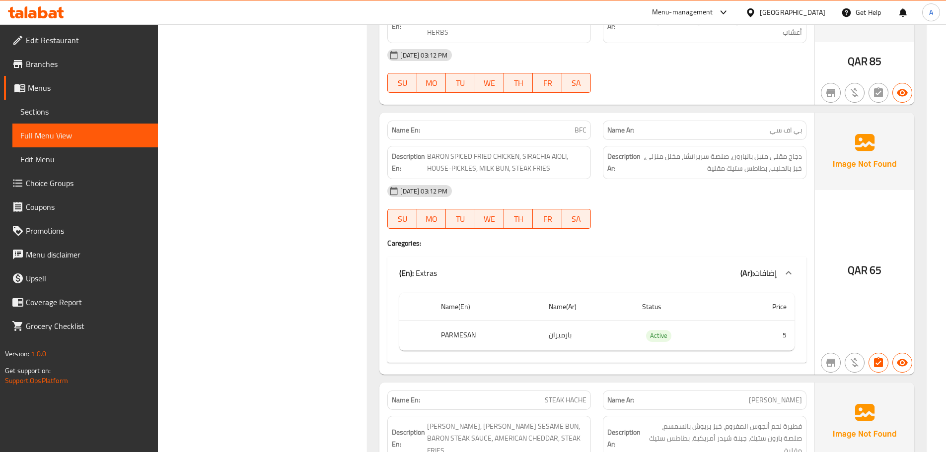
click at [479, 149] on div "Description En: BARON SPICED FRIED CHICKEN, SIRACHIA AIOLI, HOUSE-PICKLES, MILK…" at bounding box center [489, 162] width 204 height 33
click at [479, 150] on span "BARON SPICED FRIED CHICKEN, SIRACHIA AIOLI, HOUSE-PICKLES, MILK BUN, STEAK FRIES" at bounding box center [506, 162] width 159 height 24
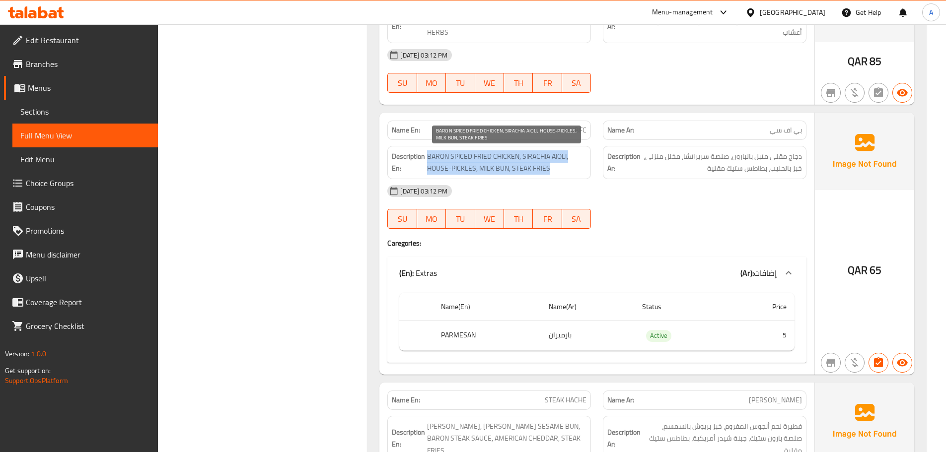
click at [479, 150] on span "BARON SPICED FRIED CHICKEN, SIRACHIA AIOLI, HOUSE-PICKLES, MILK BUN, STEAK FRIES" at bounding box center [506, 162] width 159 height 24
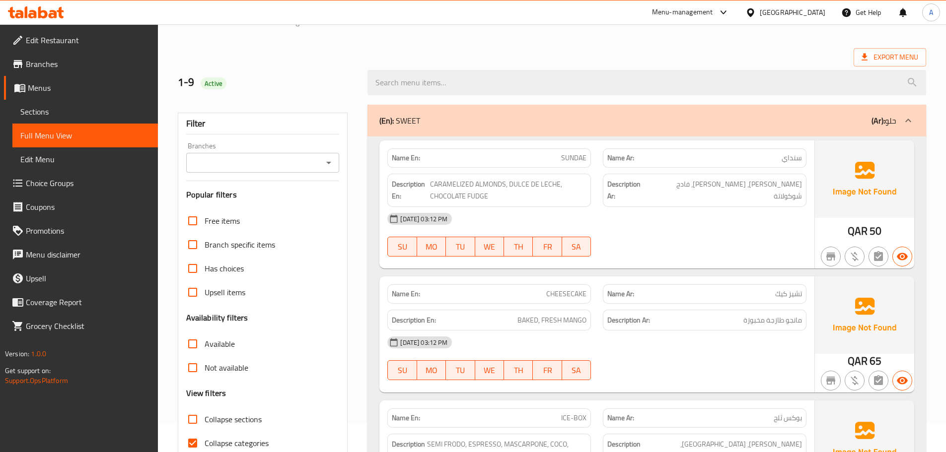
scroll to position [76, 0]
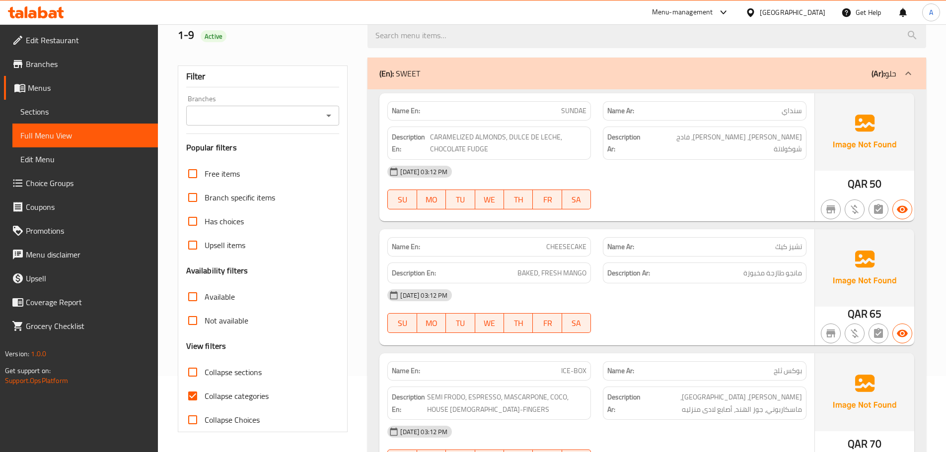
click at [191, 399] on input "Collapse categories" at bounding box center [193, 396] width 24 height 24
checkbox input "false"
click at [388, 239] on div "Name En: CHEESECAKE" at bounding box center [489, 246] width 204 height 19
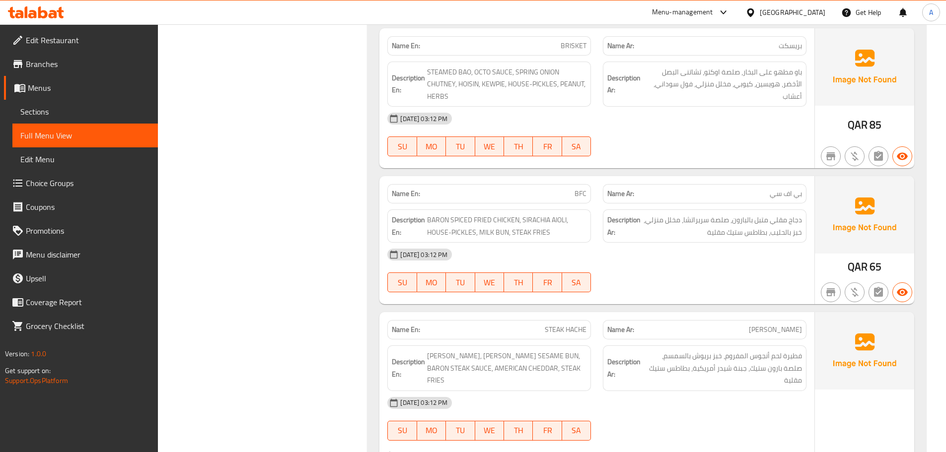
click at [683, 278] on div "[DATE] 03:12 PM SU MO TU WE TH FR SA" at bounding box center [596, 271] width 431 height 56
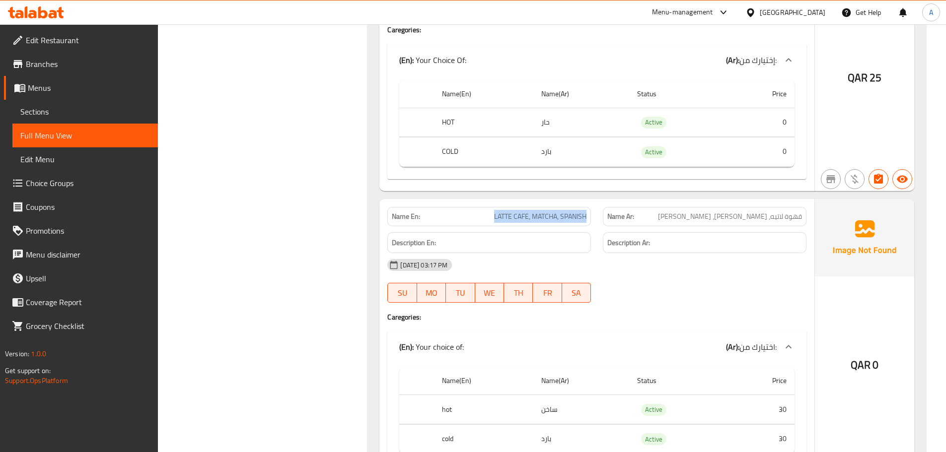
scroll to position [8482, 0]
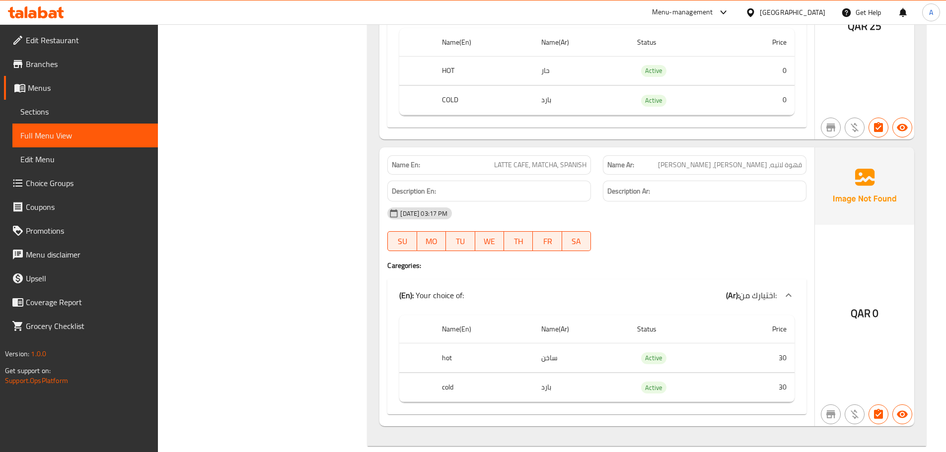
drag, startPoint x: 486, startPoint y: 112, endPoint x: 528, endPoint y: 111, distance: 42.2
copy span "LATTE CAFE"
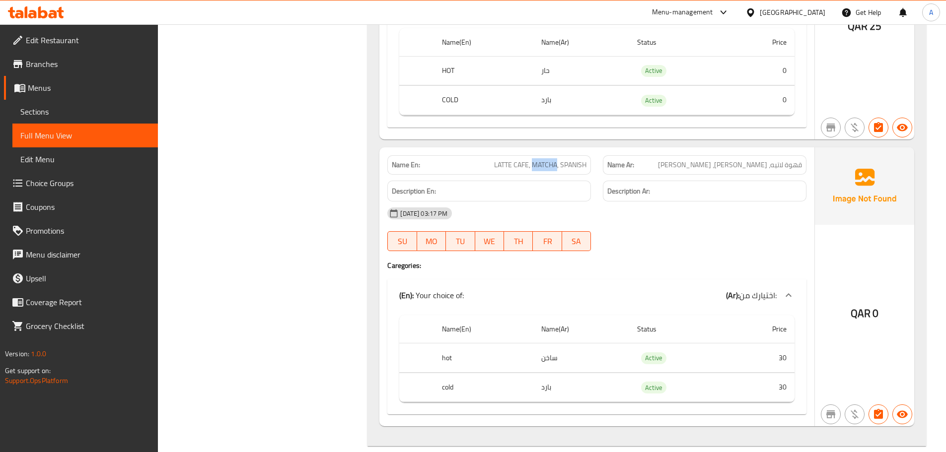
copy span "MATCHA"
copy span "SPANISH"
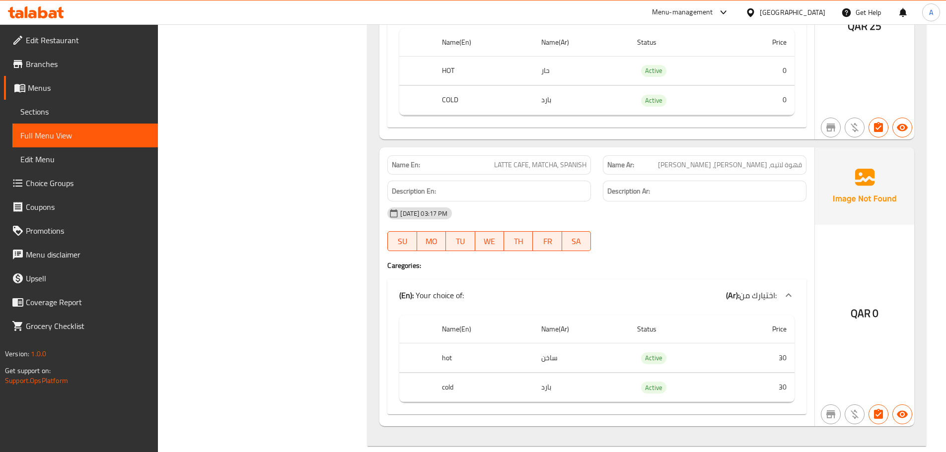
copy span "LATTE CAFE, MATCHA, SPANISH"
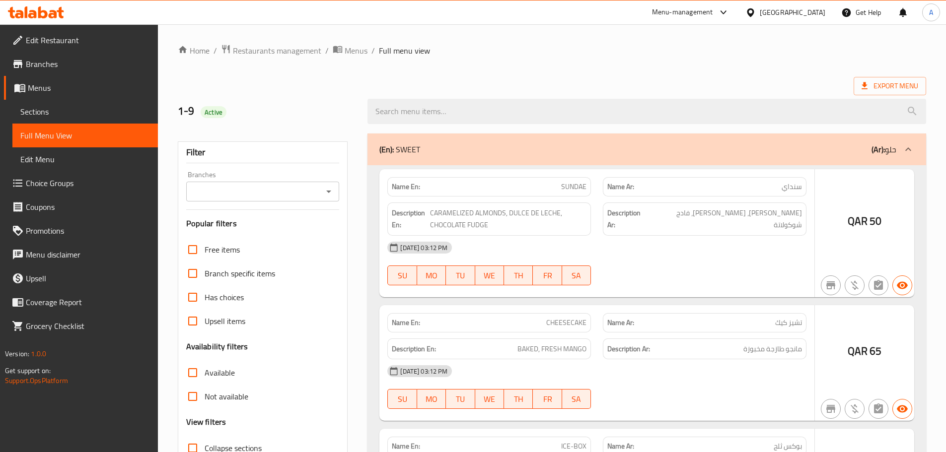
scroll to position [76, 0]
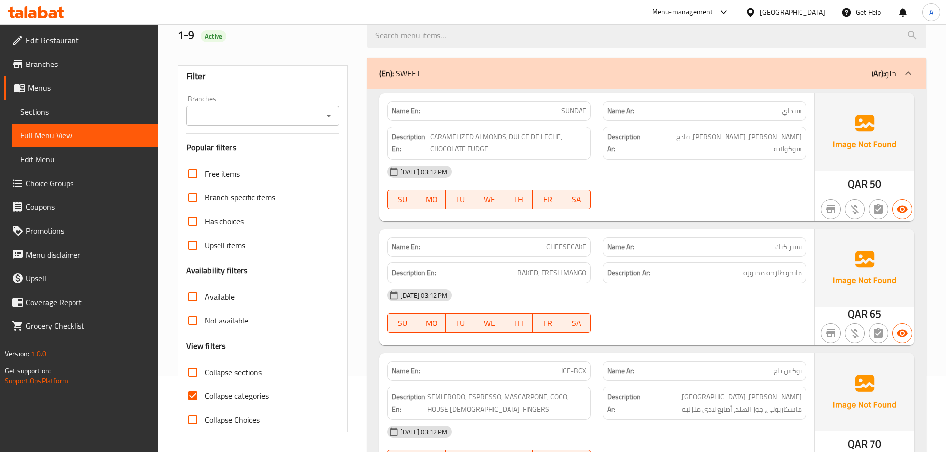
click at [189, 398] on input "Collapse categories" at bounding box center [193, 396] width 24 height 24
checkbox input "false"
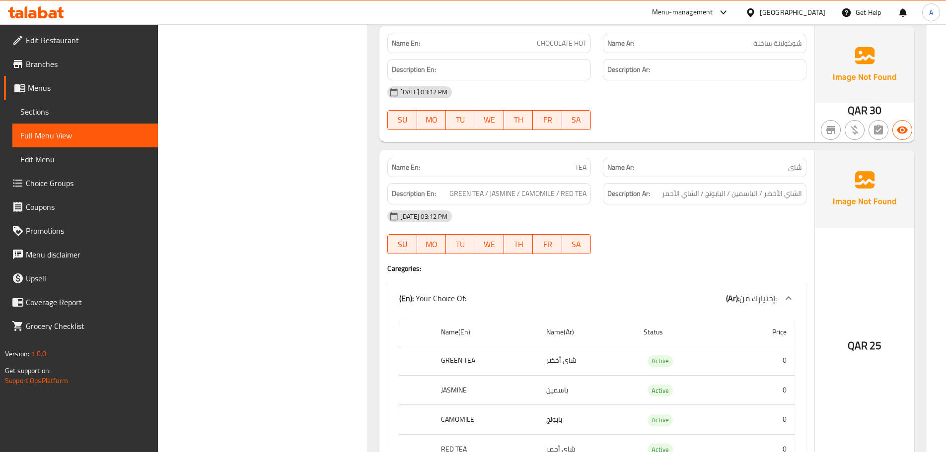
scroll to position [11990, 0]
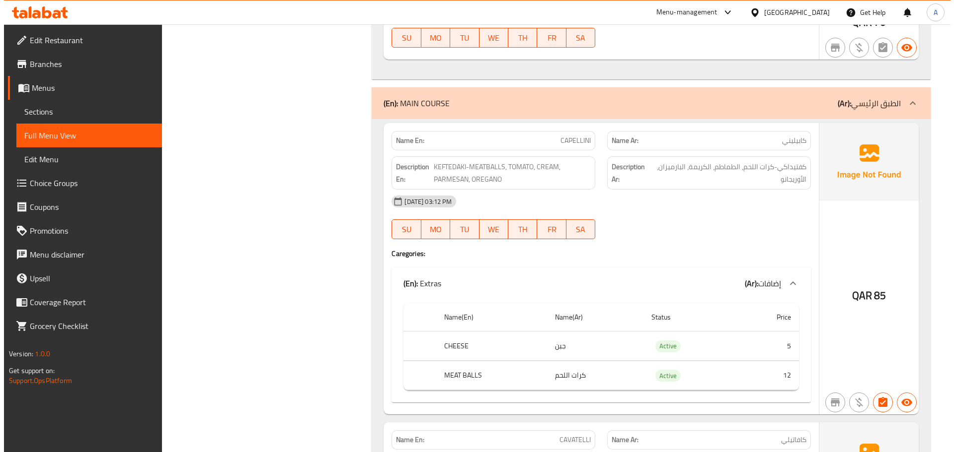
scroll to position [0, 0]
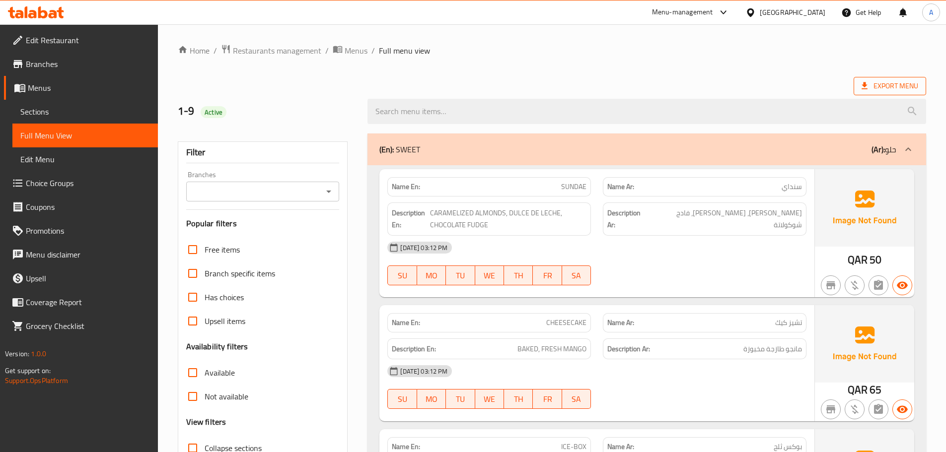
click at [890, 87] on span "Export Menu" at bounding box center [890, 86] width 57 height 12
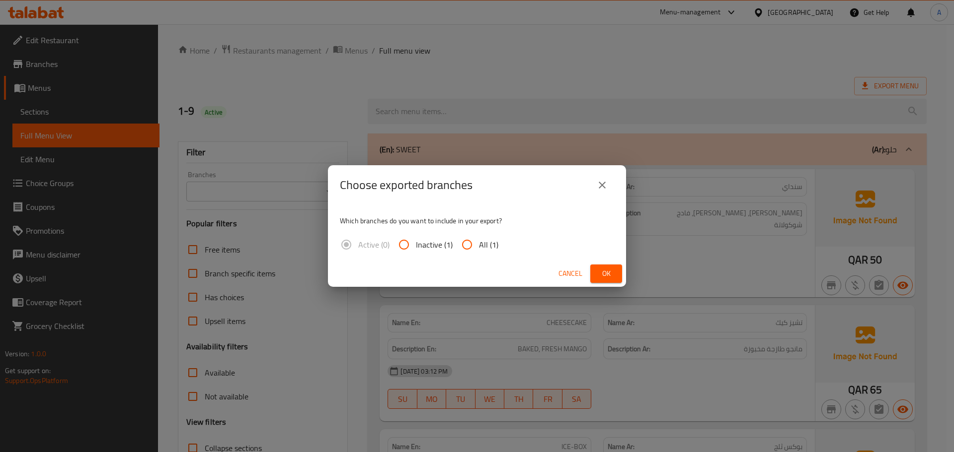
click at [479, 248] on span "All (1)" at bounding box center [488, 245] width 19 height 12
click at [479, 248] on input "All (1)" at bounding box center [467, 245] width 24 height 24
radio input "true"
click at [608, 269] on span "Ok" at bounding box center [606, 274] width 16 height 12
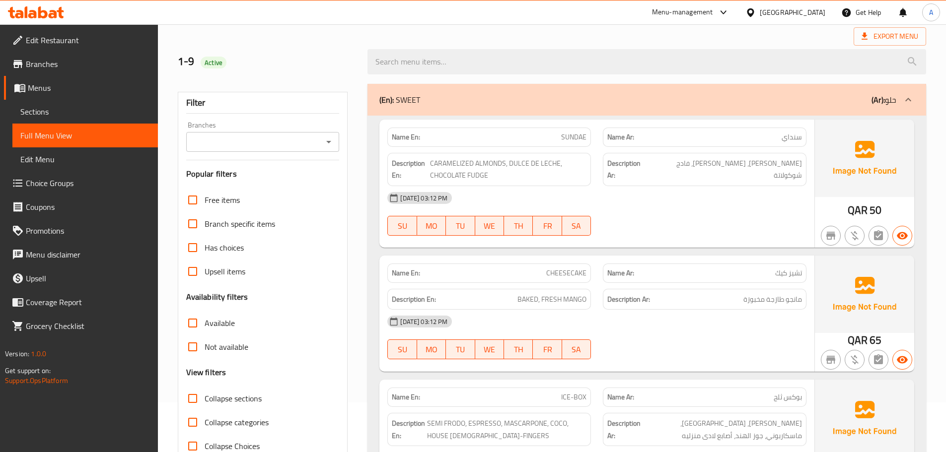
scroll to position [11250, 0]
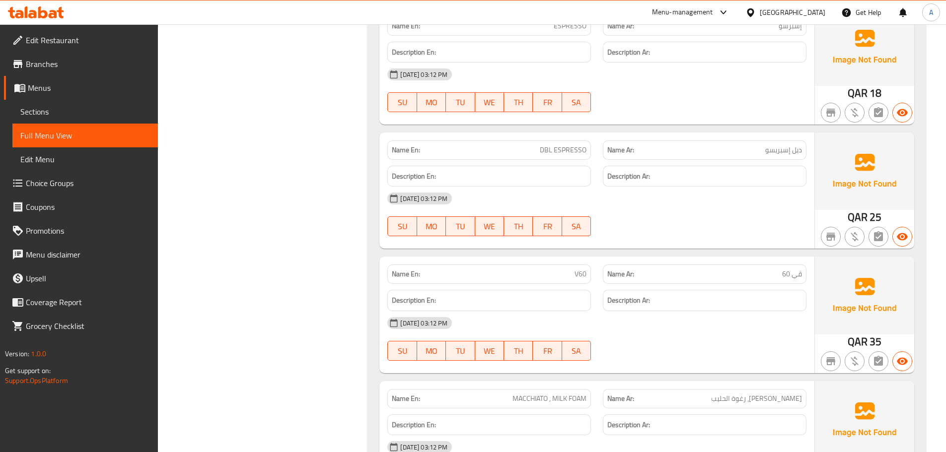
click at [66, 95] on link "Menus" at bounding box center [81, 88] width 154 height 24
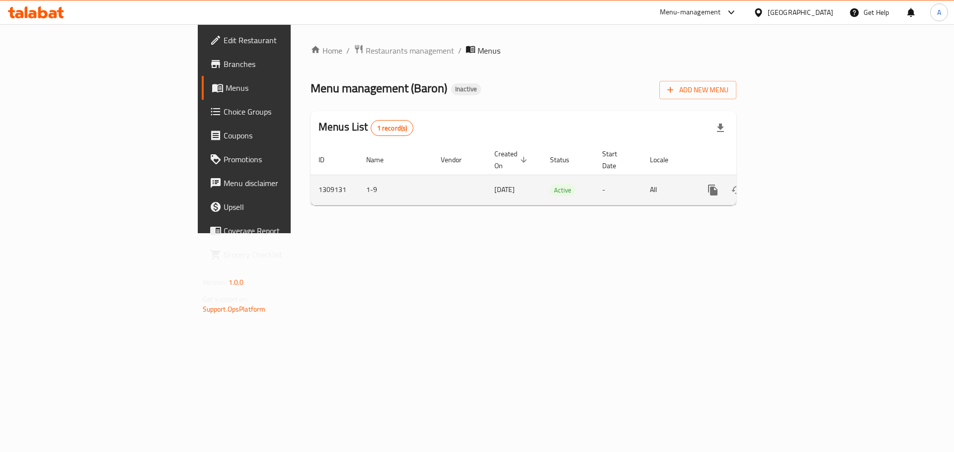
click at [789, 186] on icon "enhanced table" at bounding box center [784, 190] width 9 height 9
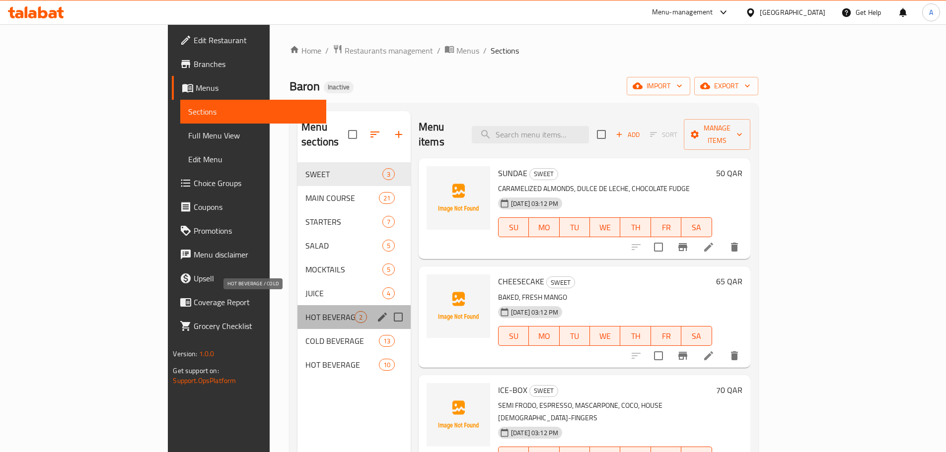
click at [305, 311] on span "HOT BEVERAGE / COLD" at bounding box center [329, 317] width 49 height 12
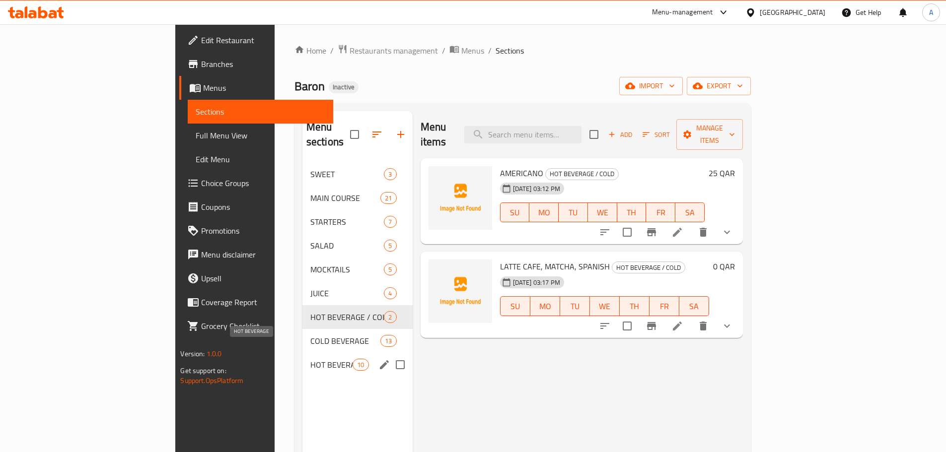
click at [310, 359] on span "HOT BEVERAGE" at bounding box center [331, 365] width 42 height 12
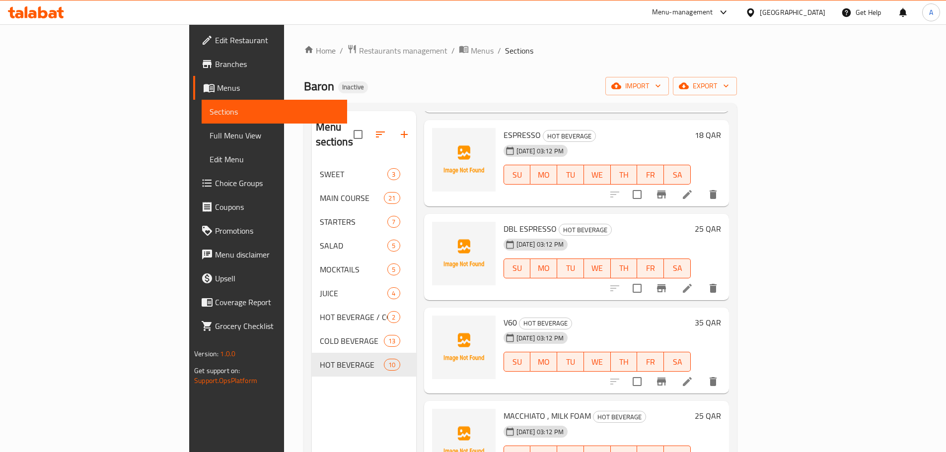
scroll to position [149, 0]
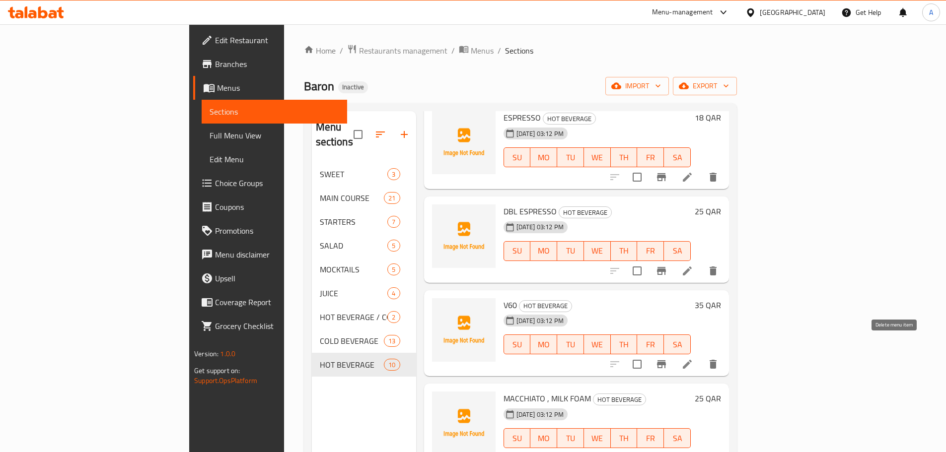
click at [717, 360] on icon "delete" at bounding box center [713, 364] width 7 height 9
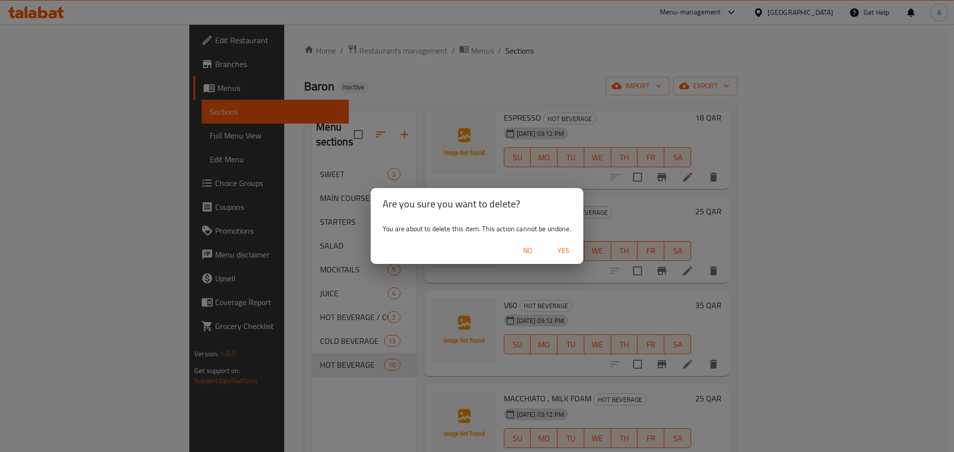
click at [556, 250] on span "Yes" at bounding box center [563, 251] width 24 height 12
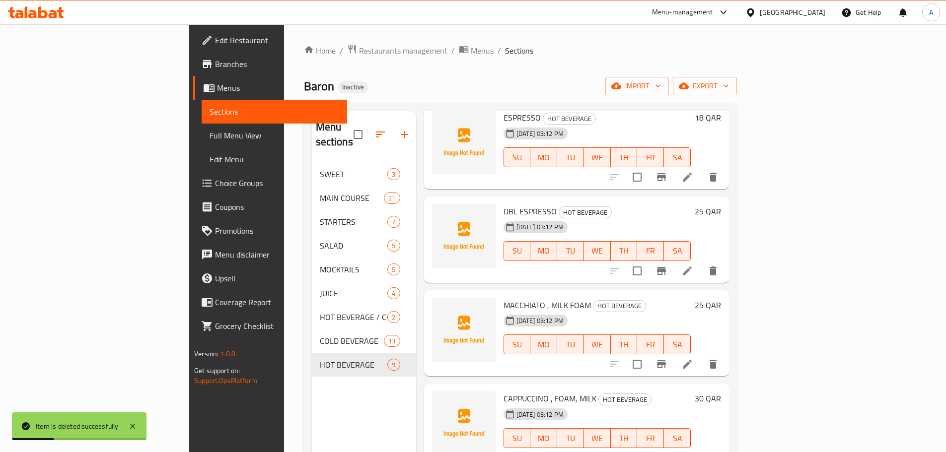
click at [312, 410] on div "Menu sections SWEET 3 MAIN COURSE 21 STARTERS 7 SALAD 5 MOCKTAILS 5 JUICE 4 HOT…" at bounding box center [364, 337] width 104 height 452
click at [210, 130] on span "Full Menu View" at bounding box center [275, 136] width 130 height 12
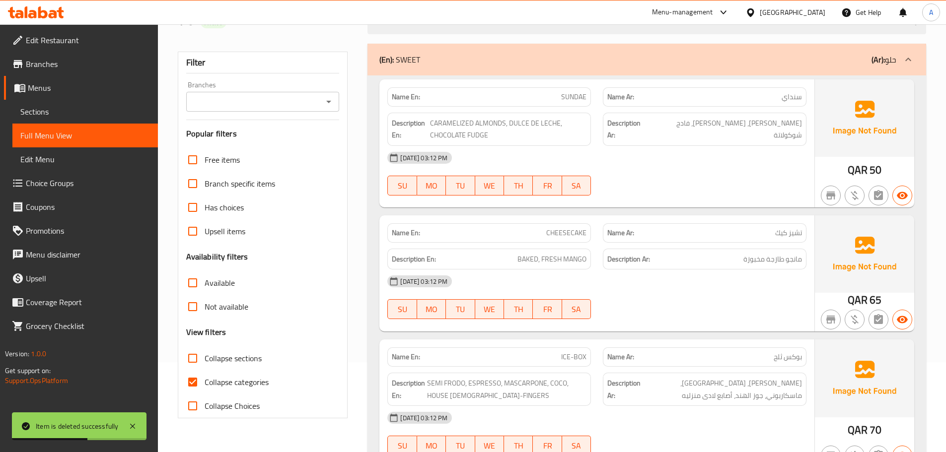
scroll to position [248, 0]
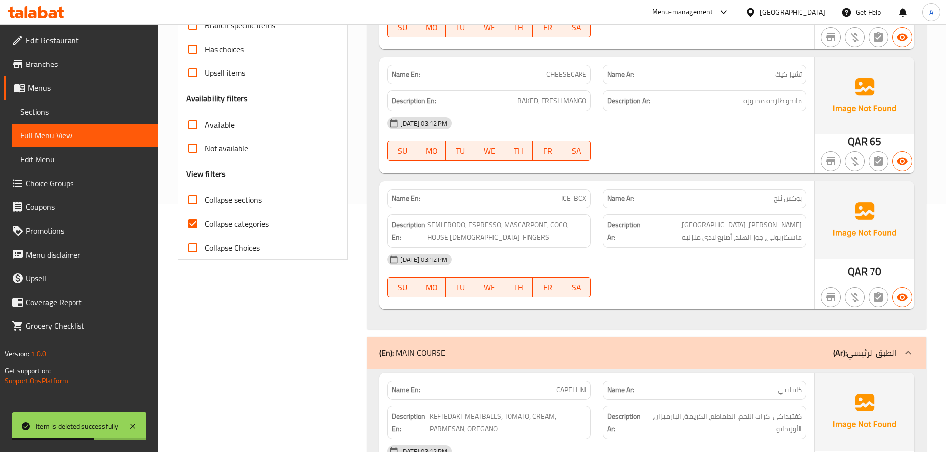
click at [716, 267] on div "[DATE] 03:12 PM" at bounding box center [596, 260] width 431 height 24
click at [570, 198] on span "ICE-BOX" at bounding box center [573, 199] width 25 height 10
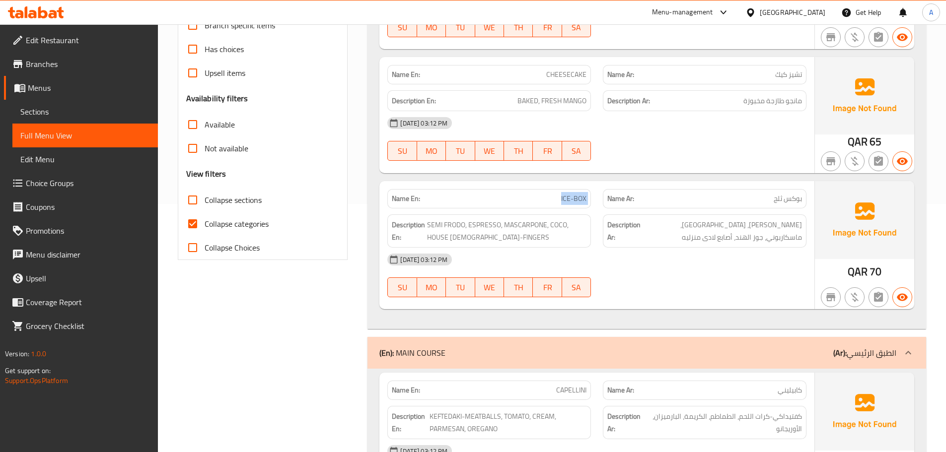
click at [570, 198] on span "ICE-BOX" at bounding box center [573, 199] width 25 height 10
copy span "ICE-BOX"
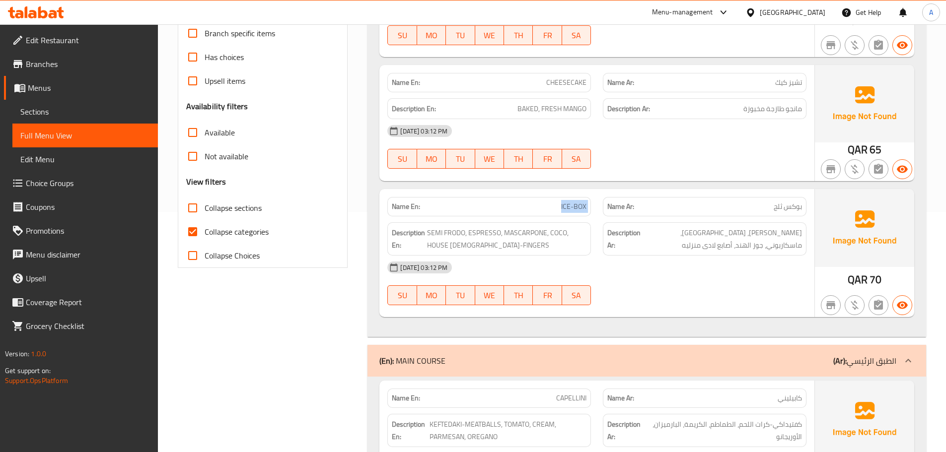
scroll to position [0, 0]
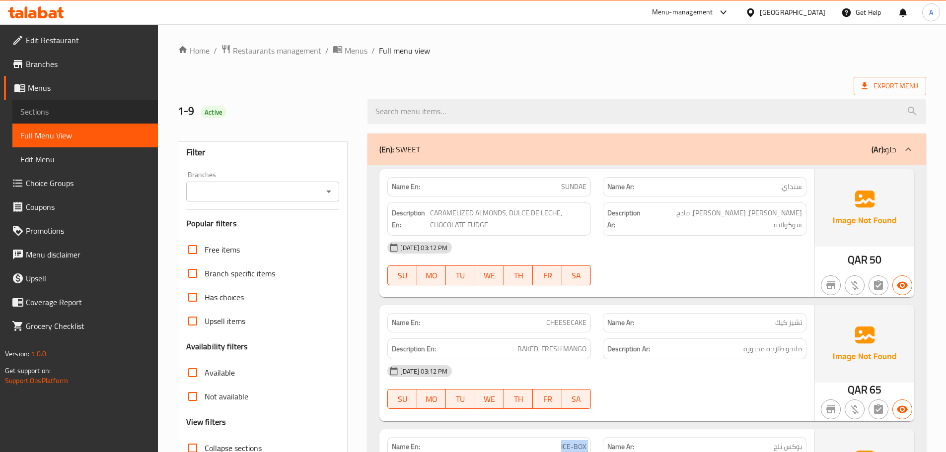
drag, startPoint x: 75, startPoint y: 114, endPoint x: 111, endPoint y: 122, distance: 37.1
click at [75, 114] on span "Sections" at bounding box center [85, 112] width 130 height 12
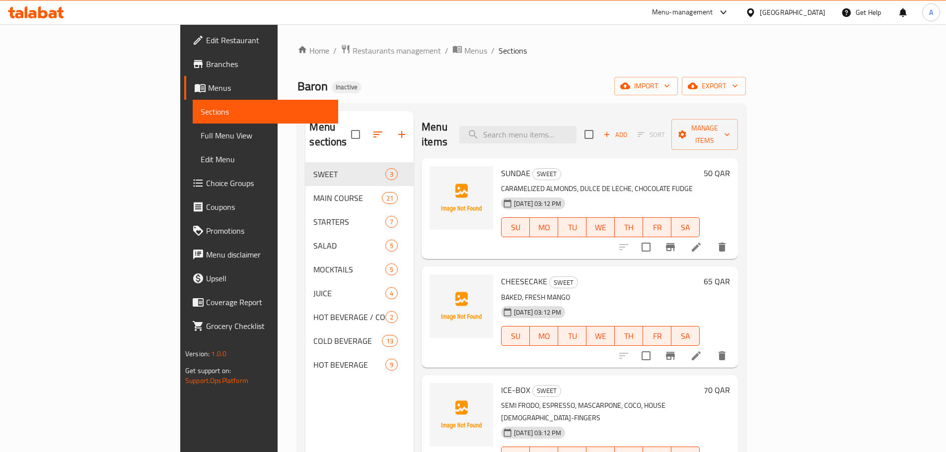
click at [682, 241] on div "SUNDAE SWEET CARAMELIZED ALMONDS, DULCE DE LECHE, CHOCOLATE FUDGE 01-09-2025 03…" at bounding box center [580, 208] width 316 height 101
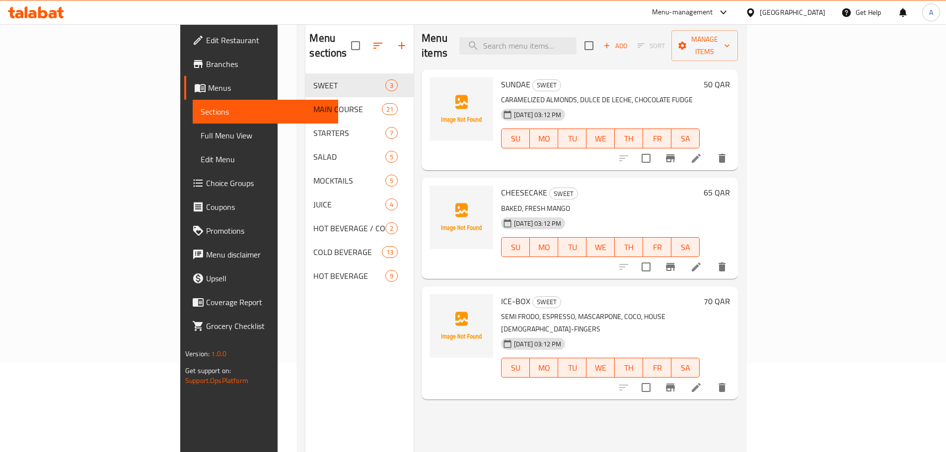
scroll to position [99, 0]
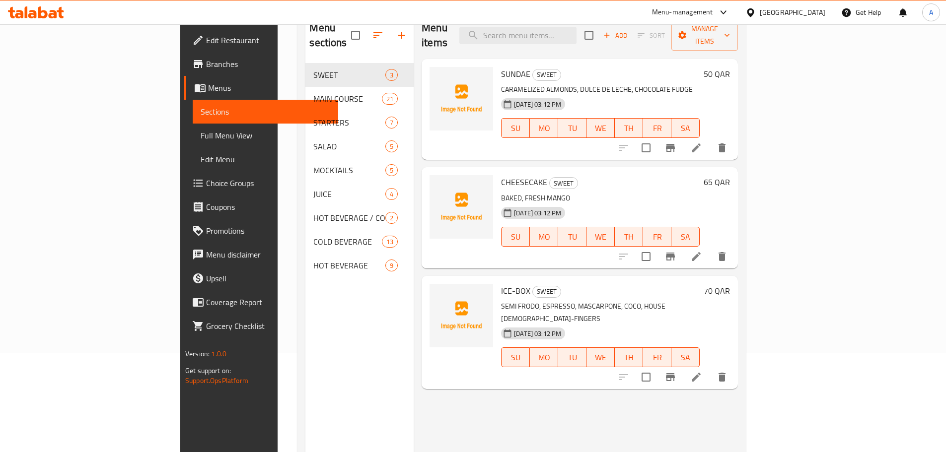
click at [702, 372] on icon at bounding box center [696, 378] width 12 height 12
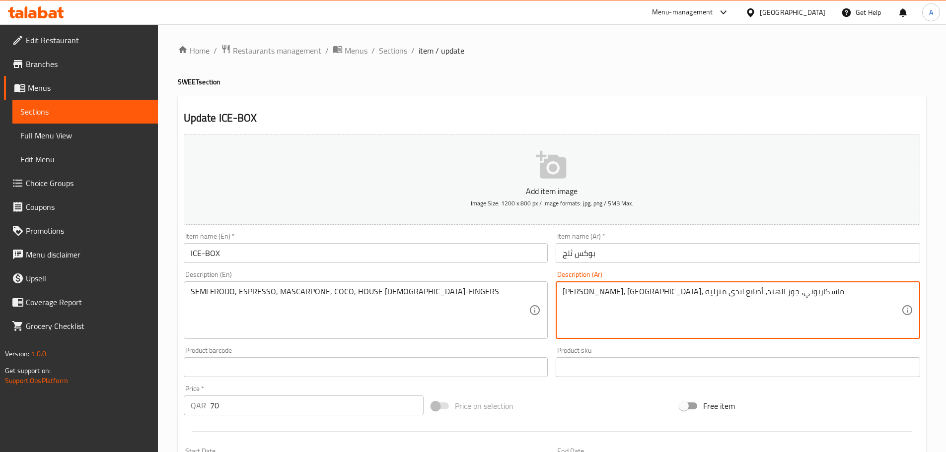
drag, startPoint x: 621, startPoint y: 291, endPoint x: 586, endPoint y: 291, distance: 35.3
paste textarea "ليدي فينجر"
click at [448, 256] on input "ICE-BOX" at bounding box center [366, 253] width 365 height 20
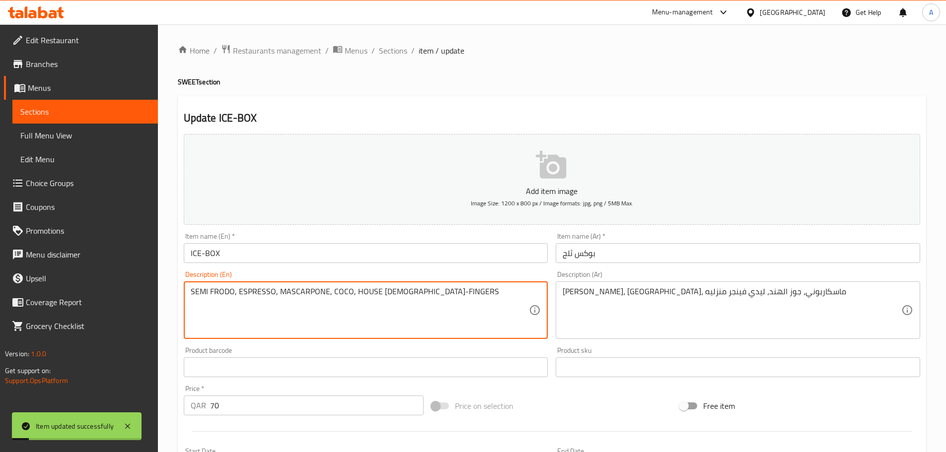
click at [335, 291] on textarea "SEMI FRODO, ESPRESSO, MASCARPONE, COCO, HOUSE [DEMOGRAPHIC_DATA]-FINGERS" at bounding box center [360, 310] width 339 height 47
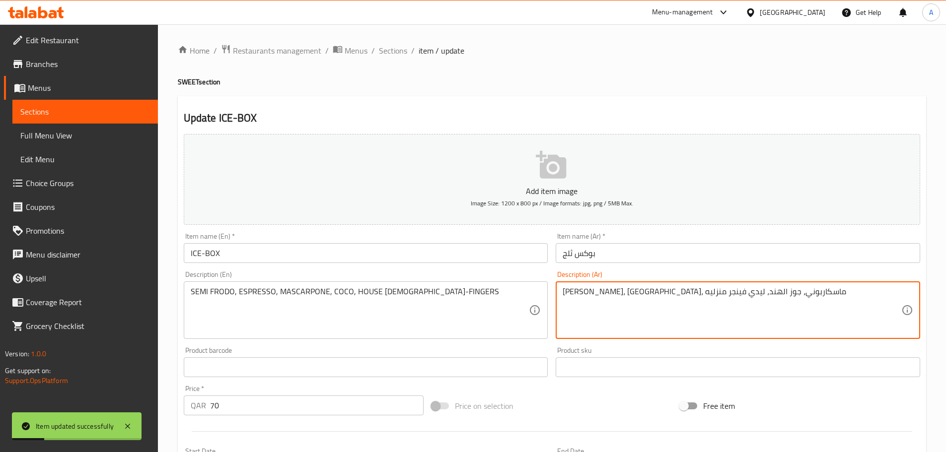
click at [632, 293] on textarea "سيمي فرودو، إسبريسو، ماسكاربوني، جوز الهند، ليدي فينجر منزليه" at bounding box center [732, 310] width 339 height 47
type textarea "[PERSON_NAME]، [GEOGRAPHIC_DATA]، ماسكاربوني، [PERSON_NAME]، ليدي فينجر منزليه"
click at [632, 256] on input "بوكس ثلج" at bounding box center [738, 253] width 365 height 20
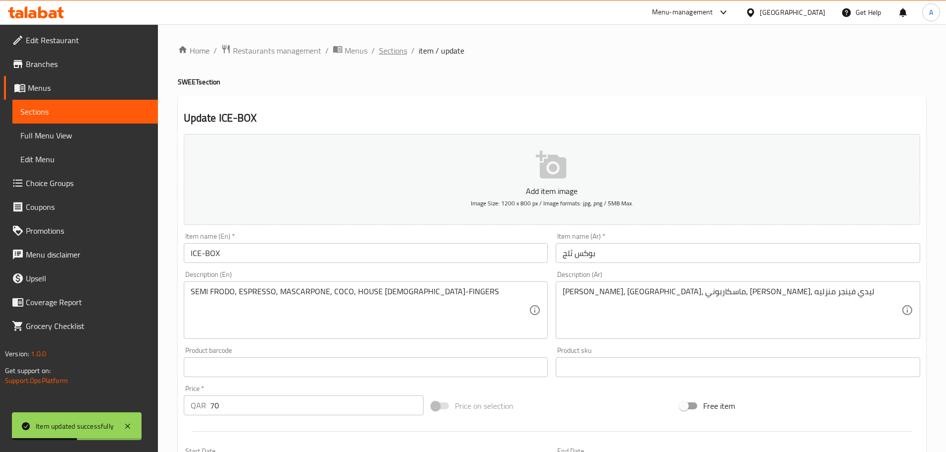
click at [391, 54] on span "Sections" at bounding box center [393, 51] width 28 height 12
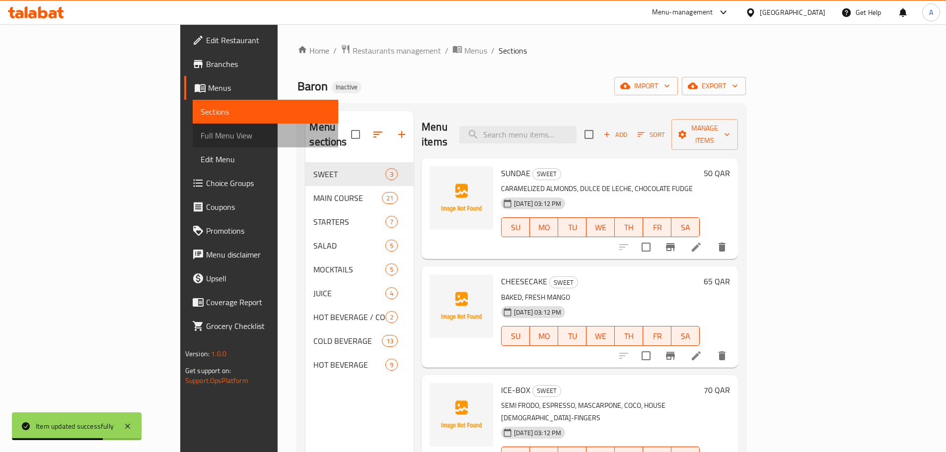
click at [201, 132] on span "Full Menu View" at bounding box center [266, 136] width 130 height 12
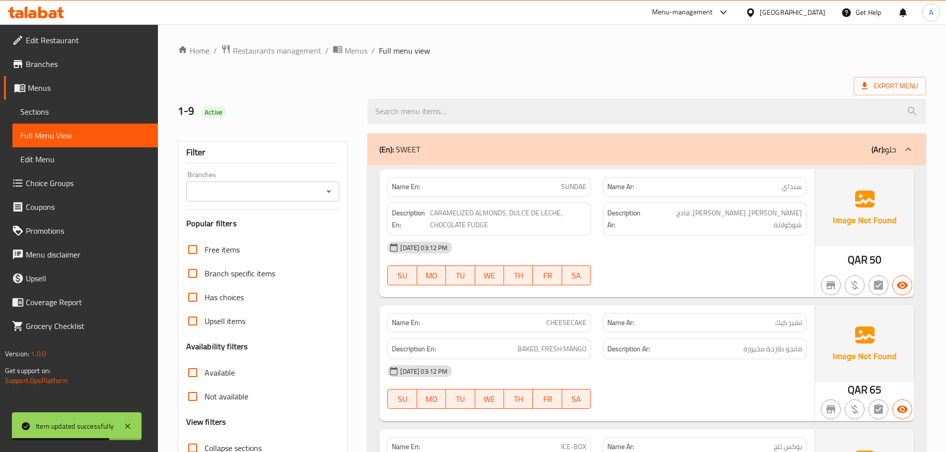
click at [660, 263] on div "01-09-2025 03:12 PM SU MO TU WE TH FR SA" at bounding box center [596, 264] width 431 height 56
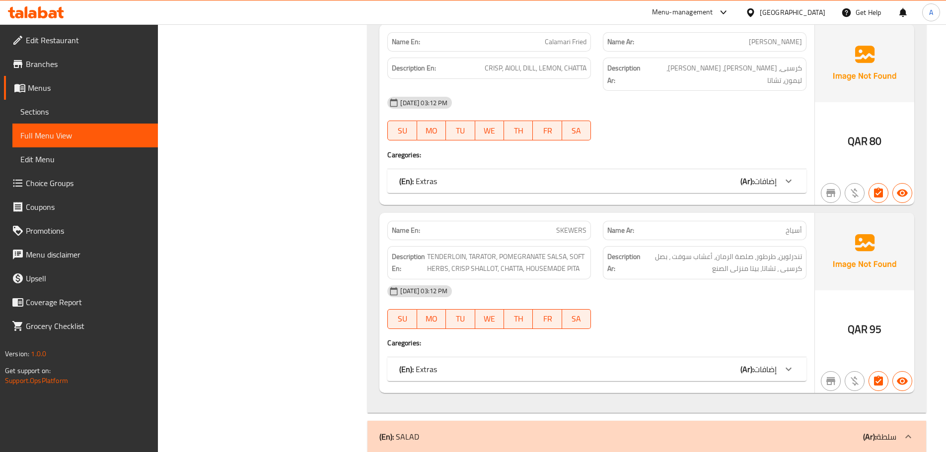
scroll to position [3280, 0]
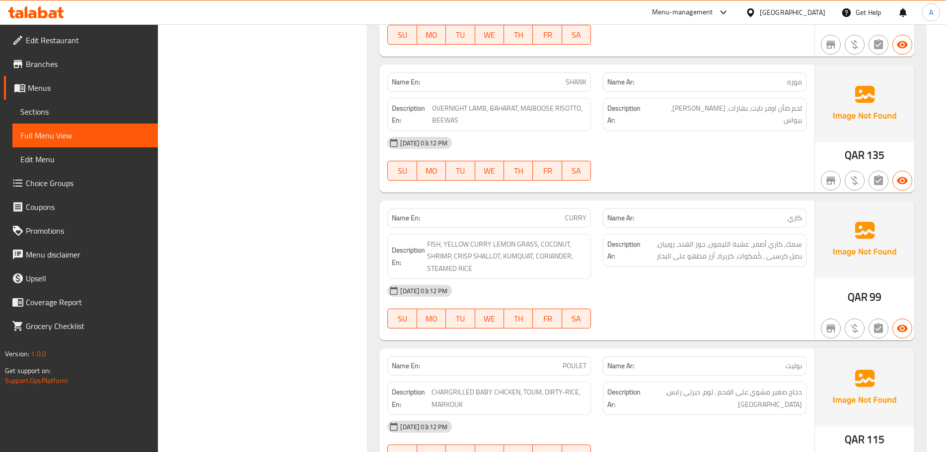
click at [576, 213] on span "CURRY" at bounding box center [575, 218] width 21 height 10
copy span "CURRY"
click at [115, 112] on span "Sections" at bounding box center [85, 112] width 130 height 12
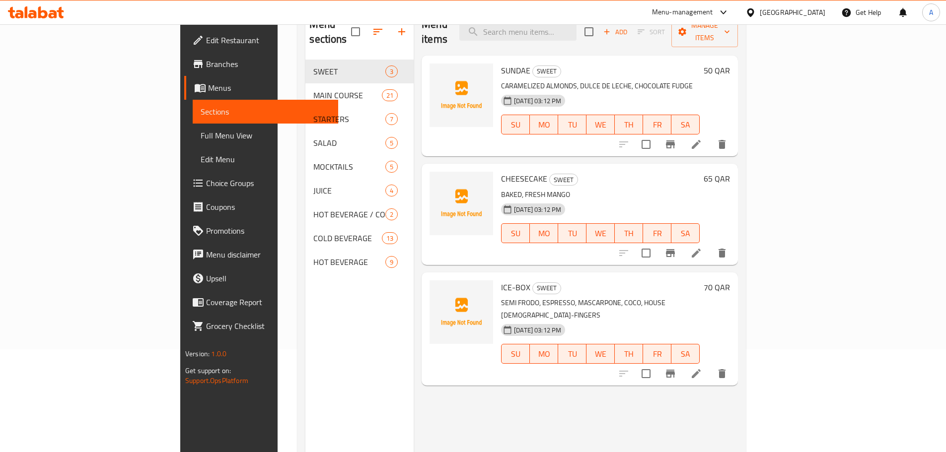
scroll to position [40, 0]
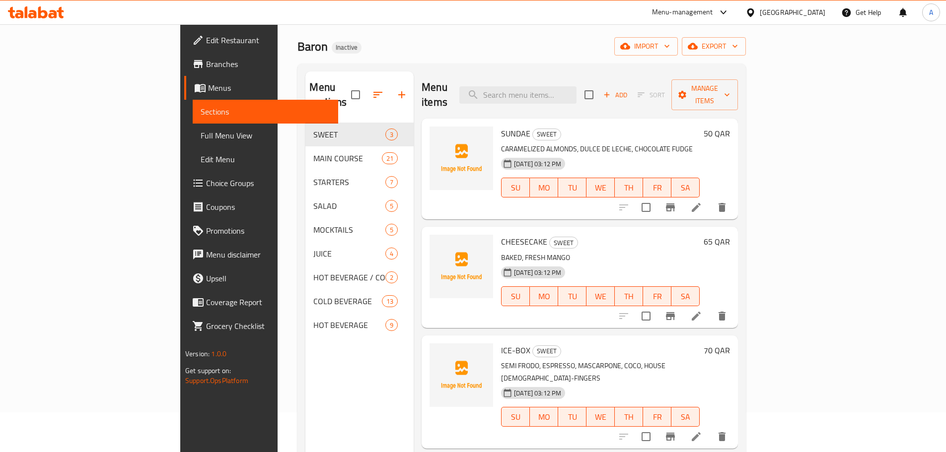
click at [201, 130] on span "Full Menu View" at bounding box center [266, 136] width 130 height 12
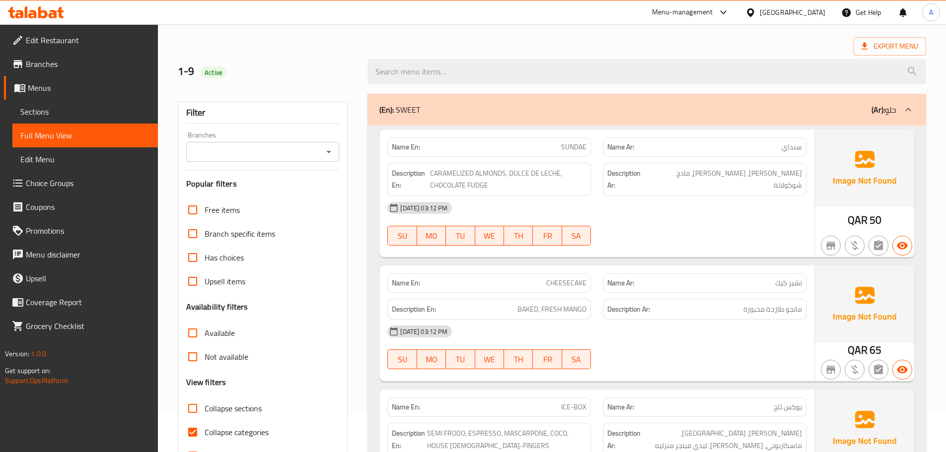
click at [666, 236] on div "01-09-2025 03:12 PM SU MO TU WE TH FR SA" at bounding box center [596, 224] width 431 height 56
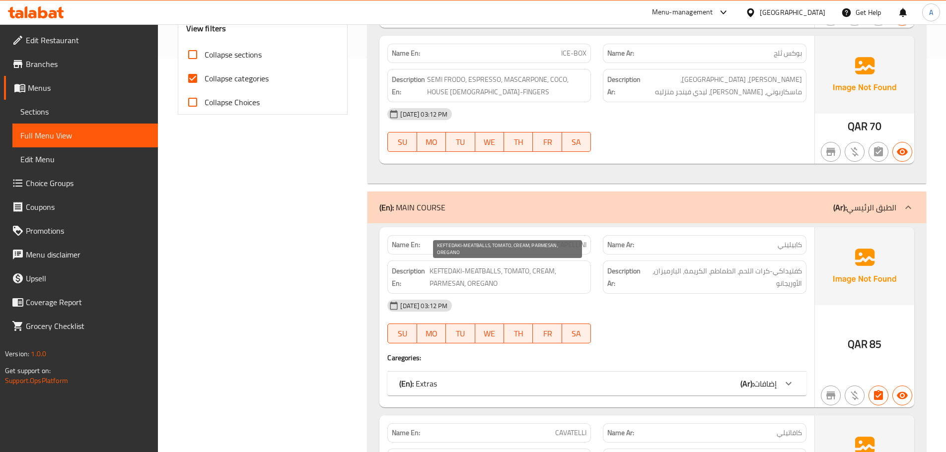
scroll to position [317, 0]
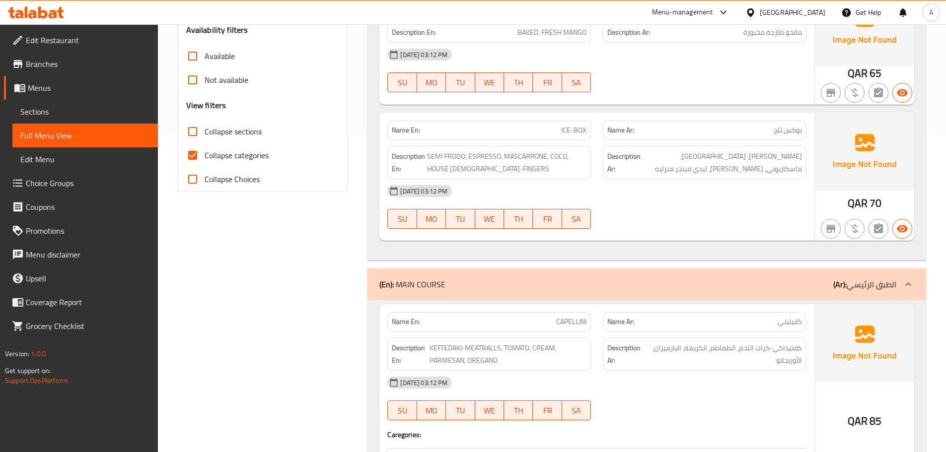
drag, startPoint x: 34, startPoint y: 105, endPoint x: 40, endPoint y: 105, distance: 6.0
click at [34, 106] on span "Sections" at bounding box center [85, 112] width 130 height 12
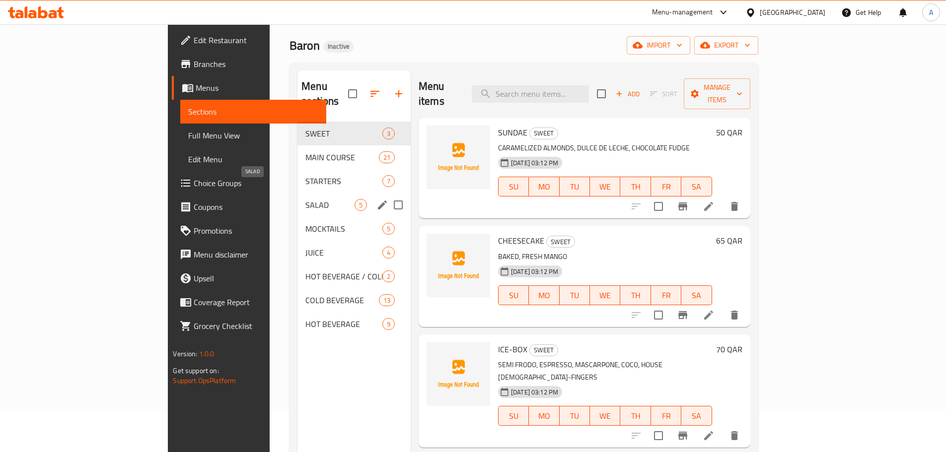
scroll to position [40, 0]
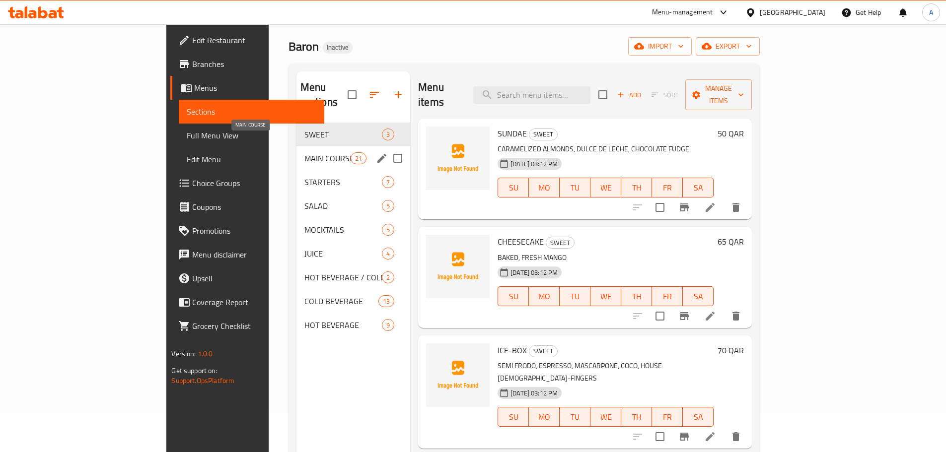
click at [304, 152] on span "MAIN COURSE" at bounding box center [327, 158] width 46 height 12
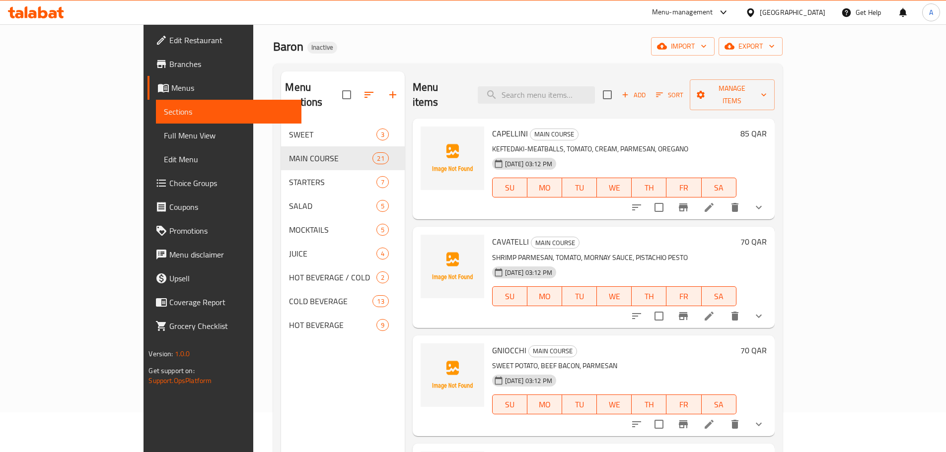
click at [687, 235] on h6 "CAVATELLI MAIN COURSE" at bounding box center [614, 242] width 244 height 14
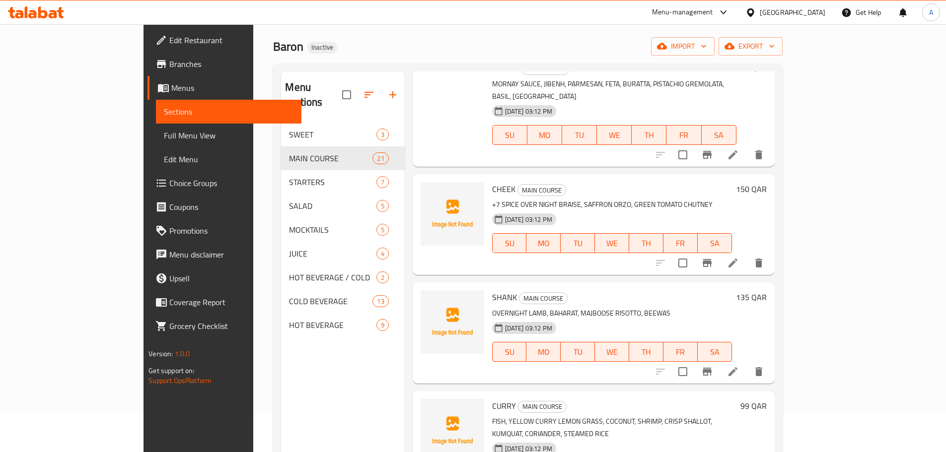
click at [488, 296] on div "SHANK MAIN COURSE OVERNIGHT LAMB, BAHARAT, MAJBOOSE RISOTTO, BEEWAS 01-09-2025 …" at bounding box center [612, 333] width 248 height 93
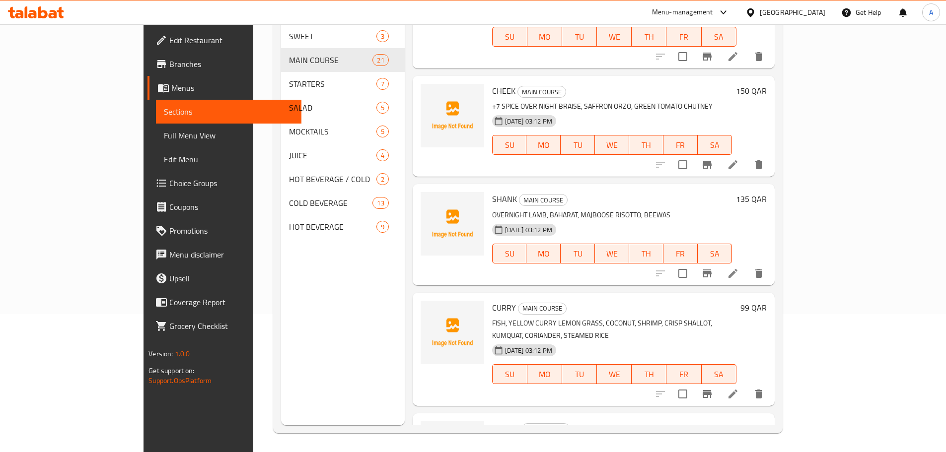
scroll to position [139, 0]
drag, startPoint x: 628, startPoint y: 244, endPoint x: 668, endPoint y: 245, distance: 40.3
click at [668, 316] on p "FISH, YELLOW CURRY LEMON GRASS, COCONUT, SHRIMP, CRISP SHALLOT, KUMQUAT, CORIAN…" at bounding box center [614, 328] width 244 height 25
copy p "CRISP SHALLO"
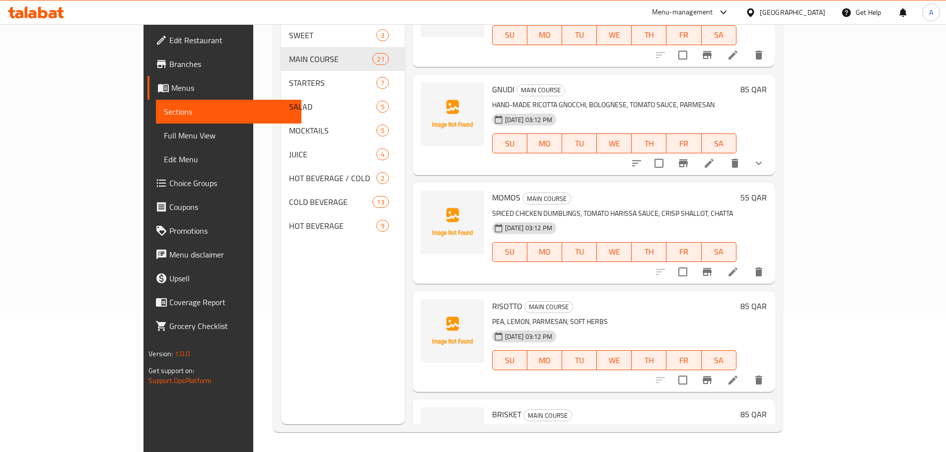
click at [660, 347] on div "SU MO TU WE TH FR SA" at bounding box center [614, 361] width 252 height 28
click at [164, 139] on span "Full Menu View" at bounding box center [229, 136] width 130 height 12
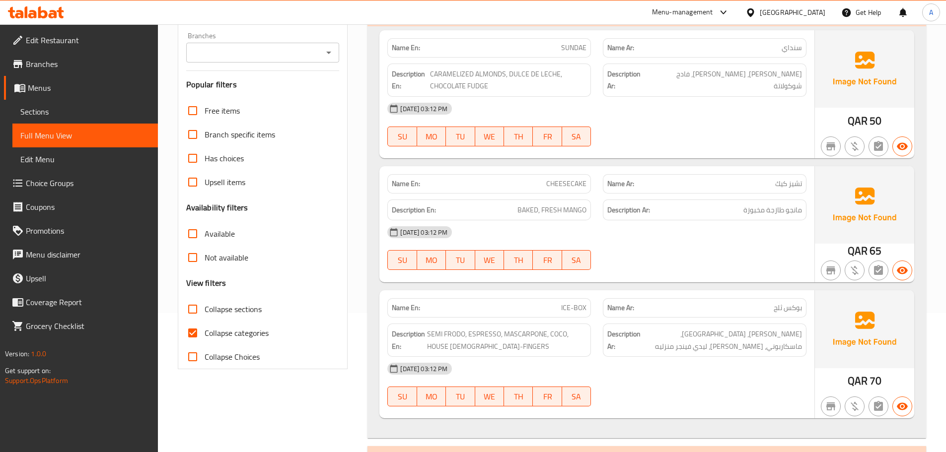
click at [245, 336] on span "Collapse categories" at bounding box center [237, 333] width 64 height 12
click at [205, 336] on input "Collapse categories" at bounding box center [193, 333] width 24 height 24
checkbox input "false"
click at [347, 279] on div "Filter Branches Branches Popular filters Free items Branch specific items Has c…" at bounding box center [263, 185] width 170 height 367
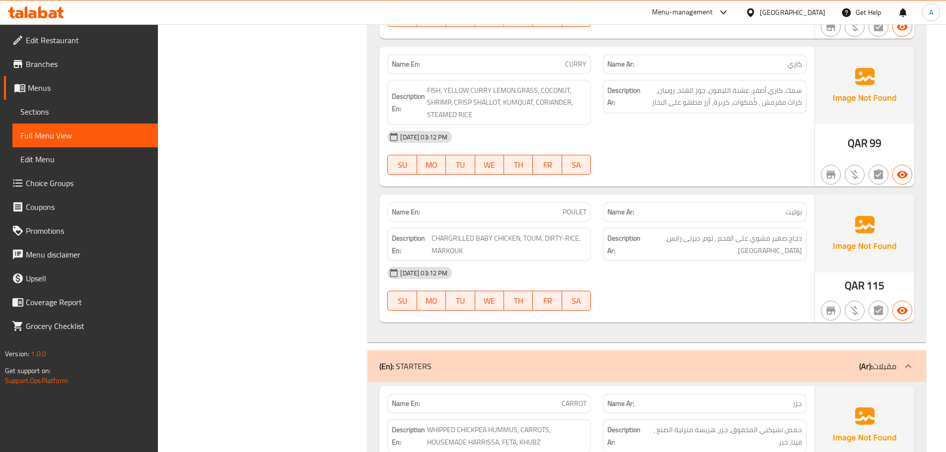
click at [573, 207] on span "POULET" at bounding box center [575, 212] width 24 height 10
copy span "POULET"
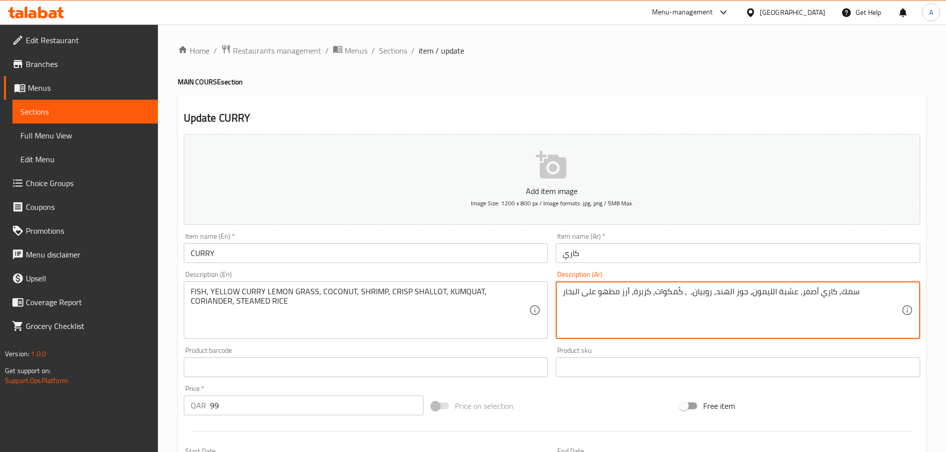
paste textarea "كراث مقرمش"
type textarea "سمك، كاري أصفر، عشبة الليمون، جوز الهند، روبيان، كراث مقرمش ، كُمكوات، كزبرة، أ…"
click at [691, 259] on input "كاري" at bounding box center [738, 253] width 365 height 20
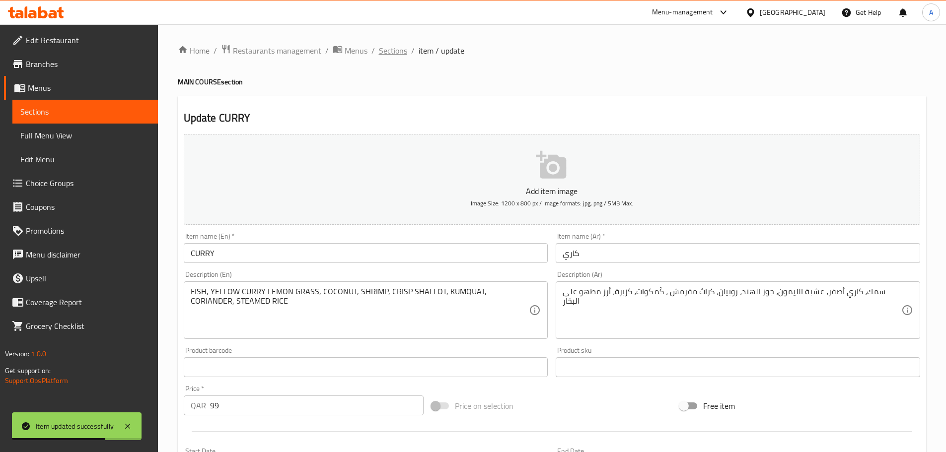
click at [395, 51] on span "Sections" at bounding box center [393, 51] width 28 height 12
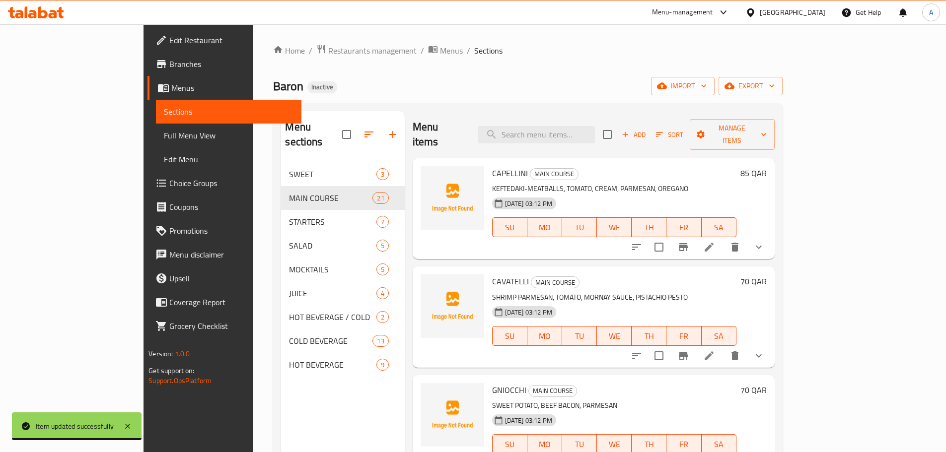
click at [649, 275] on h6 "CAVATELLI MAIN COURSE" at bounding box center [614, 282] width 244 height 14
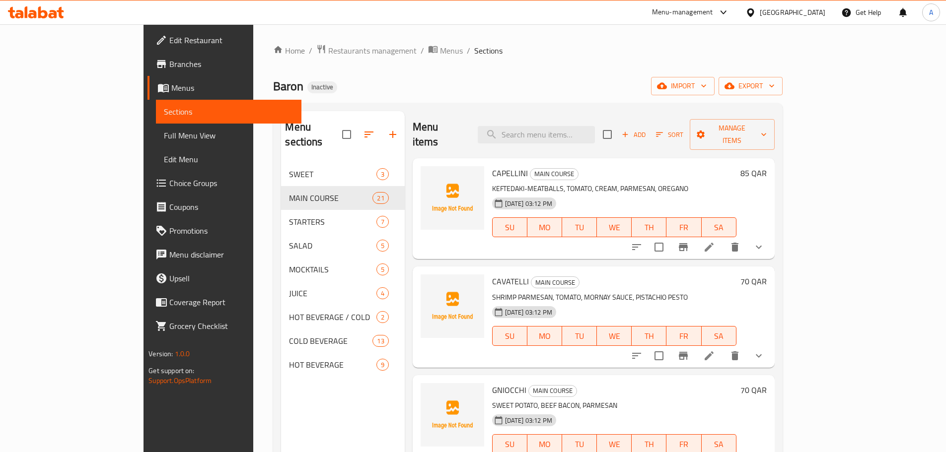
scroll to position [139, 0]
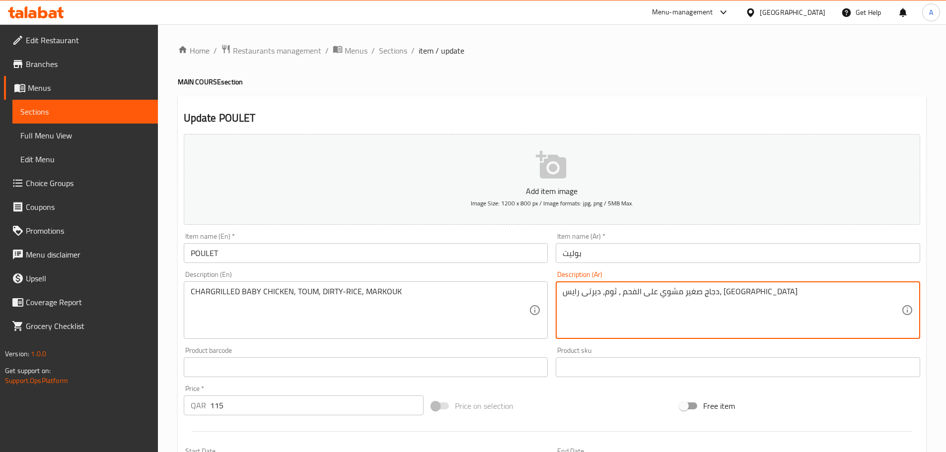
click at [572, 292] on textarea "دجاج صغير مشوي على الفحم ، ثوم، ديرتى رايس، [GEOGRAPHIC_DATA]" at bounding box center [732, 310] width 339 height 47
paste textarea "وق"
type textarea "دجاج صغير مشوي على الفحم ، ثوم، ديرتى رايس، [GEOGRAPHIC_DATA]"
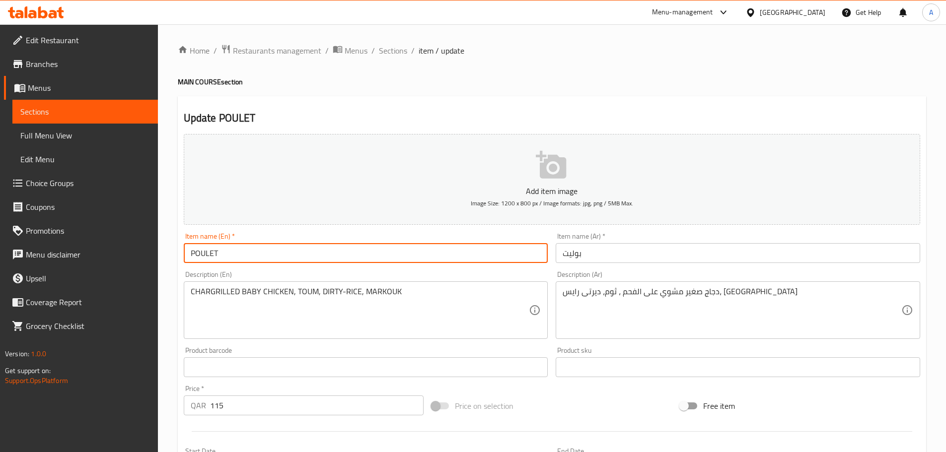
click at [453, 246] on input "POULET" at bounding box center [366, 253] width 365 height 20
click at [458, 251] on input "POULET" at bounding box center [366, 253] width 365 height 20
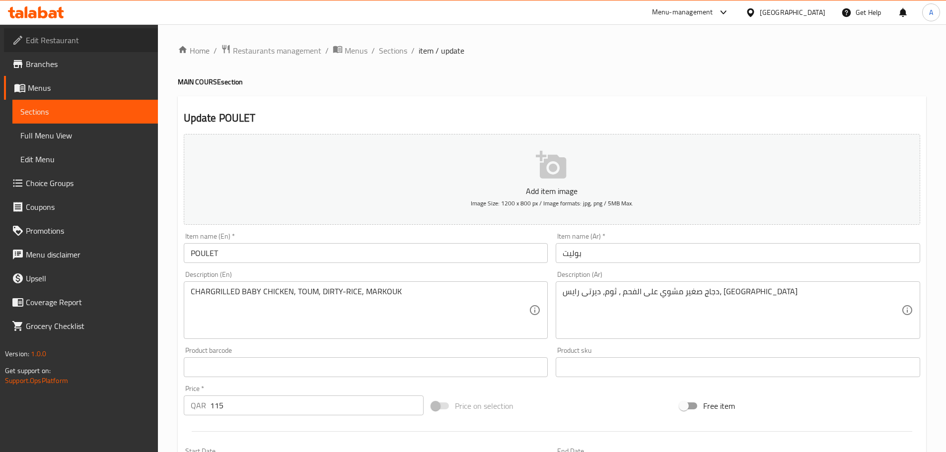
click at [75, 37] on span "Edit Restaurant" at bounding box center [88, 40] width 124 height 12
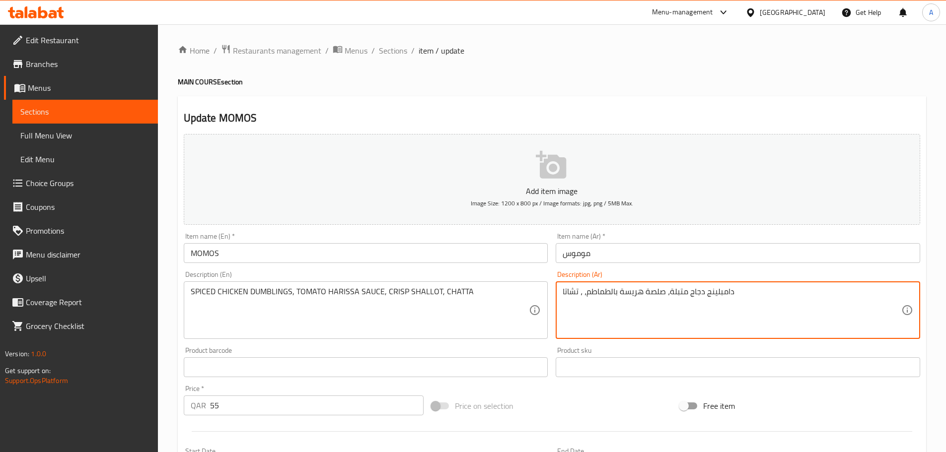
paste textarea "كراث مقرمش"
type textarea "دامبلينج دجاج متبلة، صلصة هريسة بالطماطم، كراث مقرمش، تشاتا"
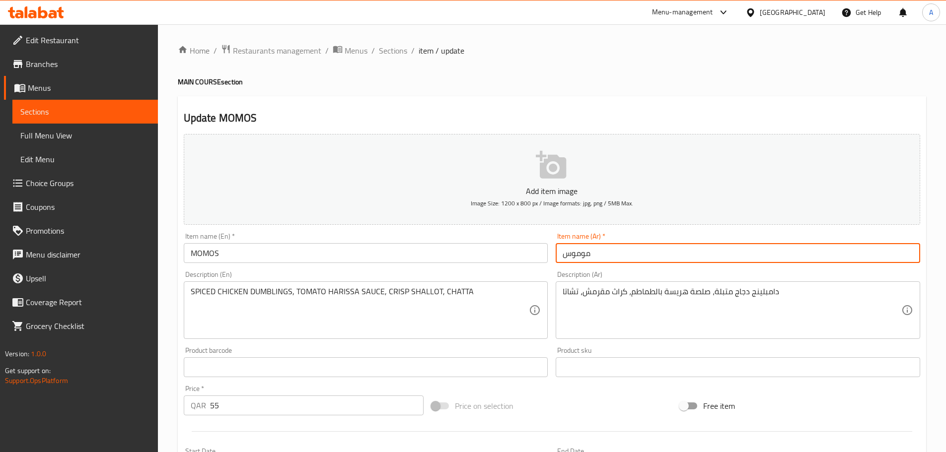
click at [613, 246] on input "موموس" at bounding box center [738, 253] width 365 height 20
click at [614, 256] on input "موموس" at bounding box center [738, 253] width 365 height 20
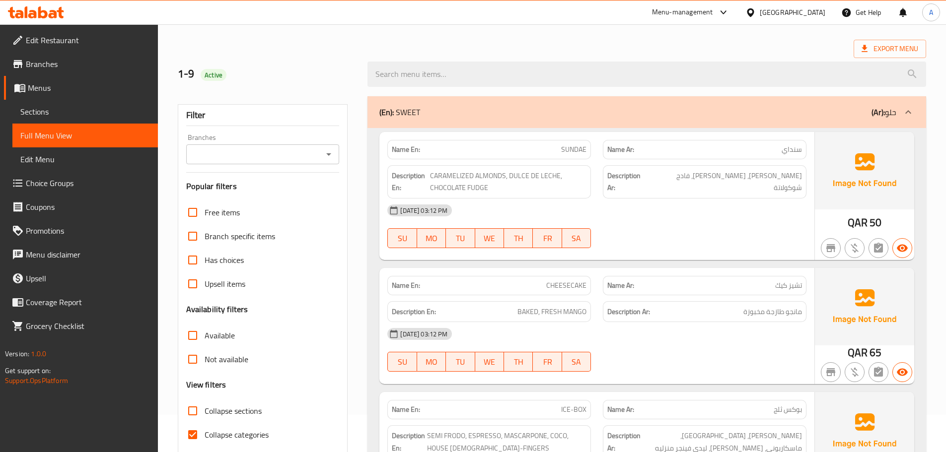
scroll to position [76, 0]
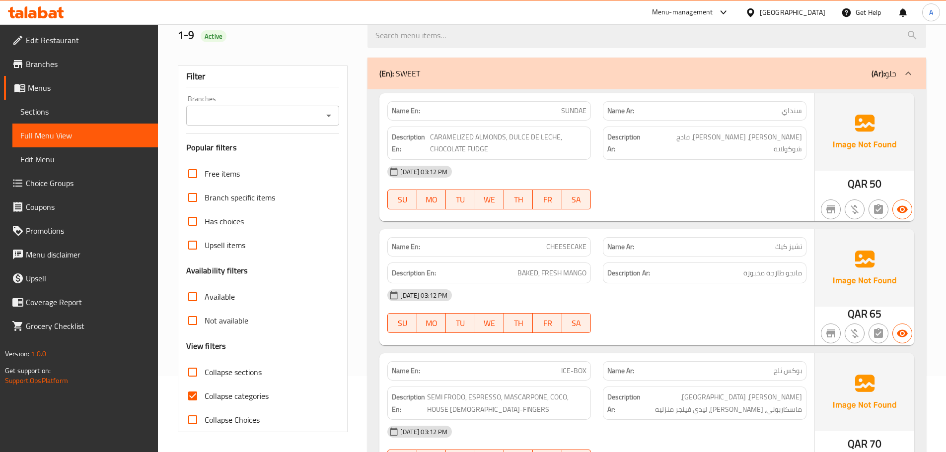
click at [193, 392] on input "Collapse categories" at bounding box center [193, 396] width 24 height 24
checkbox input "false"
click at [370, 235] on div "Name En: SUNDAE Name Ar: سنداي Description En: CARAMELIZED ALMONDS, DULCE DE LE…" at bounding box center [647, 295] width 559 height 412
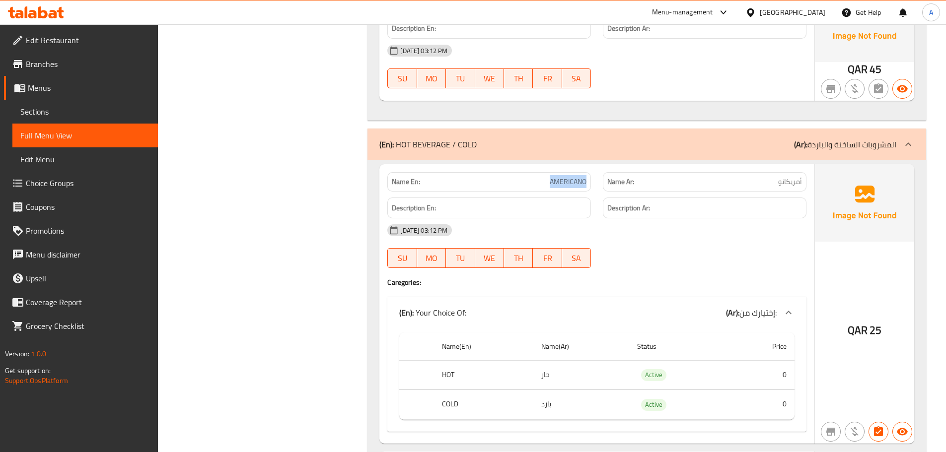
scroll to position [8184, 0]
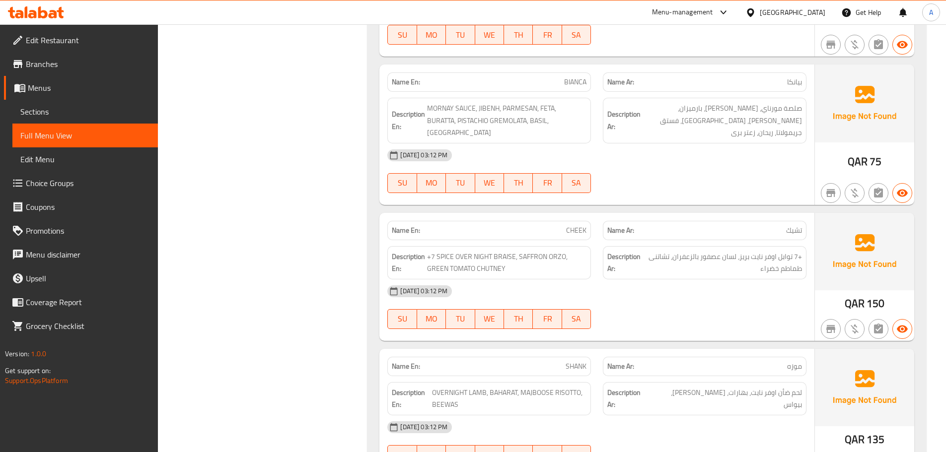
scroll to position [0, 0]
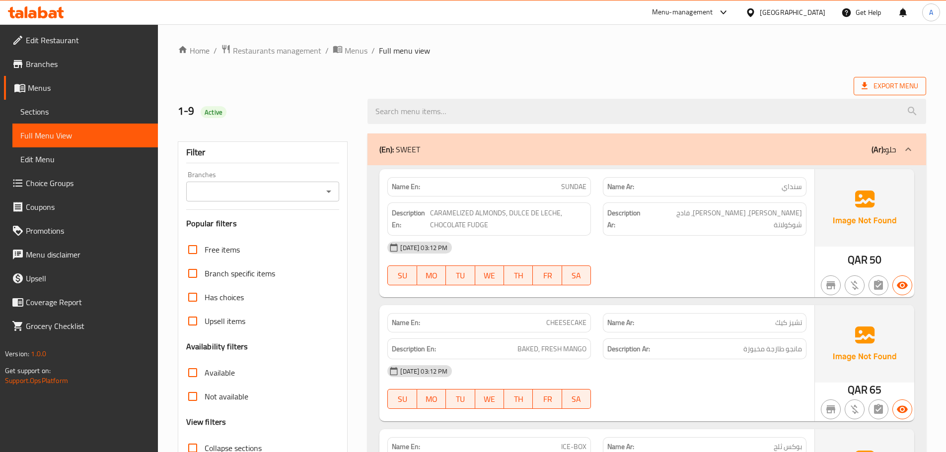
click at [875, 86] on span "Export Menu" at bounding box center [890, 86] width 57 height 12
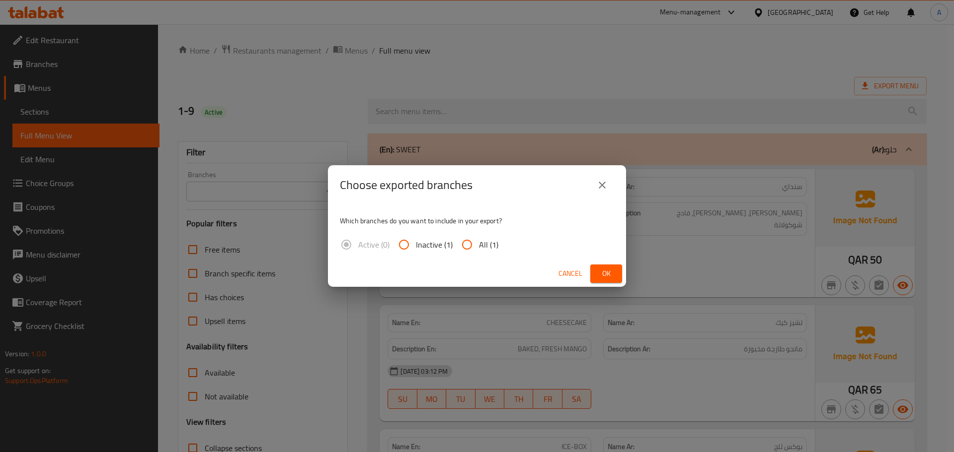
click at [479, 245] on span "All (1)" at bounding box center [488, 245] width 19 height 12
click at [479, 245] on input "All (1)" at bounding box center [467, 245] width 24 height 24
radio input "true"
click at [611, 268] on span "Ok" at bounding box center [606, 274] width 16 height 12
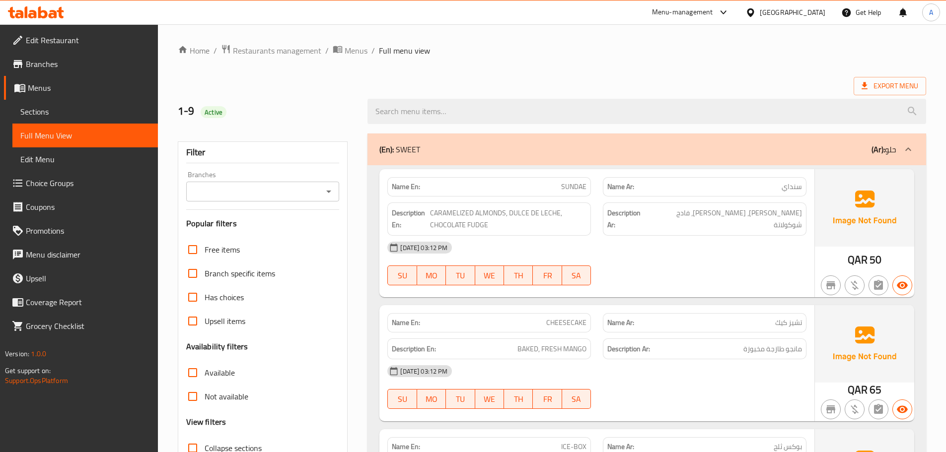
click at [559, 79] on div "Export Menu" at bounding box center [552, 86] width 749 height 18
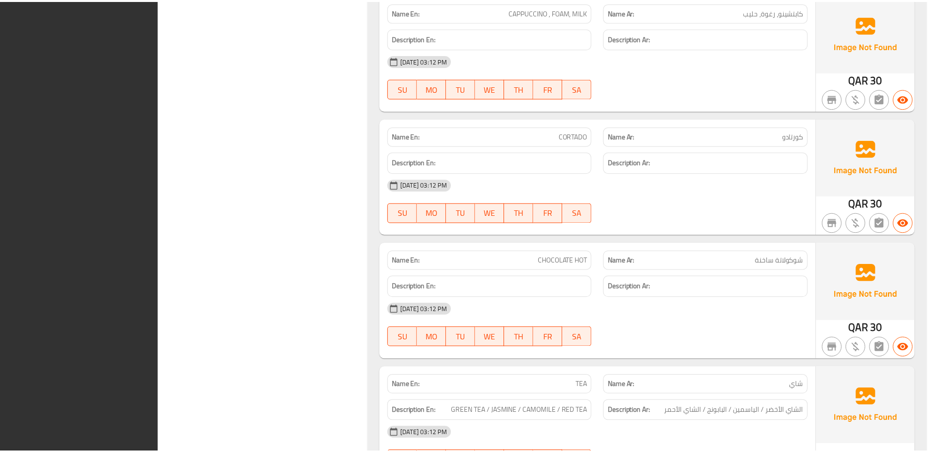
scroll to position [11990, 0]
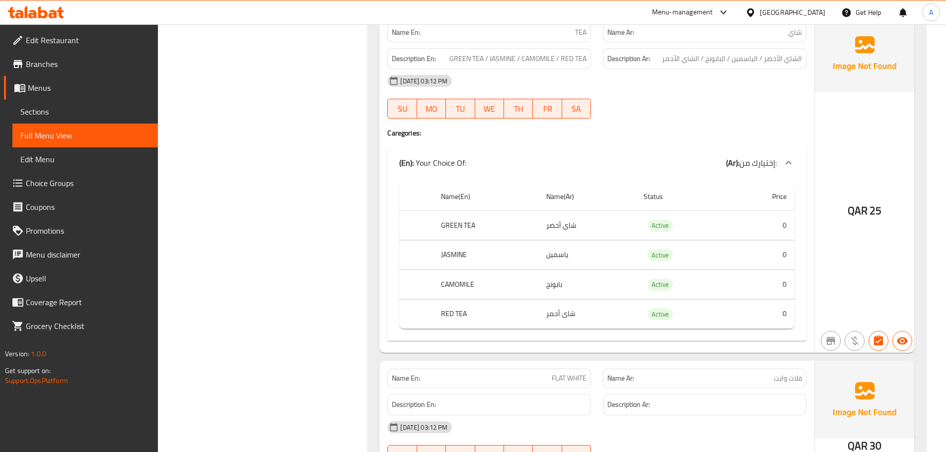
click at [37, 37] on span "Edit Restaurant" at bounding box center [88, 40] width 124 height 12
